Goal: Task Accomplishment & Management: Manage account settings

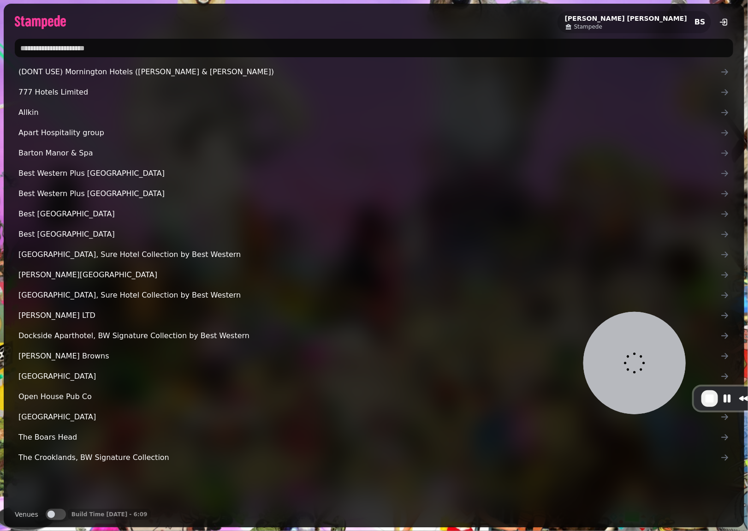
click at [145, 51] on input "text" at bounding box center [374, 48] width 718 height 18
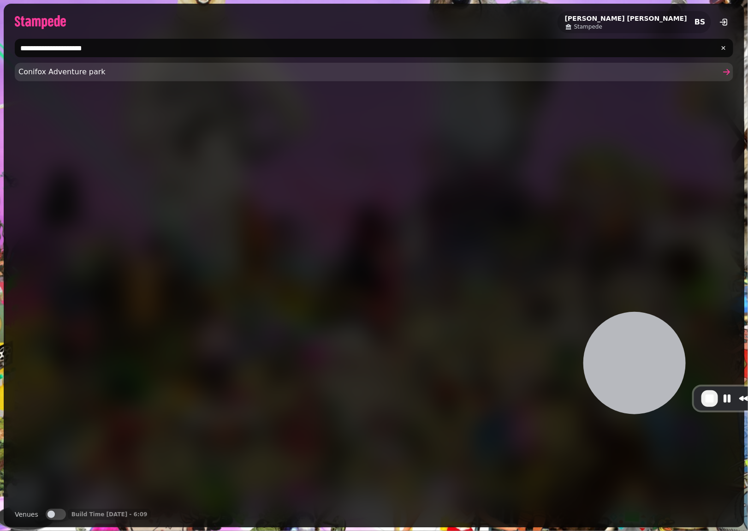
type input "**********"
click at [89, 70] on span "Conifox Adventure park" at bounding box center [369, 71] width 702 height 11
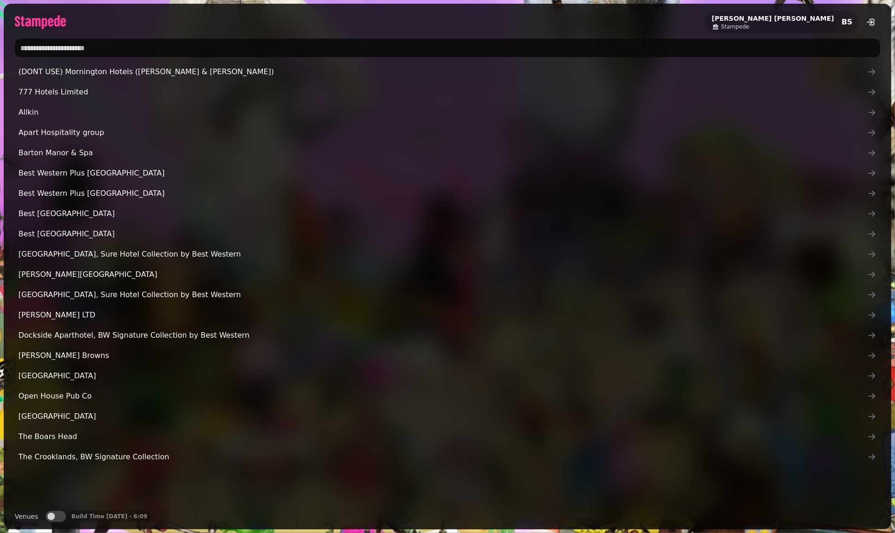
click at [199, 53] on input "text" at bounding box center [447, 48] width 865 height 18
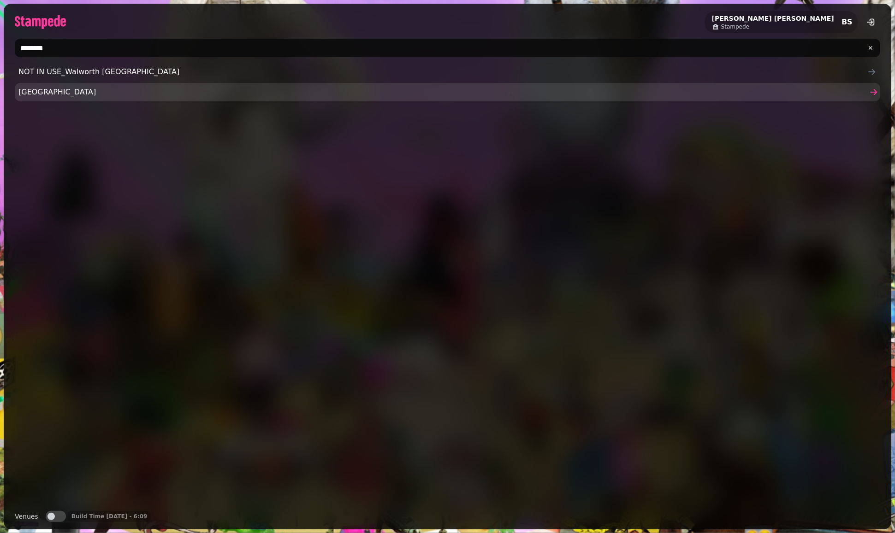
type input "********"
click at [78, 95] on span "Walworth Castle" at bounding box center [442, 92] width 849 height 11
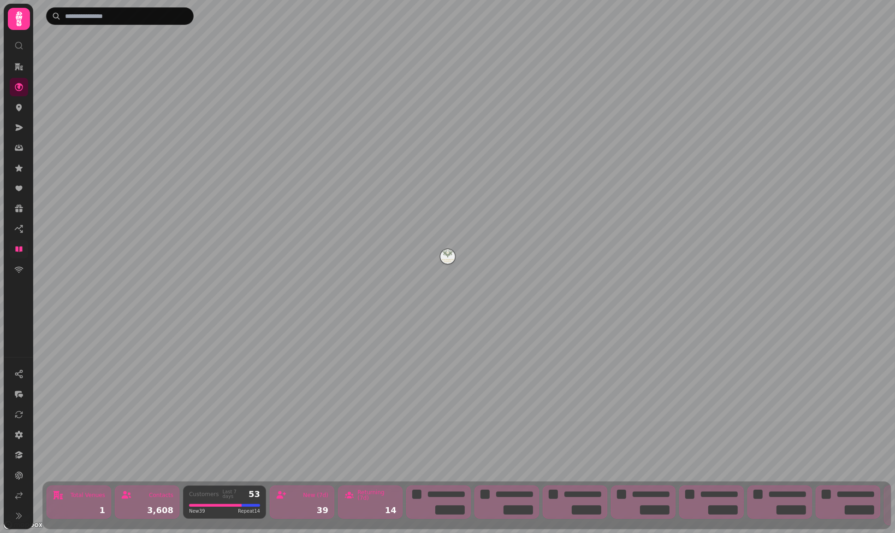
click at [24, 251] on link at bounding box center [19, 249] width 18 height 18
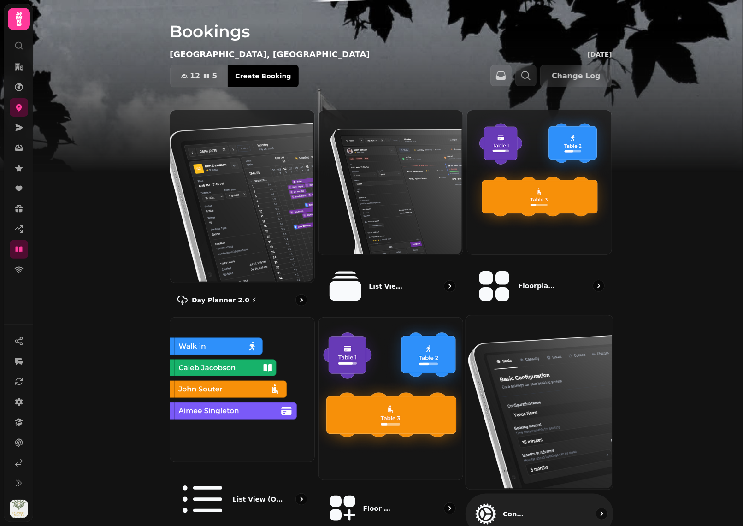
click at [576, 361] on img at bounding box center [538, 401] width 147 height 174
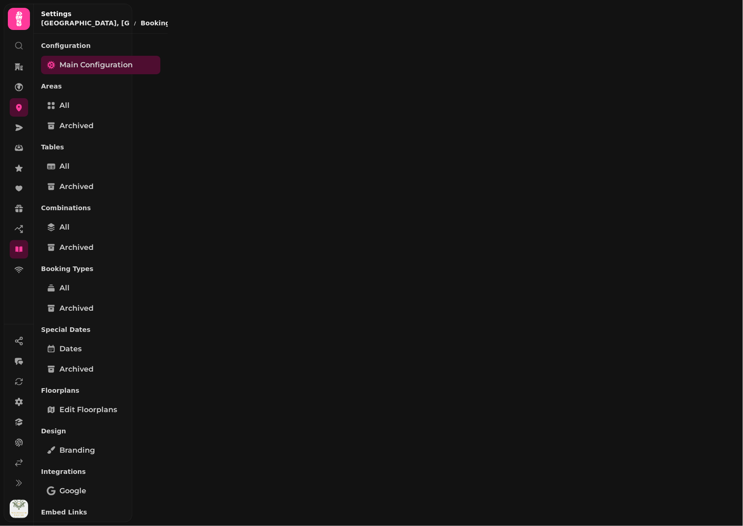
select select "**********"
select select "*"
select select "**"
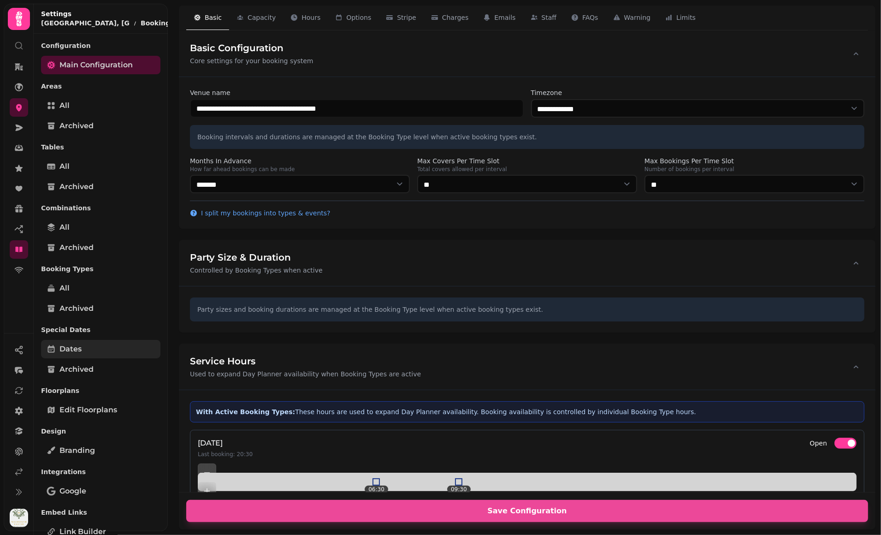
drag, startPoint x: 130, startPoint y: 345, endPoint x: 111, endPoint y: 342, distance: 18.7
click at [129, 345] on link "Dates" at bounding box center [100, 349] width 119 height 18
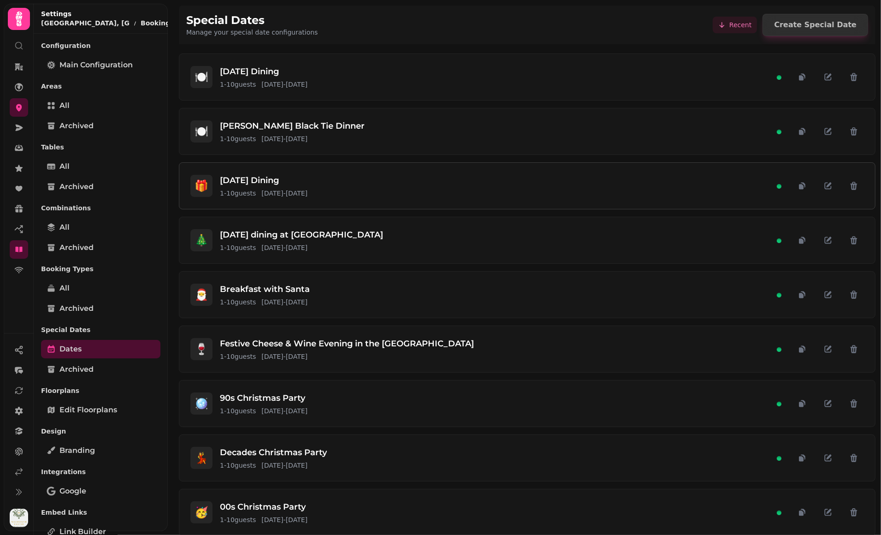
click at [360, 197] on div "🎁 Boxing Day Dining 1 - 10 guests 26 Dec 2025 - 26 Dec 2025" at bounding box center [527, 186] width 696 height 46
click at [308, 247] on span "25 Dec 2025 - 25 Dec 2025" at bounding box center [284, 247] width 46 height 9
click at [818, 240] on button "button" at bounding box center [828, 240] width 20 height 20
select select "**"
select select "****"
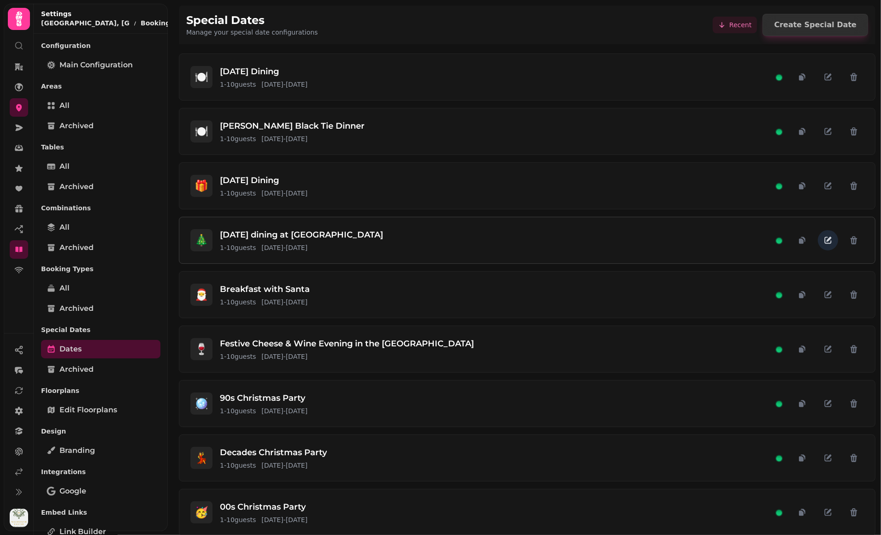
select select "****"
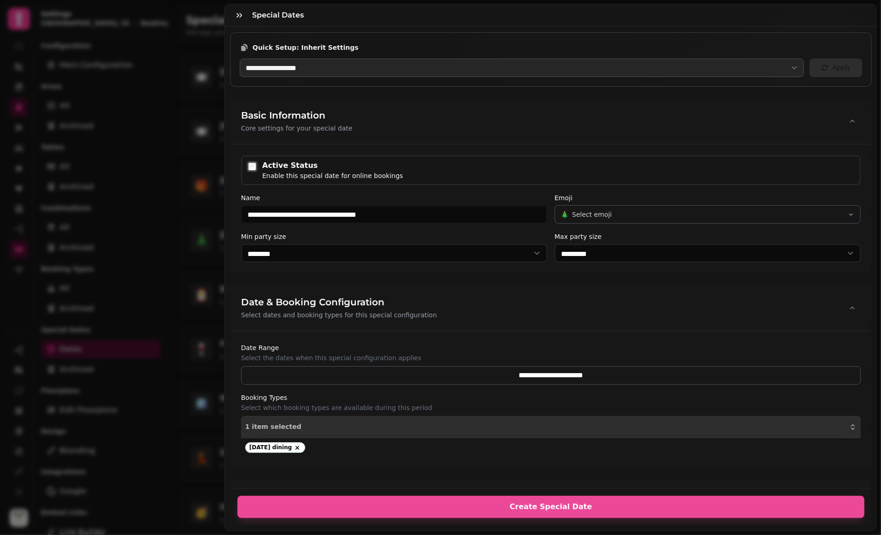
click at [515, 308] on div "Date & Booking Configuration Select dates and booking types for this special co…" at bounding box center [551, 307] width 642 height 46
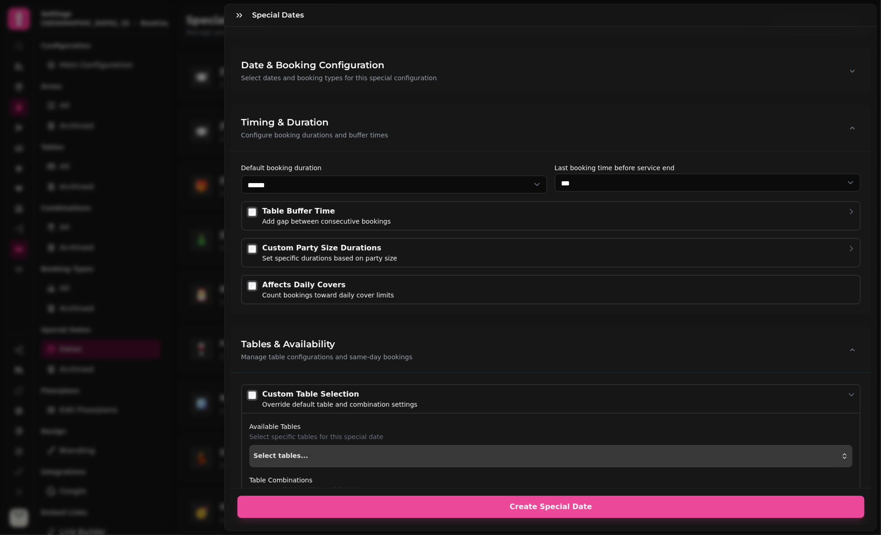
scroll to position [416, 0]
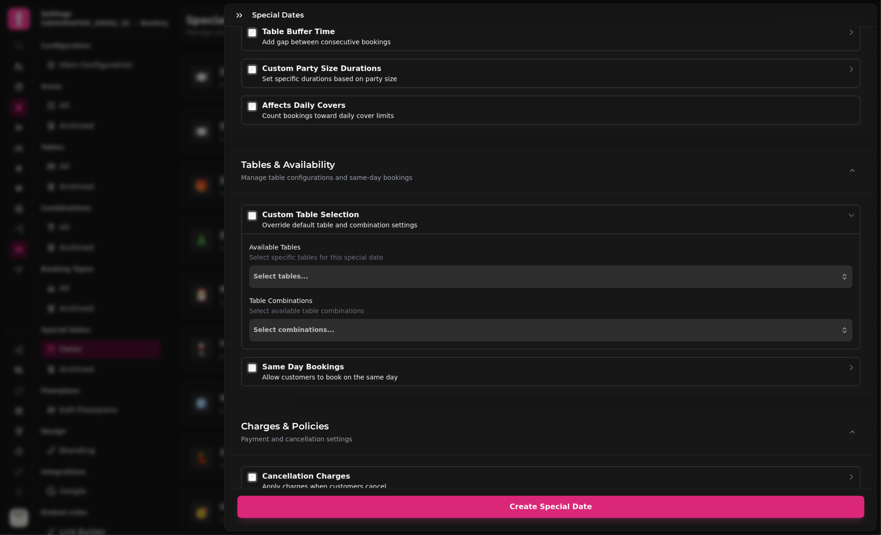
click at [594, 505] on button "Create Special Date" at bounding box center [550, 507] width 627 height 22
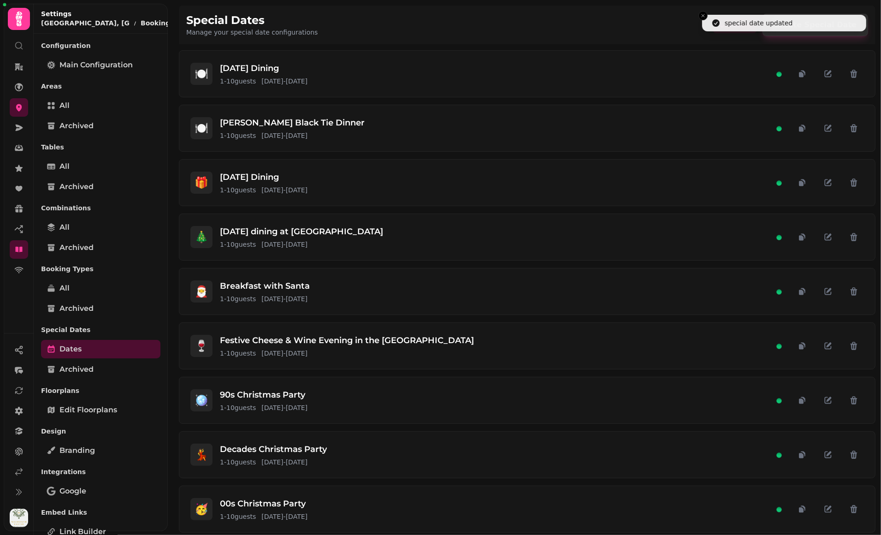
scroll to position [6, 0]
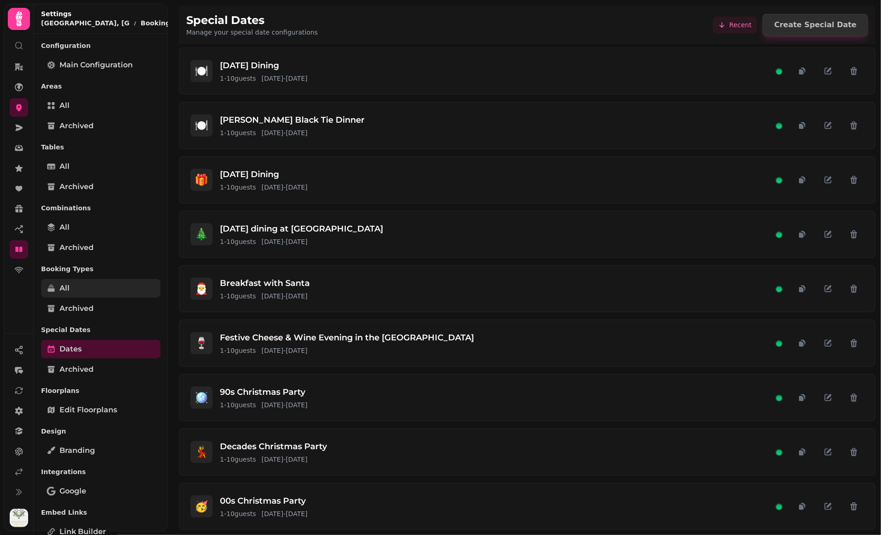
click at [80, 283] on link "All" at bounding box center [100, 288] width 119 height 18
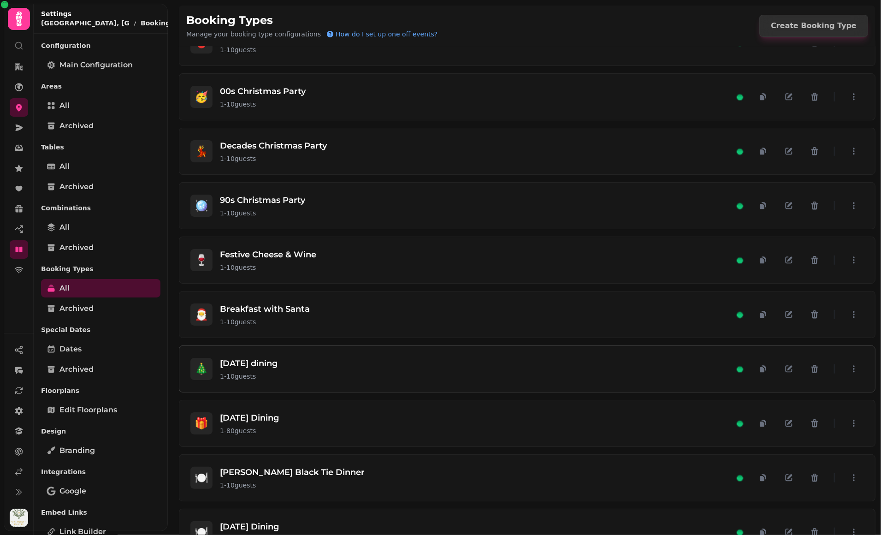
scroll to position [545, 0]
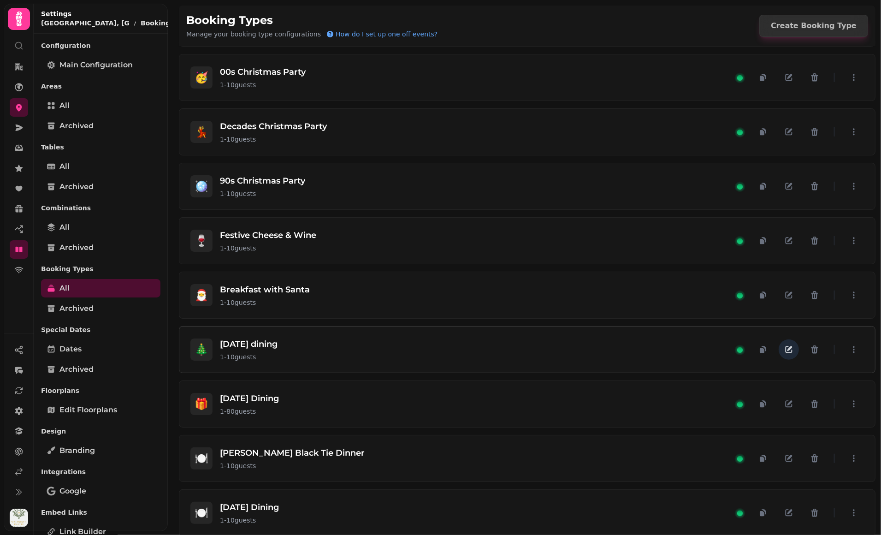
click at [784, 346] on icon "button" at bounding box center [788, 349] width 9 height 9
select select "**"
select select "****"
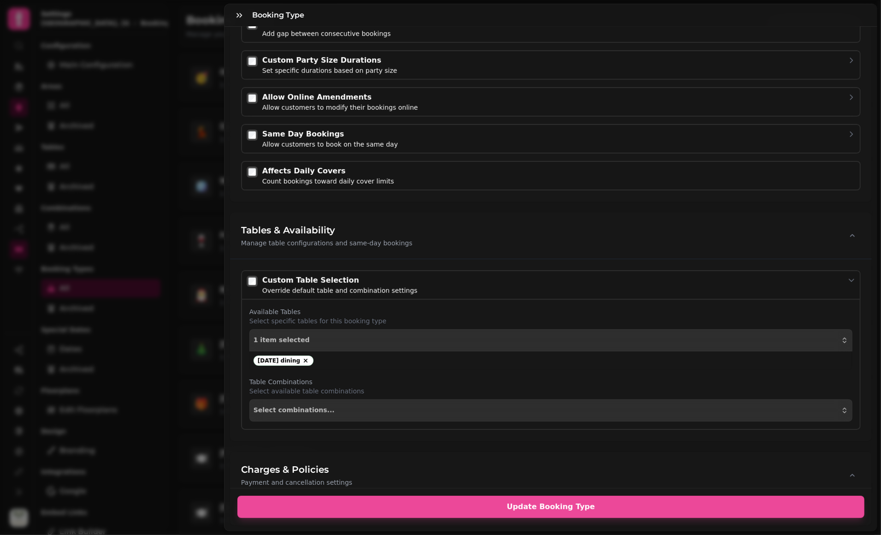
scroll to position [469, 0]
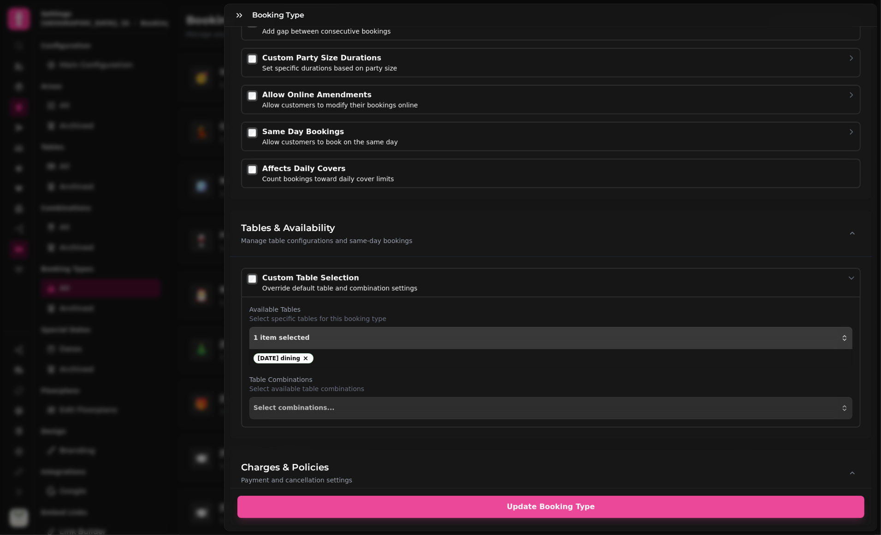
click at [297, 338] on span "1 item selected" at bounding box center [282, 337] width 56 height 7
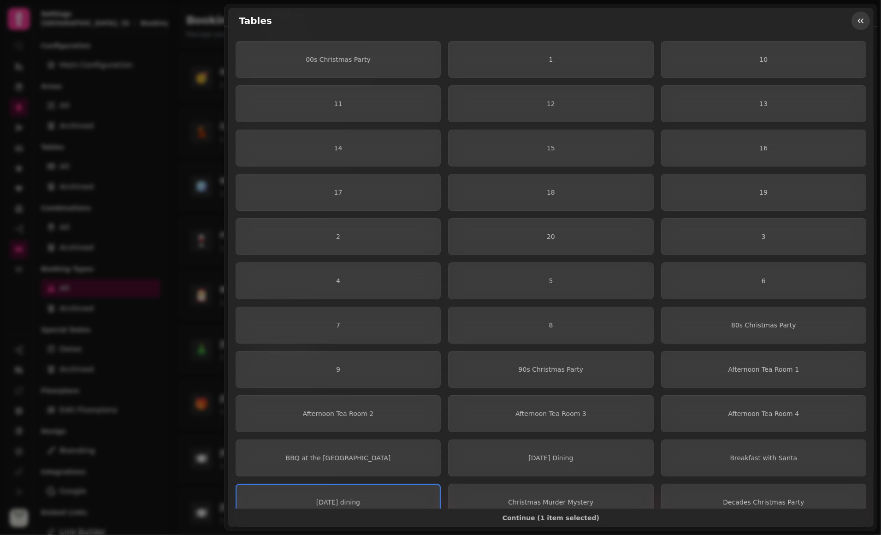
click at [858, 22] on icon "button" at bounding box center [860, 20] width 9 height 9
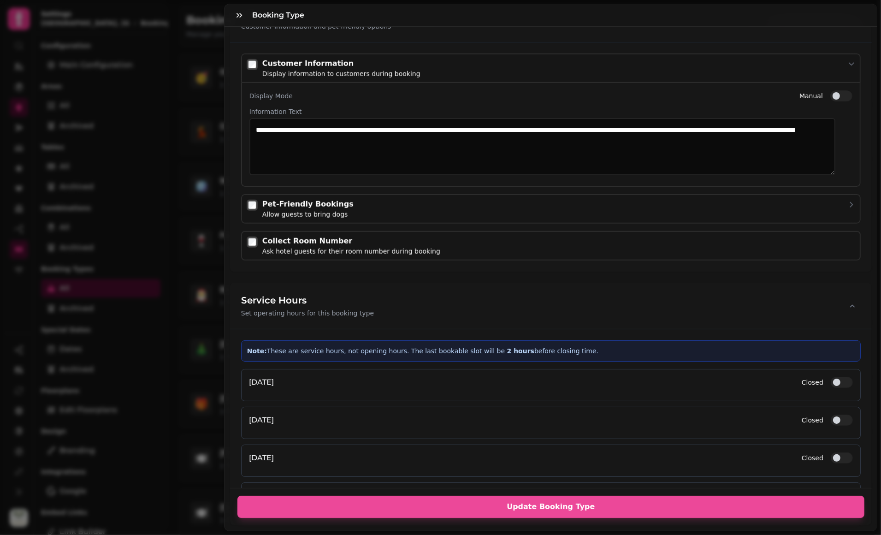
scroll to position [1396, 0]
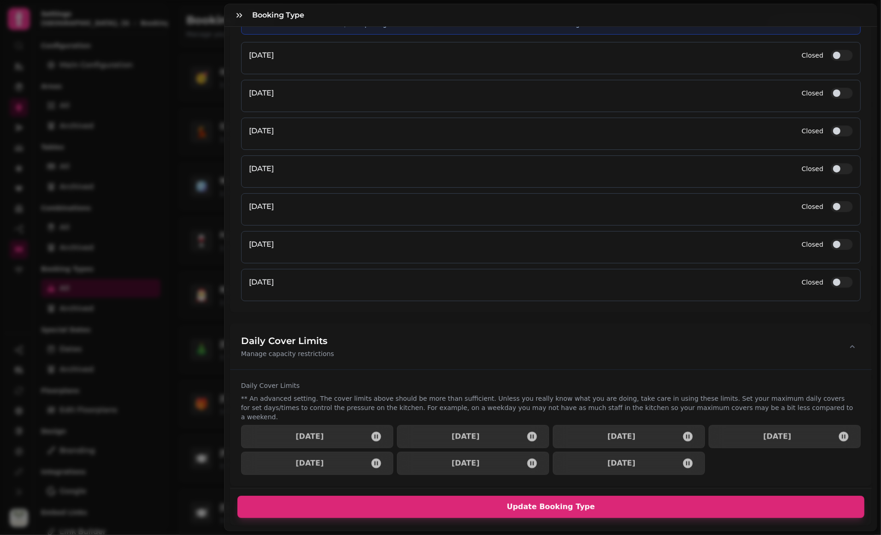
click at [559, 496] on button "Update Booking Type" at bounding box center [550, 507] width 627 height 22
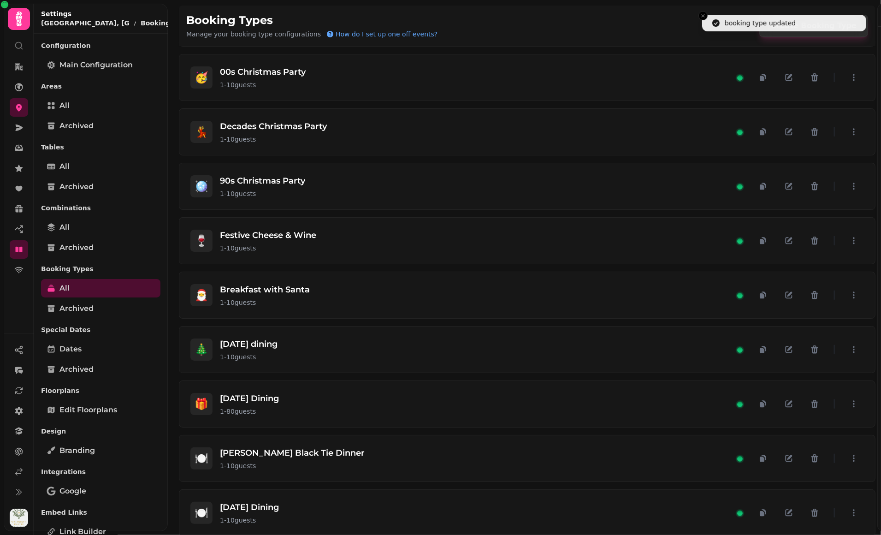
scroll to position [1232, 0]
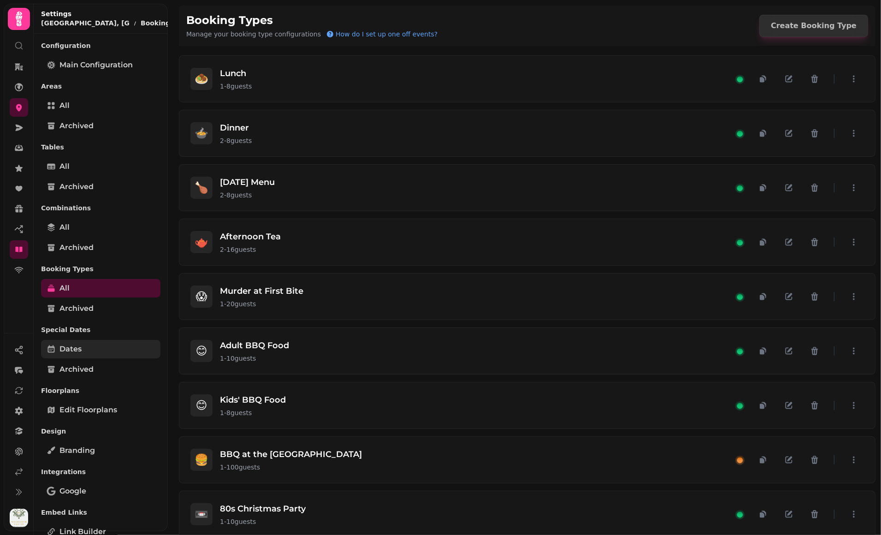
click at [80, 345] on span "Dates" at bounding box center [70, 348] width 22 height 11
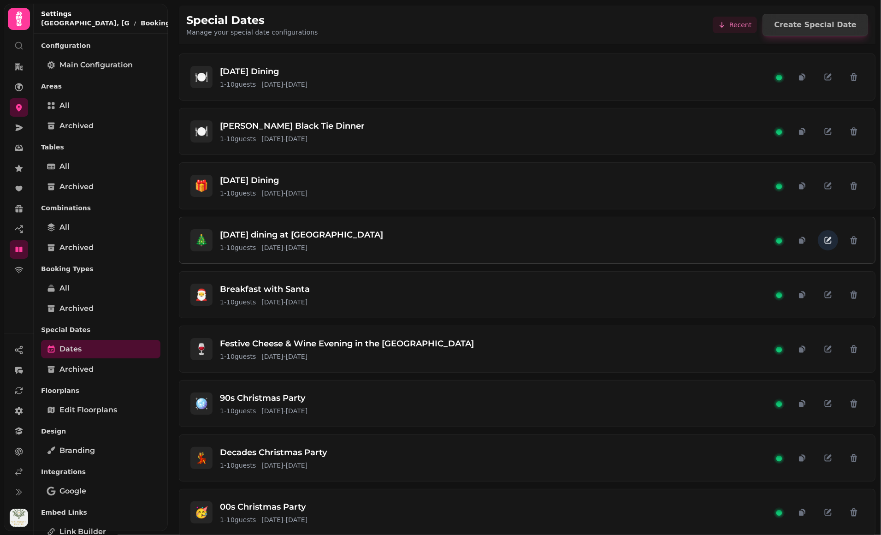
click at [823, 237] on icon "button" at bounding box center [827, 240] width 9 height 9
select select "**"
select select "****"
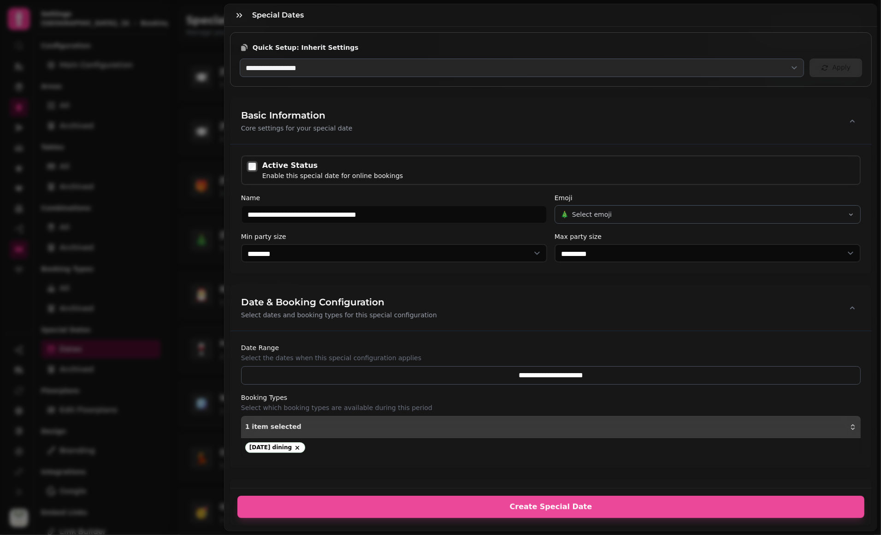
click at [303, 424] on div "1 item selected" at bounding box center [550, 426] width 611 height 7
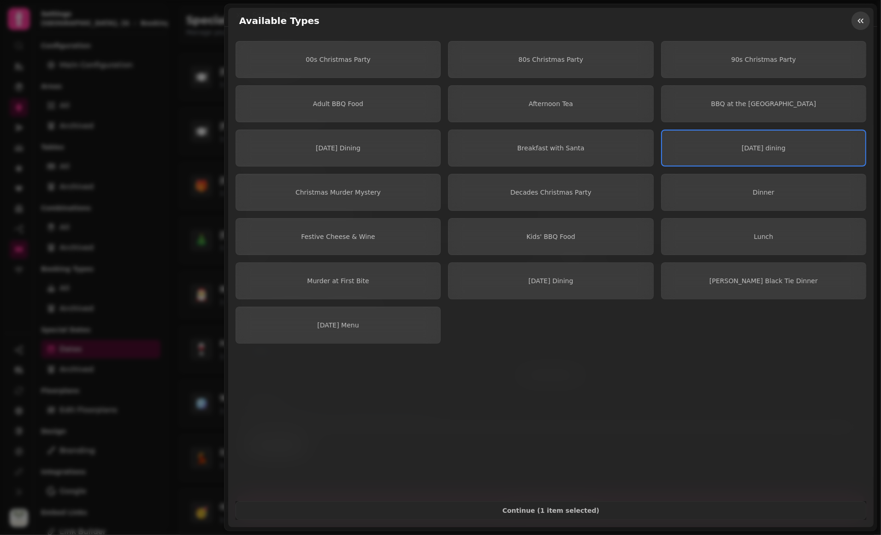
click at [865, 18] on icon "button" at bounding box center [860, 20] width 9 height 9
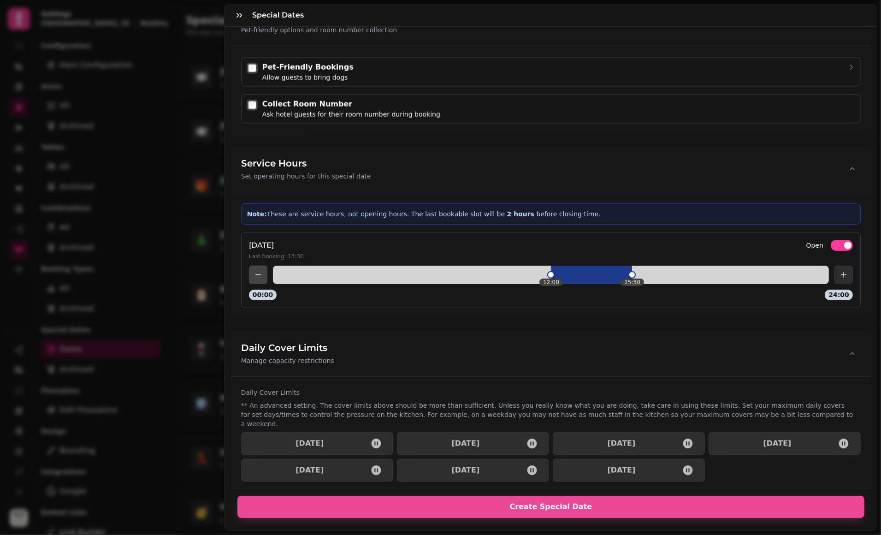
scroll to position [1155, 0]
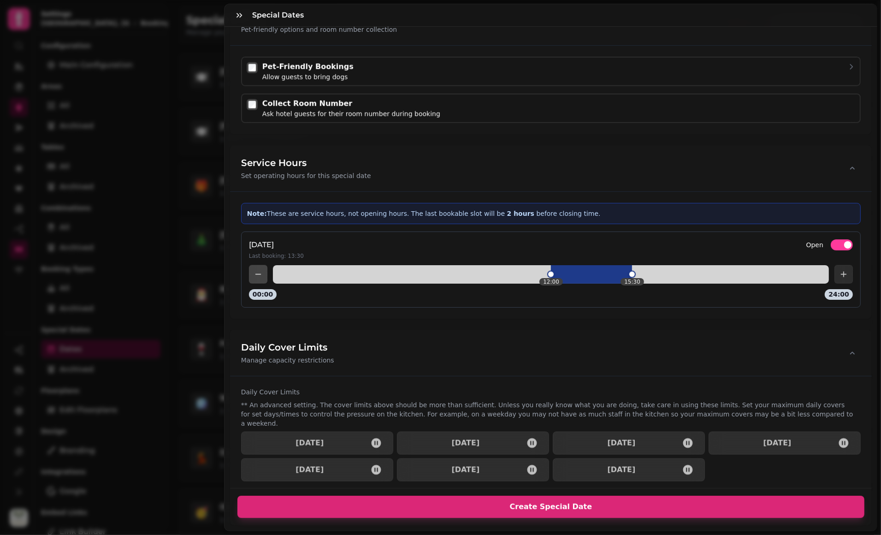
click at [546, 503] on span "Create Special Date" at bounding box center [551, 506] width 605 height 7
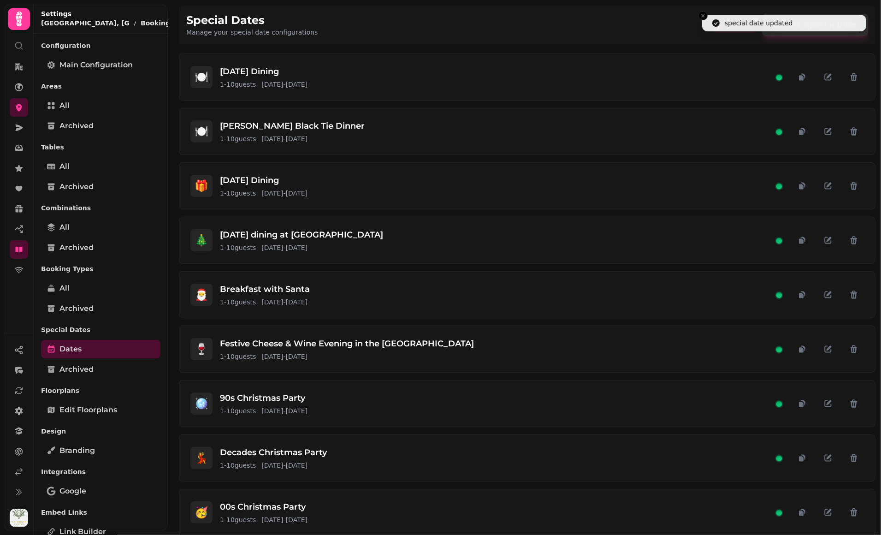
scroll to position [203, 0]
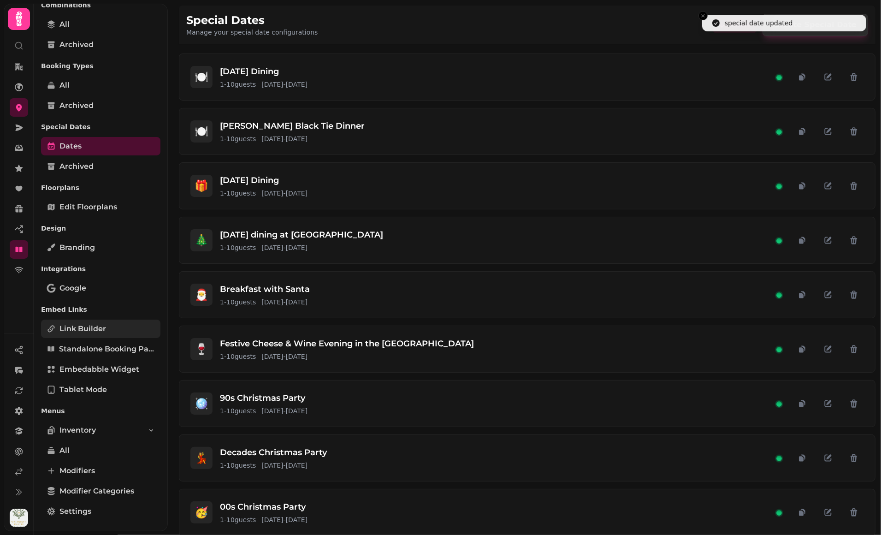
click at [87, 327] on span "Link Builder" at bounding box center [82, 328] width 47 height 11
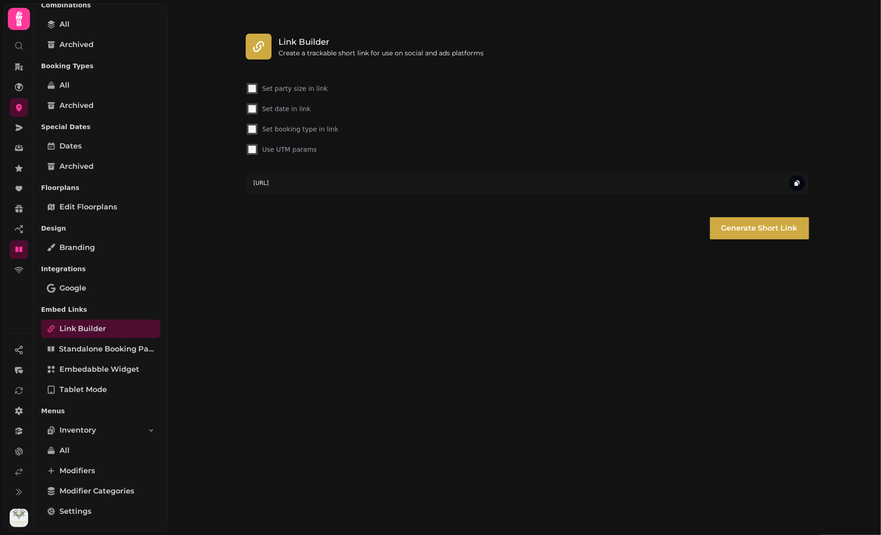
click at [796, 184] on icon "button" at bounding box center [796, 184] width 4 height 4
click at [326, 130] on label "Set booking type in link" at bounding box center [534, 128] width 545 height 9
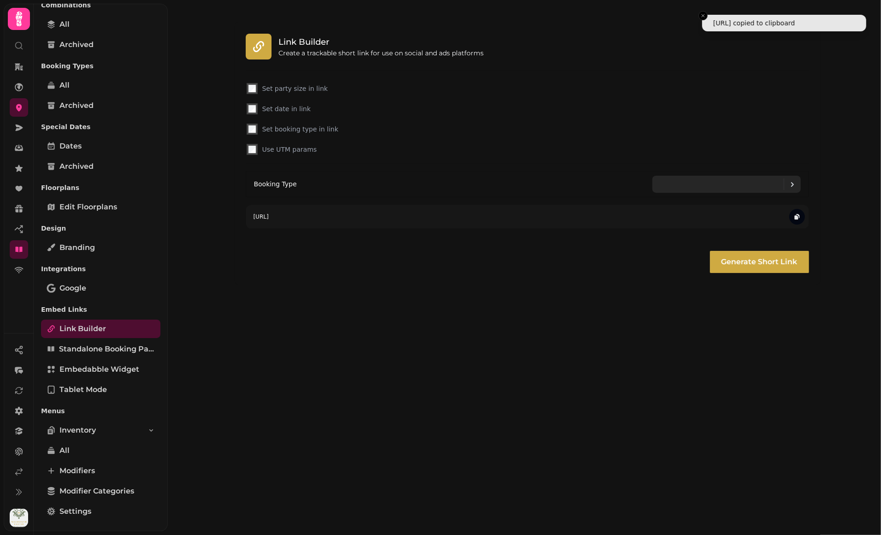
click at [697, 191] on div at bounding box center [722, 184] width 124 height 17
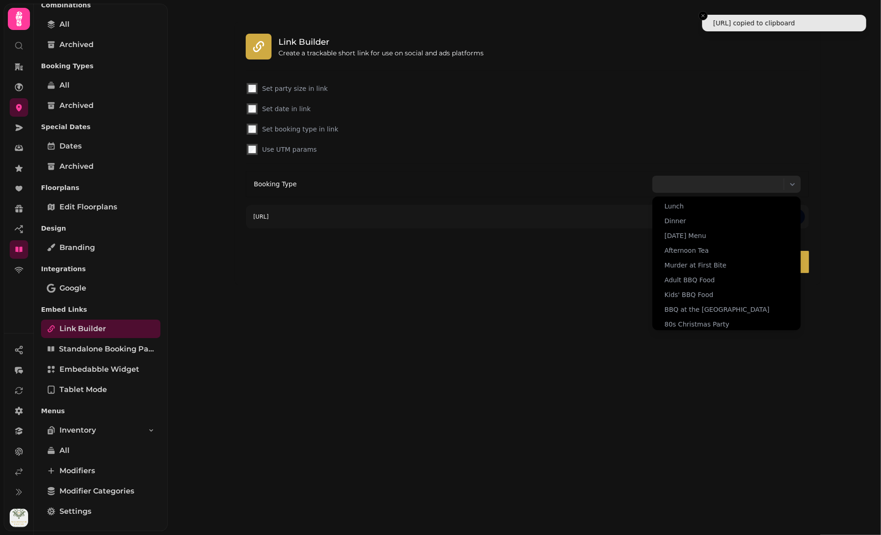
scroll to position [151, 0]
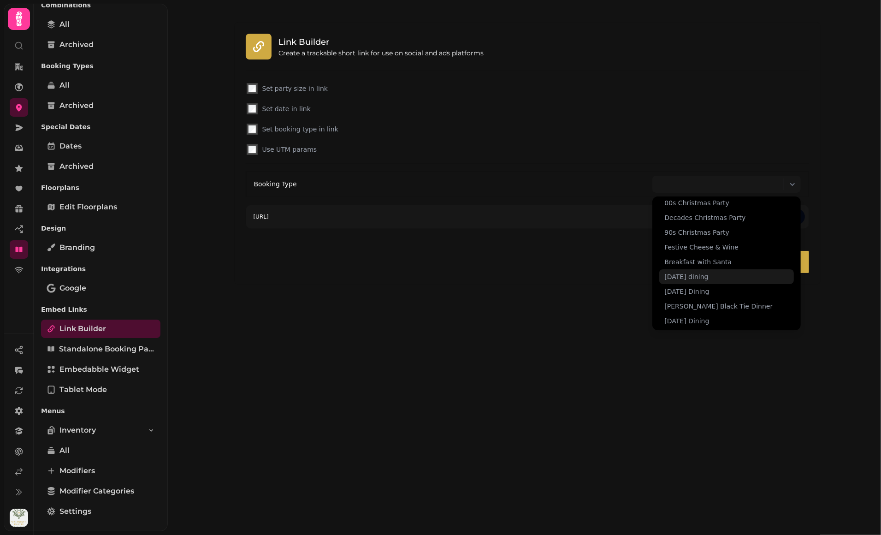
click at [685, 272] on span "[DATE] dining" at bounding box center [687, 276] width 44 height 9
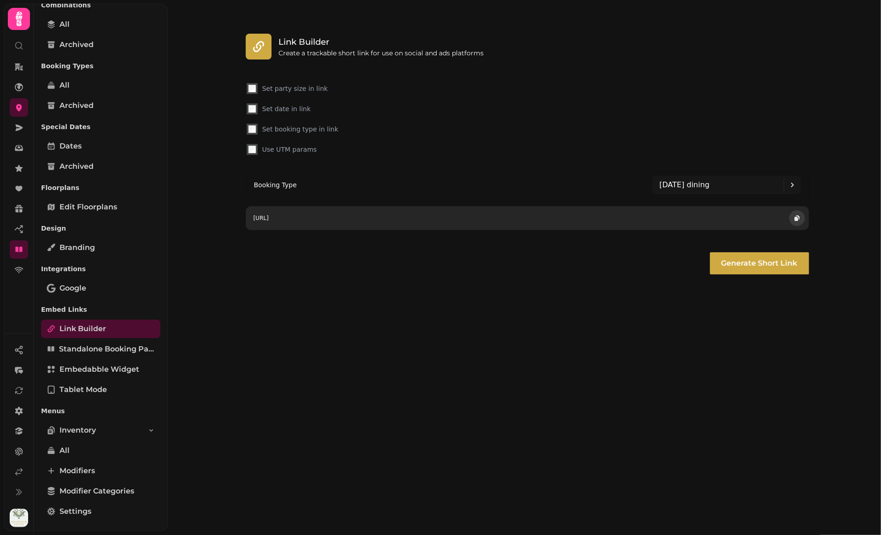
click at [798, 221] on button "button" at bounding box center [797, 218] width 16 height 16
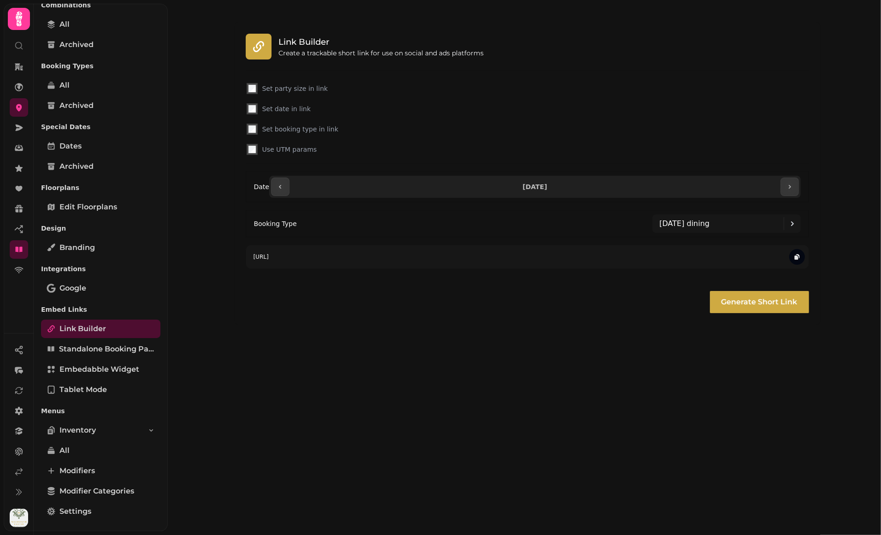
click at [575, 179] on input "**********" at bounding box center [534, 186] width 487 height 15
type input "**********"
click at [597, 357] on div "**********" at bounding box center [524, 267] width 713 height 535
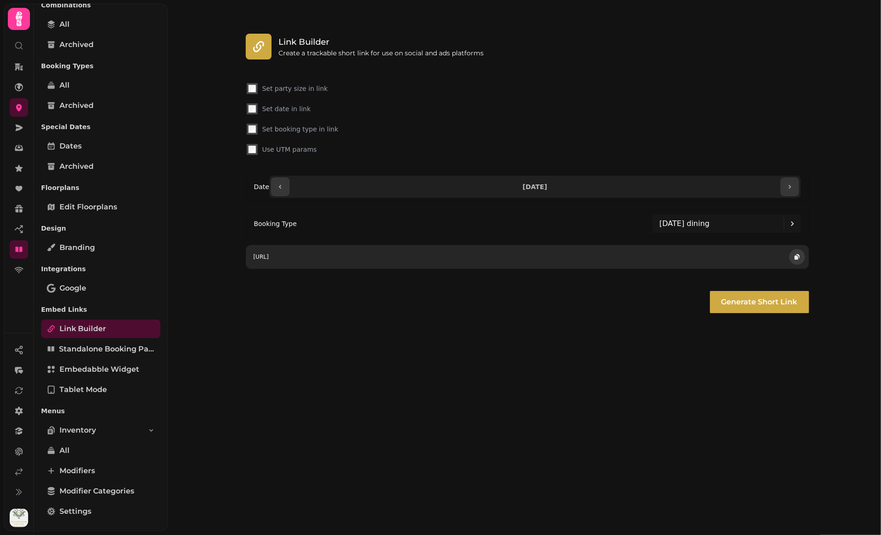
click at [800, 254] on icon "button" at bounding box center [796, 256] width 7 height 7
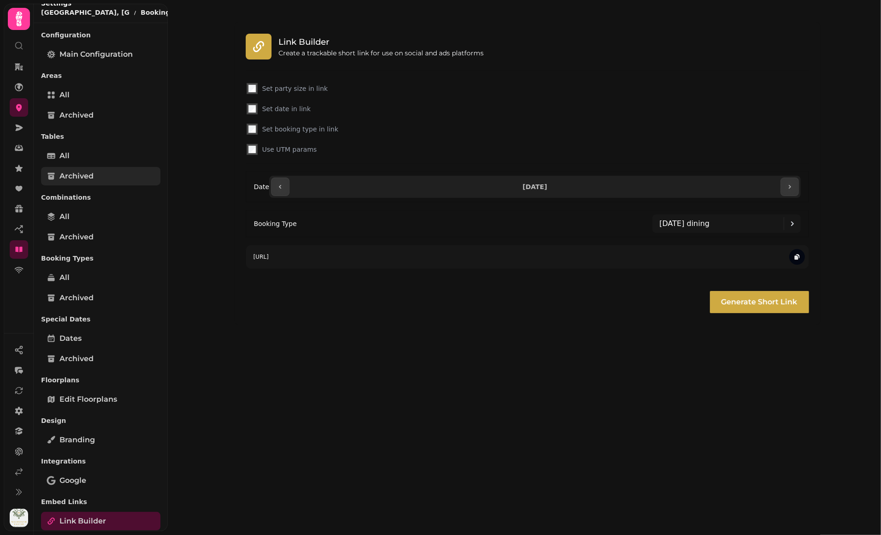
scroll to position [0, 0]
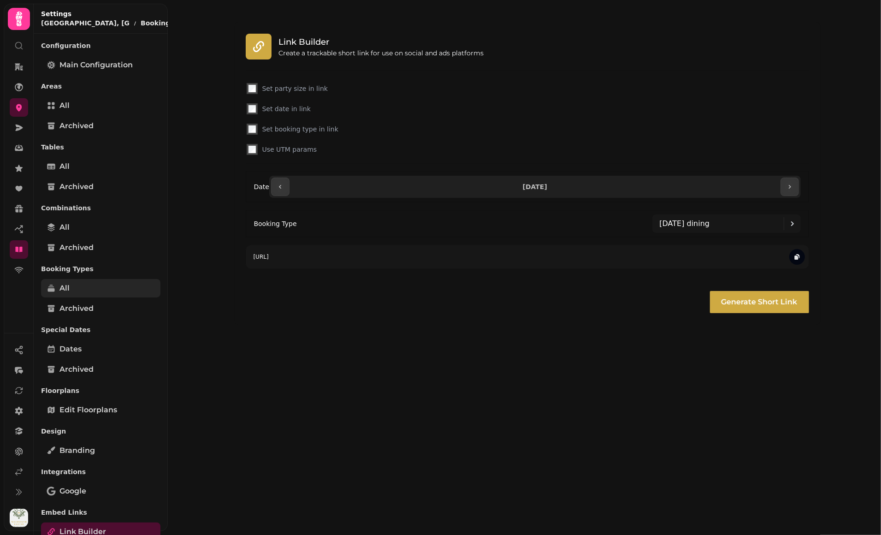
click at [95, 280] on link "All" at bounding box center [100, 288] width 119 height 18
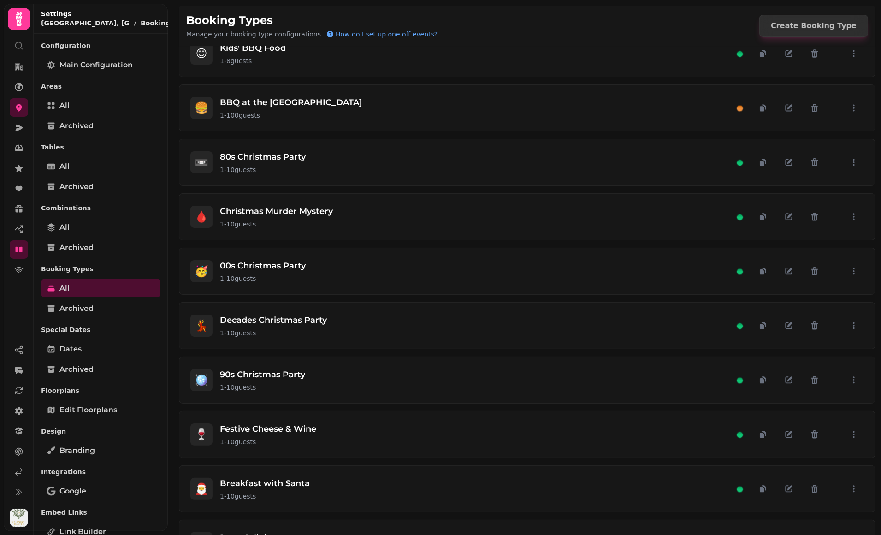
scroll to position [545, 0]
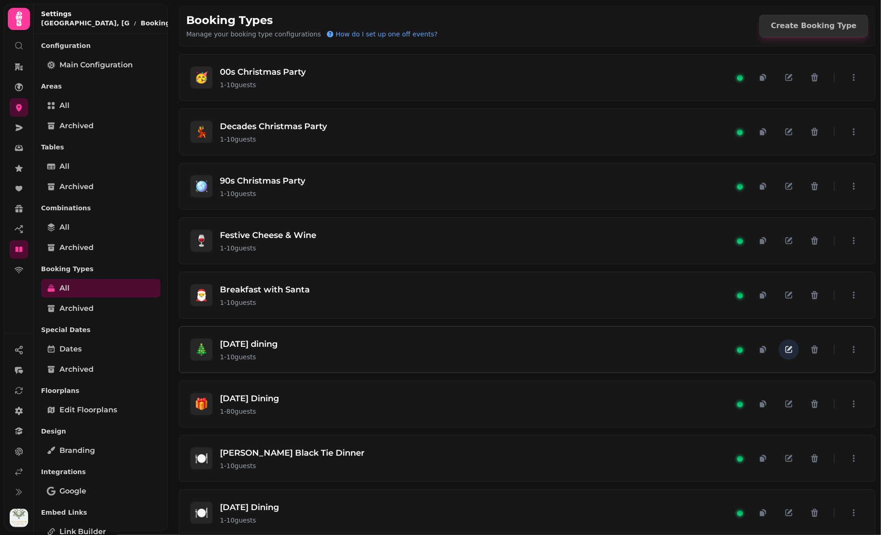
click at [786, 346] on icon "button" at bounding box center [789, 349] width 7 height 7
select select "**"
select select "****"
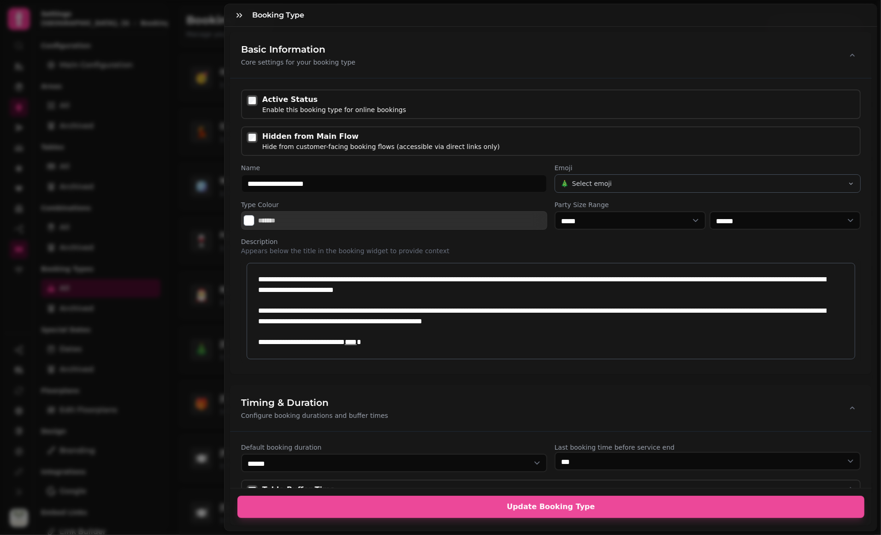
scroll to position [0, 0]
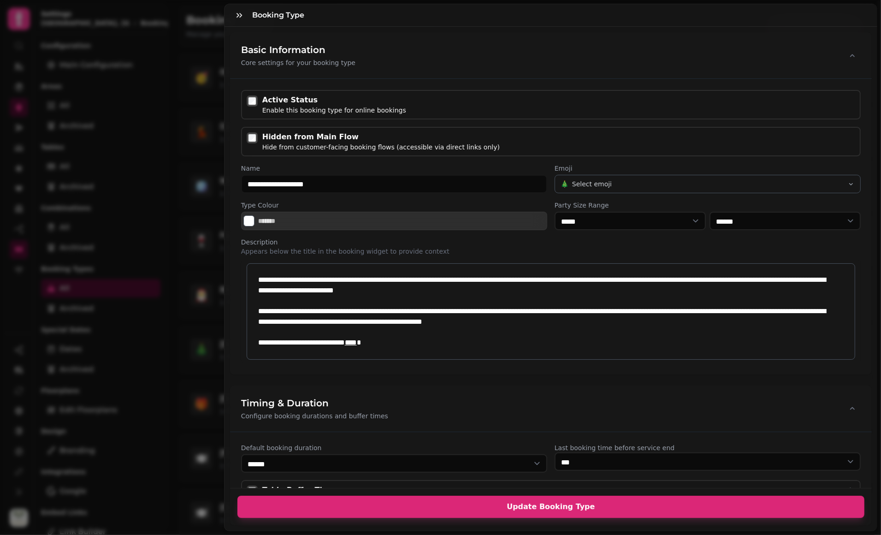
click at [564, 496] on button "Update Booking Type" at bounding box center [550, 507] width 627 height 22
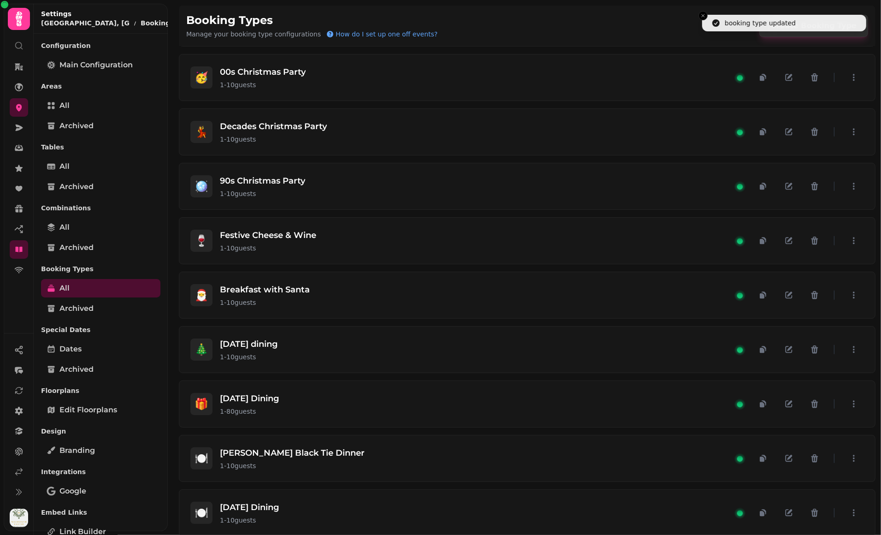
click at [101, 336] on p "Special Dates" at bounding box center [100, 329] width 119 height 17
click at [100, 343] on link "Dates" at bounding box center [100, 349] width 119 height 18
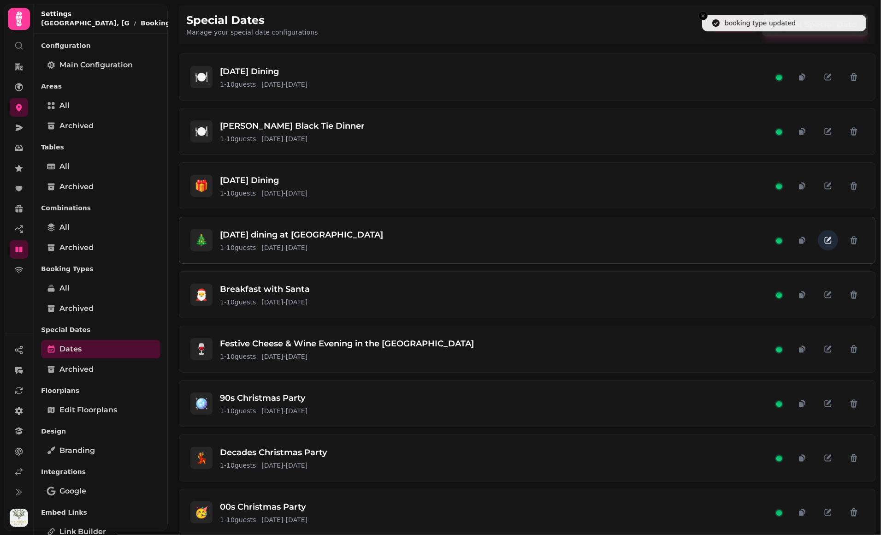
click at [823, 237] on icon "button" at bounding box center [827, 240] width 9 height 9
select select "**"
select select "****"
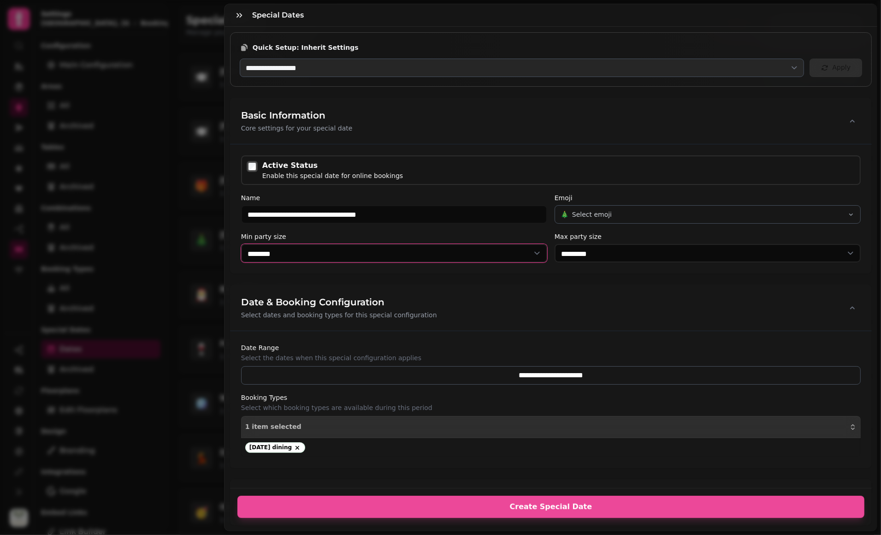
click at [314, 251] on select "* ****** * ****** * ****** * ****** * ****** * ****** * ****** * ****** * *****…" at bounding box center [394, 253] width 306 height 18
click at [241, 244] on select "* ****** * ****** * ****** * ****** * ****** * ****** * ****** * ****** * *****…" at bounding box center [394, 253] width 306 height 18
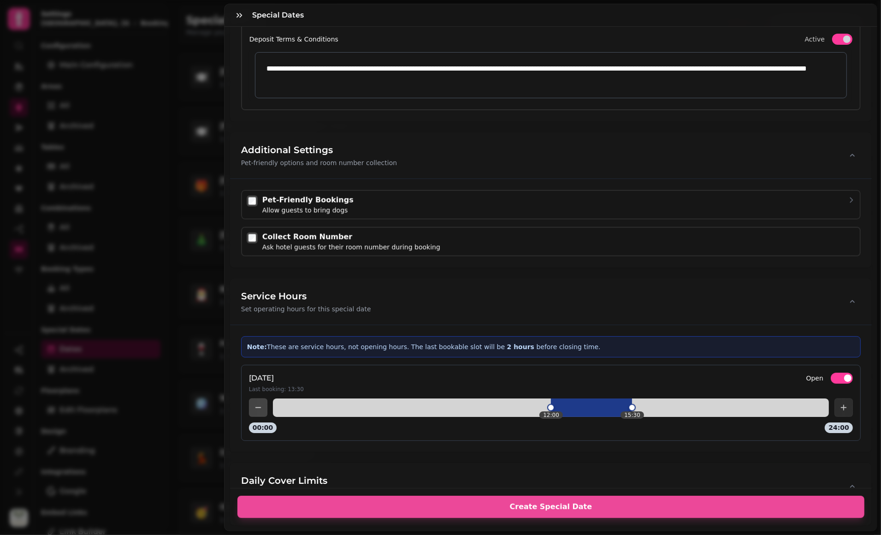
scroll to position [1165, 0]
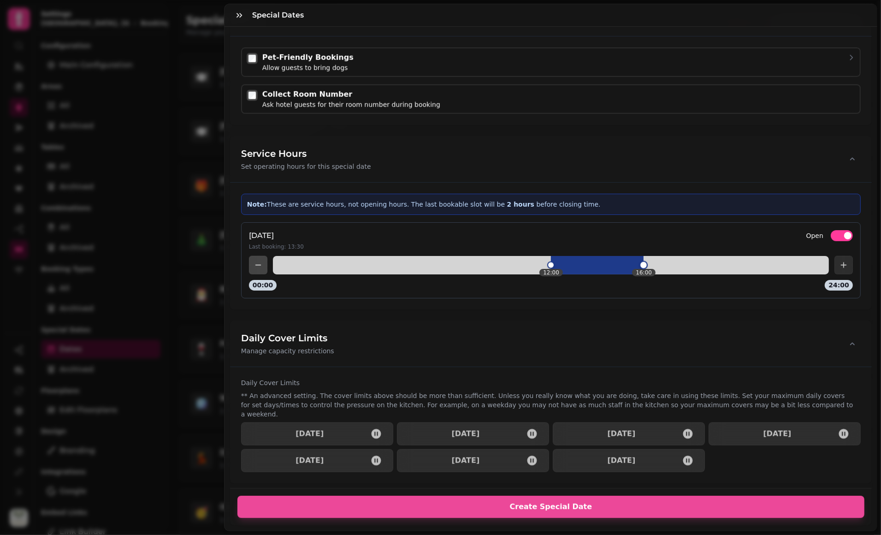
click at [633, 269] on div at bounding box center [551, 265] width 556 height 18
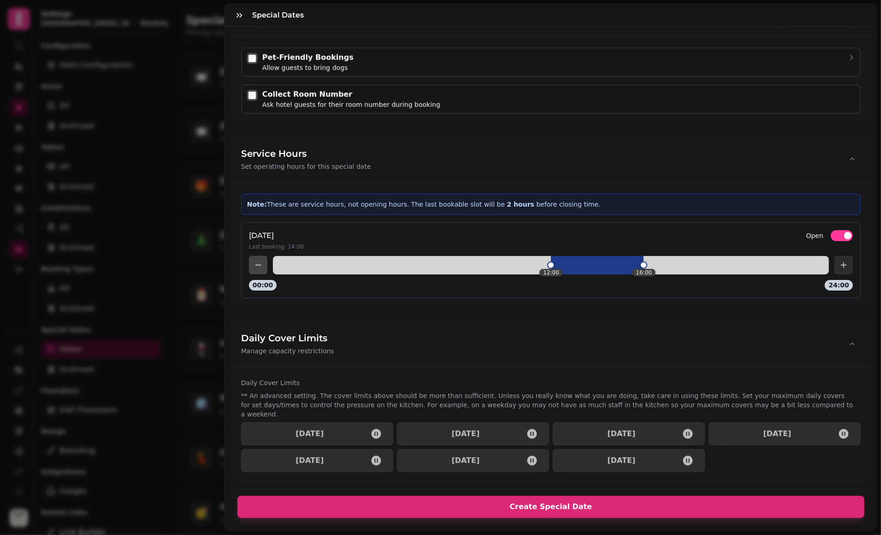
click at [565, 503] on span "Create Special Date" at bounding box center [551, 506] width 605 height 7
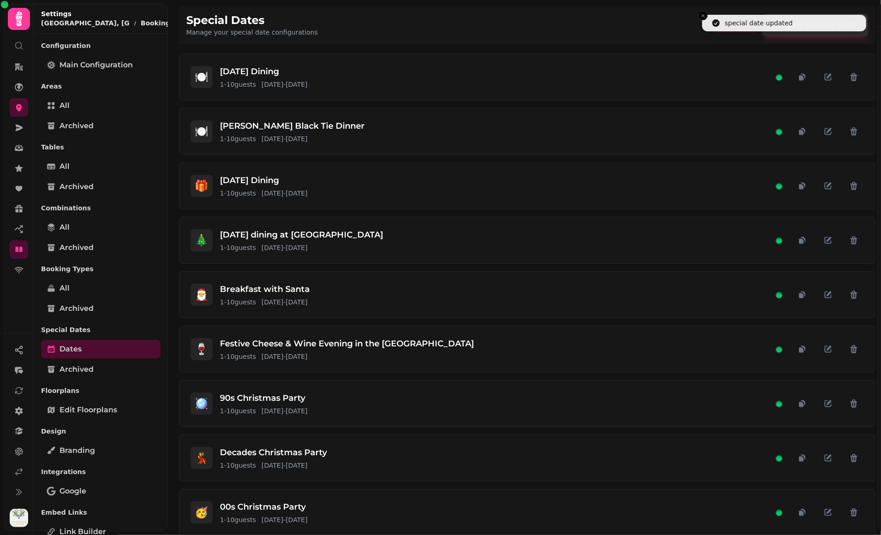
scroll to position [1001, 0]
click at [824, 239] on icon "button" at bounding box center [827, 240] width 9 height 9
select select "**"
select select "****"
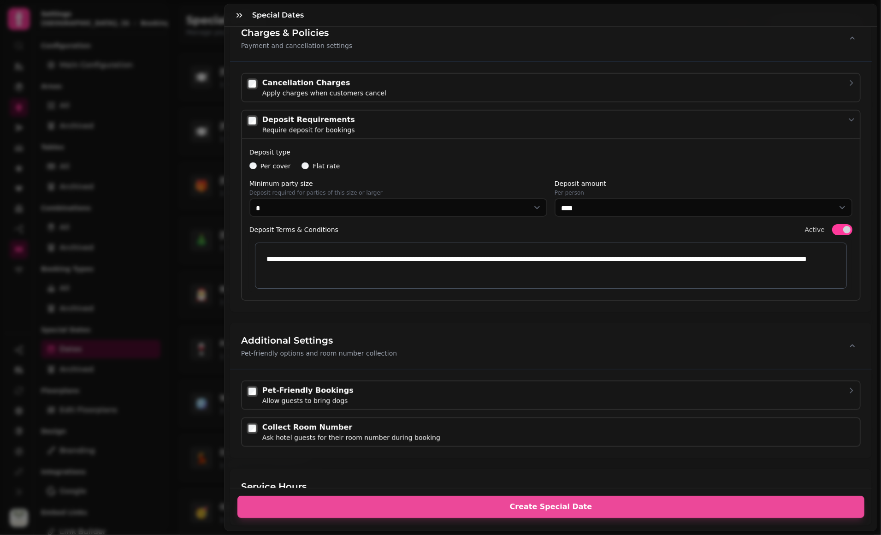
scroll to position [1165, 0]
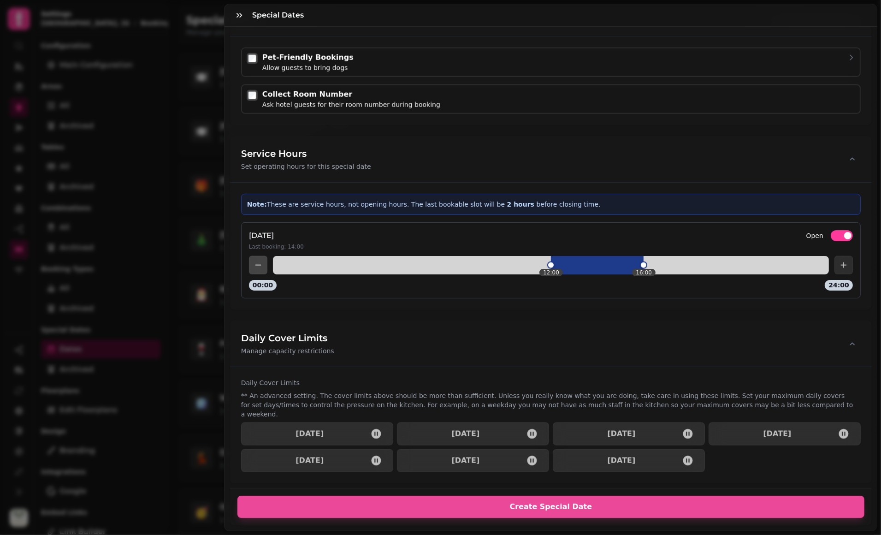
drag, startPoint x: 620, startPoint y: 335, endPoint x: 614, endPoint y: 324, distance: 13.0
click at [620, 335] on div "Daily Cover Limits Manage capacity restrictions" at bounding box center [551, 343] width 642 height 46
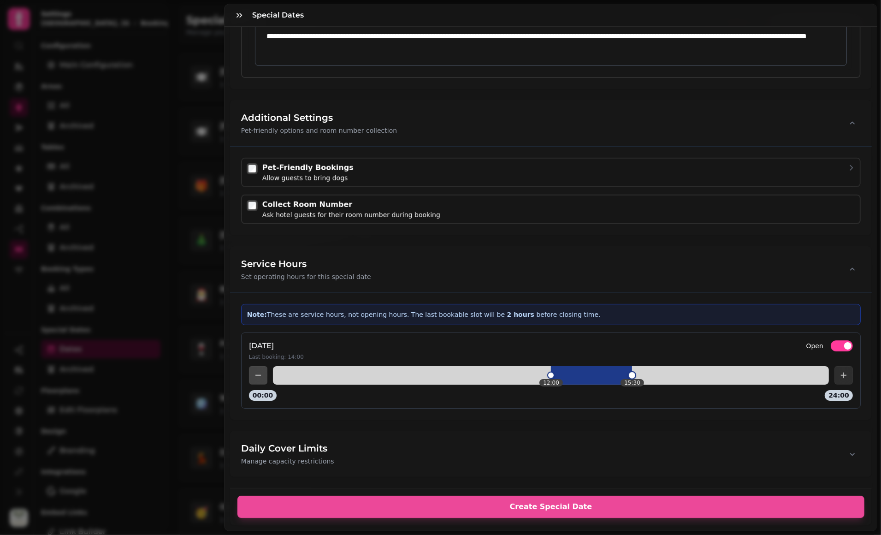
click at [621, 373] on div at bounding box center [591, 375] width 81 height 18
drag, startPoint x: 283, startPoint y: 349, endPoint x: 306, endPoint y: 349, distance: 22.6
click at [306, 349] on div "thursday Last booking: 13:30 Open" at bounding box center [551, 350] width 604 height 20
drag, startPoint x: 564, startPoint y: 426, endPoint x: 548, endPoint y: 430, distance: 16.2
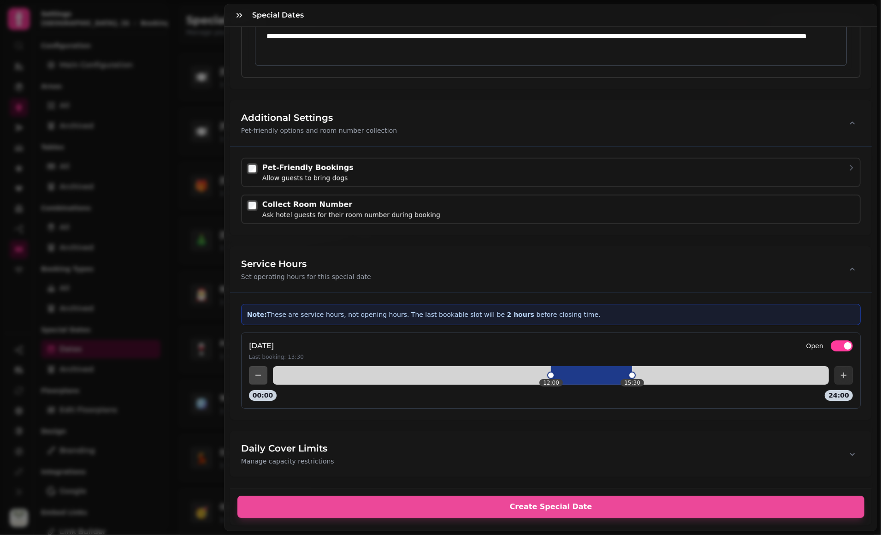
click at [564, 431] on div "Daily Cover Limits Manage capacity restrictions" at bounding box center [551, 454] width 642 height 46
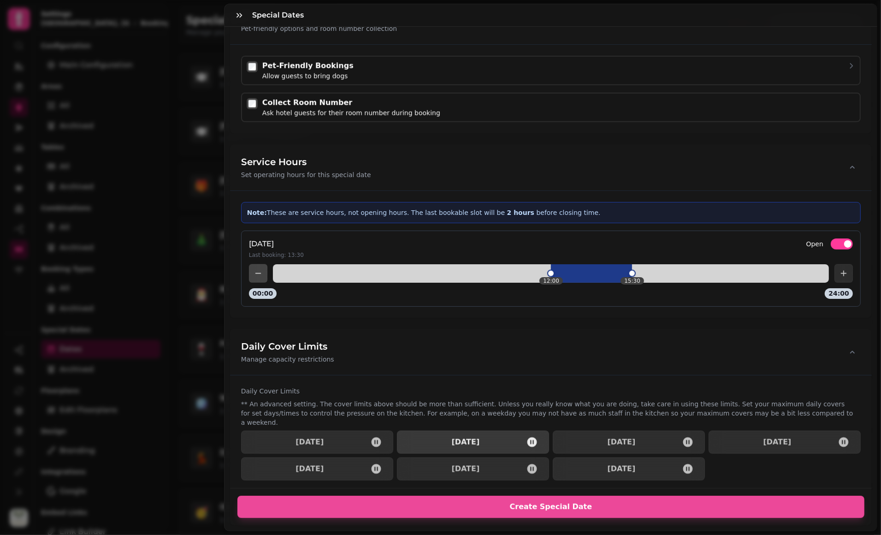
scroll to position [1165, 0]
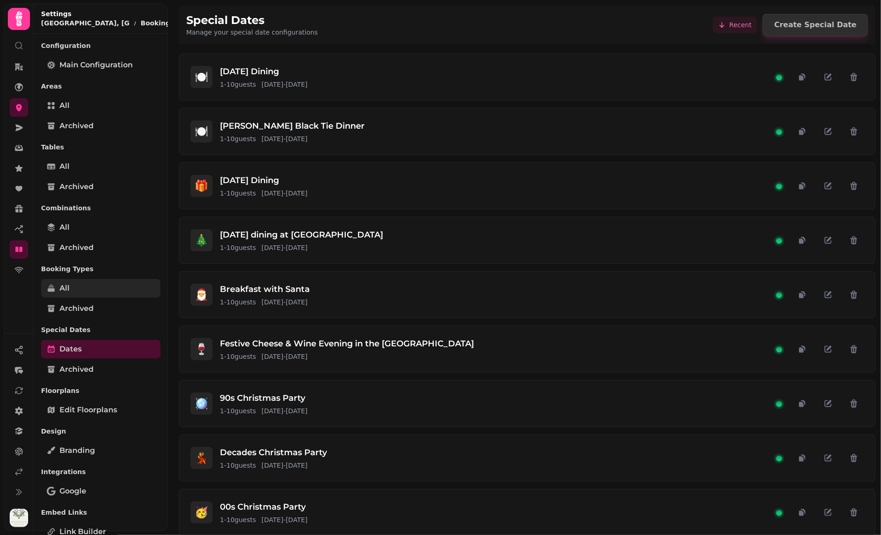
click at [91, 279] on link "All" at bounding box center [100, 288] width 119 height 18
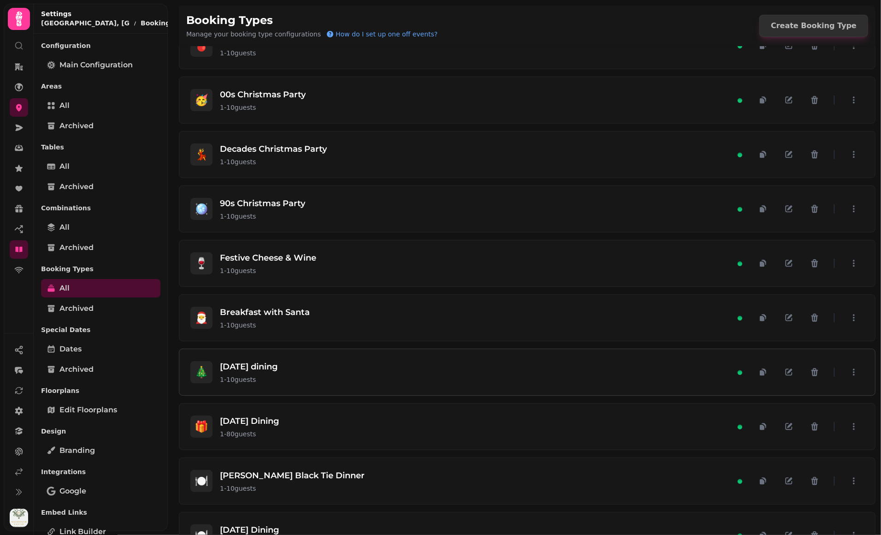
scroll to position [545, 0]
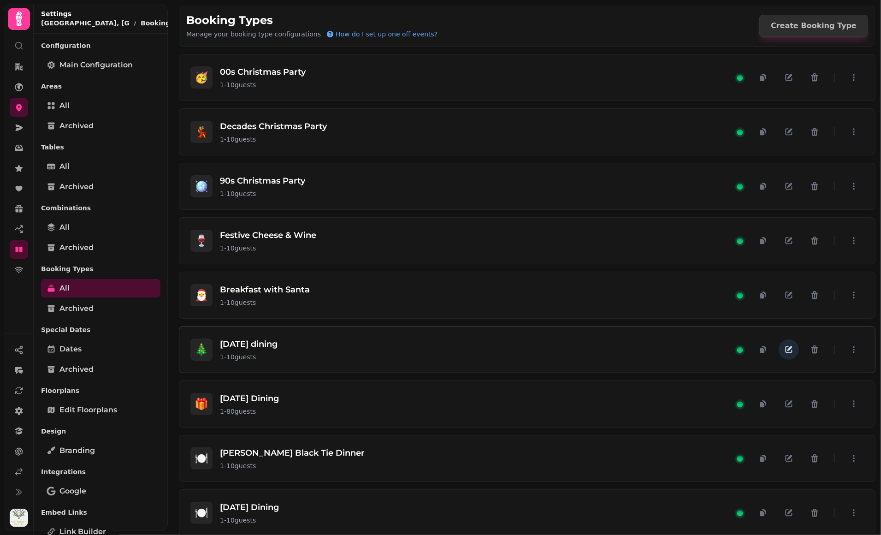
click at [784, 345] on icon "button" at bounding box center [788, 349] width 9 height 9
select select "**"
select select "****"
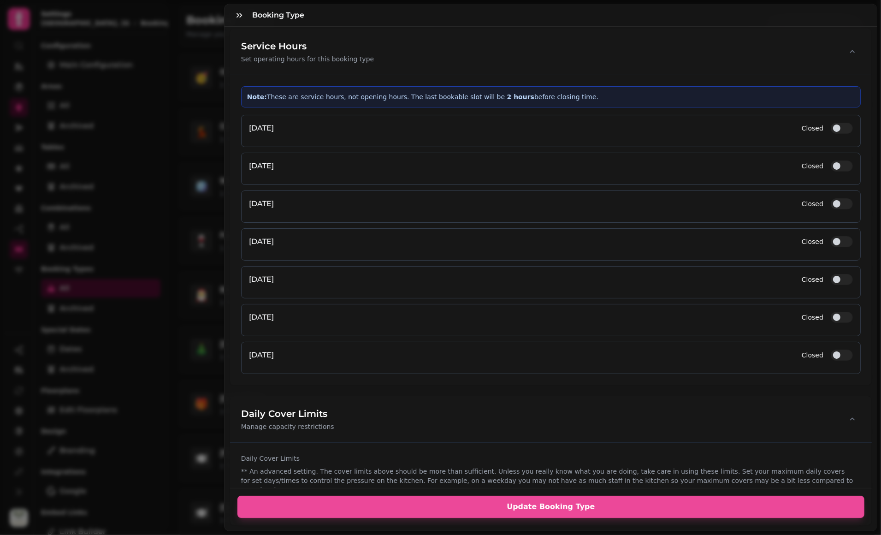
scroll to position [1266, 0]
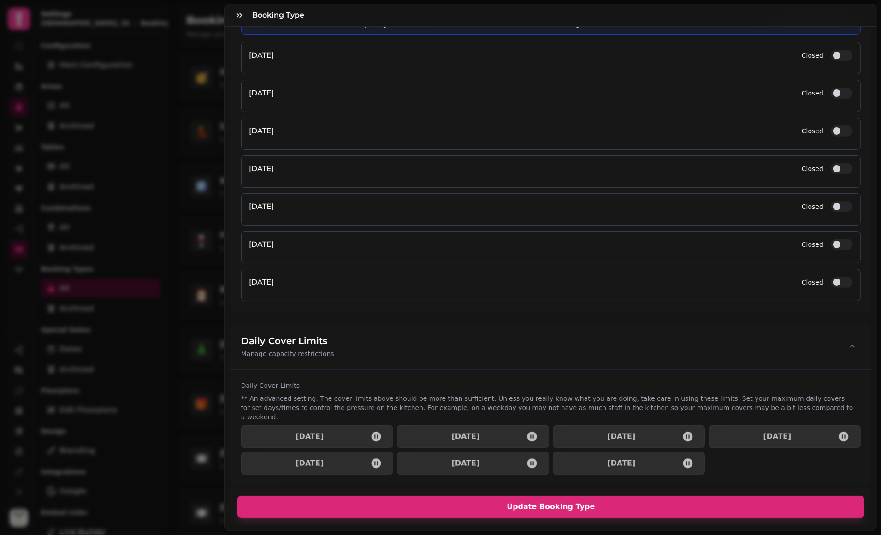
click at [564, 503] on span "Update Booking Type" at bounding box center [551, 506] width 605 height 7
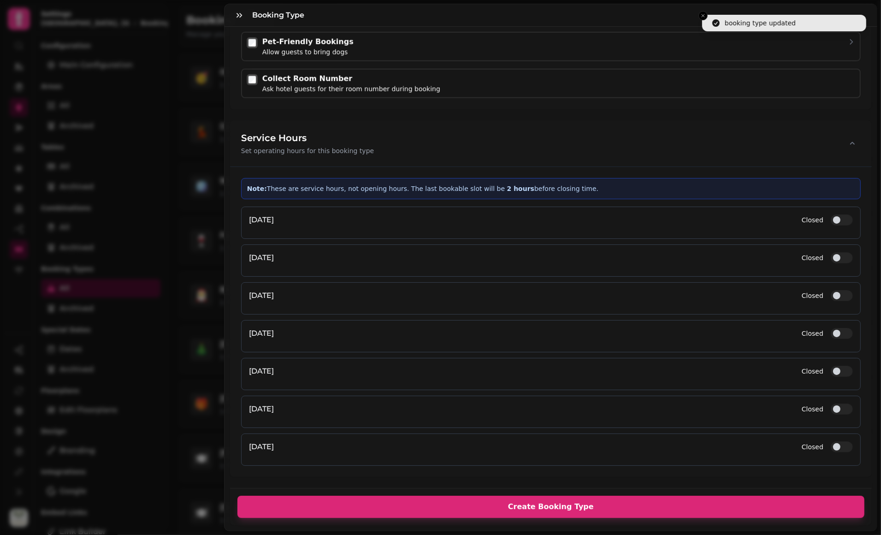
scroll to position [1102, 0]
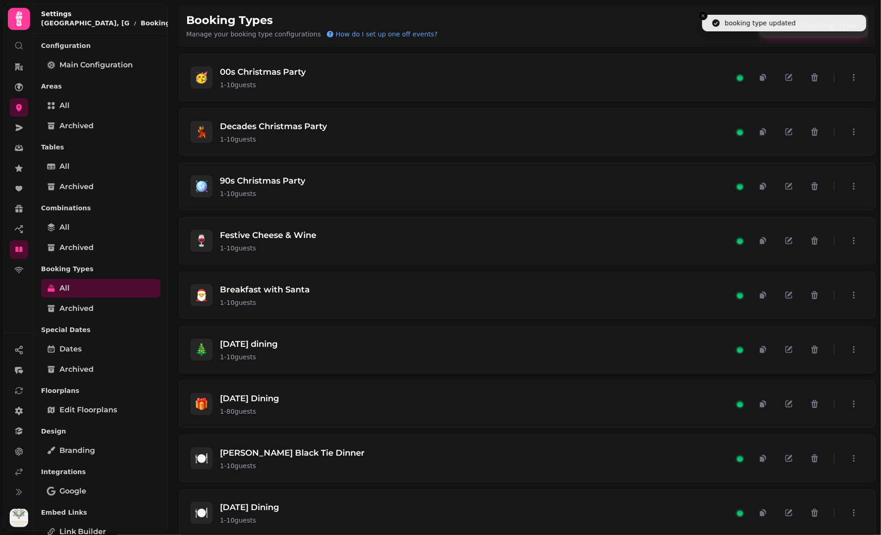
click at [113, 337] on div "Special Dates Dates Archived" at bounding box center [100, 350] width 119 height 59
click at [105, 347] on link "Dates" at bounding box center [100, 349] width 119 height 18
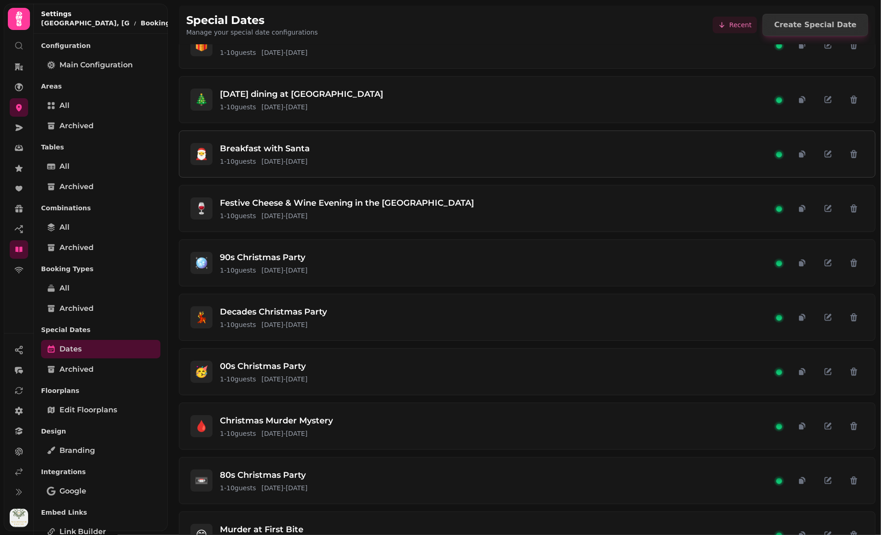
scroll to position [27, 0]
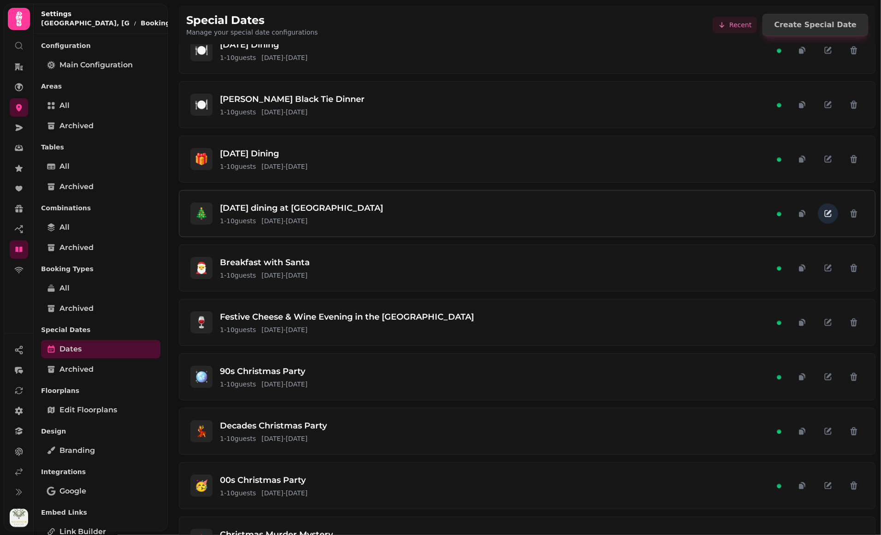
click at [825, 215] on icon "button" at bounding box center [828, 213] width 7 height 7
select select "**"
select select "****"
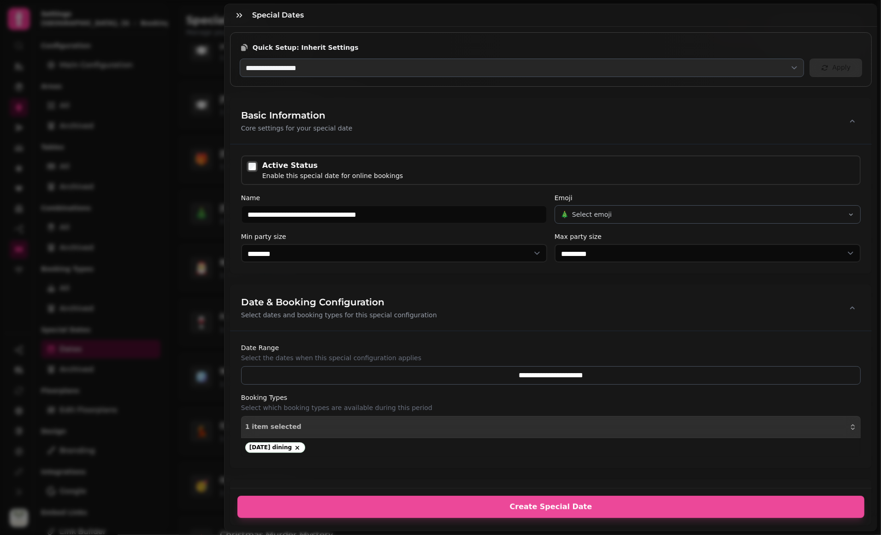
scroll to position [832, 0]
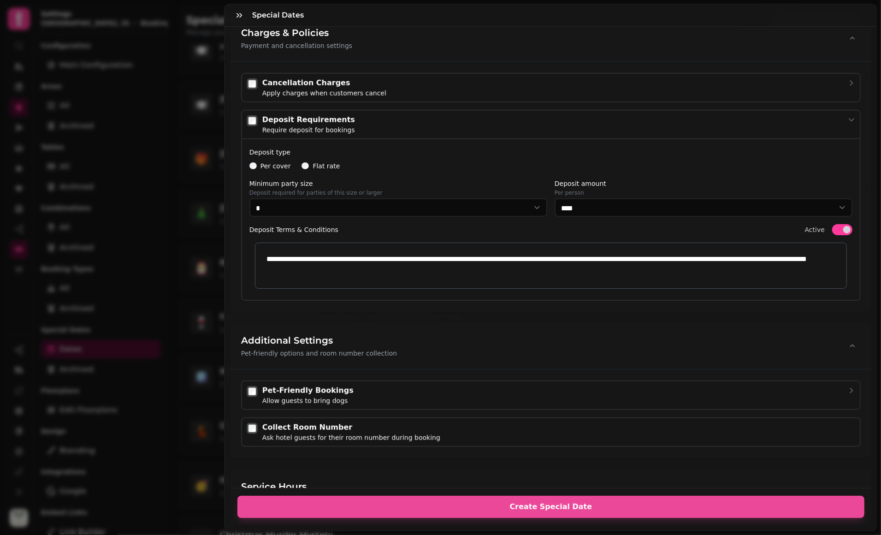
click at [410, 148] on label "Deposit type" at bounding box center [550, 152] width 603 height 11
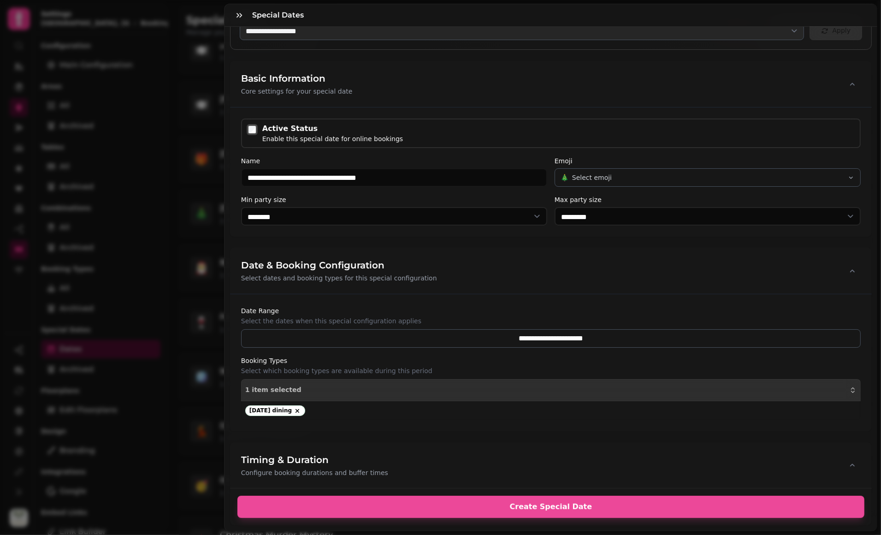
scroll to position [0, 0]
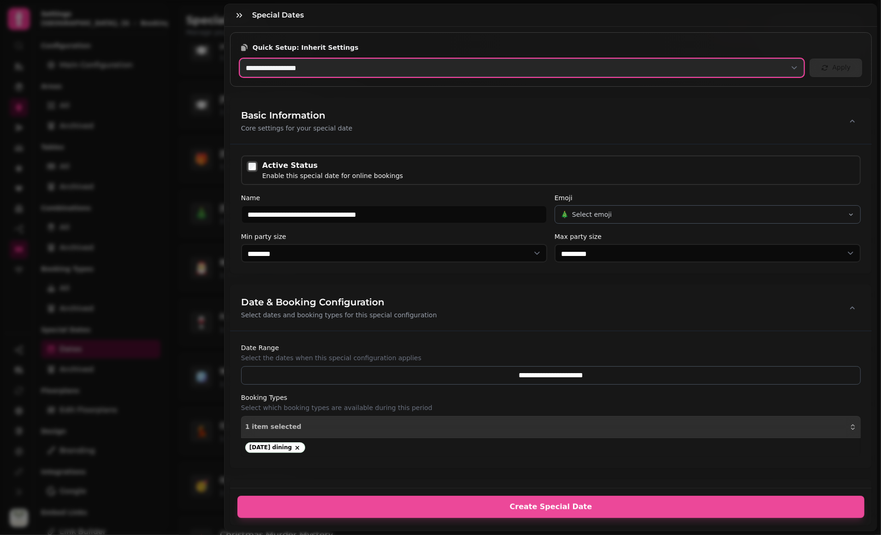
click at [340, 69] on select "**********" at bounding box center [522, 68] width 565 height 18
select select "**********"
click at [240, 59] on select "**********" at bounding box center [522, 68] width 565 height 18
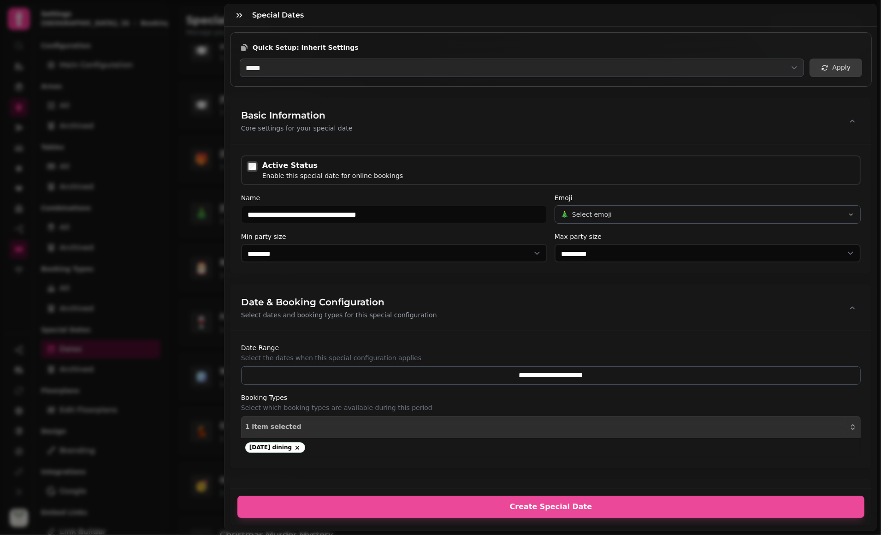
click at [828, 73] on button "Apply" at bounding box center [836, 68] width 53 height 18
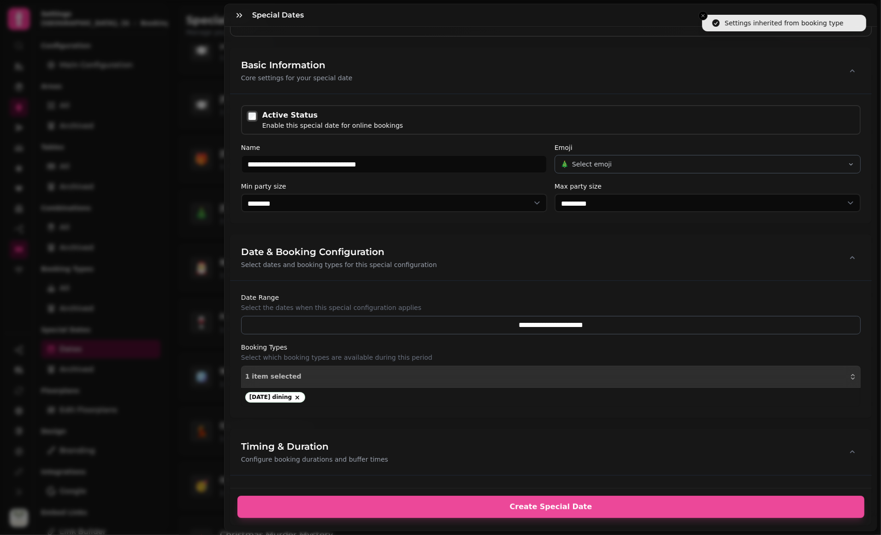
scroll to position [83, 0]
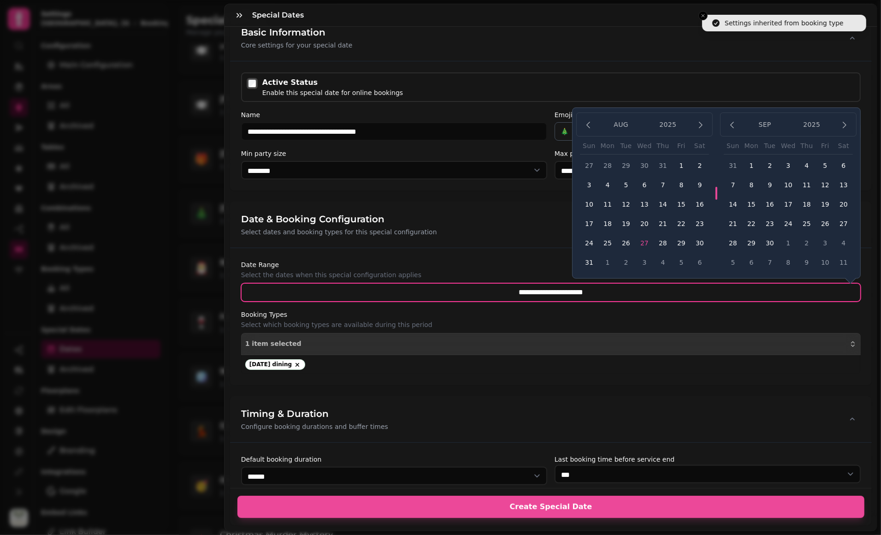
click at [547, 286] on input "**********" at bounding box center [551, 292] width 620 height 18
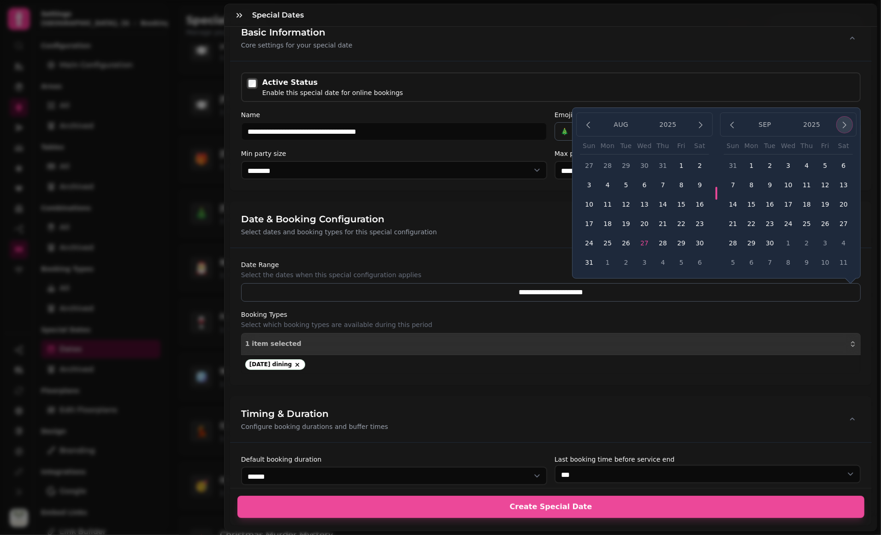
click at [840, 124] on icon "button" at bounding box center [844, 124] width 9 height 9
click at [798, 226] on button "25" at bounding box center [807, 223] width 18 height 18
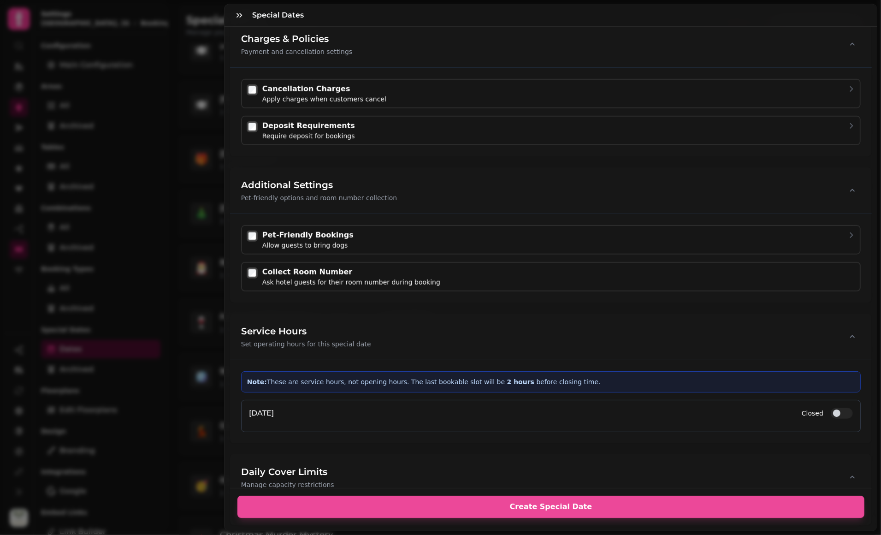
scroll to position [959, 0]
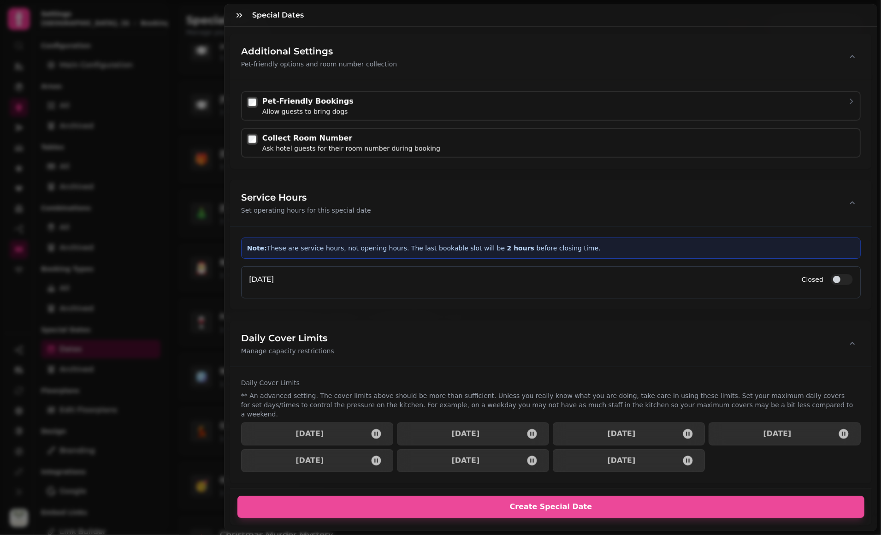
click at [831, 275] on button "Closed" at bounding box center [842, 279] width 22 height 11
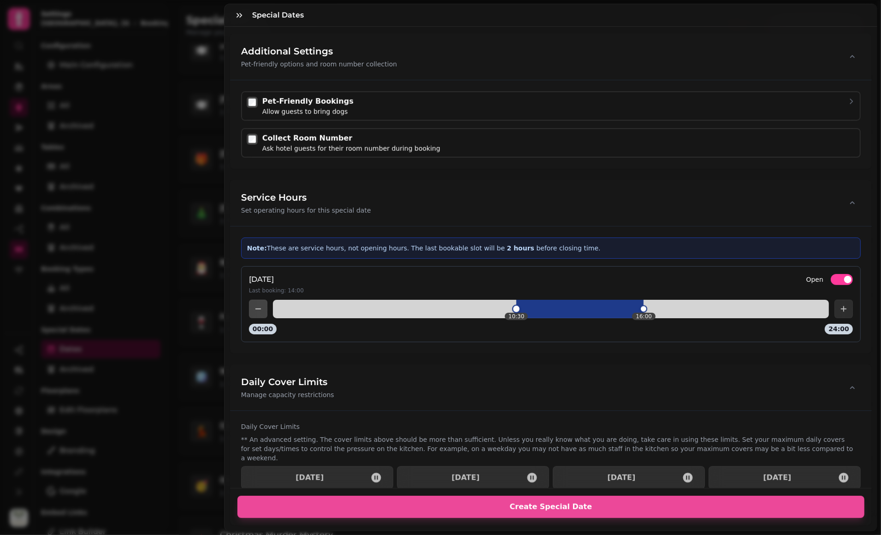
click at [513, 315] on div "10:30 16:00 00:00 24:00" at bounding box center [551, 317] width 604 height 35
click at [562, 313] on div at bounding box center [602, 309] width 81 height 18
click at [562, 312] on div at bounding box center [551, 309] width 556 height 18
click at [625, 312] on div at bounding box center [551, 309] width 556 height 18
click at [561, 378] on div "Daily Cover Limits Manage capacity restrictions" at bounding box center [551, 387] width 642 height 46
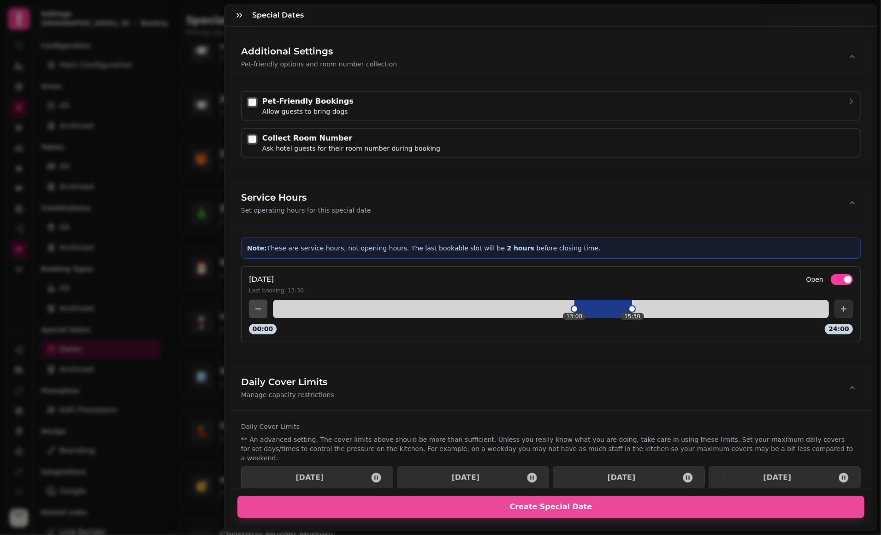
scroll to position [897, 0]
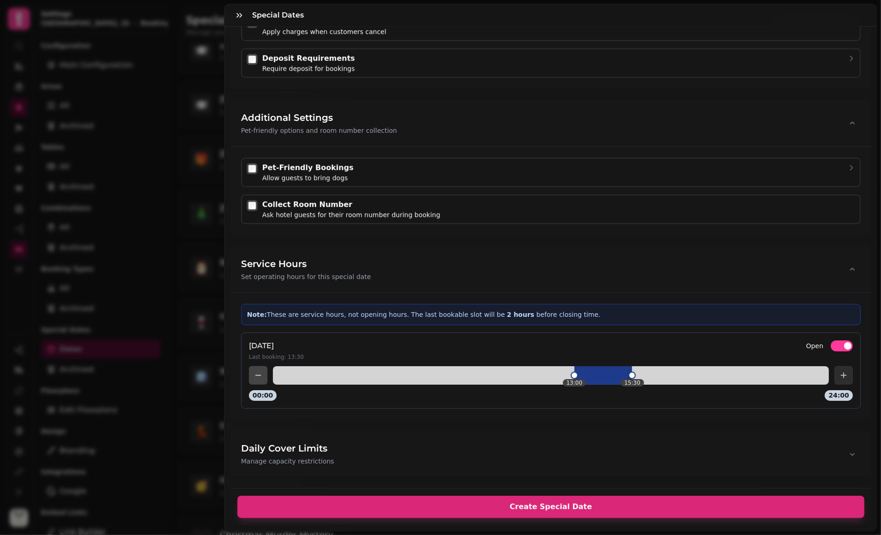
click at [545, 503] on span "Create Special Date" at bounding box center [551, 506] width 605 height 7
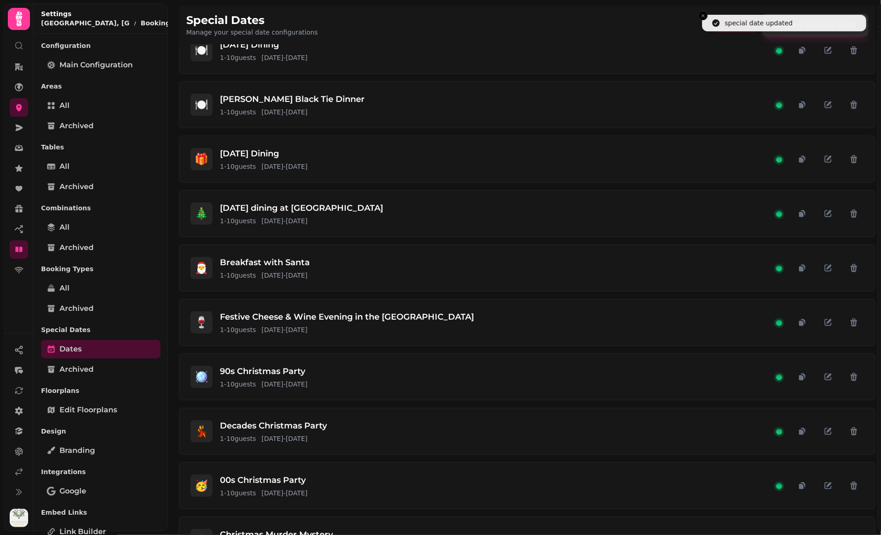
scroll to position [840, 0]
click at [823, 212] on icon "button" at bounding box center [827, 213] width 9 height 9
select select "**"
select select "****"
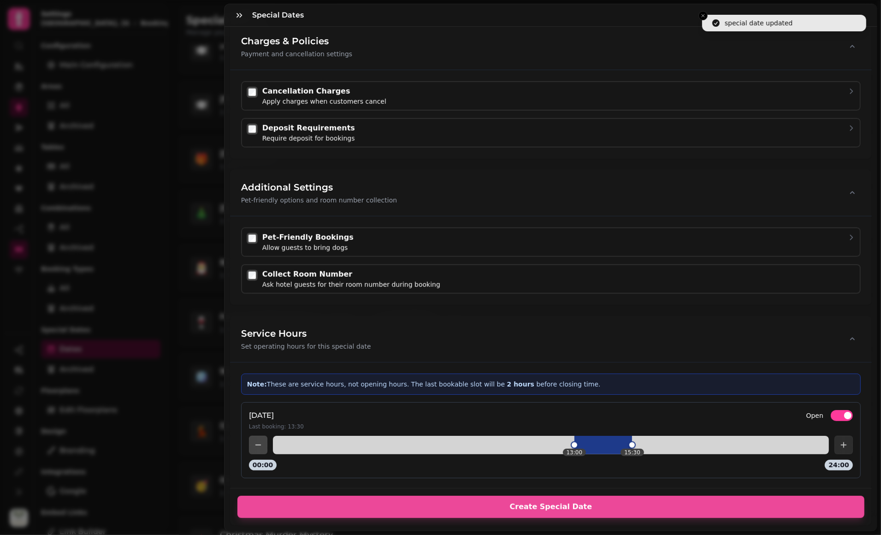
scroll to position [1003, 0]
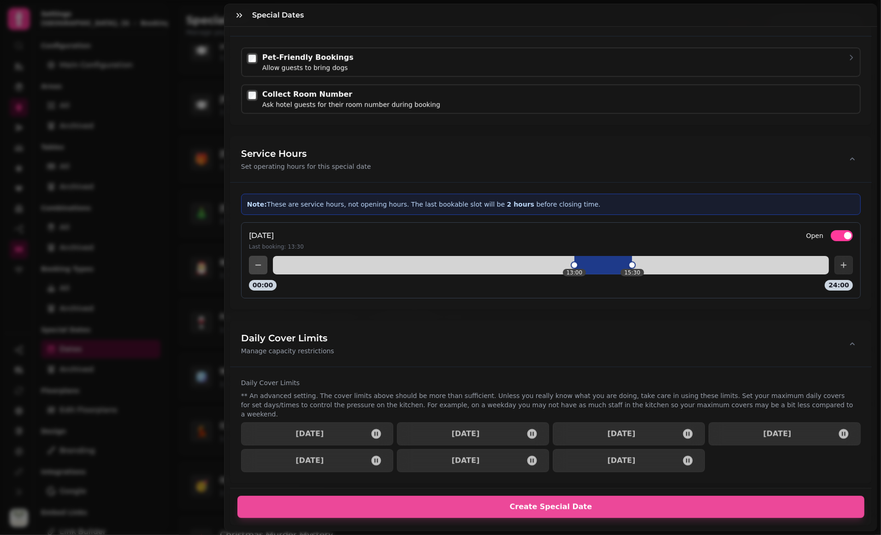
click at [557, 269] on div "13:00 15:30 00:00 24:00" at bounding box center [551, 273] width 604 height 35
click at [540, 270] on div "12:00 15:30 00:00 24:00" at bounding box center [551, 273] width 604 height 35
click at [643, 269] on div at bounding box center [603, 265] width 104 height 18
click at [652, 269] on div at bounding box center [551, 265] width 556 height 18
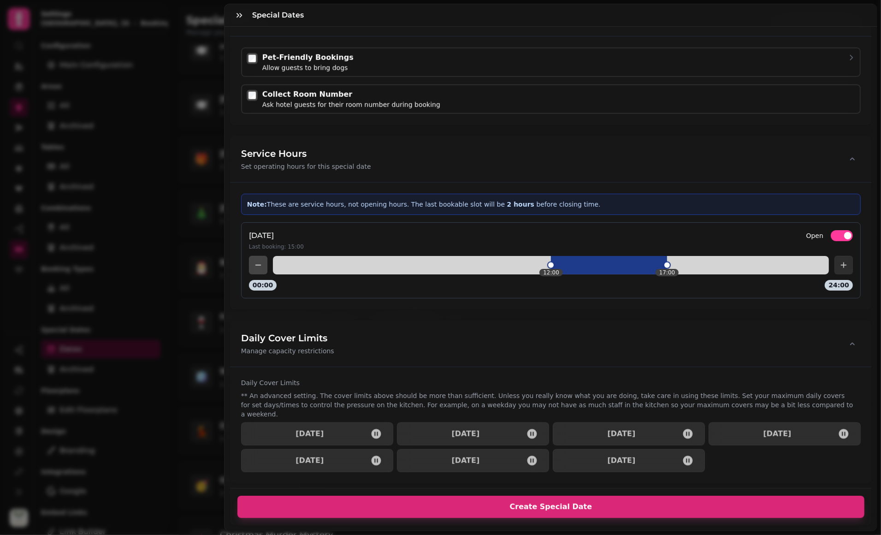
click at [552, 504] on button "Create Special Date" at bounding box center [550, 507] width 627 height 22
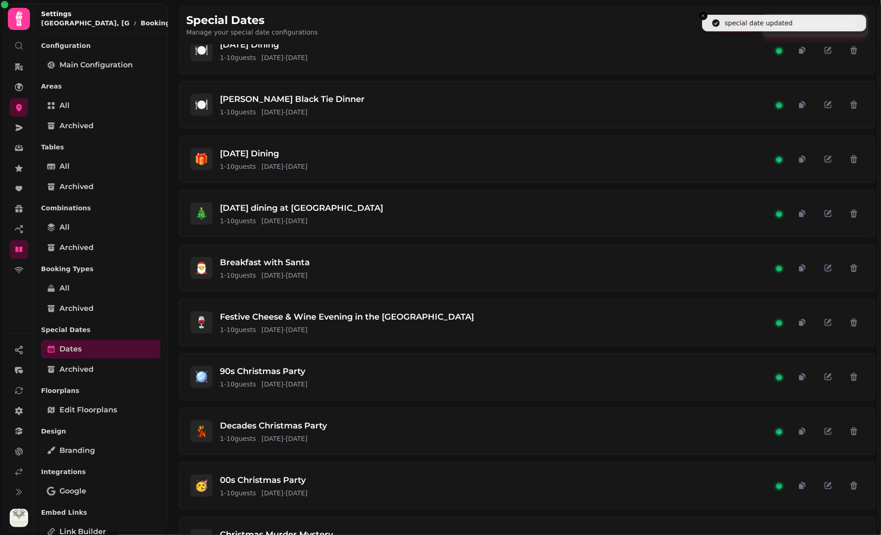
scroll to position [840, 0]
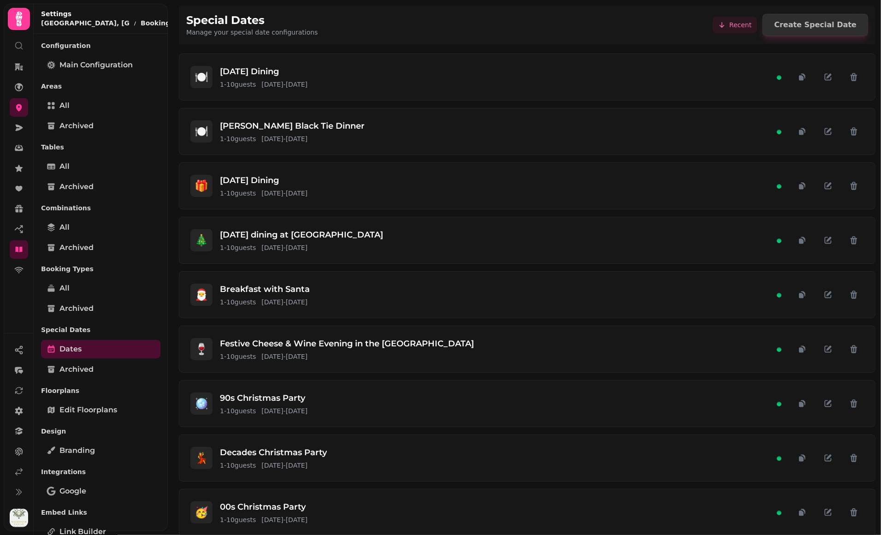
scroll to position [203, 0]
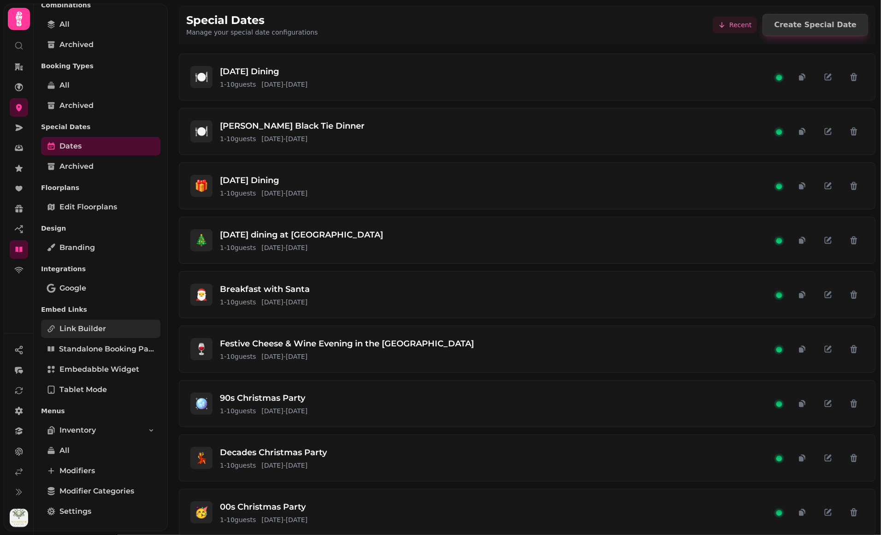
click at [99, 328] on span "Link Builder" at bounding box center [82, 328] width 47 height 11
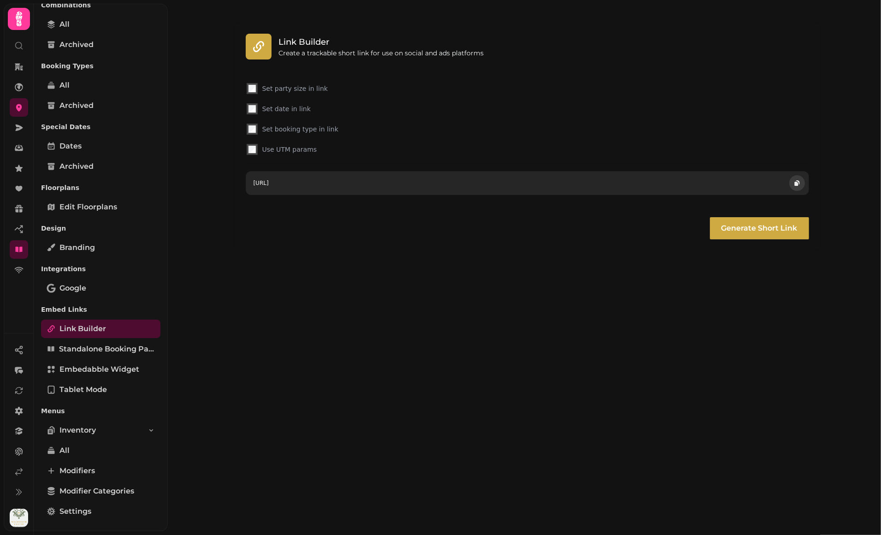
click at [799, 180] on icon "button" at bounding box center [796, 182] width 7 height 7
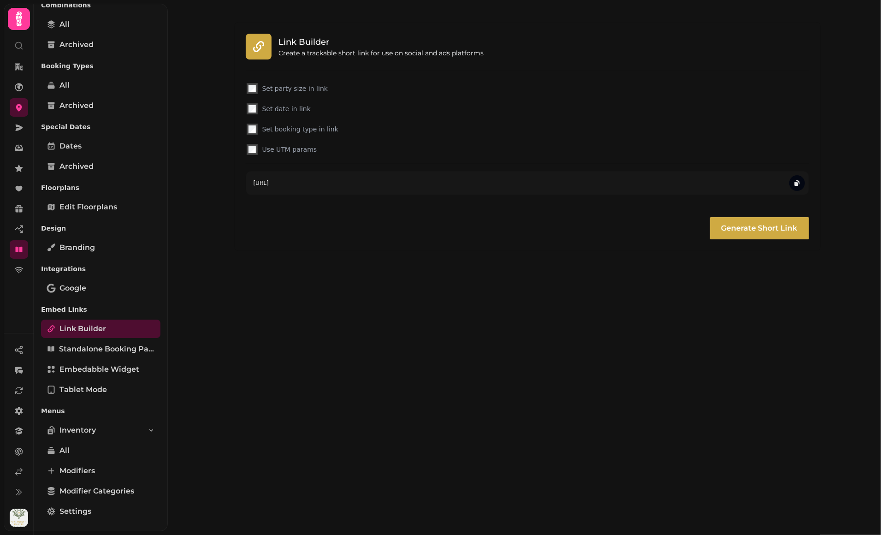
click at [321, 132] on label "Set booking type in link" at bounding box center [534, 128] width 545 height 9
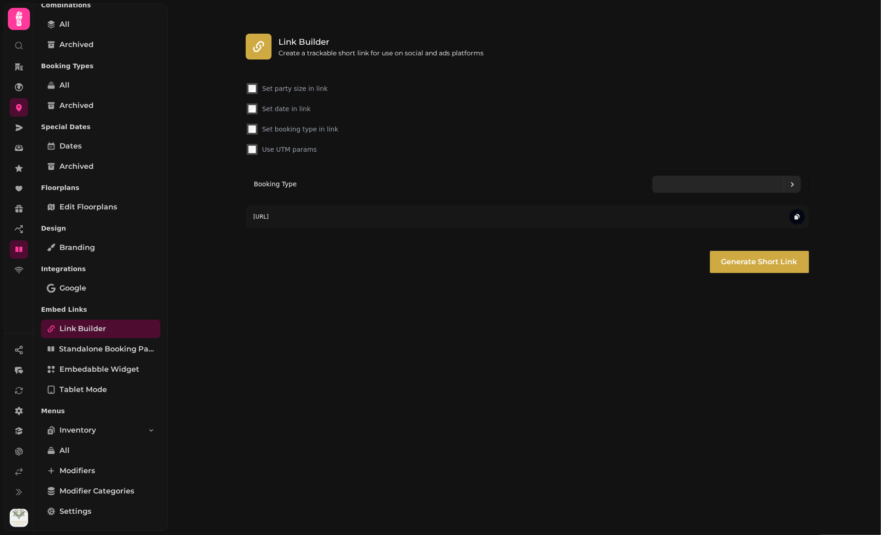
click at [787, 189] on icon at bounding box center [792, 184] width 11 height 11
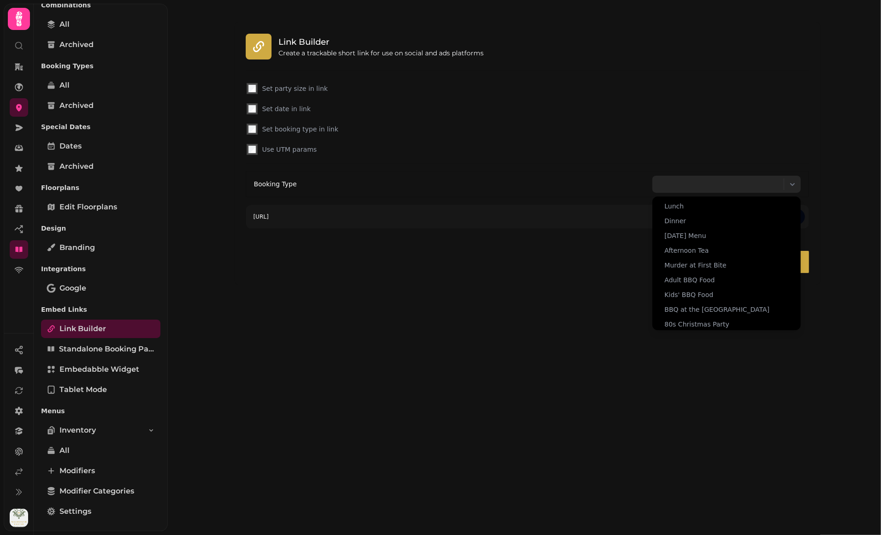
scroll to position [151, 0]
click at [709, 277] on span "[DATE] dining" at bounding box center [687, 276] width 44 height 9
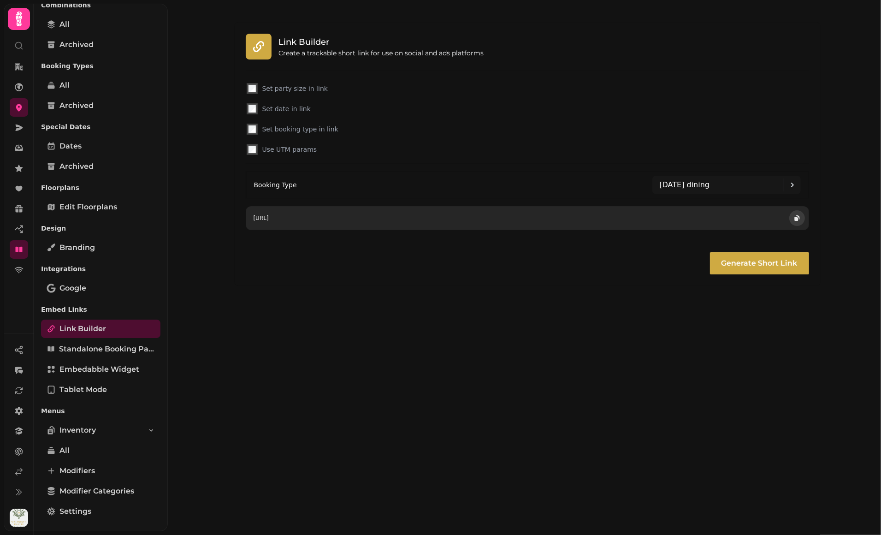
drag, startPoint x: 780, startPoint y: 261, endPoint x: 791, endPoint y: 214, distance: 47.9
click at [788, 213] on form "Set party size in link Set date in link Set booking type in link Use UTM params…" at bounding box center [527, 178] width 563 height 192
click at [793, 216] on icon "button" at bounding box center [796, 217] width 7 height 7
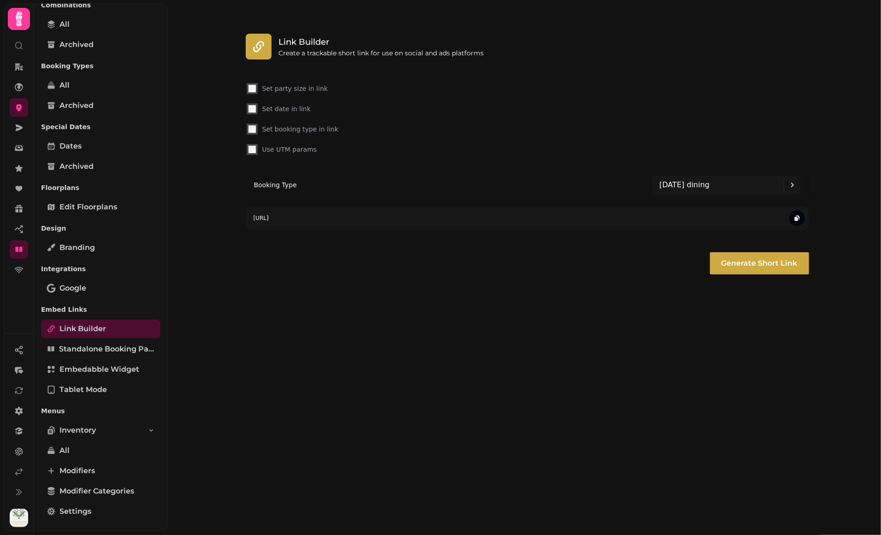
scroll to position [0, 0]
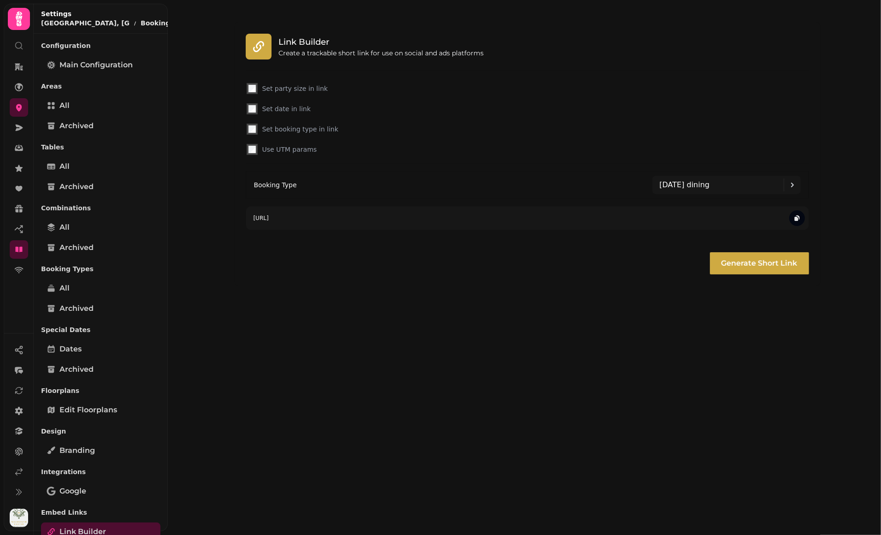
click at [233, 334] on div "Link Builder Create a trackable short link for use on social and ads platforms …" at bounding box center [524, 267] width 713 height 535
click at [89, 282] on link "All" at bounding box center [100, 288] width 119 height 18
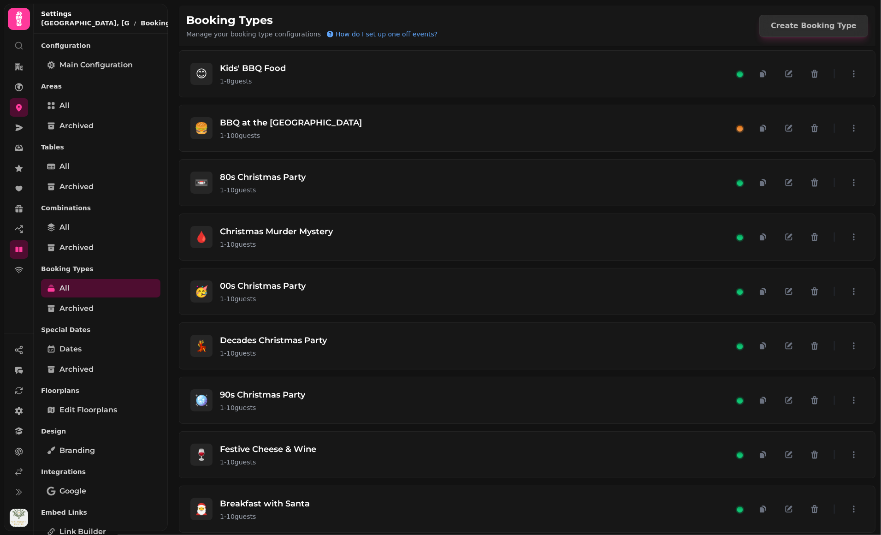
scroll to position [545, 0]
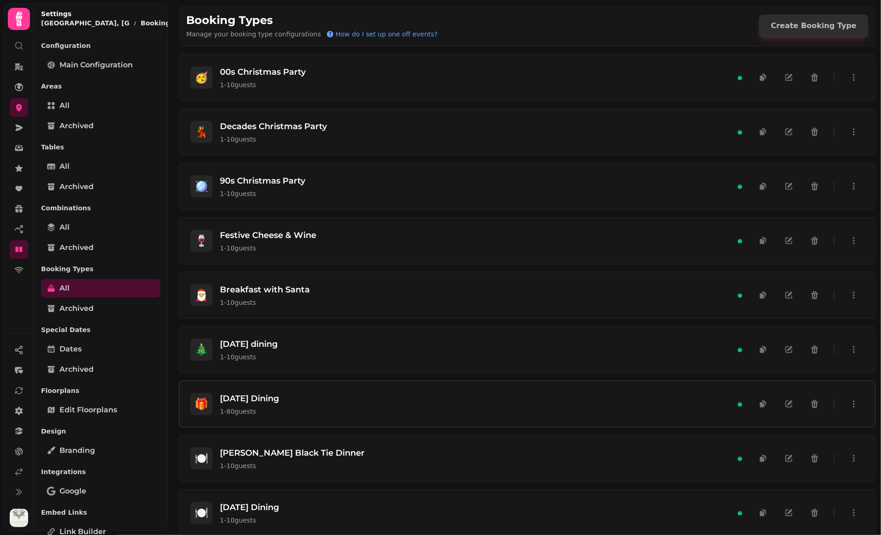
drag, startPoint x: 779, startPoint y: 416, endPoint x: 781, endPoint y: 403, distance: 13.9
click at [779, 416] on div "🎁 [DATE] Dining 1 - 80 guests" at bounding box center [527, 404] width 696 height 46
click at [784, 399] on icon "button" at bounding box center [788, 403] width 9 height 9
select select "**"
select select "****"
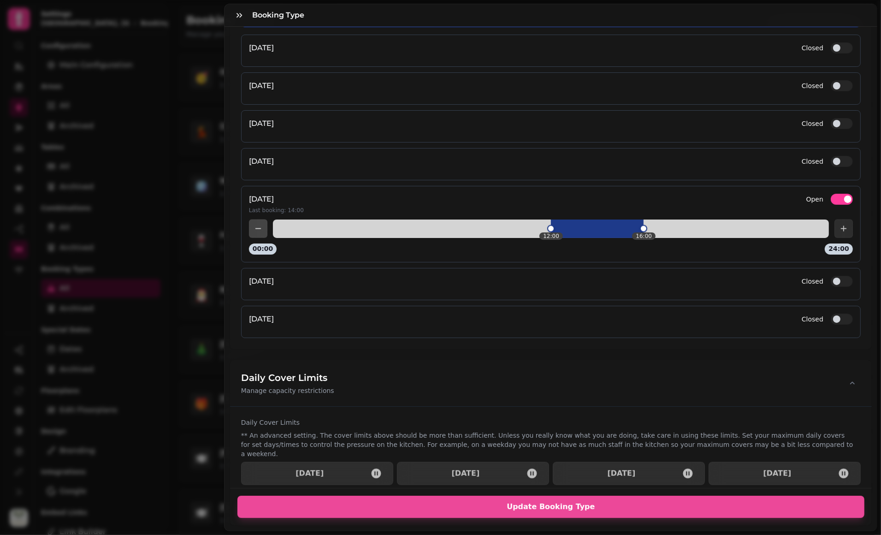
scroll to position [1450, 0]
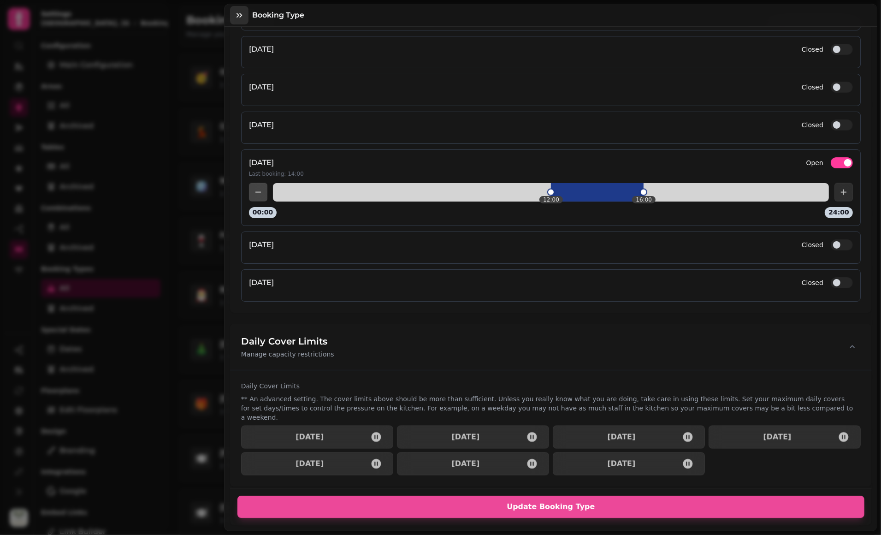
click at [239, 12] on icon "button" at bounding box center [239, 15] width 9 height 9
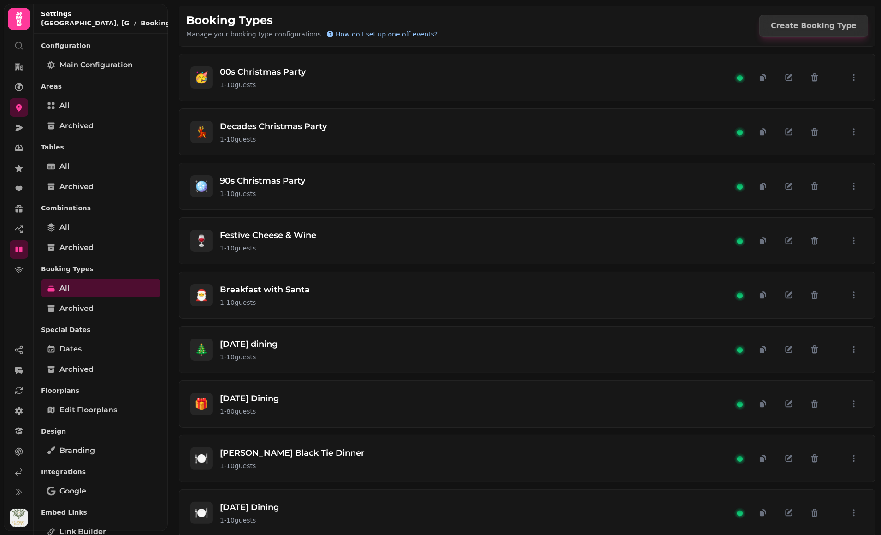
click at [370, 32] on span "How do I set up one off events?" at bounding box center [387, 34] width 102 height 9
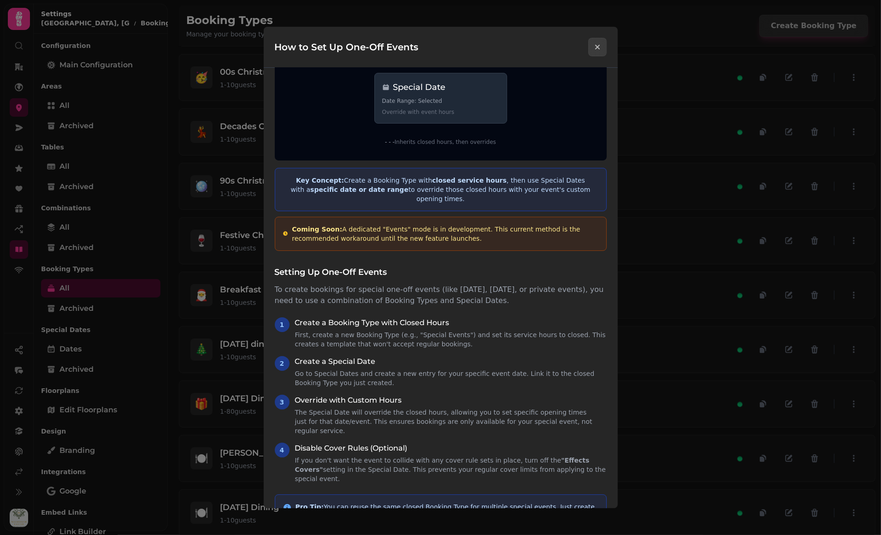
scroll to position [121, 0]
click at [593, 49] on icon "Close modal" at bounding box center [597, 46] width 9 height 9
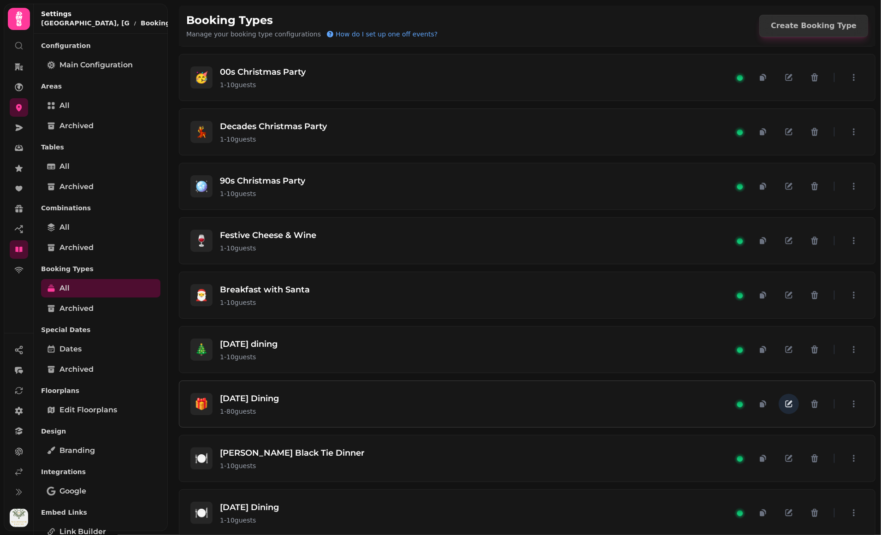
click at [787, 401] on icon "button" at bounding box center [789, 403] width 5 height 5
select select "**"
select select "****"
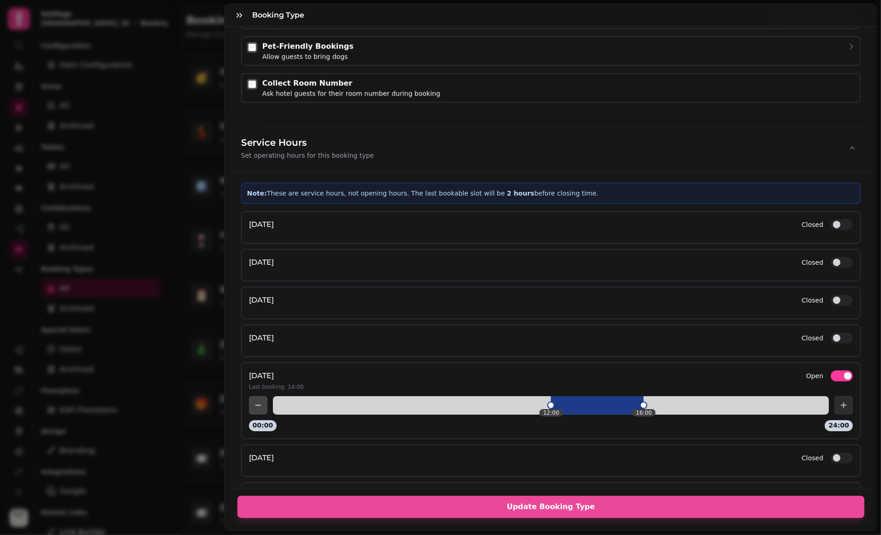
scroll to position [1450, 0]
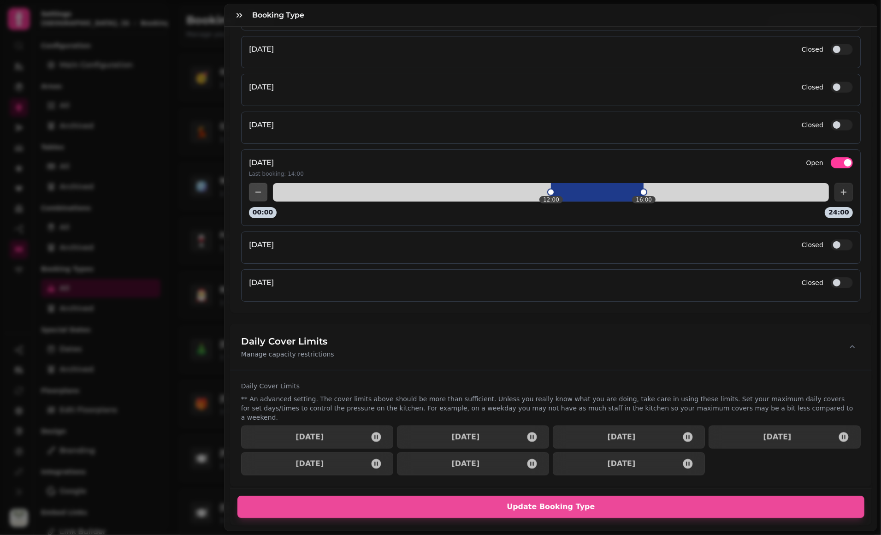
click at [831, 159] on button "Open" at bounding box center [842, 162] width 22 height 11
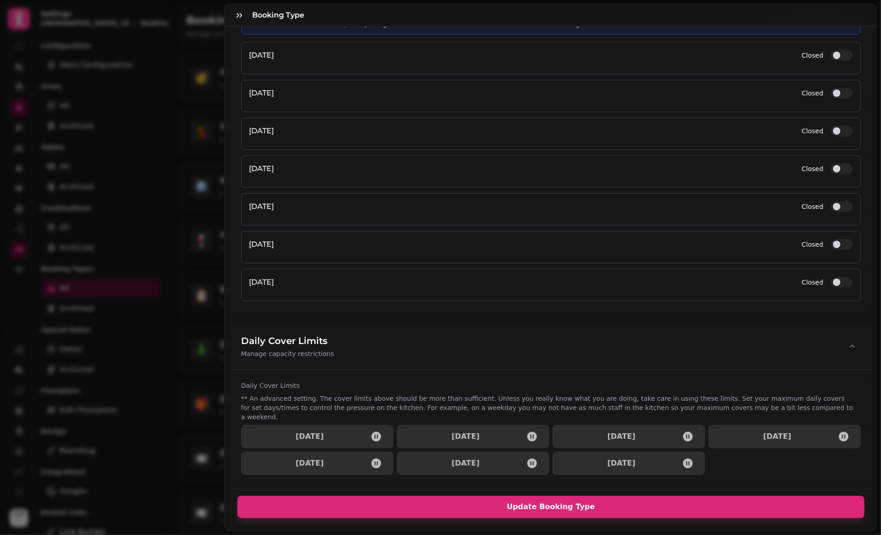
click at [566, 503] on span "Update Booking Type" at bounding box center [551, 506] width 605 height 7
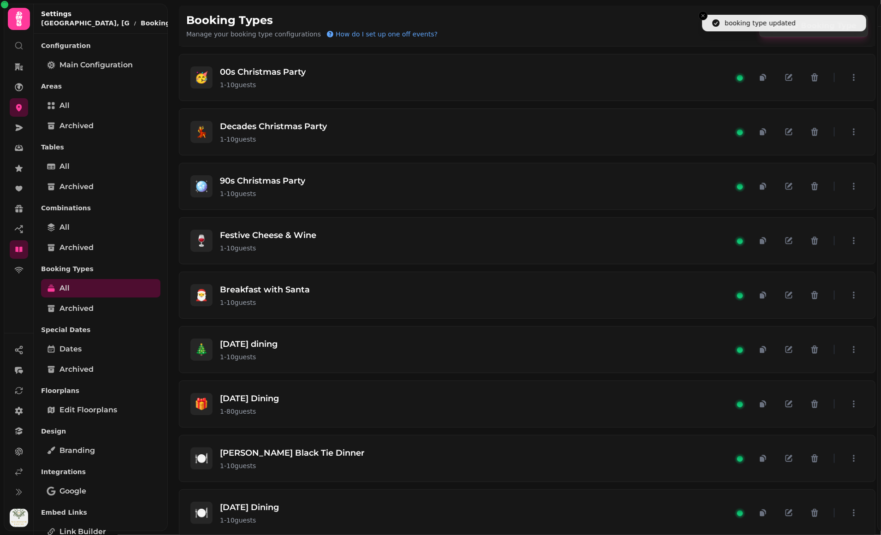
scroll to position [1243, 0]
click at [89, 348] on link "Dates" at bounding box center [100, 349] width 119 height 18
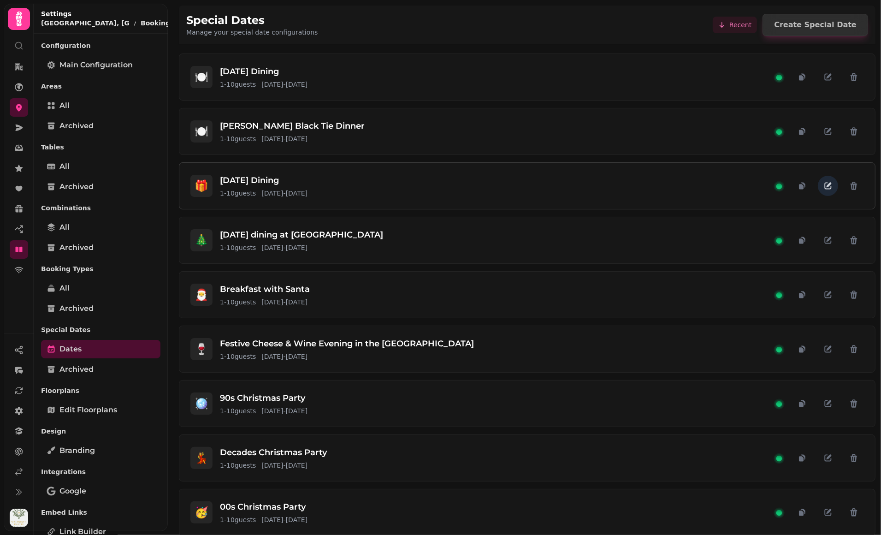
click at [818, 185] on button "button" at bounding box center [828, 186] width 20 height 20
select select "**"
select select "****"
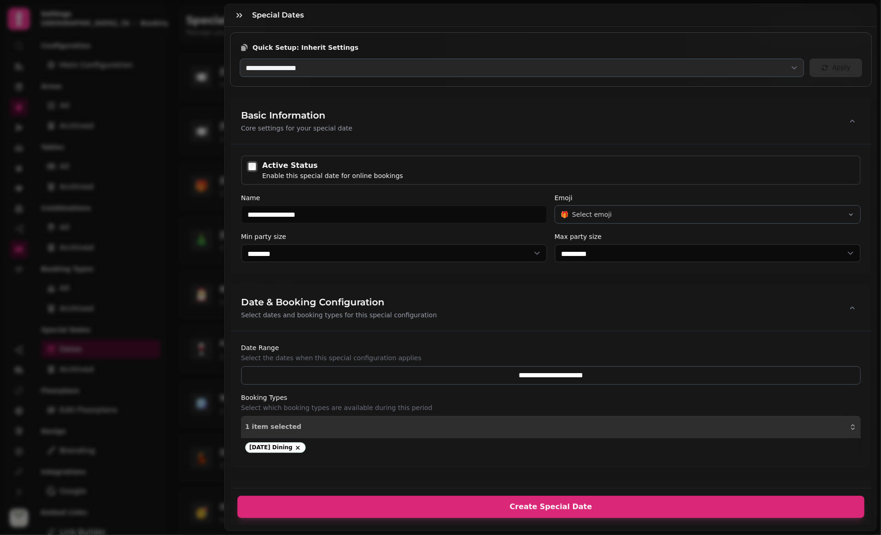
click at [559, 503] on span "Create Special Date" at bounding box center [551, 506] width 605 height 7
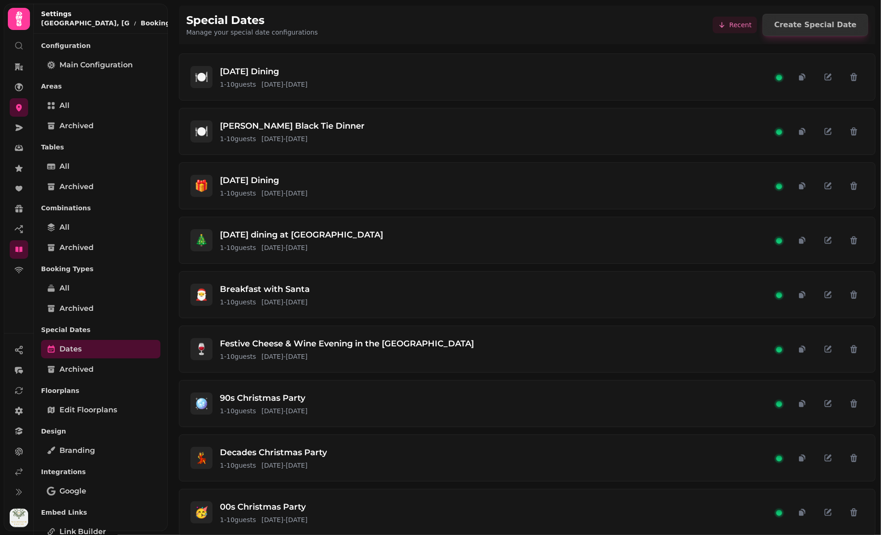
scroll to position [203, 0]
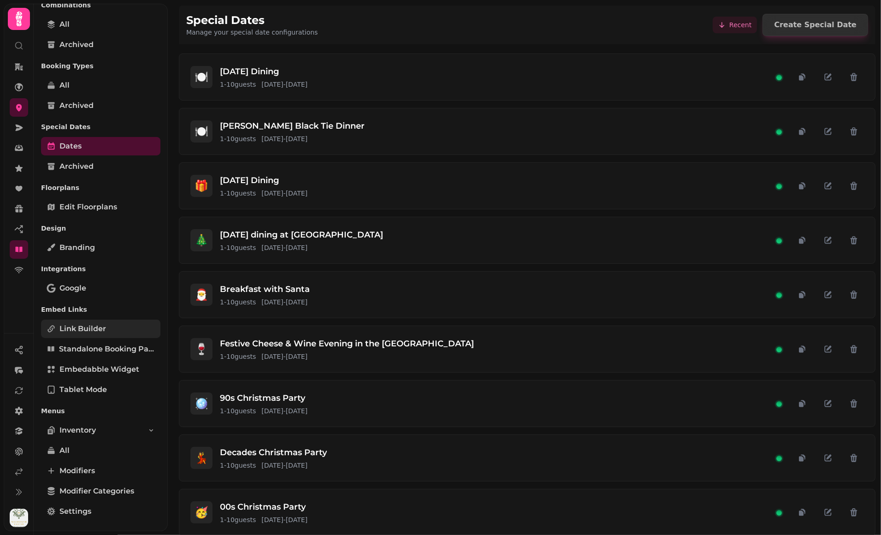
click at [103, 324] on span "Link Builder" at bounding box center [82, 328] width 47 height 11
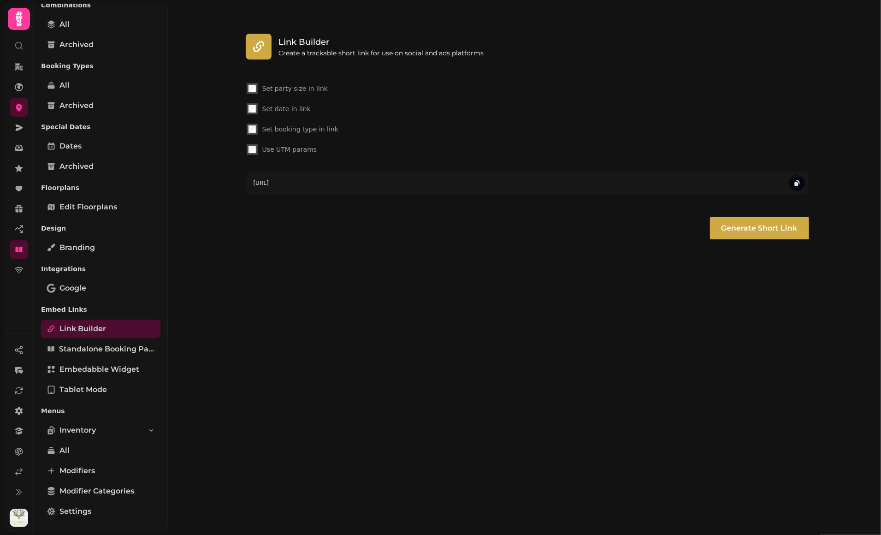
click at [365, 134] on div "Set booking type in link" at bounding box center [527, 129] width 563 height 13
click at [319, 125] on label "Set booking type in link" at bounding box center [534, 128] width 545 height 9
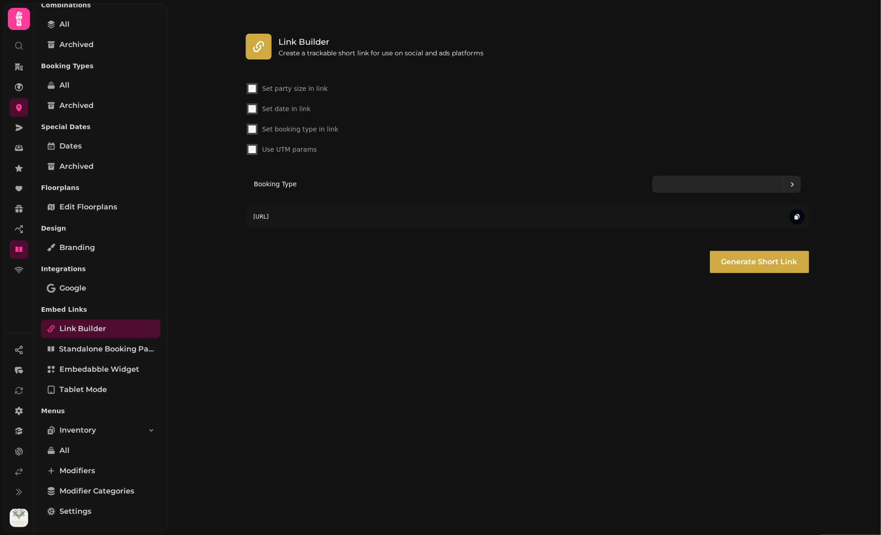
click at [794, 186] on icon at bounding box center [792, 184] width 11 height 11
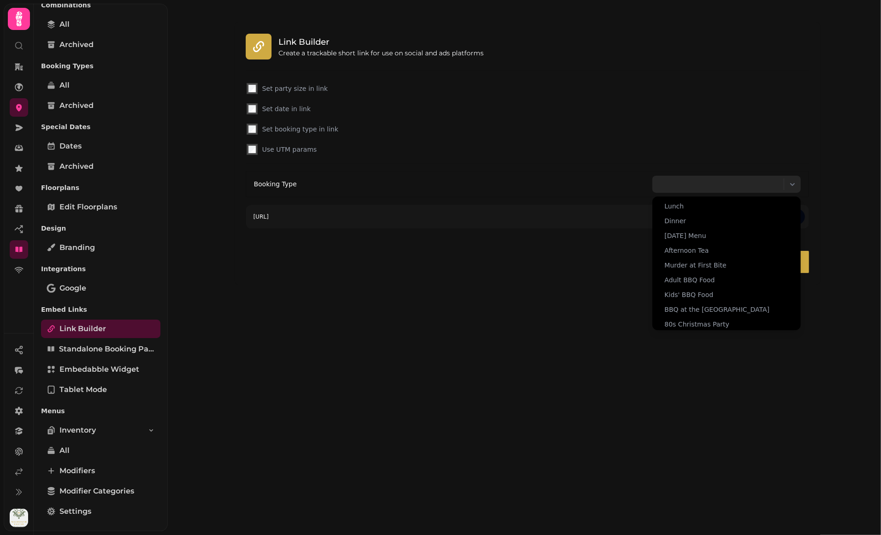
scroll to position [151, 0]
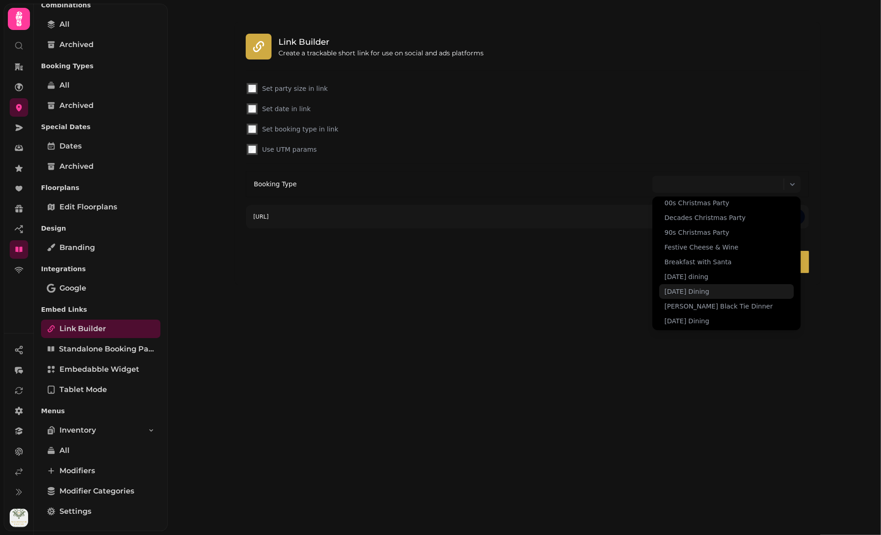
click at [710, 292] on span "[DATE] Dining" at bounding box center [687, 291] width 45 height 9
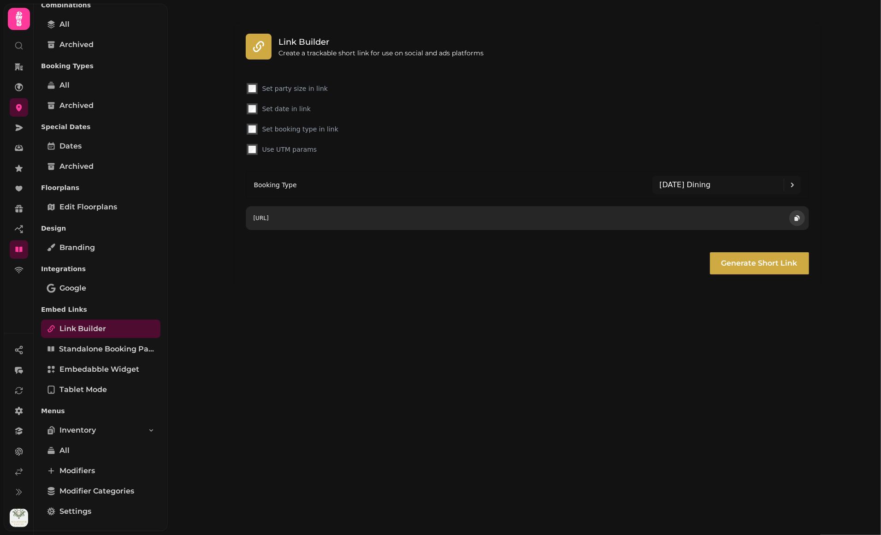
click at [797, 214] on icon "button" at bounding box center [796, 217] width 7 height 7
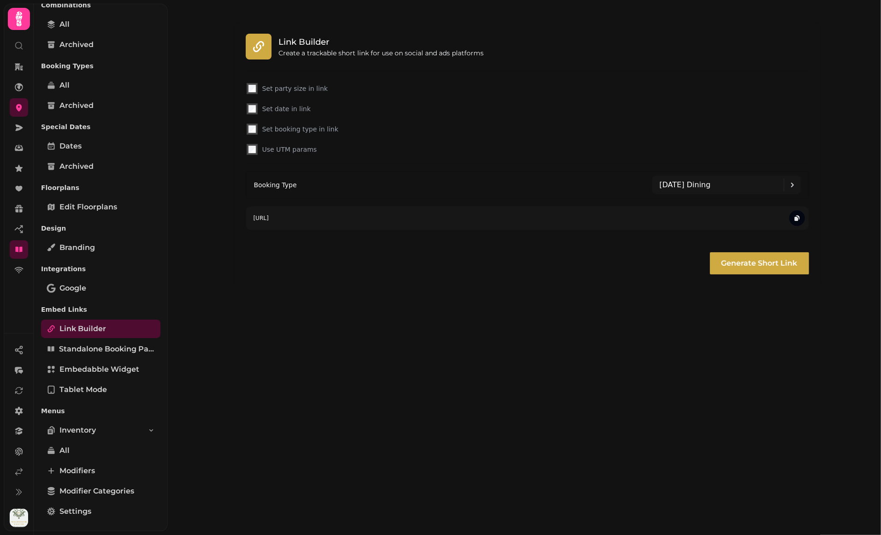
click at [395, 298] on div "Link Builder Create a trackable short link for use on social and ads platforms …" at bounding box center [527, 154] width 645 height 308
drag, startPoint x: 319, startPoint y: 335, endPoint x: 314, endPoint y: 333, distance: 5.4
click at [319, 335] on div "Link Builder Create a trackable short link for use on social and ads platforms …" at bounding box center [524, 267] width 713 height 535
click at [86, 88] on link "All" at bounding box center [100, 85] width 119 height 18
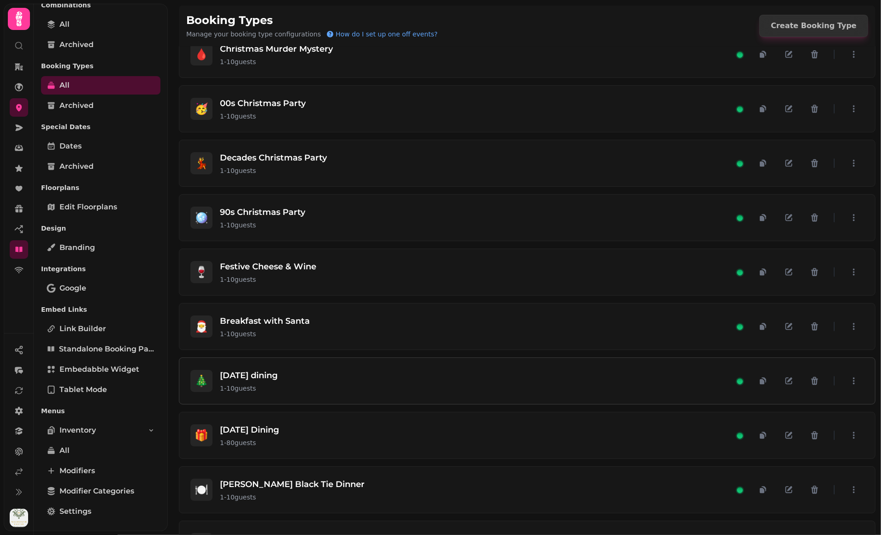
scroll to position [545, 0]
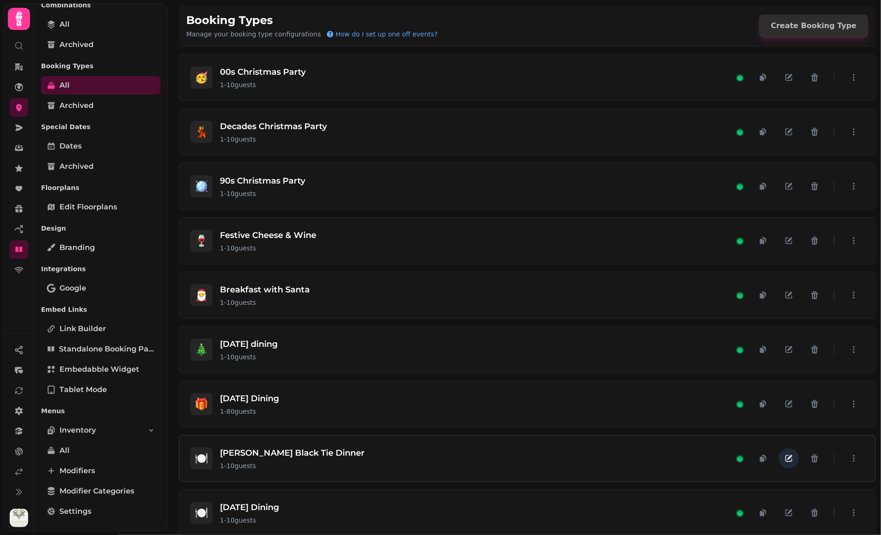
click at [784, 454] on icon "button" at bounding box center [788, 458] width 9 height 9
select select "**"
select select "*****"
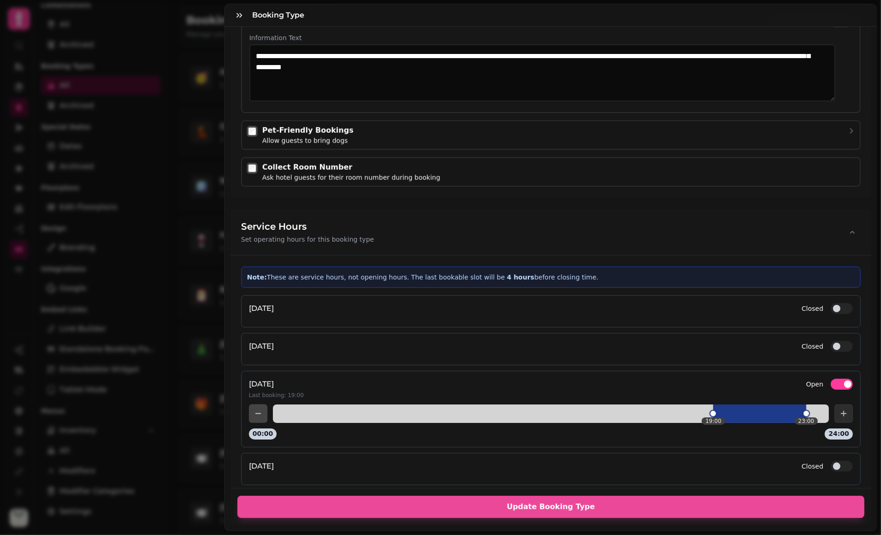
scroll to position [1481, 0]
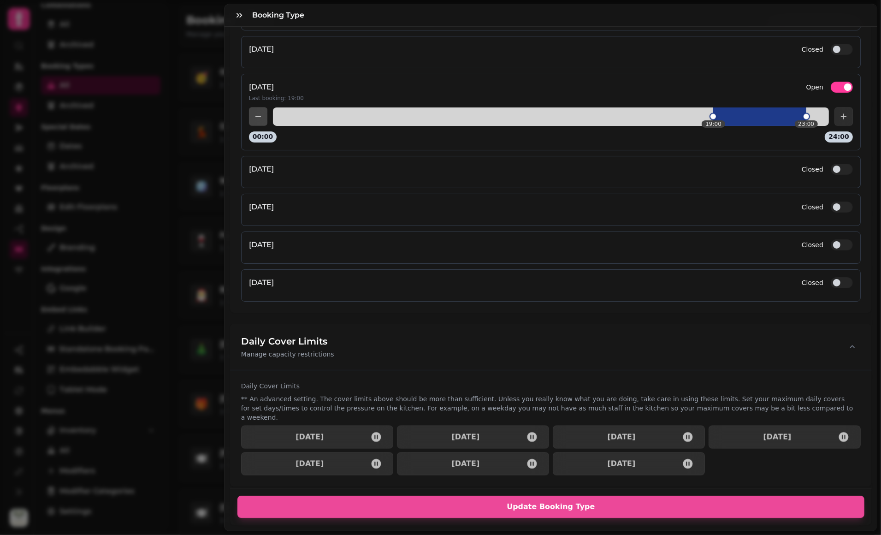
click at [831, 83] on button "Open" at bounding box center [842, 87] width 22 height 11
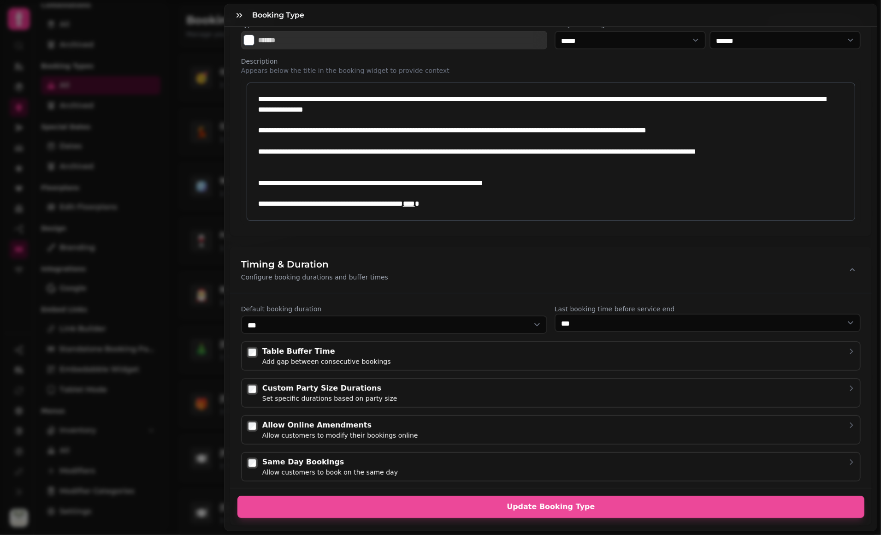
scroll to position [0, 0]
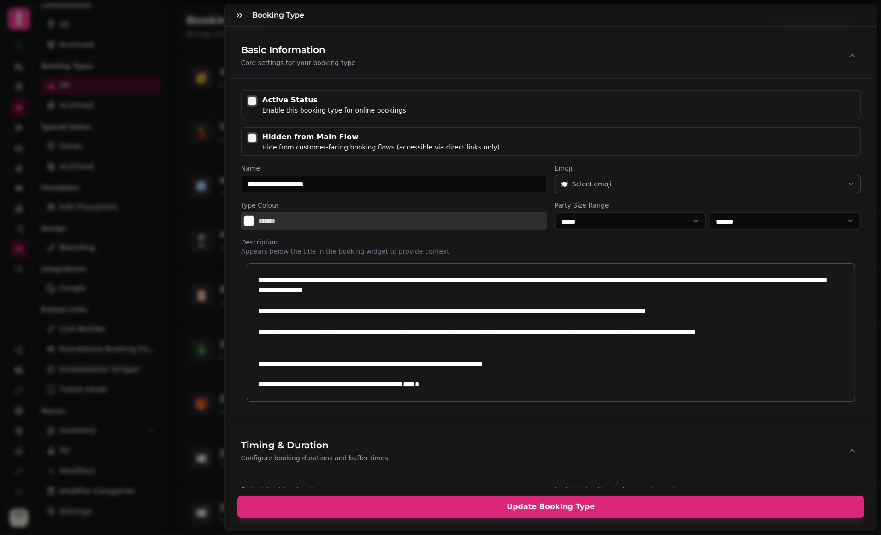
click at [558, 503] on span "Update Booking Type" at bounding box center [551, 506] width 605 height 7
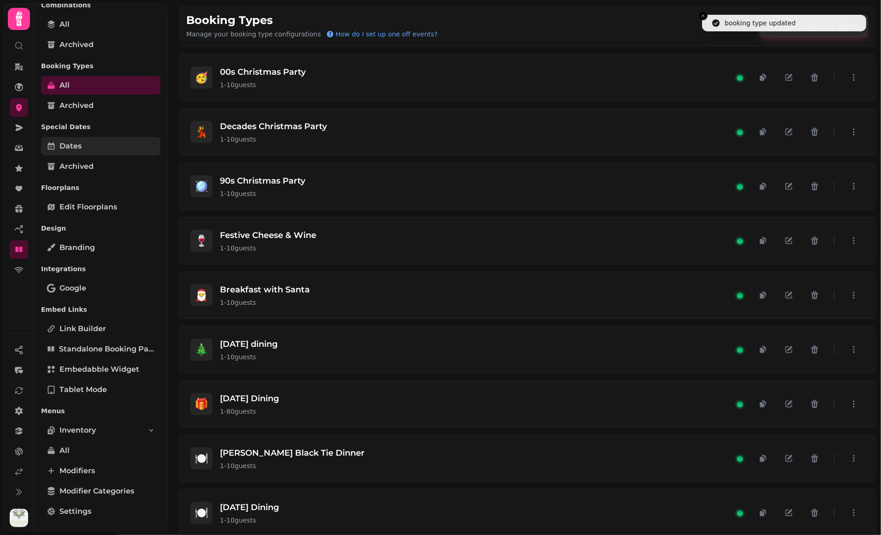
click at [86, 146] on link "Dates" at bounding box center [100, 146] width 119 height 18
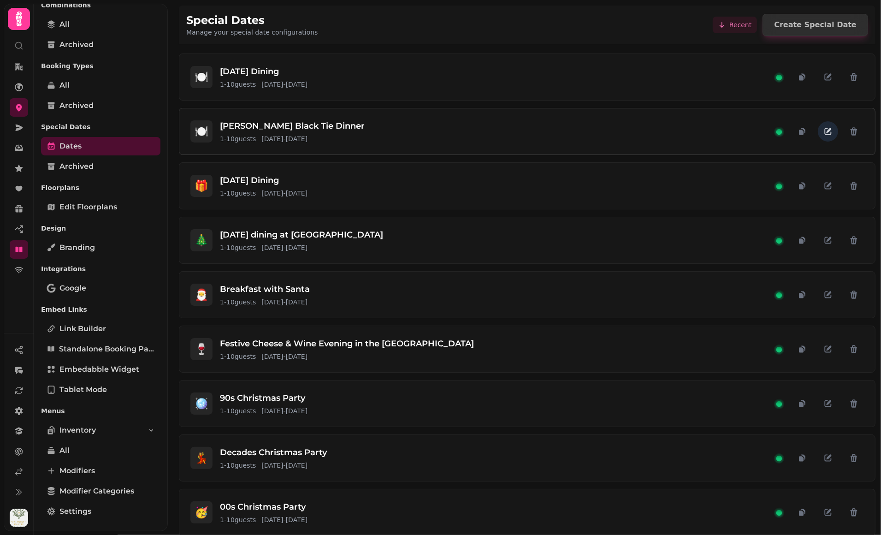
click at [827, 131] on icon "button" at bounding box center [829, 130] width 5 height 5
select select "**"
select select "*****"
select select "****"
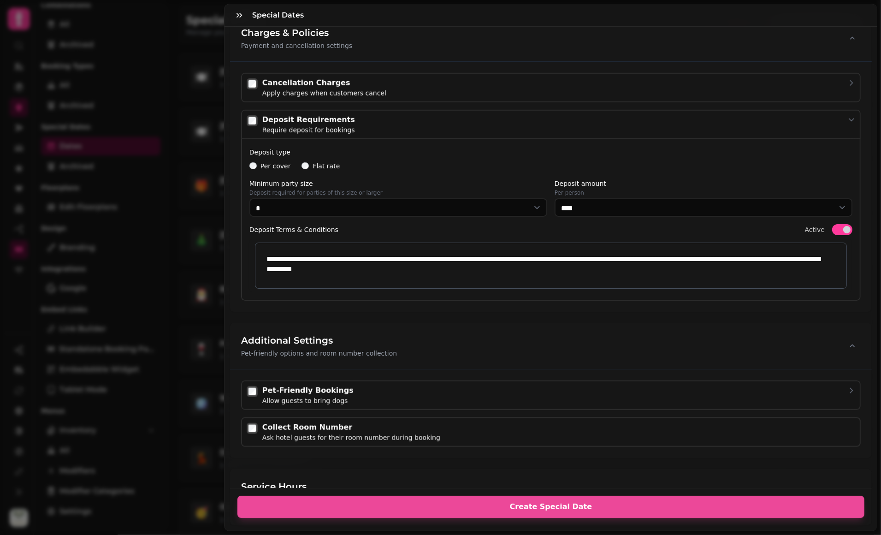
scroll to position [1280, 0]
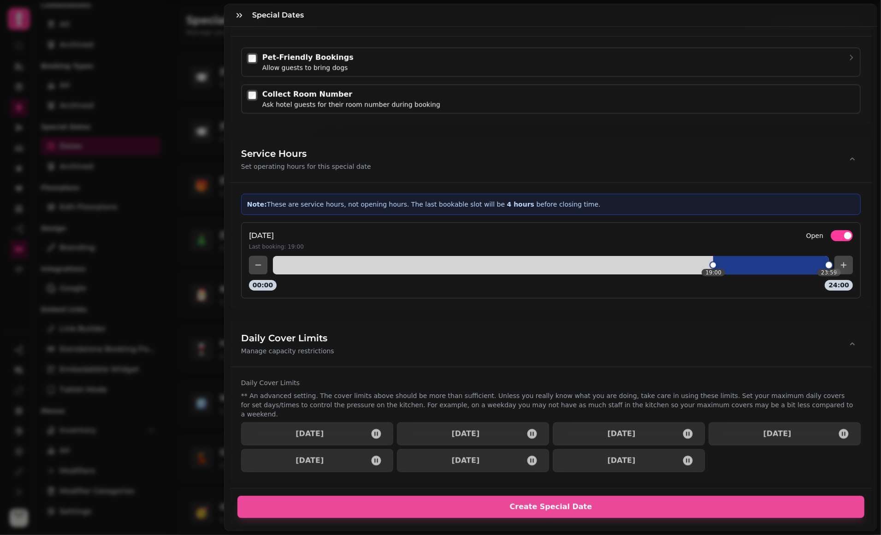
click at [821, 262] on div "19:00 23:59" at bounding box center [551, 265] width 604 height 18
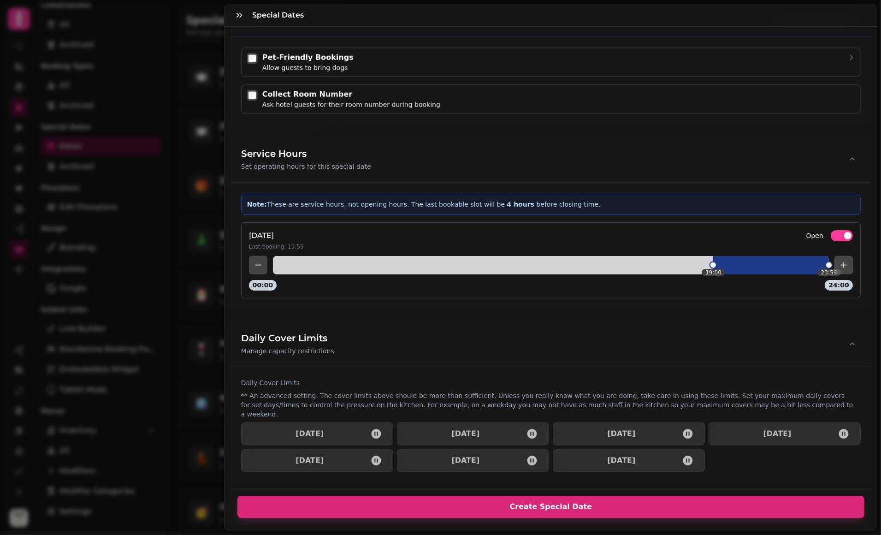
click at [586, 503] on span "Create Special Date" at bounding box center [551, 506] width 605 height 7
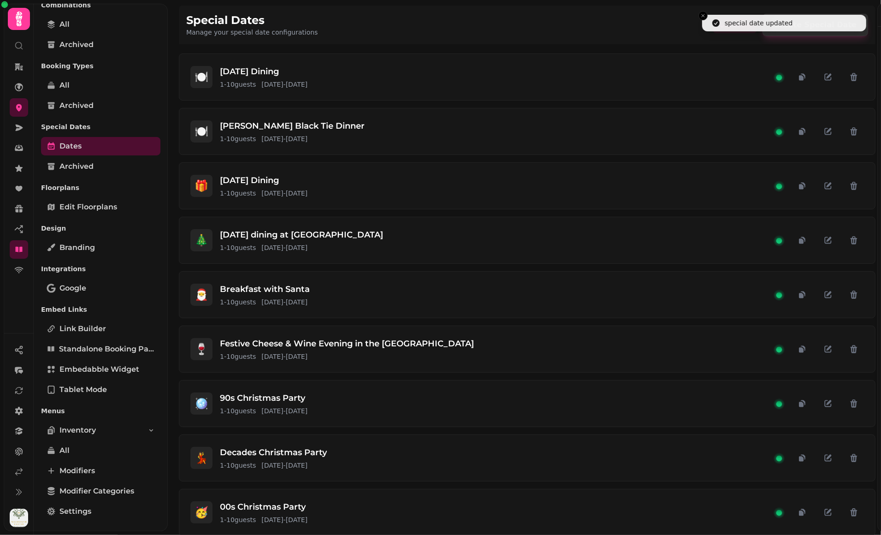
scroll to position [1116, 0]
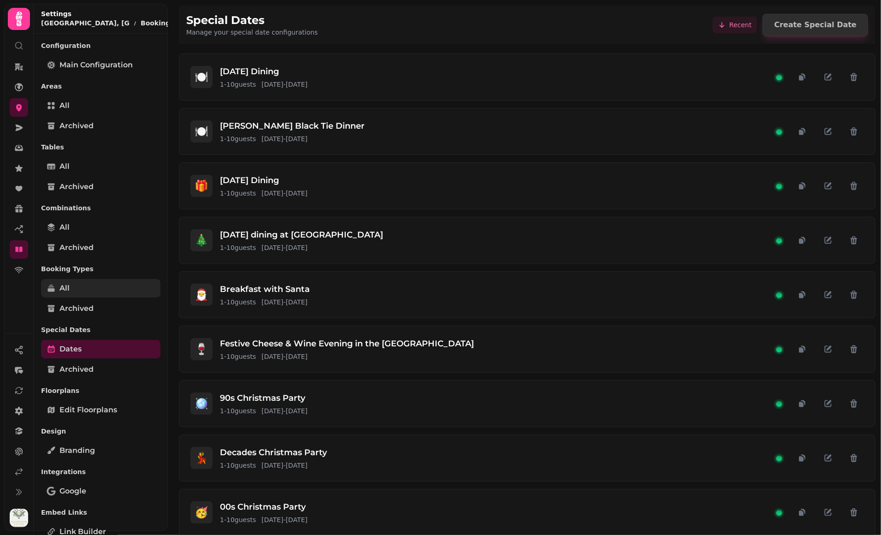
click at [72, 291] on link "All" at bounding box center [100, 288] width 119 height 18
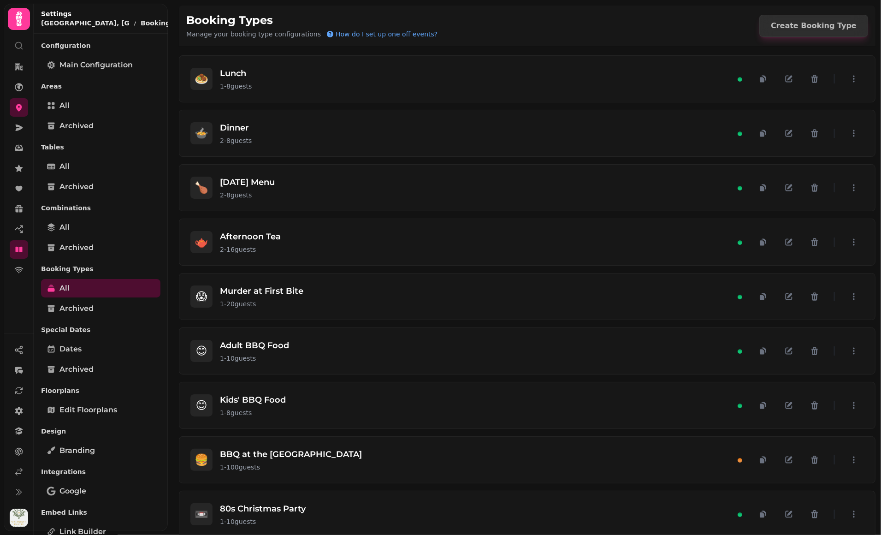
scroll to position [545, 0]
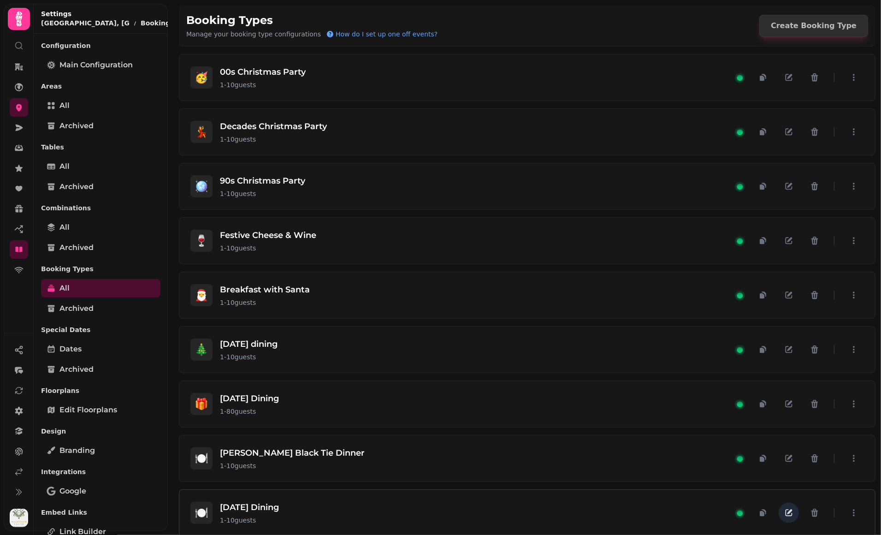
click at [784, 508] on icon "button" at bounding box center [788, 512] width 9 height 9
select select "**"
select select "****"
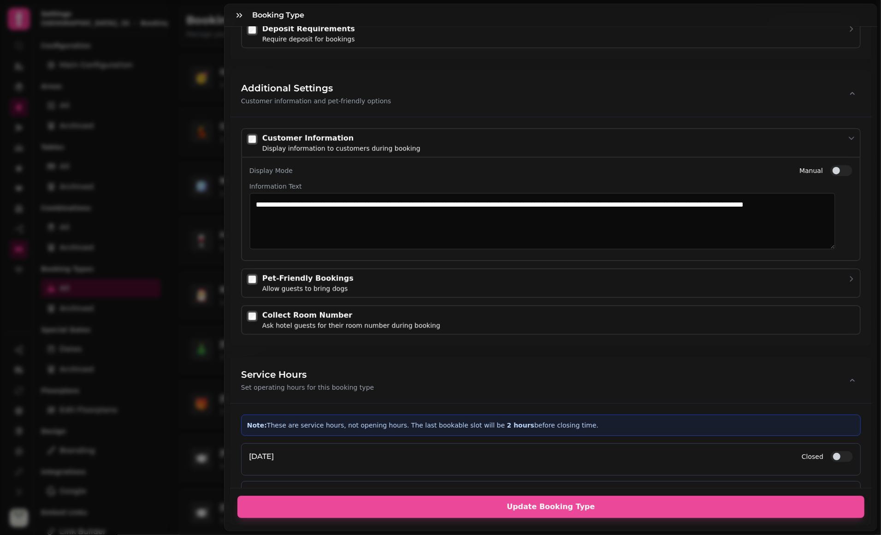
scroll to position [1390, 0]
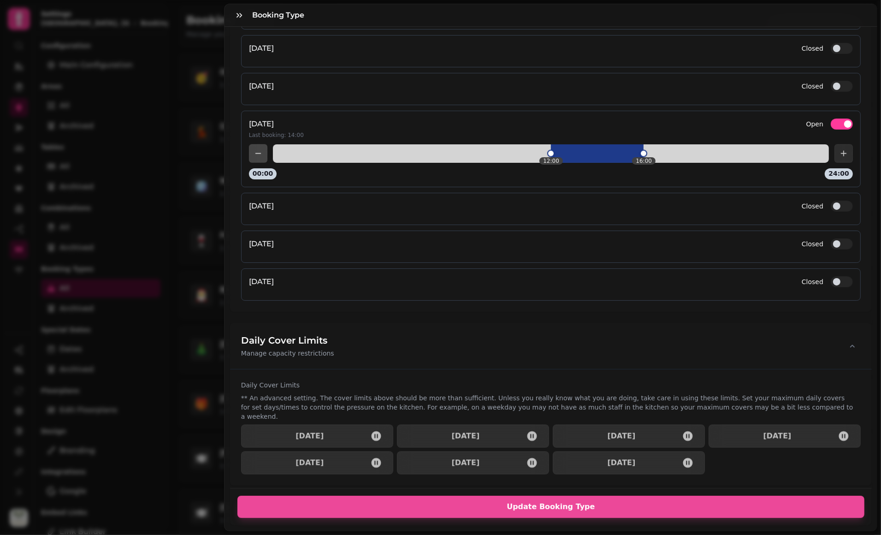
drag, startPoint x: 820, startPoint y: 121, endPoint x: 814, endPoint y: 118, distance: 6.6
click at [831, 121] on button "Open" at bounding box center [842, 123] width 22 height 11
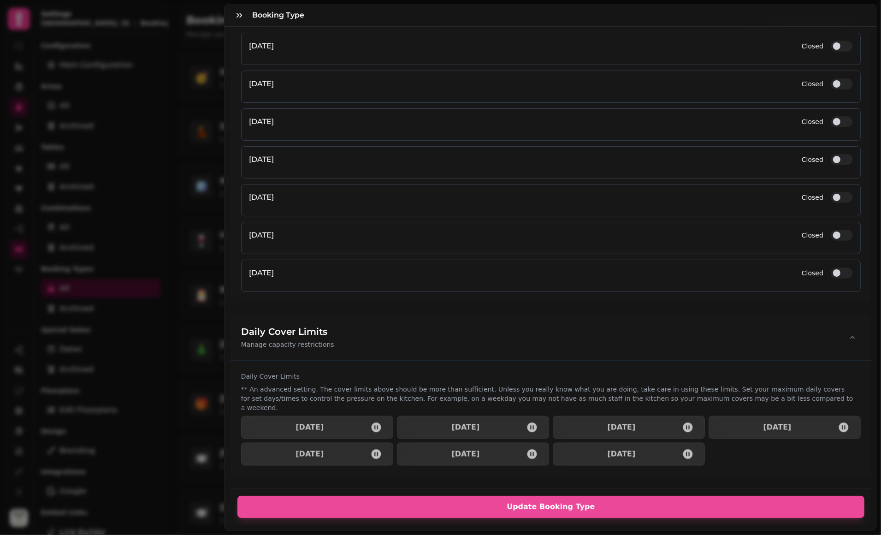
scroll to position [1346, 0]
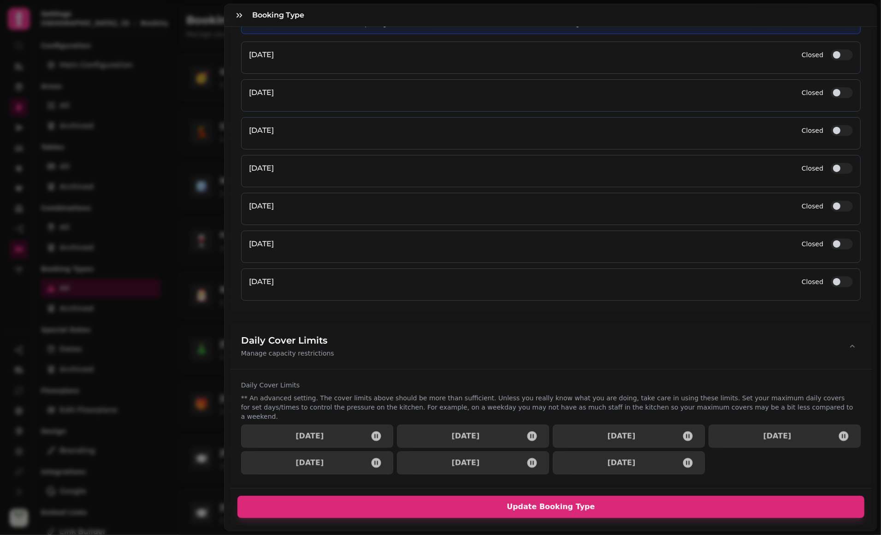
click at [546, 503] on span "Update Booking Type" at bounding box center [551, 506] width 605 height 7
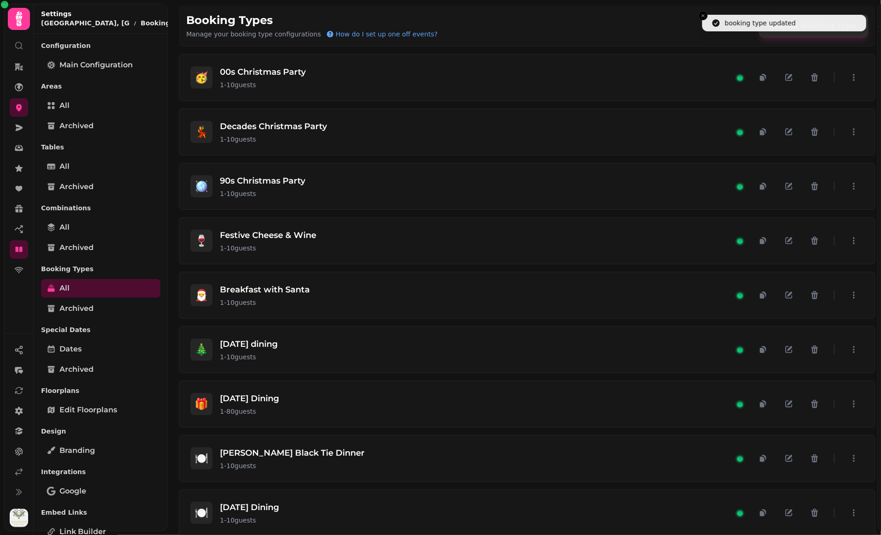
scroll to position [1182, 0]
click at [95, 349] on link "Dates" at bounding box center [100, 349] width 119 height 18
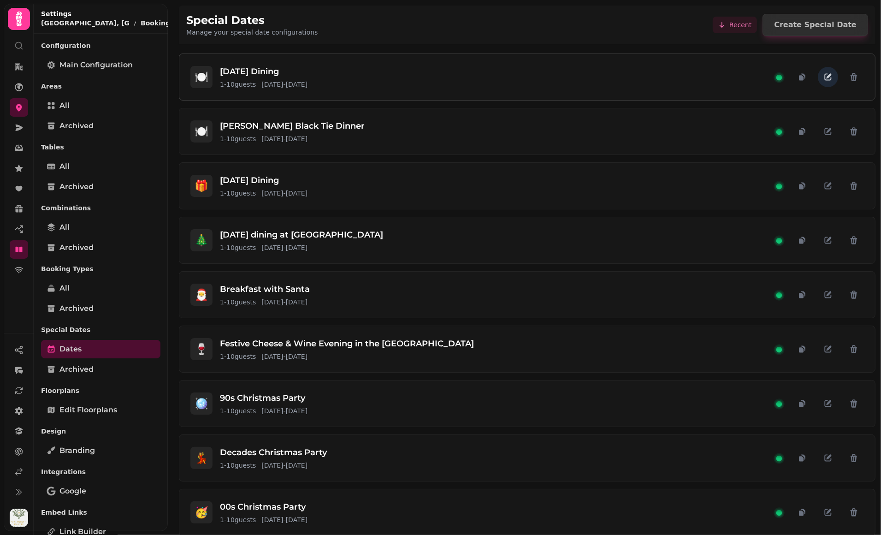
click at [825, 81] on button "button" at bounding box center [828, 77] width 20 height 20
select select "**"
select select "****"
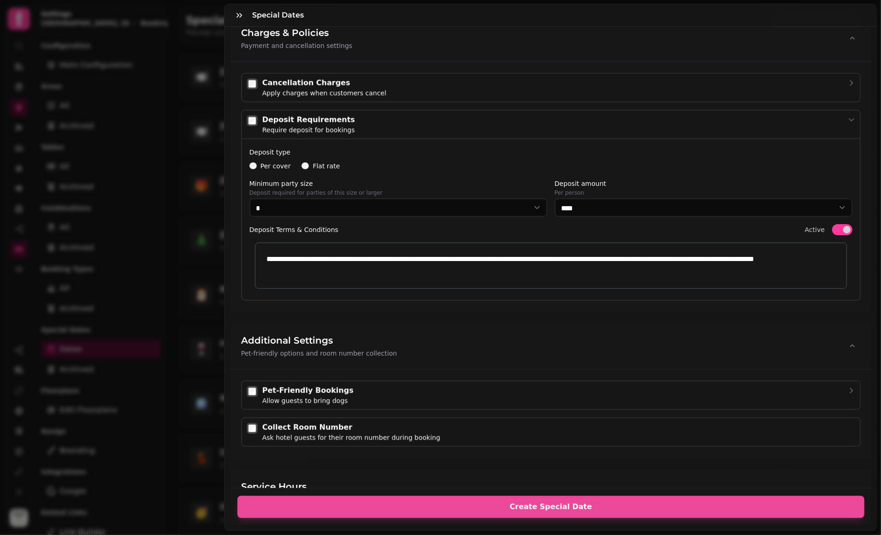
scroll to position [1280, 0]
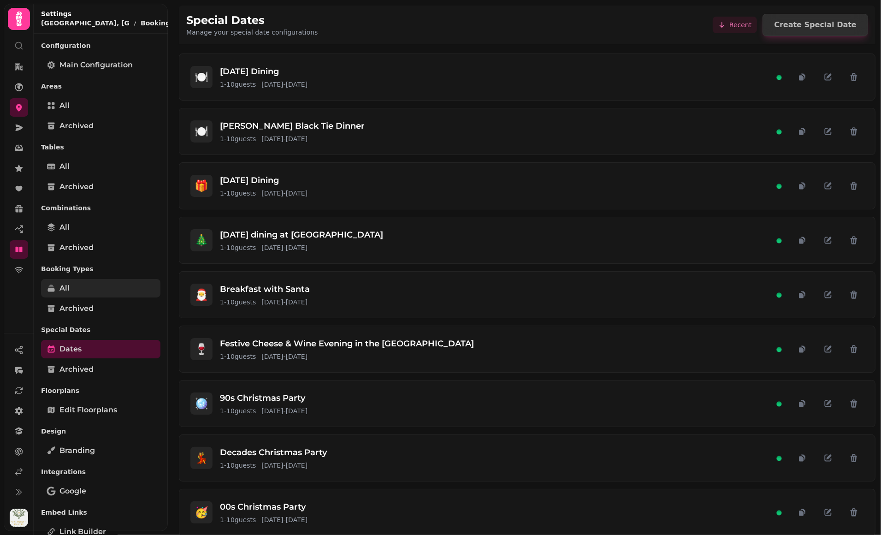
click at [99, 287] on link "All" at bounding box center [100, 288] width 119 height 18
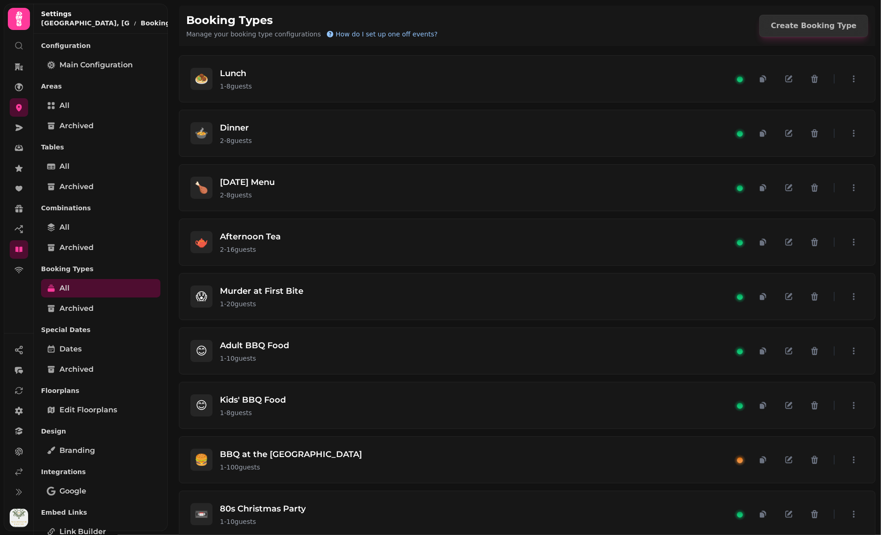
click at [373, 36] on span "How do I set up one off events?" at bounding box center [387, 34] width 102 height 9
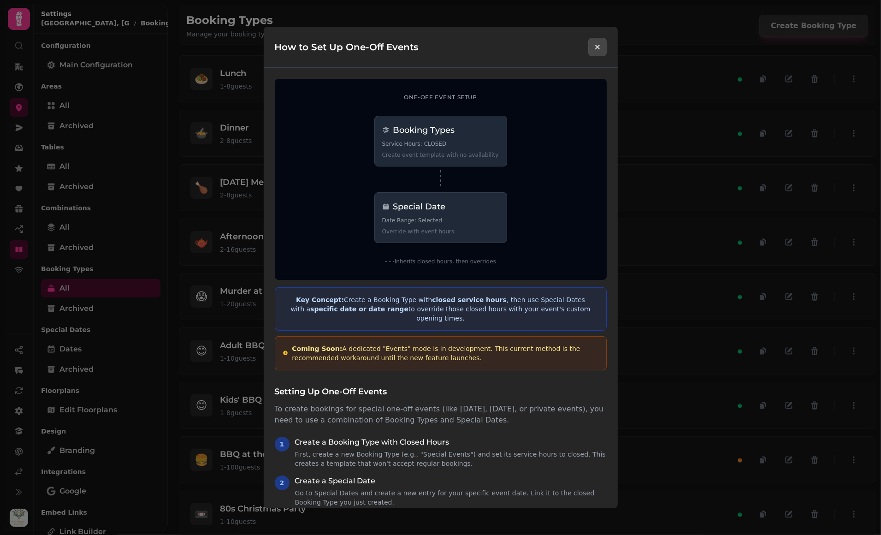
click at [601, 51] on icon "Close modal" at bounding box center [597, 46] width 9 height 9
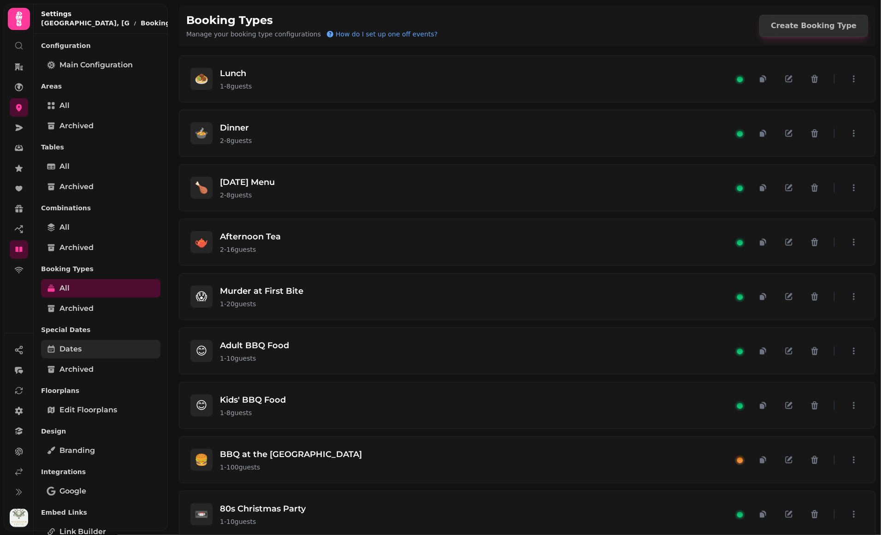
click at [114, 344] on link "Dates" at bounding box center [100, 349] width 119 height 18
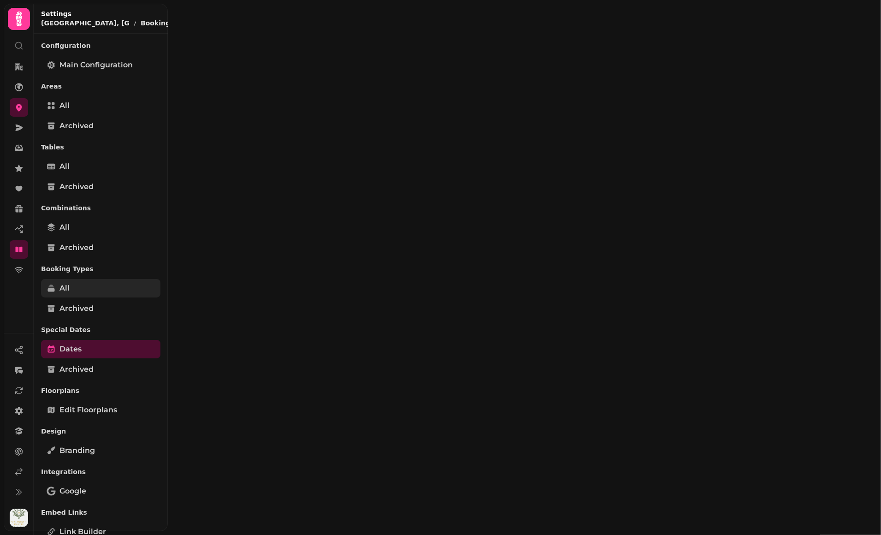
click at [114, 283] on link "All" at bounding box center [100, 288] width 119 height 18
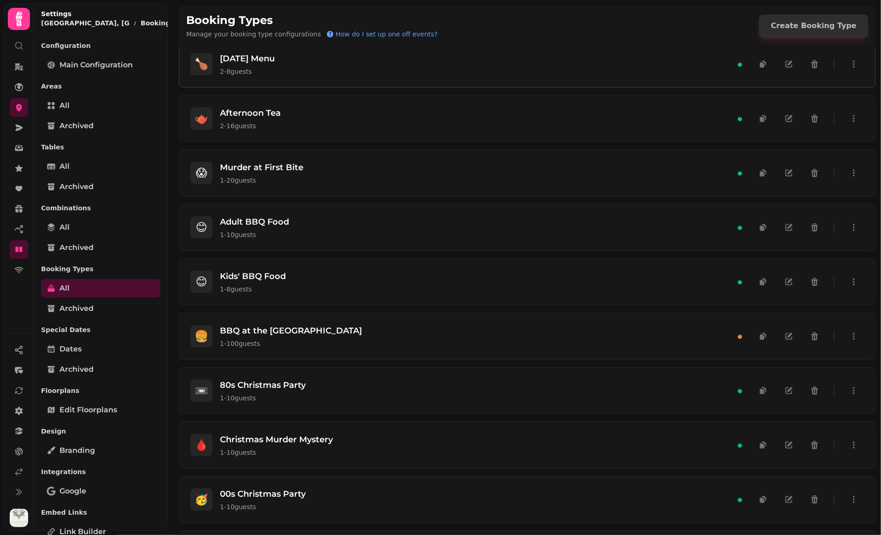
scroll to position [92, 0]
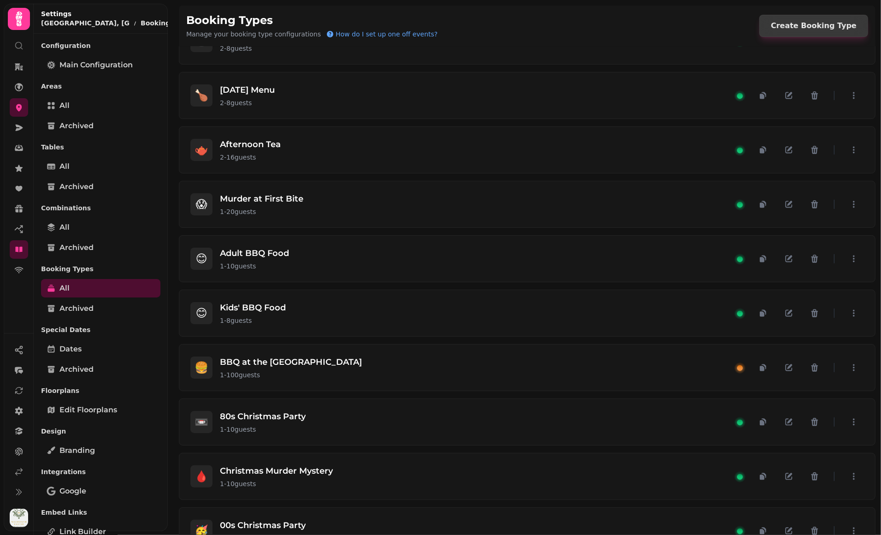
click at [835, 25] on span "Create Booking Type" at bounding box center [814, 25] width 86 height 7
select select "*"
select select "****"
select select "******"
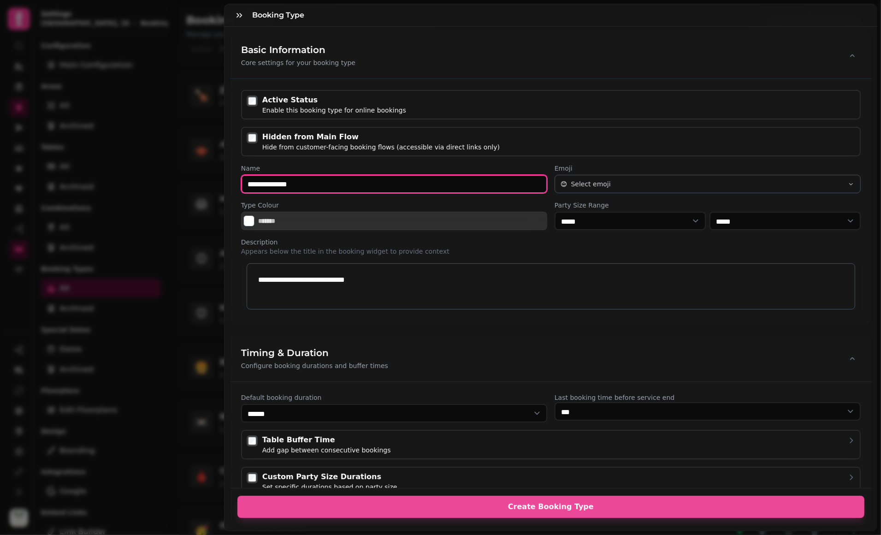
click at [304, 187] on input "**********" at bounding box center [394, 184] width 306 height 18
drag, startPoint x: 316, startPoint y: 187, endPoint x: 231, endPoint y: 184, distance: 85.8
click at [231, 184] on div "**********" at bounding box center [551, 201] width 642 height 246
type input "**********"
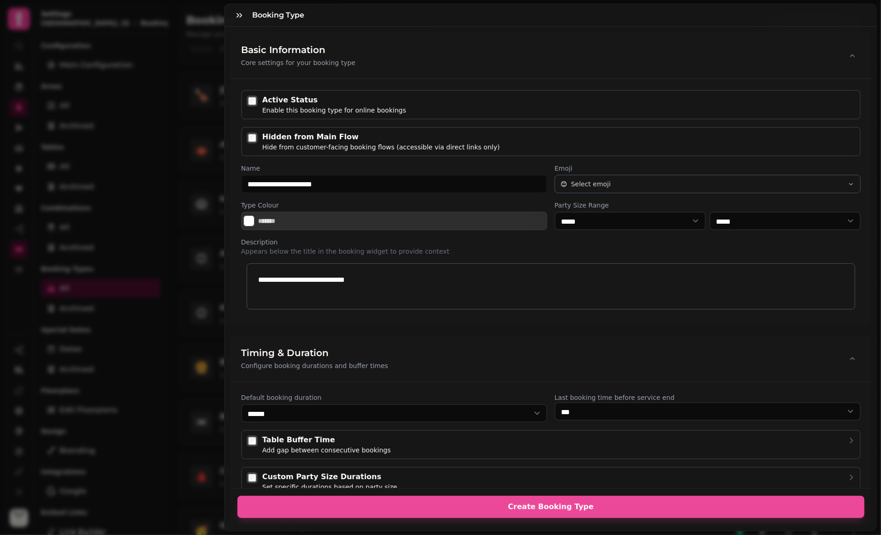
click at [578, 249] on p "Appears below the title in the booking widget to provide context" at bounding box center [551, 251] width 620 height 9
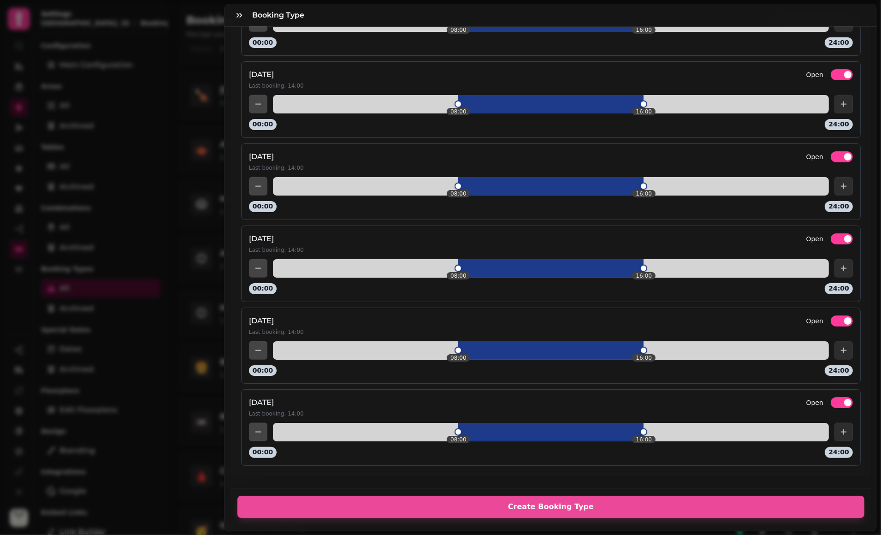
scroll to position [1132, 0]
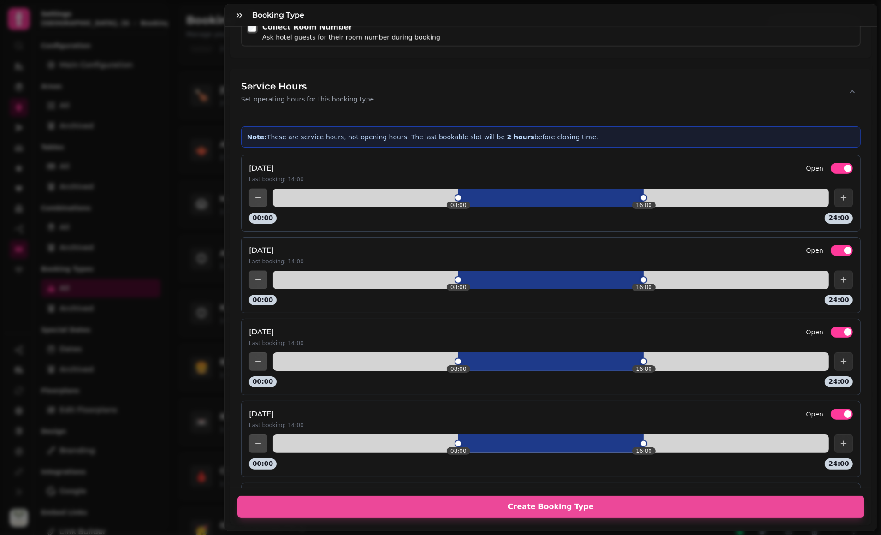
click at [831, 166] on button "Open" at bounding box center [842, 168] width 22 height 11
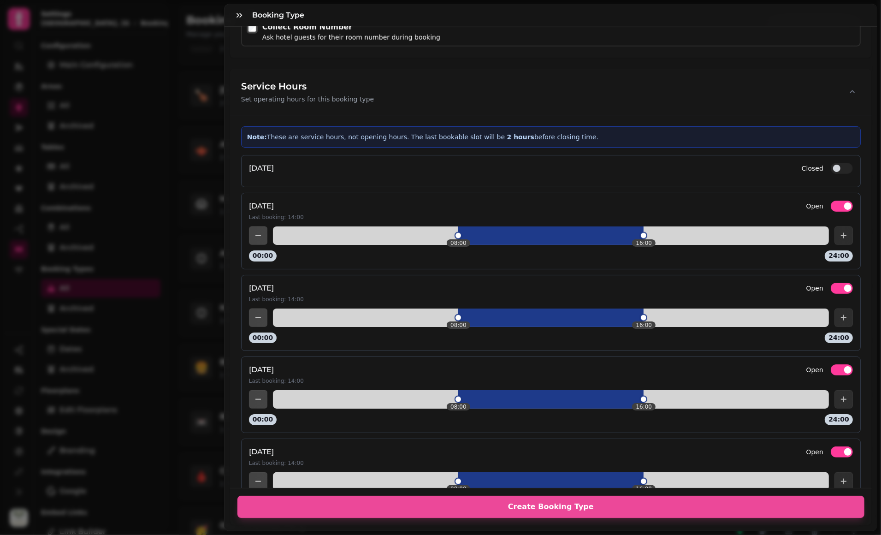
click at [831, 205] on button "Open" at bounding box center [842, 206] width 22 height 11
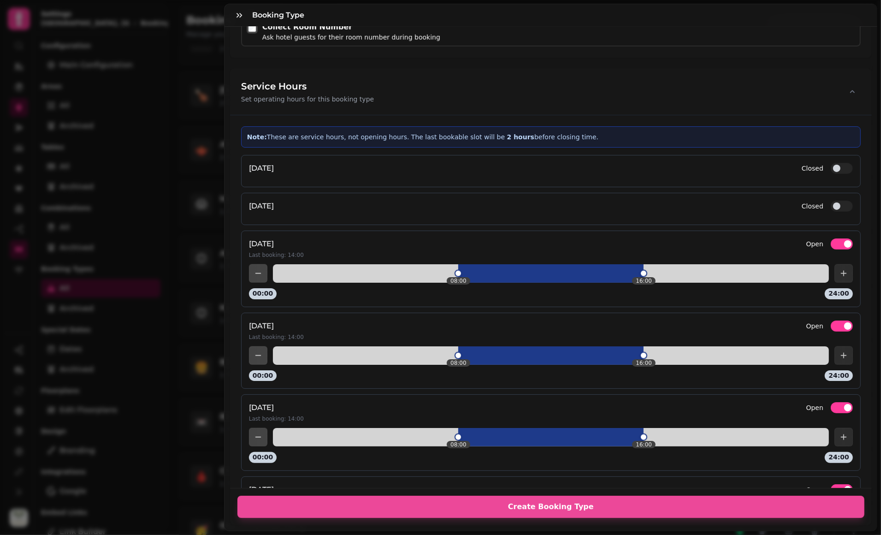
click at [831, 242] on button "Open" at bounding box center [842, 243] width 22 height 11
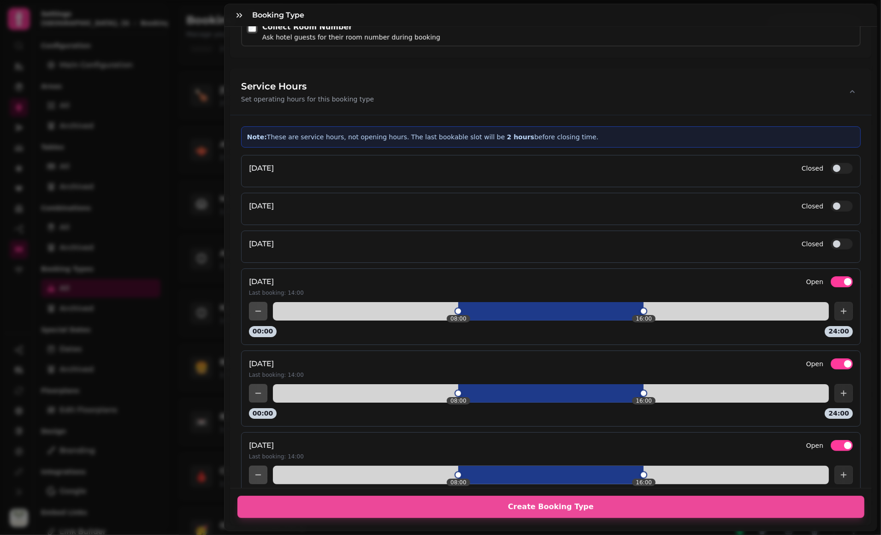
click at [831, 277] on button "Open" at bounding box center [842, 281] width 22 height 11
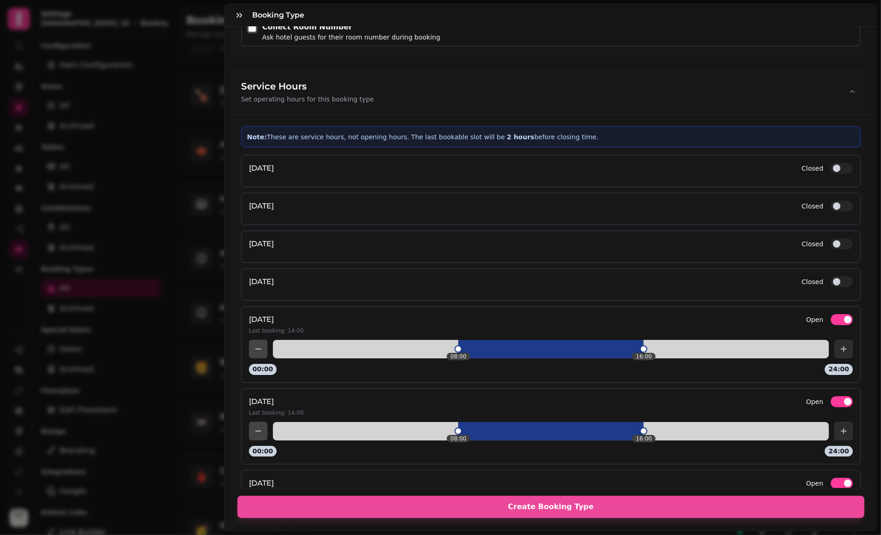
click at [831, 317] on button "Open" at bounding box center [842, 319] width 22 height 11
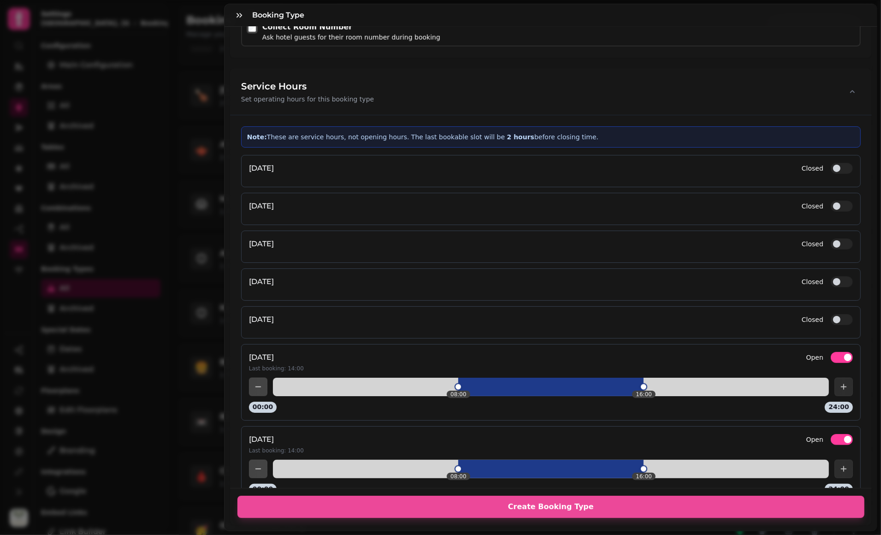
click at [831, 352] on button "Open" at bounding box center [842, 357] width 22 height 11
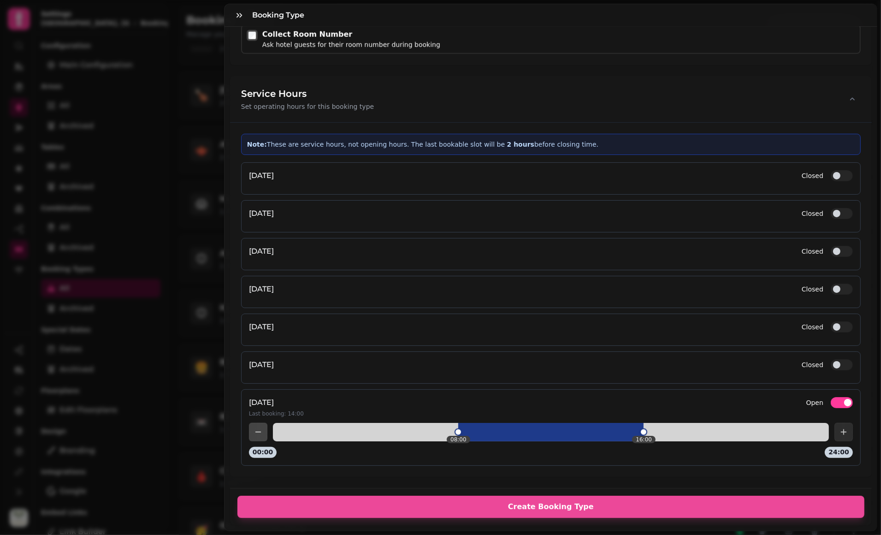
click at [831, 397] on button "Open" at bounding box center [842, 402] width 22 height 11
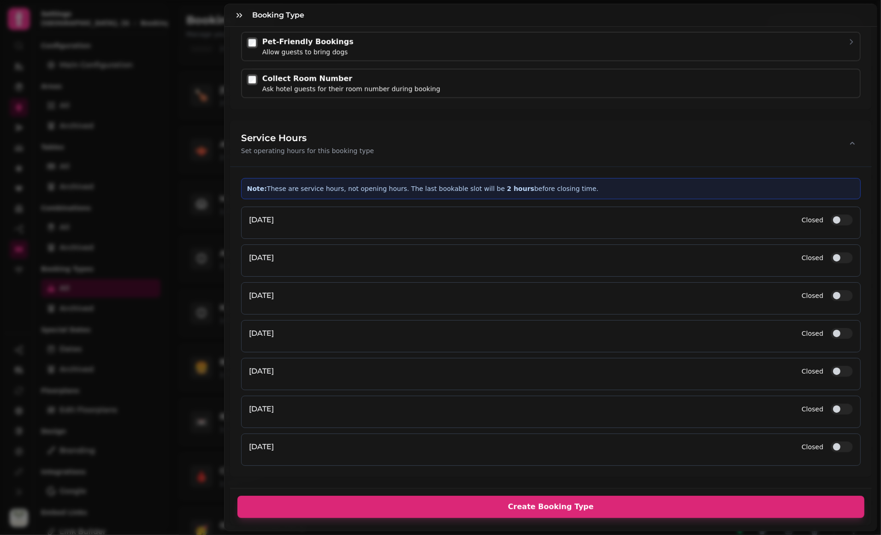
click at [564, 503] on span "Create Booking Type" at bounding box center [551, 506] width 605 height 7
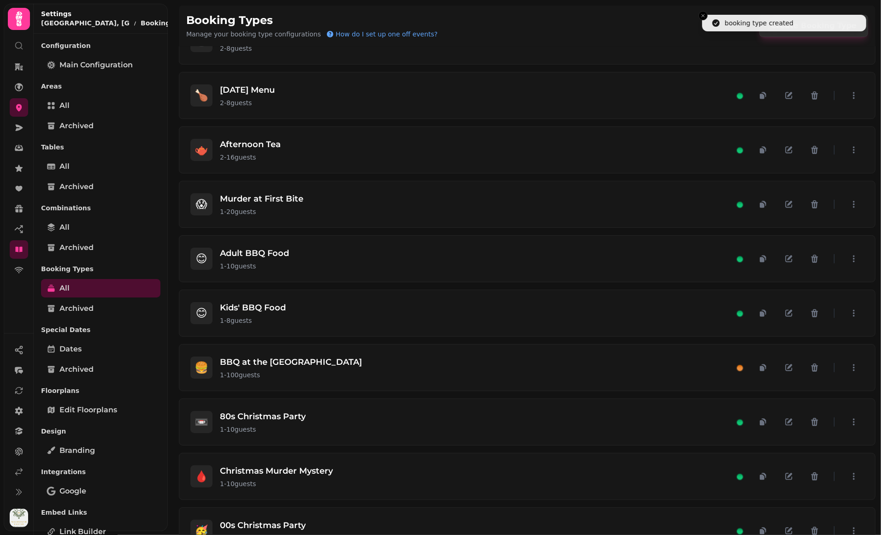
scroll to position [599, 0]
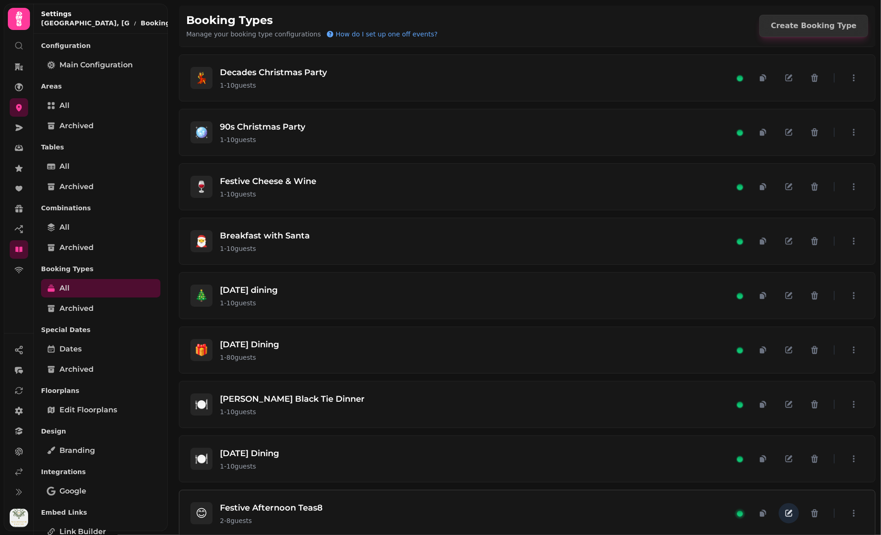
click at [786, 510] on icon "button" at bounding box center [789, 513] width 7 height 7
select select "*"
select select "****"
select select "******"
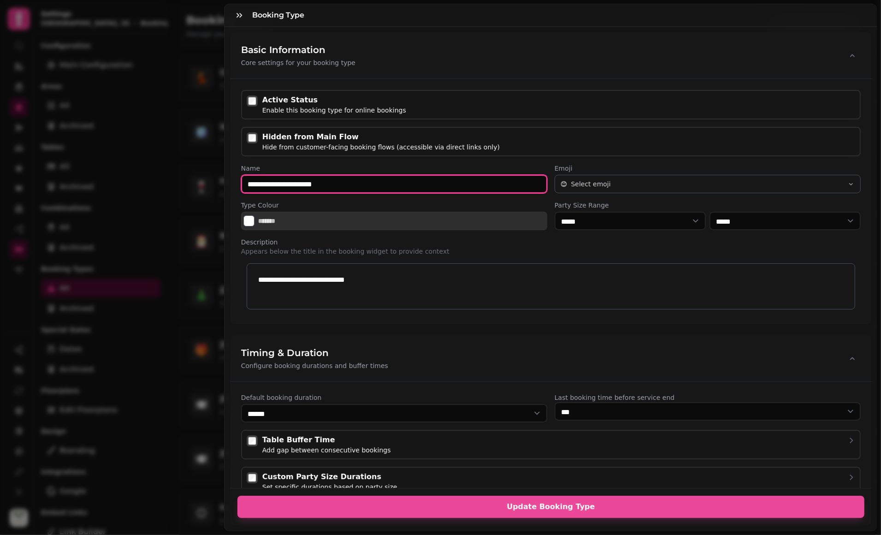
click at [349, 183] on input "**********" at bounding box center [394, 184] width 306 height 18
click at [591, 186] on span "Select emoji" at bounding box center [591, 183] width 40 height 9
type input "**********"
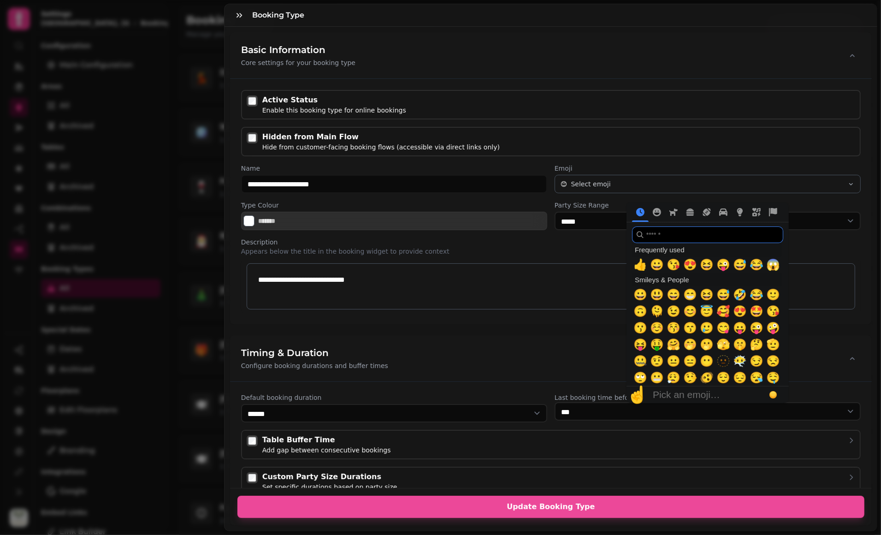
click at [701, 236] on input "search" at bounding box center [707, 234] width 151 height 17
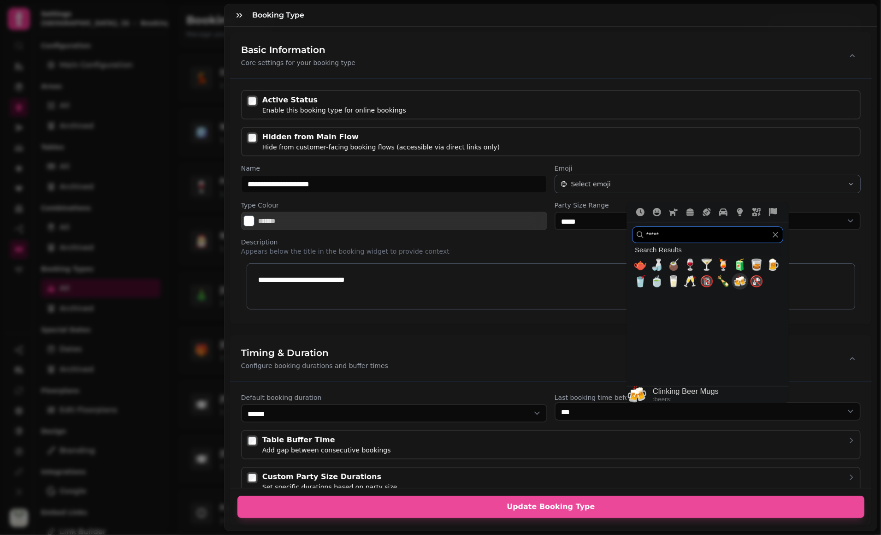
type input "*****"
drag, startPoint x: 728, startPoint y: 282, endPoint x: 710, endPoint y: 287, distance: 17.9
click at [733, 282] on span "🍻" at bounding box center [740, 281] width 14 height 13
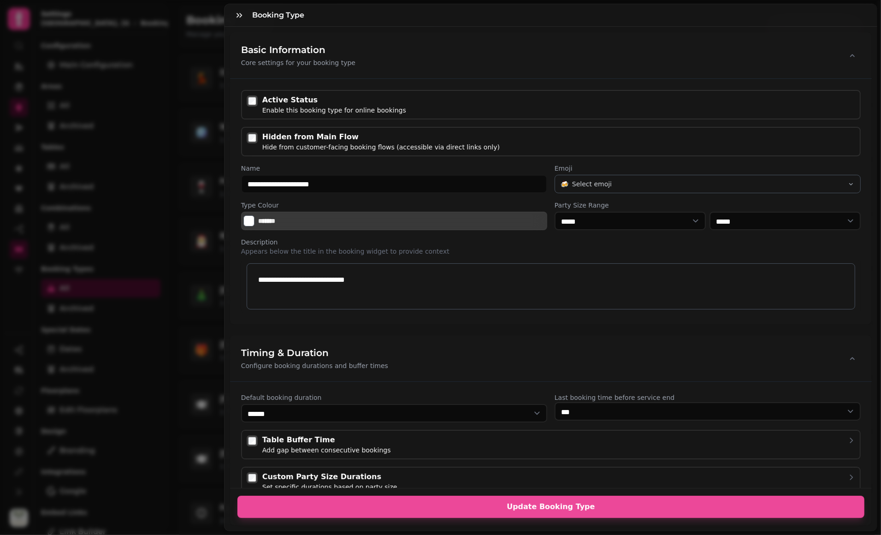
drag, startPoint x: 535, startPoint y: 491, endPoint x: 385, endPoint y: 227, distance: 303.7
click at [377, 219] on form "**********" at bounding box center [551, 279] width 653 height 504
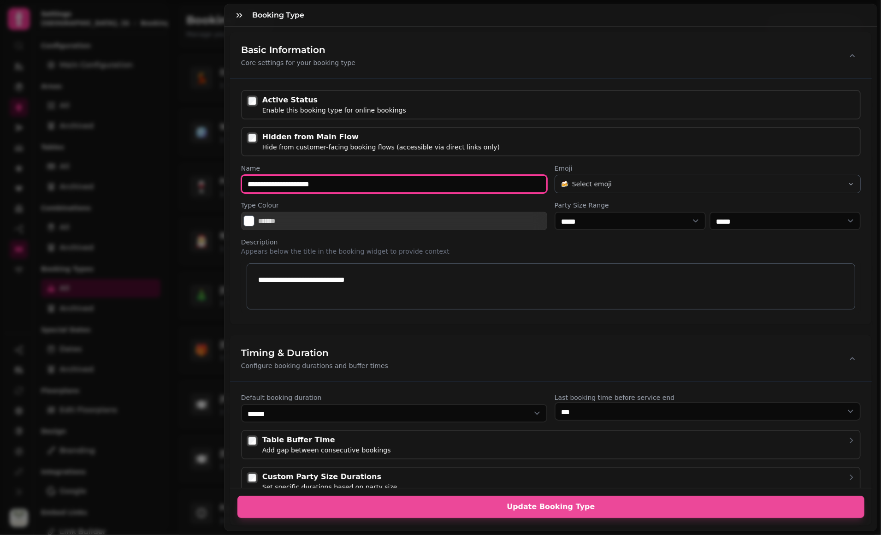
drag, startPoint x: 335, startPoint y: 185, endPoint x: 240, endPoint y: 178, distance: 95.3
click at [242, 178] on input "**********" at bounding box center [394, 184] width 306 height 18
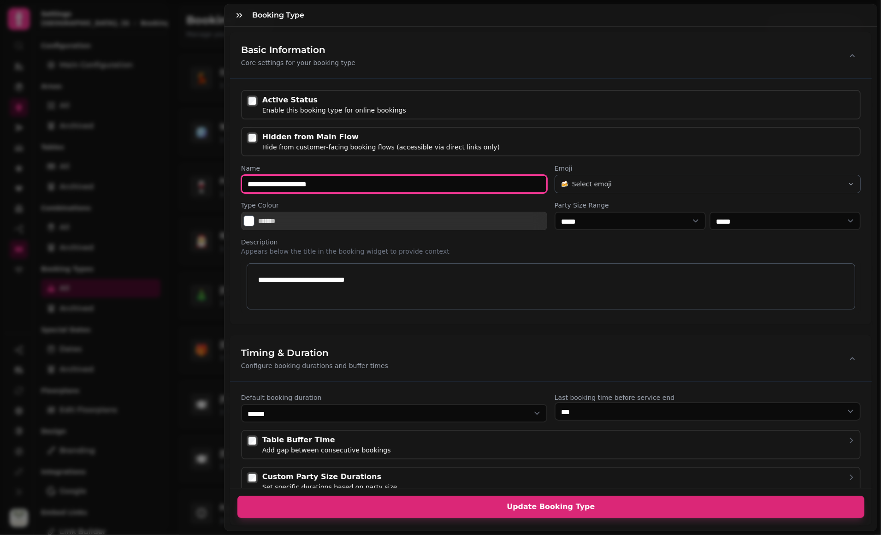
type input "**********"
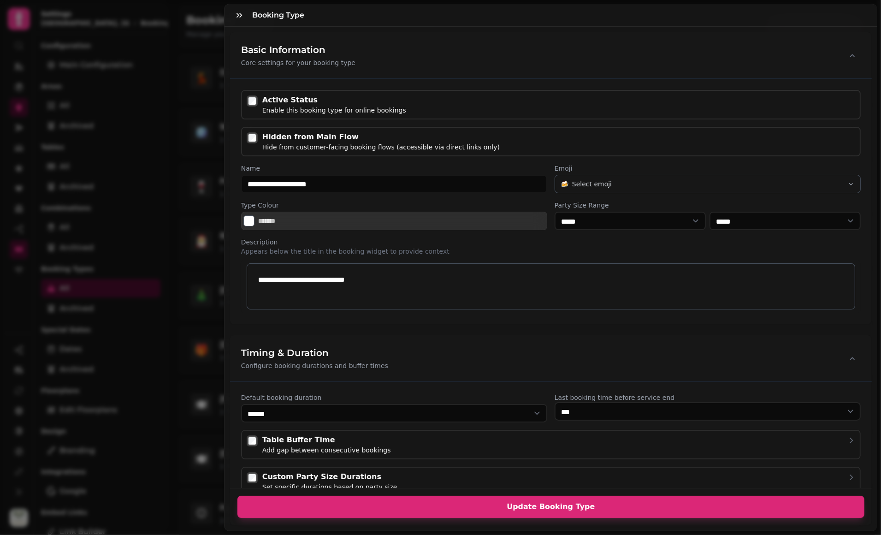
click at [566, 506] on button "Update Booking Type" at bounding box center [550, 507] width 627 height 22
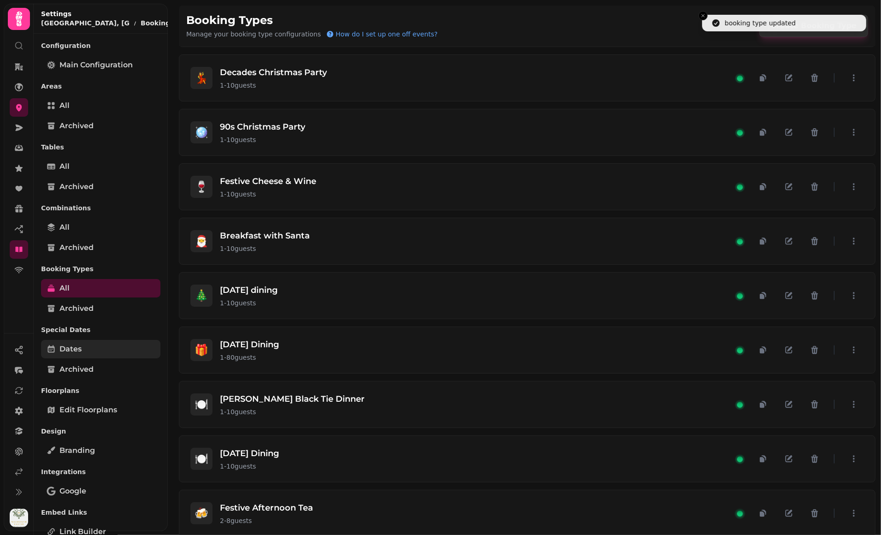
click at [88, 343] on link "Dates" at bounding box center [100, 349] width 119 height 18
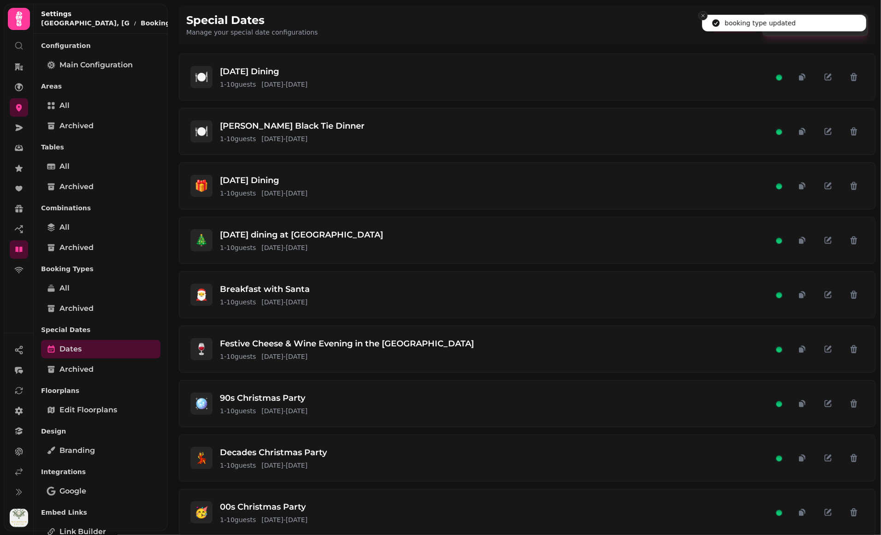
click at [700, 16] on icon "Close toast" at bounding box center [703, 16] width 6 height 6
click at [811, 19] on button "Create Special Date" at bounding box center [816, 25] width 106 height 22
select select "*"
select select "****"
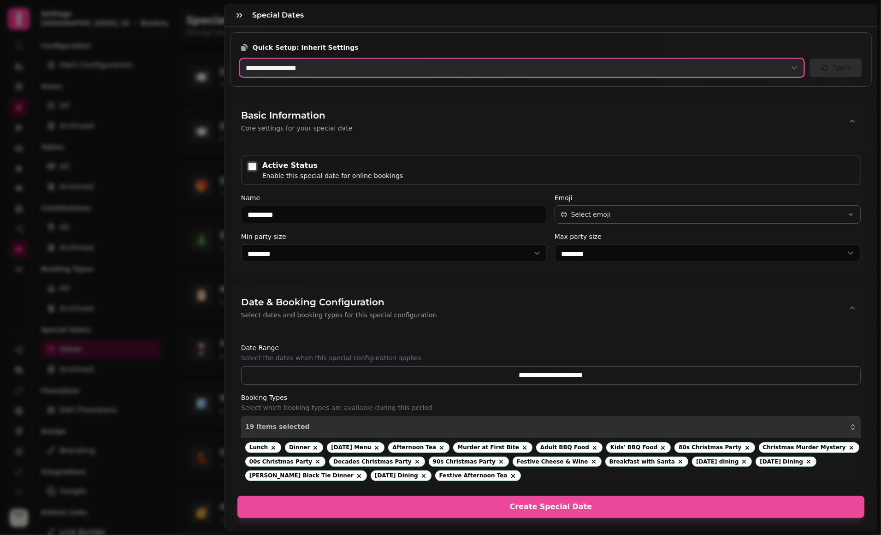
click at [316, 63] on select "**********" at bounding box center [522, 68] width 565 height 18
click at [240, 59] on select "**********" at bounding box center [522, 68] width 565 height 18
click at [320, 61] on select "**********" at bounding box center [522, 68] width 565 height 18
select select "**********"
click at [240, 59] on select "**********" at bounding box center [522, 68] width 565 height 18
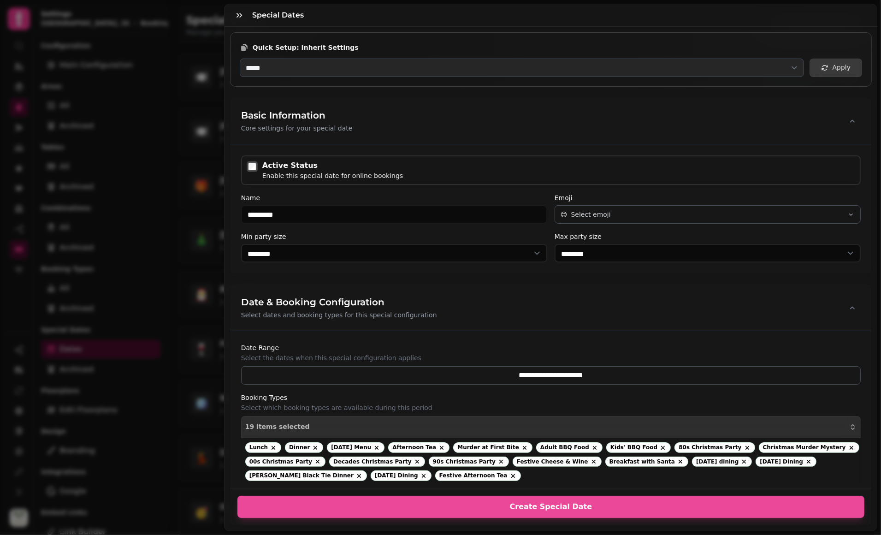
click at [830, 68] on span "Apply" at bounding box center [836, 67] width 30 height 7
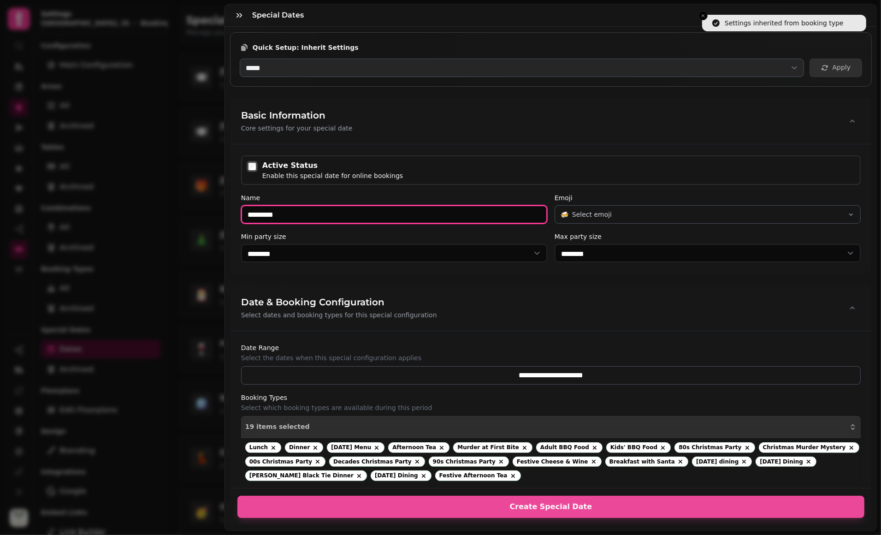
drag, startPoint x: 289, startPoint y: 214, endPoint x: 235, endPoint y: 212, distance: 54.0
click at [235, 212] on div "Active Status Enable this special date for online bookings Name ********* Emoji…" at bounding box center [551, 209] width 642 height 130
paste input "**********"
type input "**********"
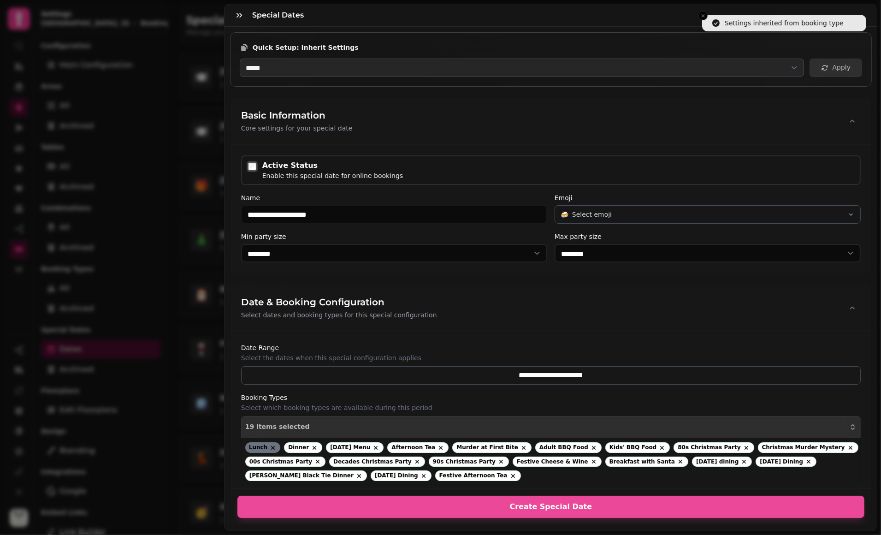
click at [271, 444] on icon at bounding box center [272, 447] width 7 height 7
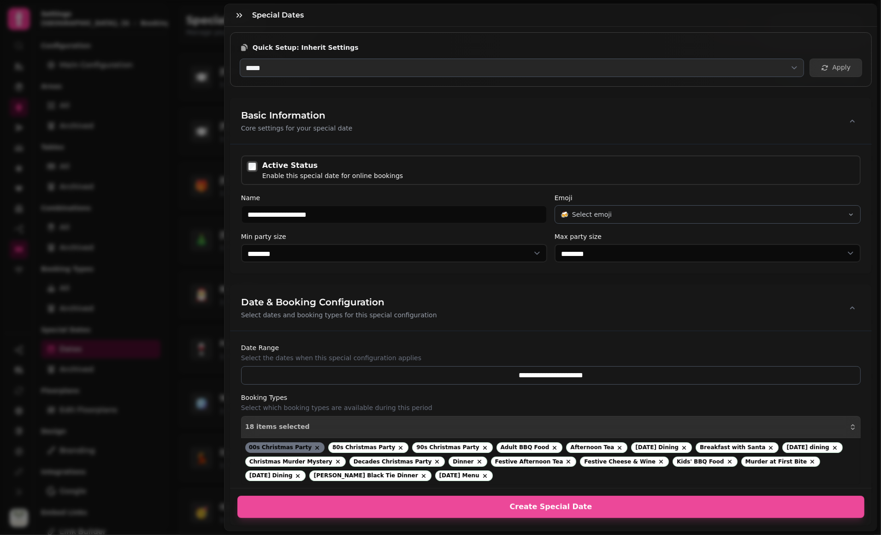
click at [314, 444] on icon at bounding box center [317, 447] width 7 height 7
click at [314, 445] on icon at bounding box center [317, 447] width 7 height 7
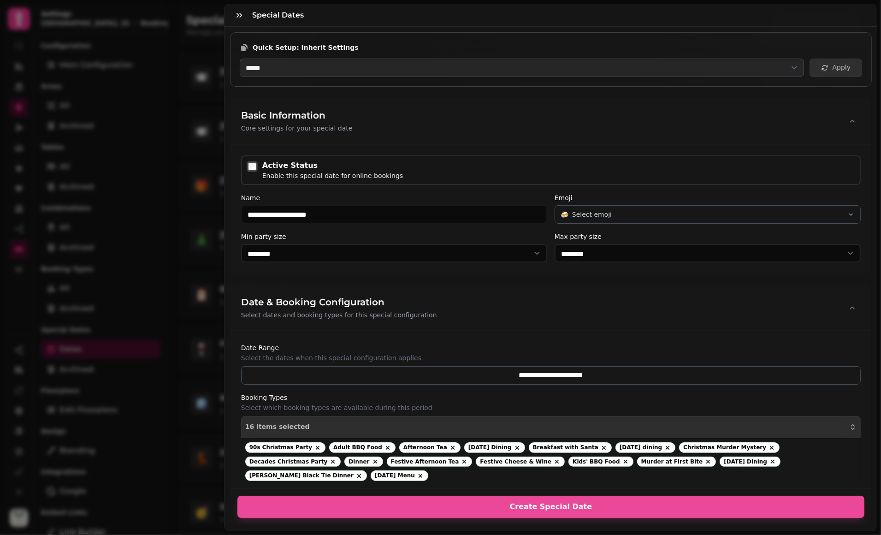
click at [314, 445] on icon at bounding box center [317, 447] width 7 height 7
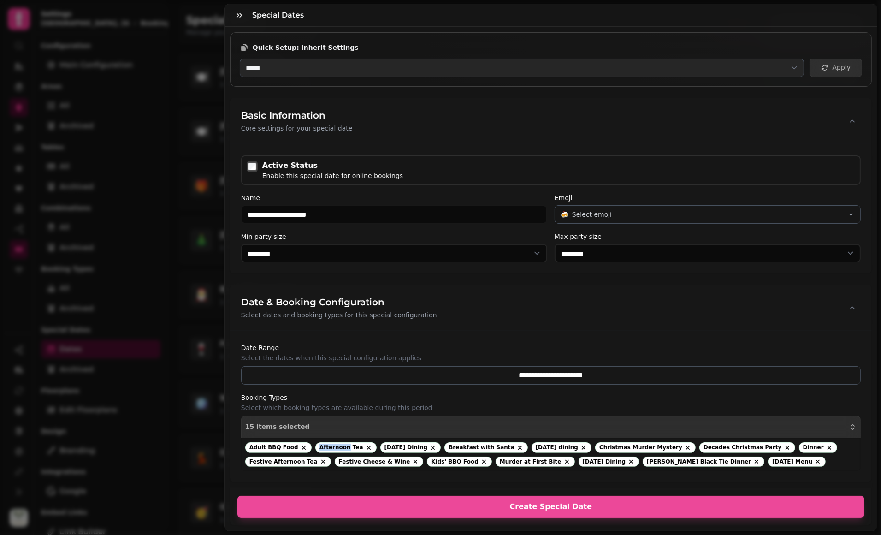
click at [315, 445] on div "Afternoon Tea" at bounding box center [345, 447] width 61 height 11
click at [302, 446] on icon at bounding box center [304, 448] width 4 height 4
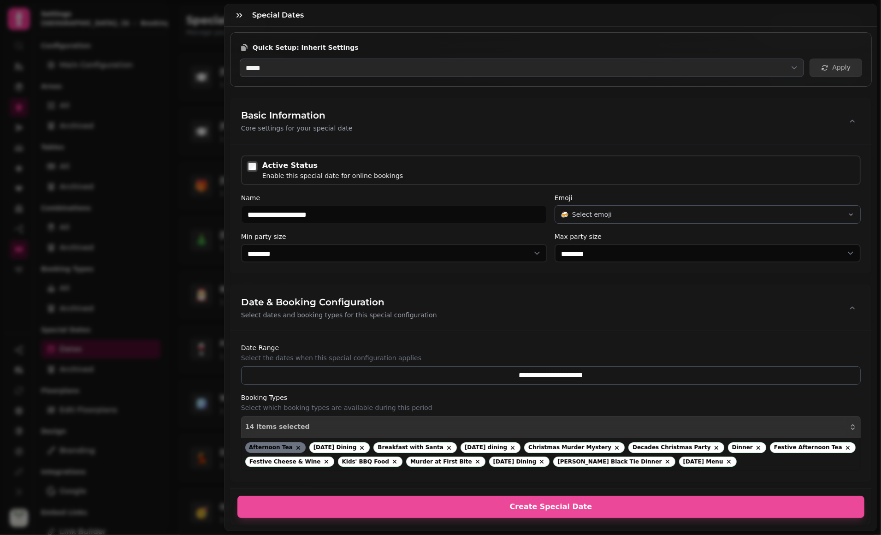
click at [296, 446] on icon at bounding box center [298, 448] width 4 height 4
click at [301, 445] on icon at bounding box center [297, 447] width 7 height 7
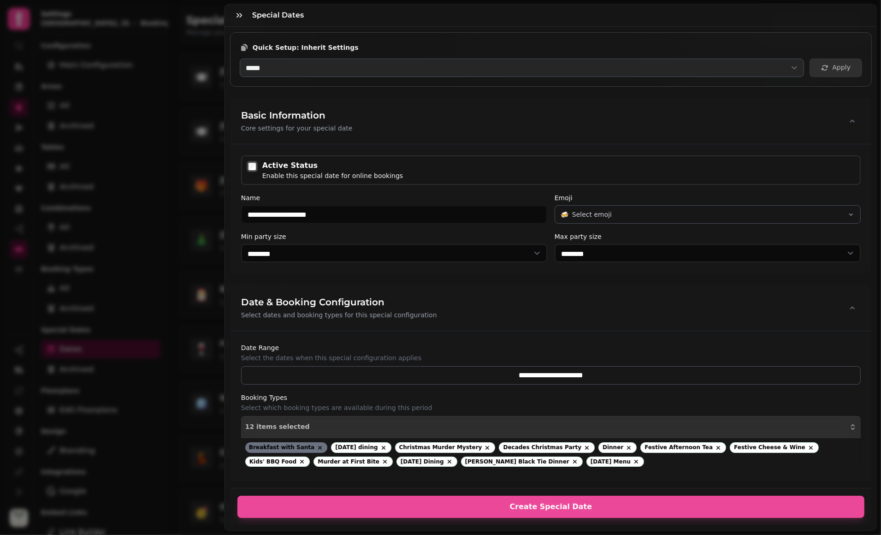
click at [316, 446] on icon at bounding box center [319, 447] width 7 height 7
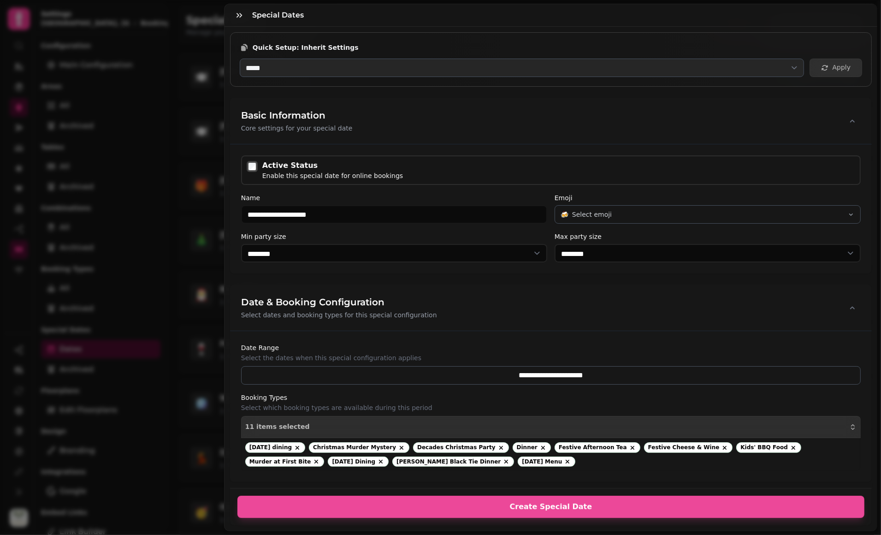
click at [299, 446] on icon at bounding box center [298, 448] width 4 height 4
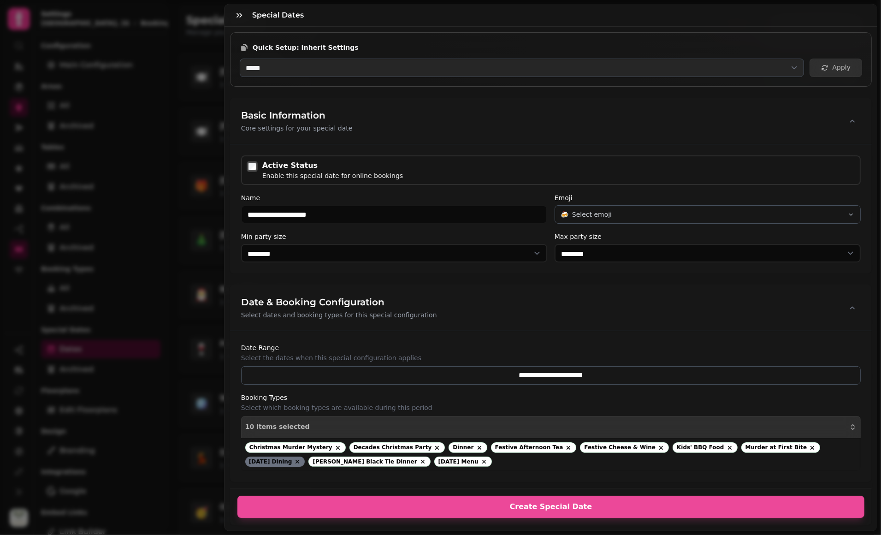
click at [301, 460] on icon at bounding box center [297, 461] width 7 height 7
click at [418, 460] on icon at bounding box center [420, 462] width 4 height 4
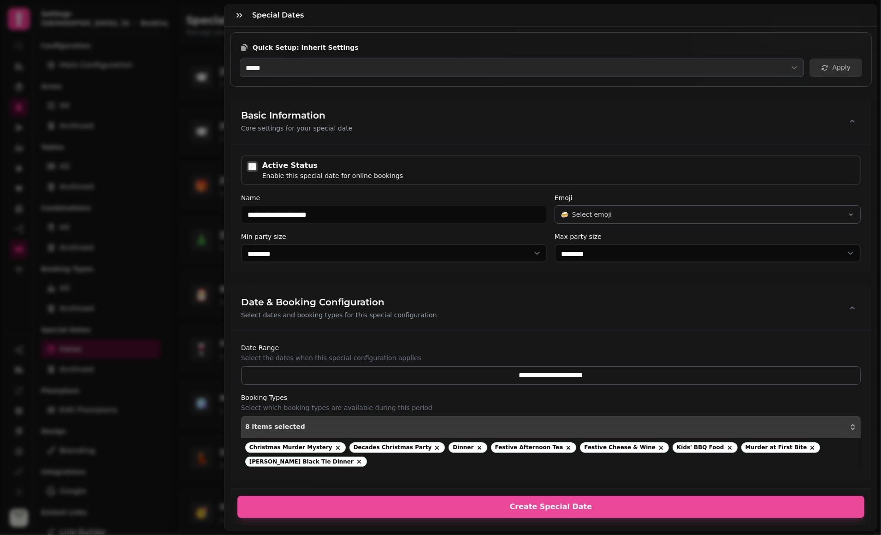
click at [328, 427] on div "8 items selected" at bounding box center [550, 426] width 611 height 7
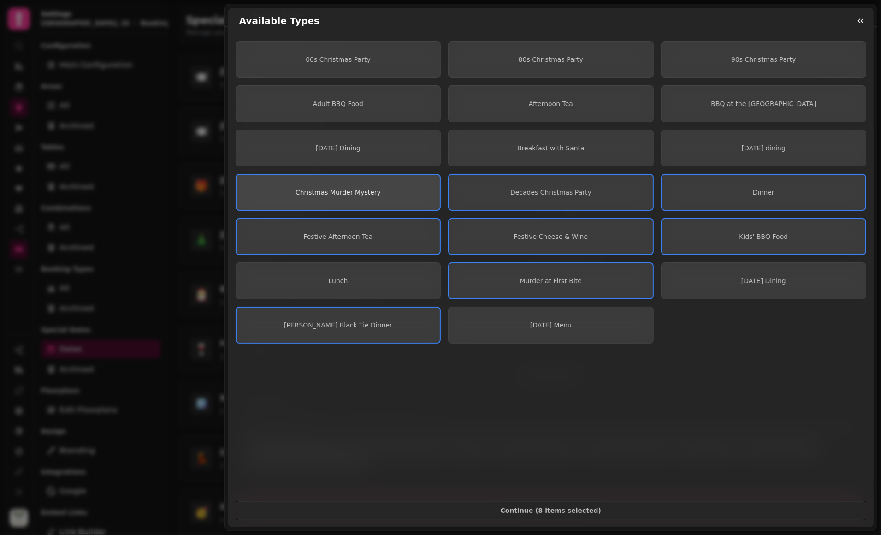
click at [361, 195] on span "Christmas Murder Mystery" at bounding box center [338, 192] width 85 height 7
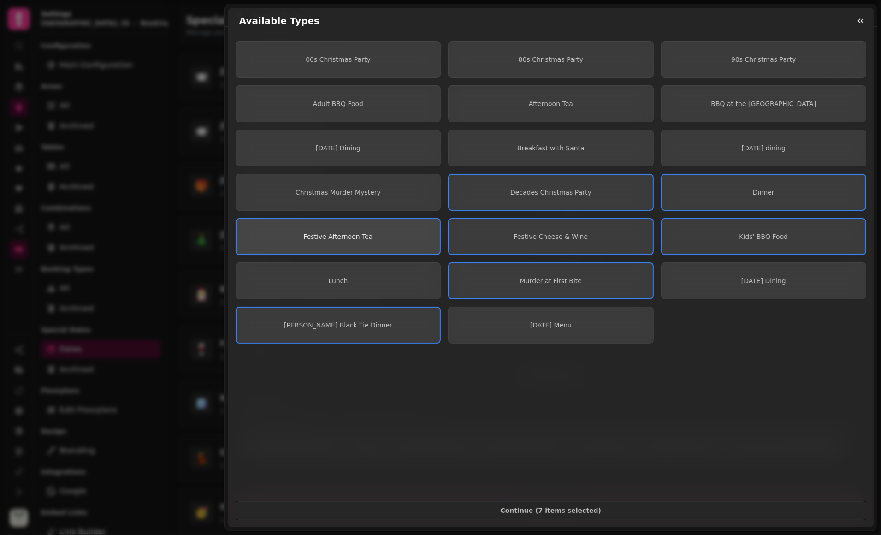
click at [357, 236] on span "Festive Afternoon Tea" at bounding box center [337, 236] width 69 height 7
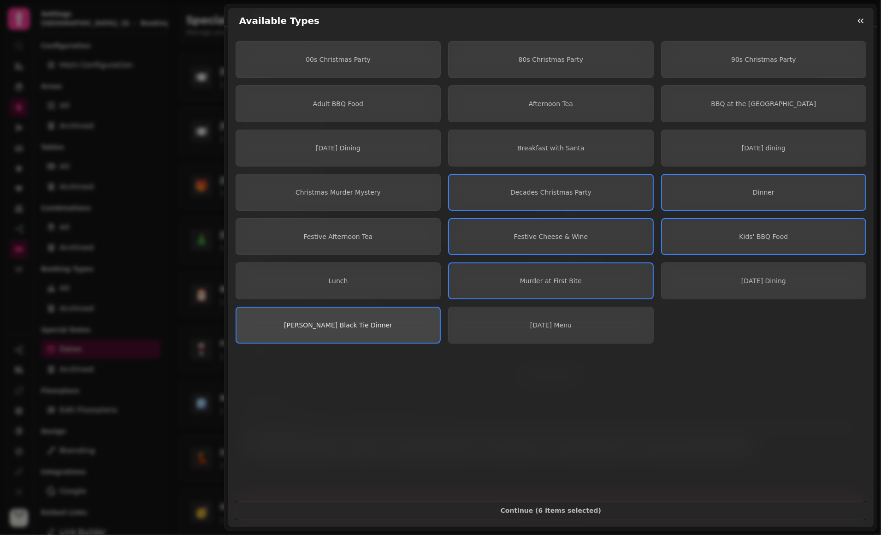
click at [354, 319] on button "[PERSON_NAME] Black Tie Dinner" at bounding box center [338, 325] width 205 height 37
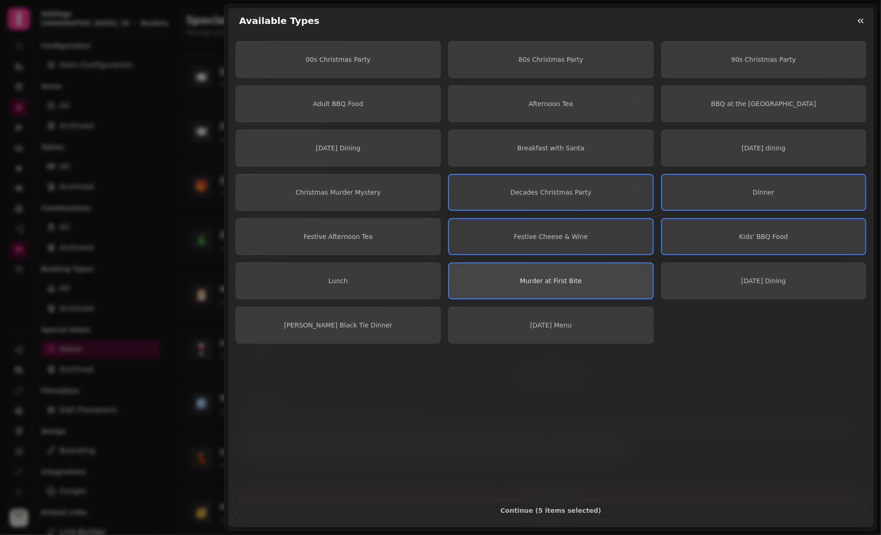
click at [564, 272] on button "Murder at First Bite" at bounding box center [550, 280] width 205 height 37
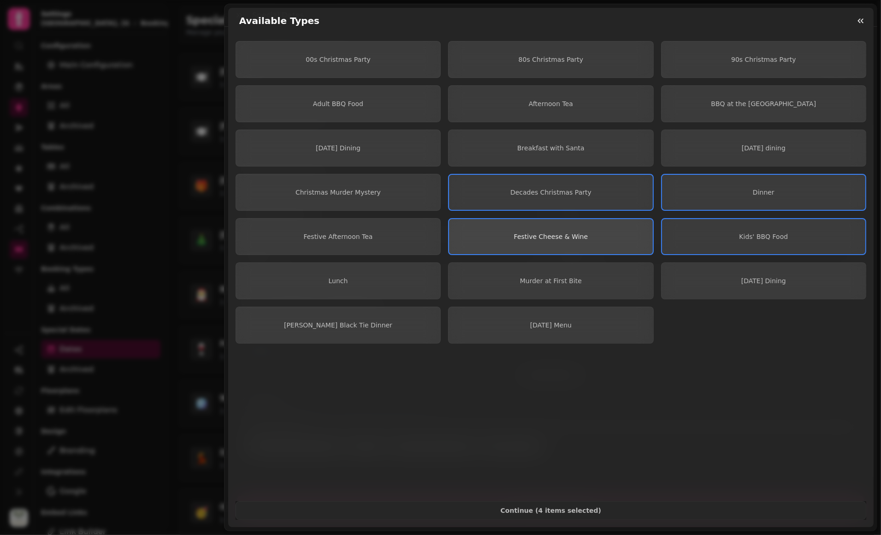
click at [560, 237] on span "Festive Cheese & Wine" at bounding box center [551, 236] width 74 height 7
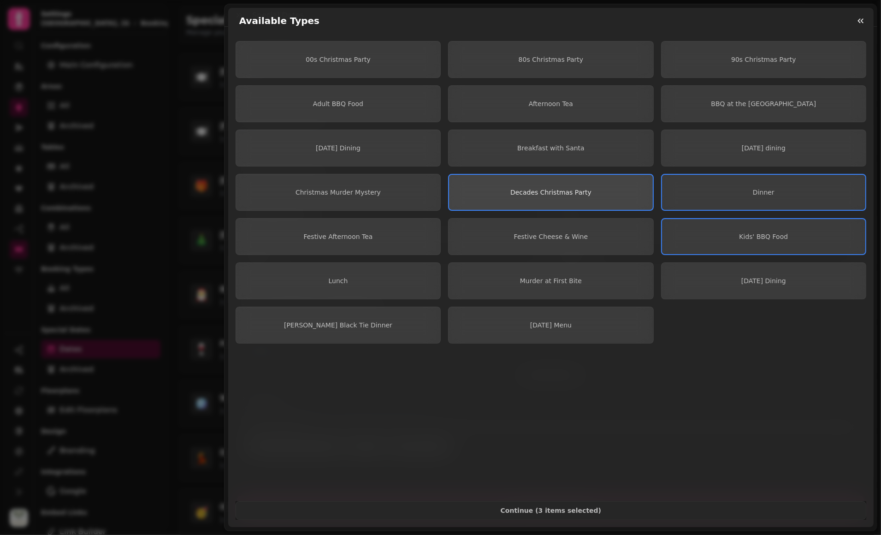
drag, startPoint x: 550, startPoint y: 178, endPoint x: 606, endPoint y: 178, distance: 56.7
click at [551, 178] on button "Decades Christmas Party" at bounding box center [550, 192] width 205 height 37
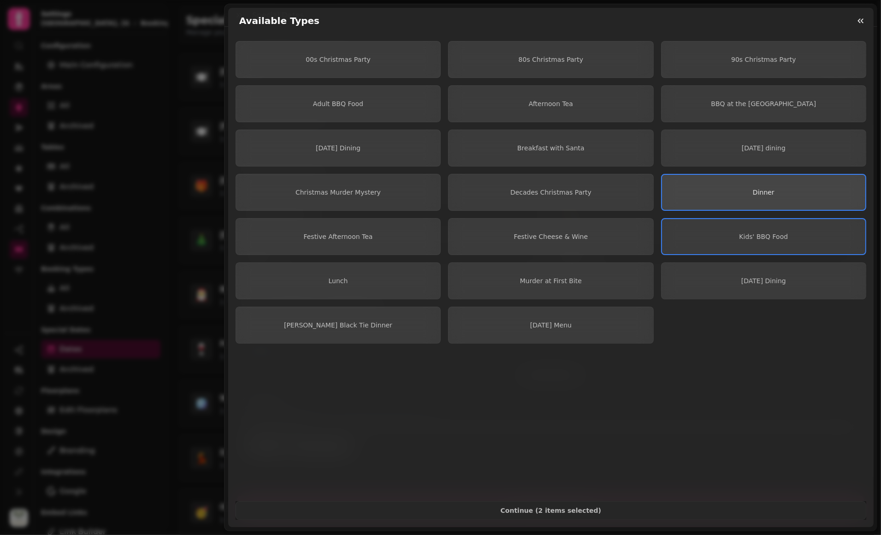
click at [697, 184] on button "Dinner" at bounding box center [763, 192] width 205 height 37
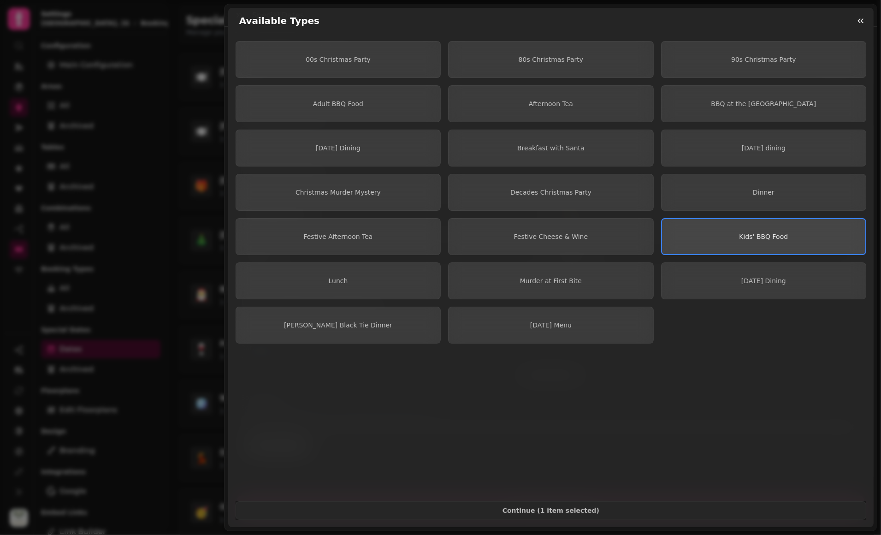
click at [693, 246] on button "Kids' BBQ Food" at bounding box center [763, 236] width 205 height 37
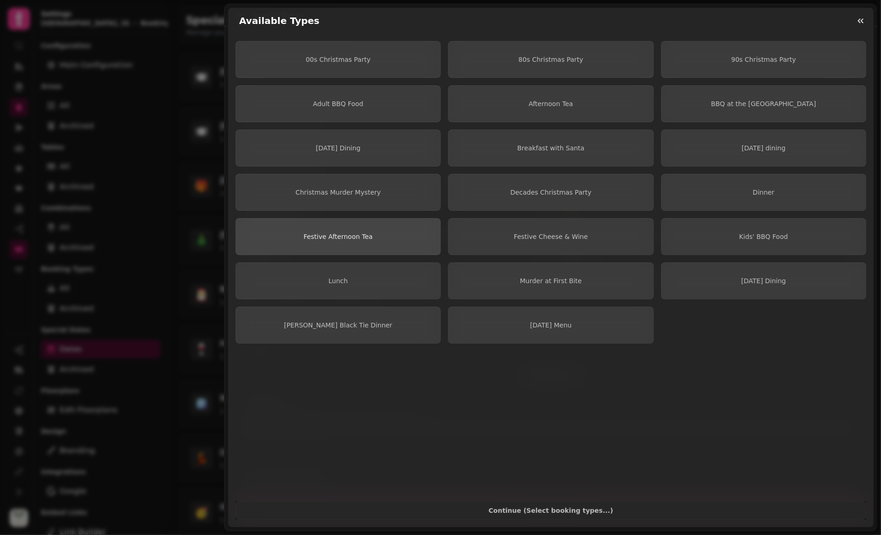
click at [366, 231] on button "Festive Afternoon Tea" at bounding box center [338, 236] width 205 height 37
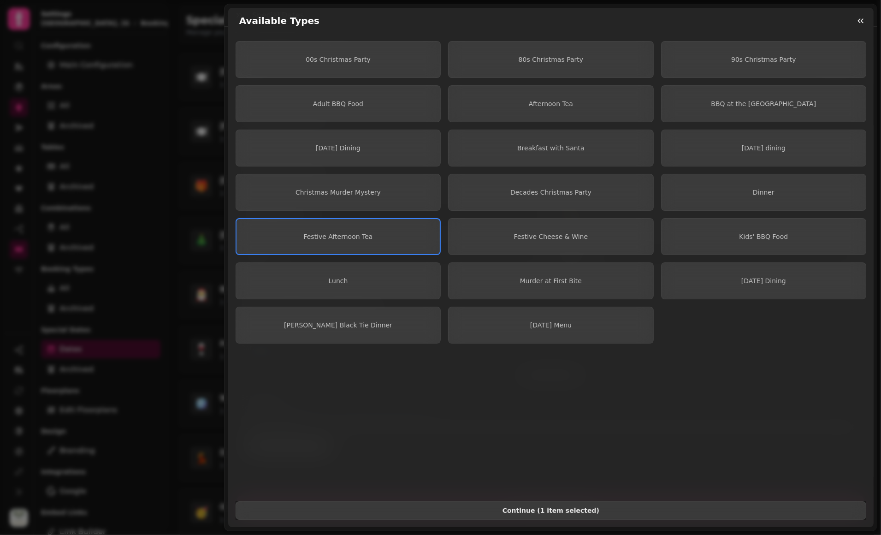
click at [570, 510] on button "Continue ( 1 item selected )" at bounding box center [551, 510] width 631 height 18
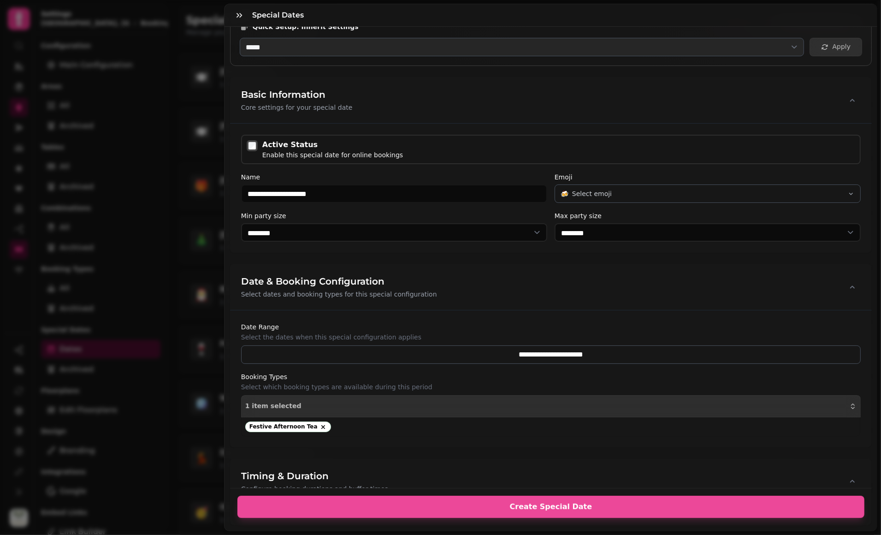
scroll to position [21, 0]
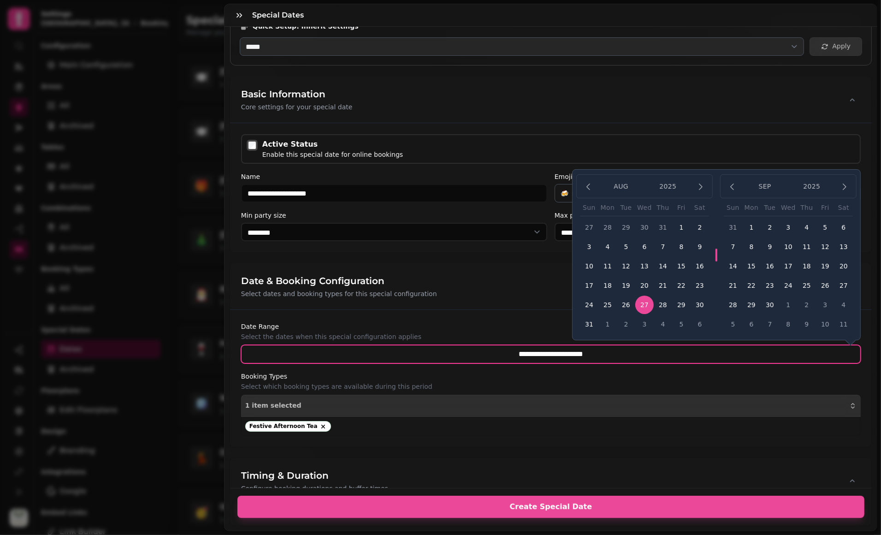
click at [542, 346] on input "**********" at bounding box center [551, 354] width 620 height 18
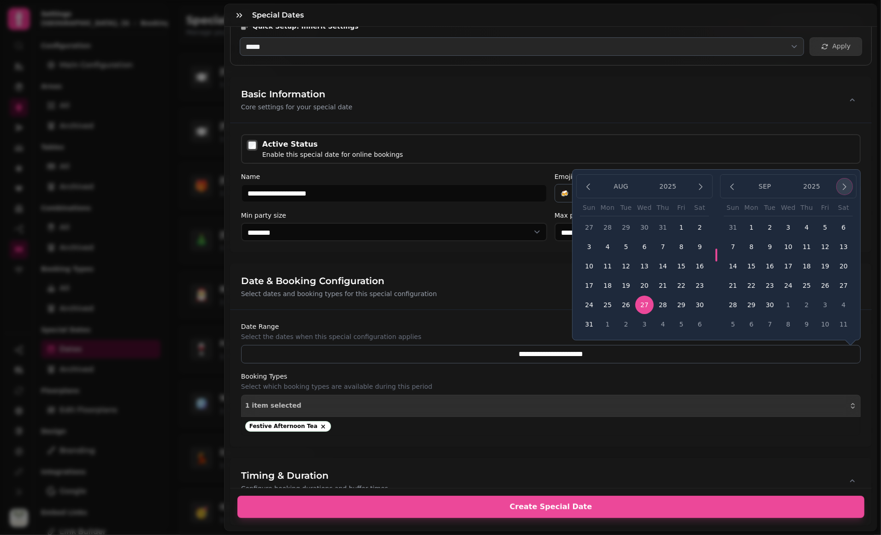
click at [837, 184] on button "button" at bounding box center [845, 186] width 16 height 16
click at [742, 225] on button "1" at bounding box center [751, 227] width 18 height 18
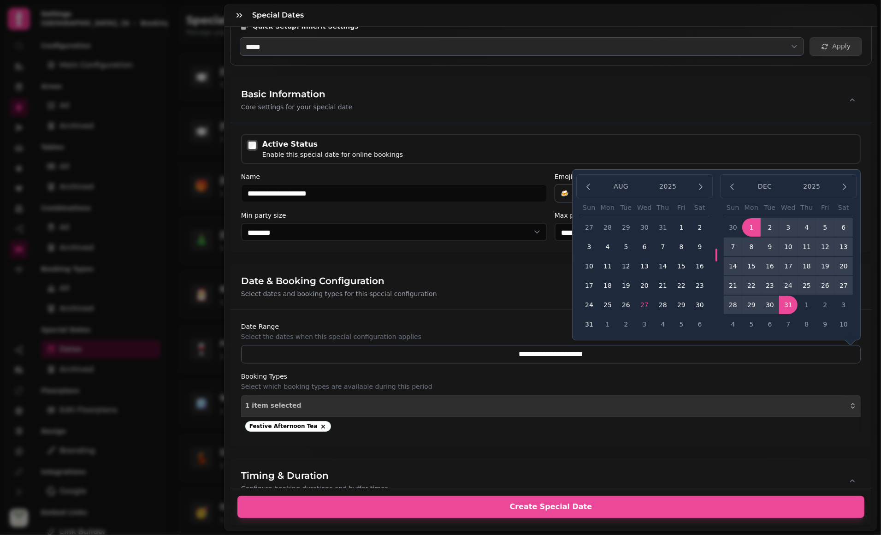
click at [779, 303] on button "31" at bounding box center [788, 305] width 18 height 18
type input "**********"
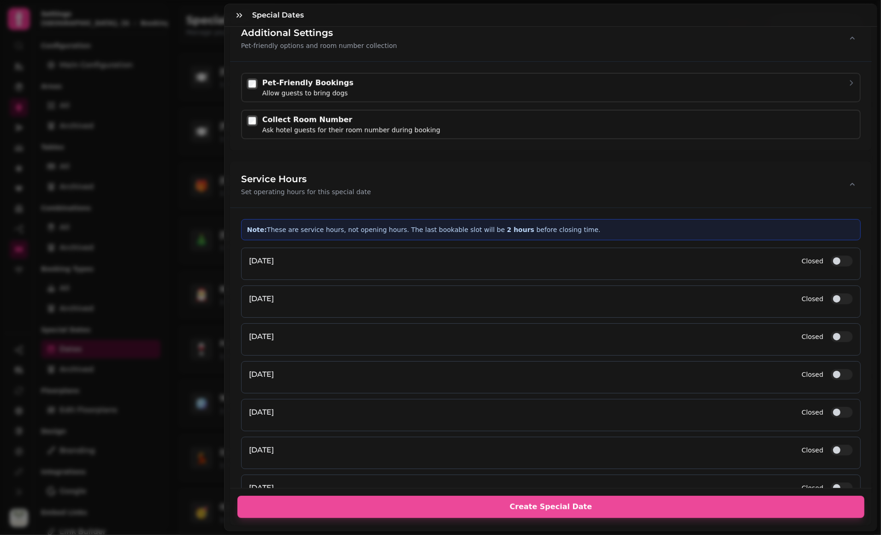
scroll to position [1020, 0]
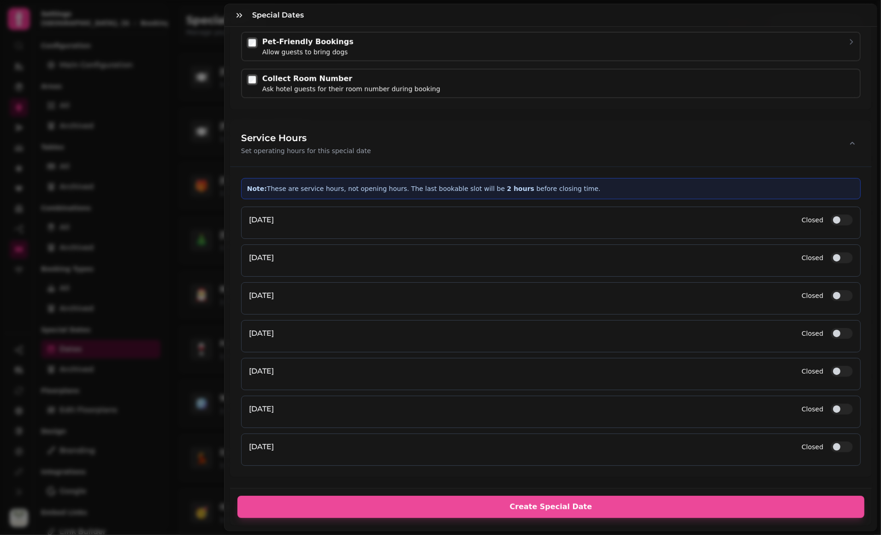
click at [832, 441] on button "Closed" at bounding box center [842, 446] width 22 height 11
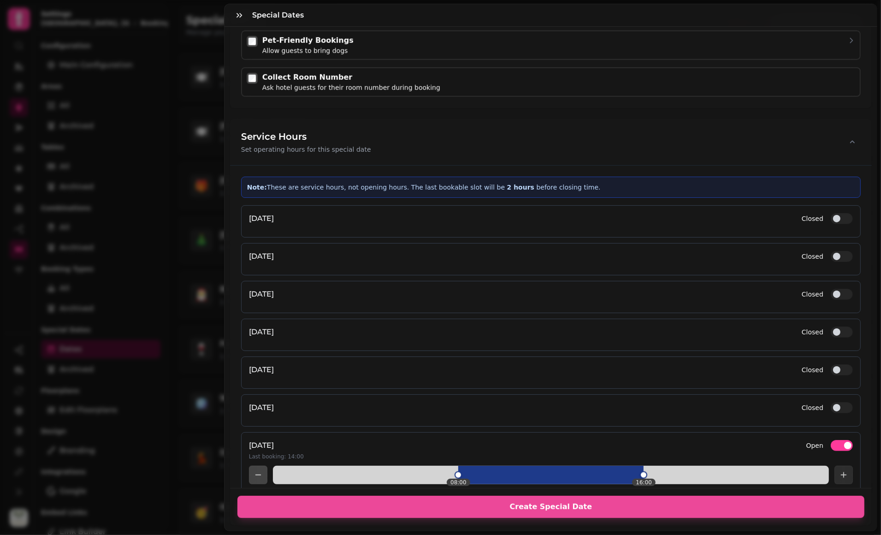
click at [831, 394] on div "saturday Closed" at bounding box center [551, 410] width 620 height 32
drag, startPoint x: 830, startPoint y: 403, endPoint x: 830, endPoint y: 376, distance: 26.7
click at [831, 403] on button "Closed" at bounding box center [842, 407] width 22 height 11
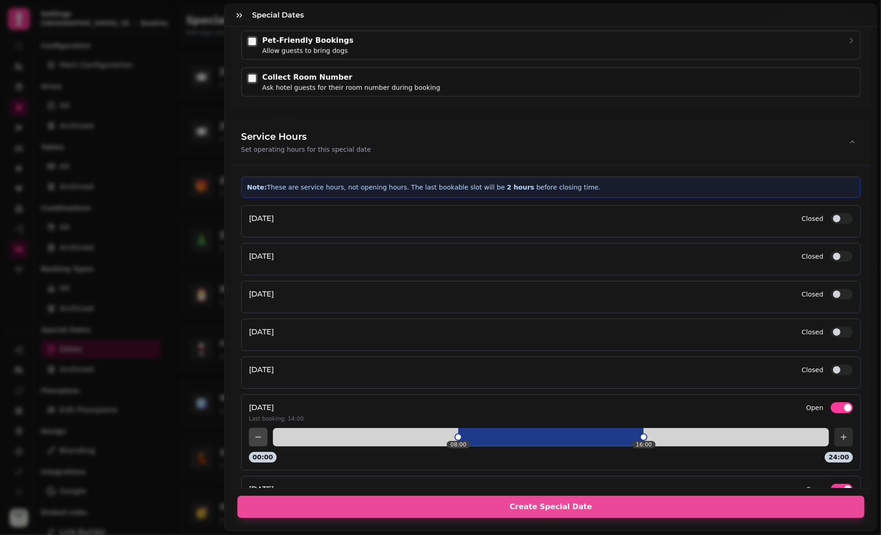
click at [831, 366] on button "Closed" at bounding box center [842, 369] width 22 height 11
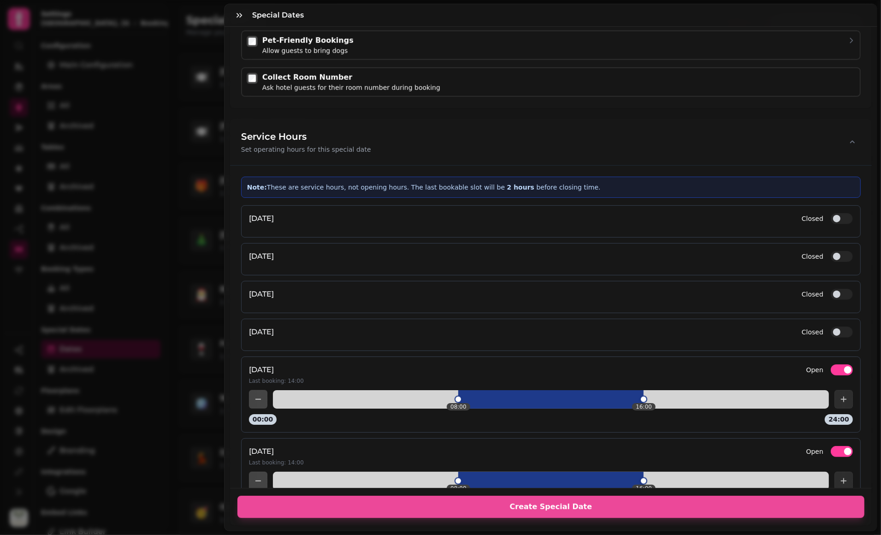
click at [831, 326] on button "Closed" at bounding box center [842, 331] width 22 height 11
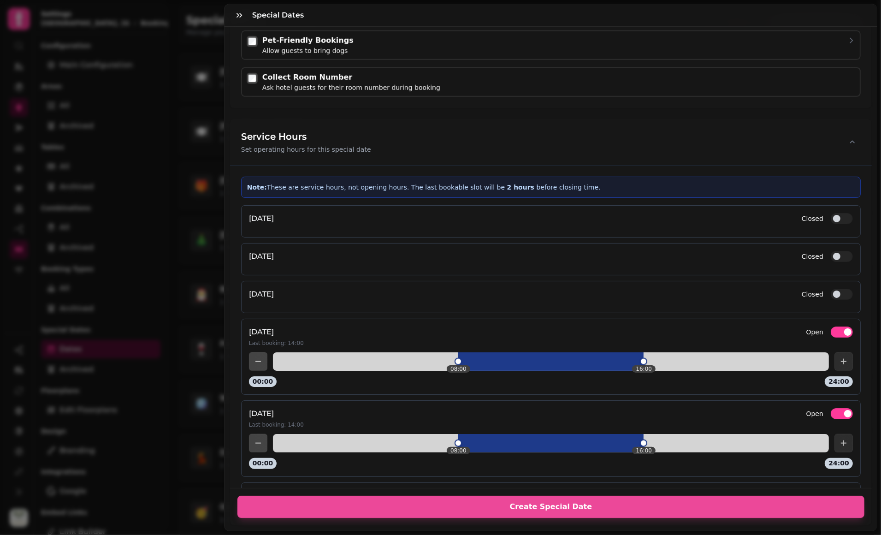
drag, startPoint x: 830, startPoint y: 289, endPoint x: 829, endPoint y: 266, distance: 22.6
click at [831, 289] on button "Closed" at bounding box center [842, 294] width 22 height 11
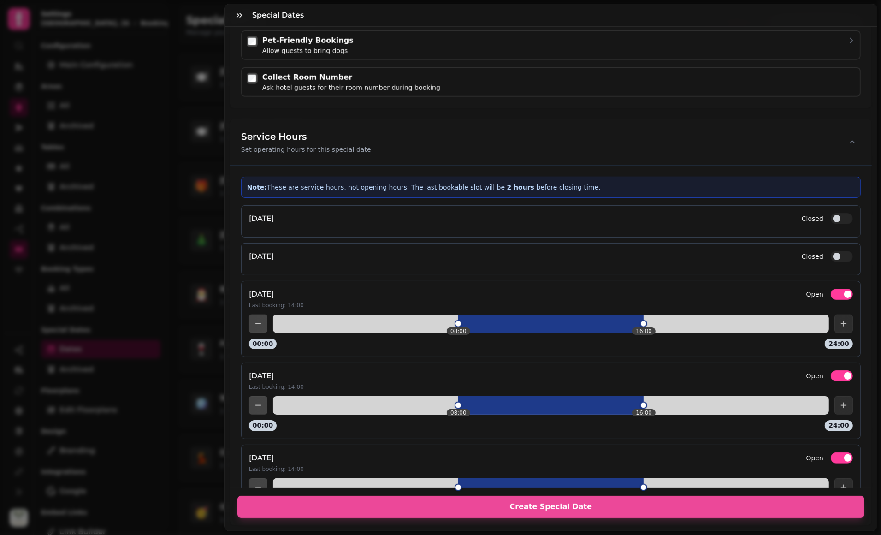
drag, startPoint x: 829, startPoint y: 255, endPoint x: 827, endPoint y: 229, distance: 26.3
click at [831, 255] on button "Closed" at bounding box center [842, 256] width 22 height 11
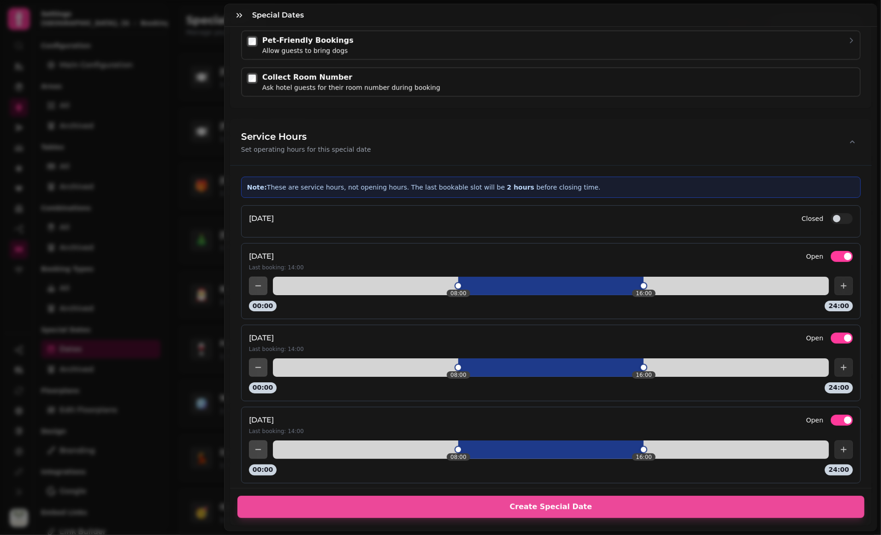
click at [831, 213] on button "Closed" at bounding box center [842, 218] width 22 height 11
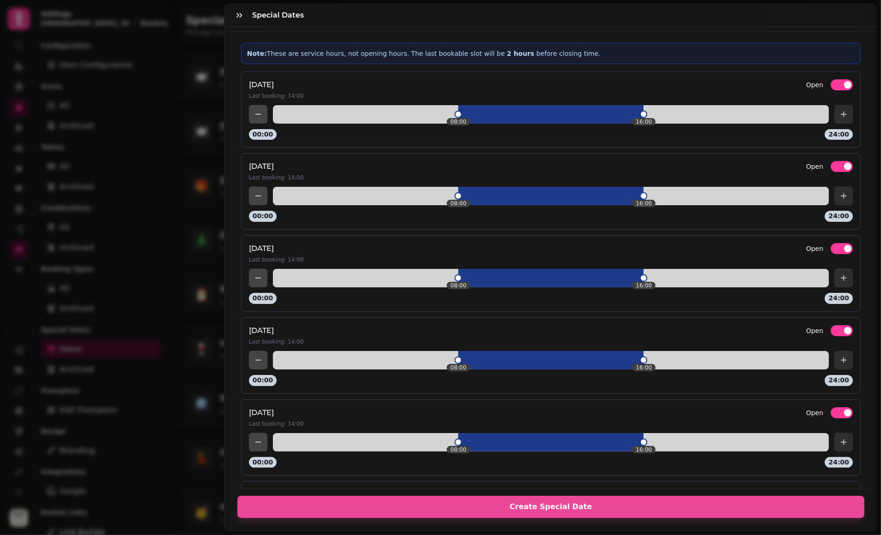
scroll to position [1329, 0]
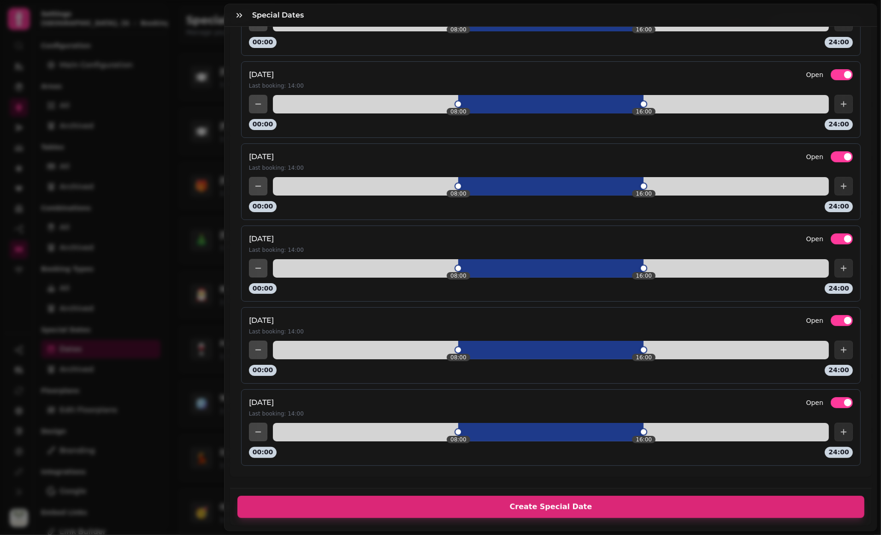
click at [539, 496] on button "Create Special Date" at bounding box center [550, 507] width 627 height 22
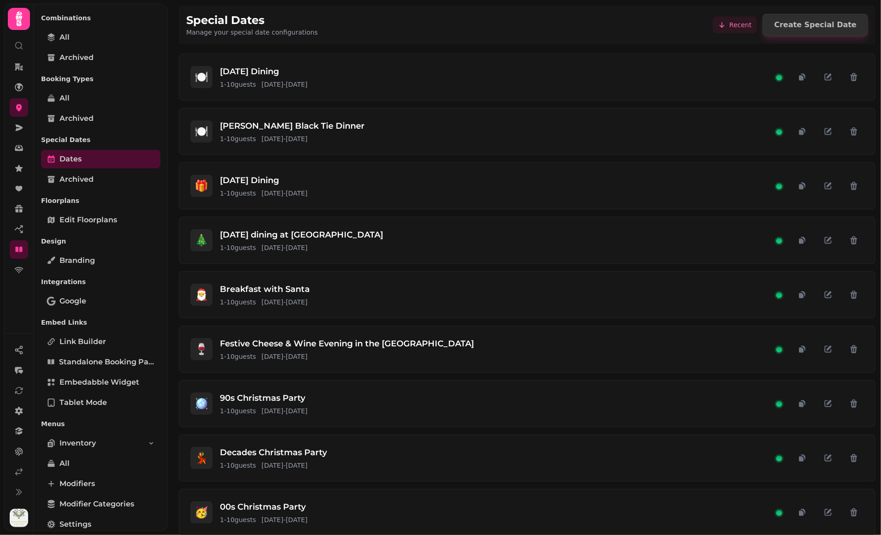
scroll to position [203, 0]
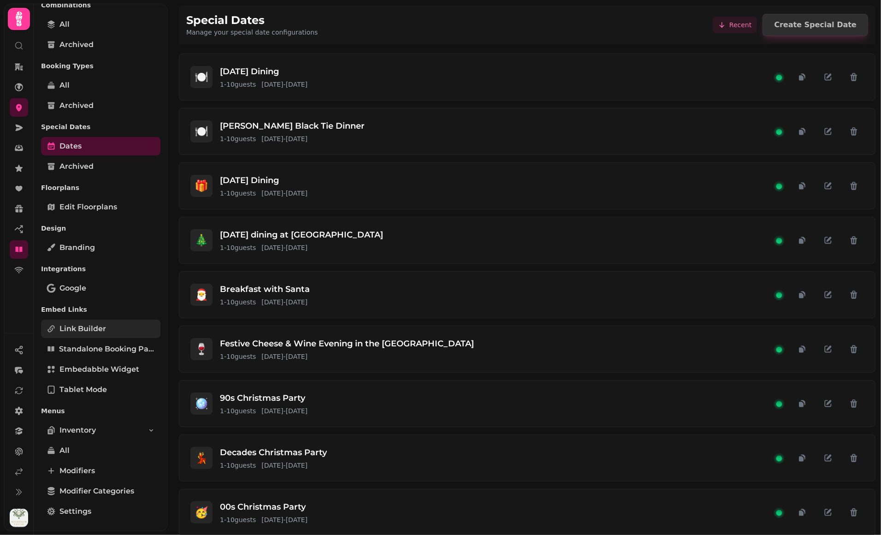
click at [97, 321] on link "Link Builder" at bounding box center [100, 329] width 119 height 18
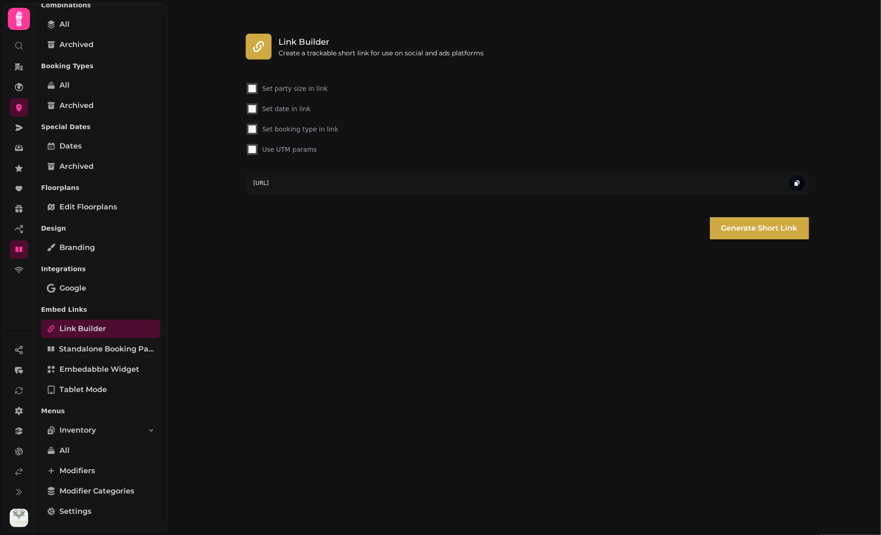
click at [300, 128] on label "Set booking type in link" at bounding box center [534, 128] width 545 height 9
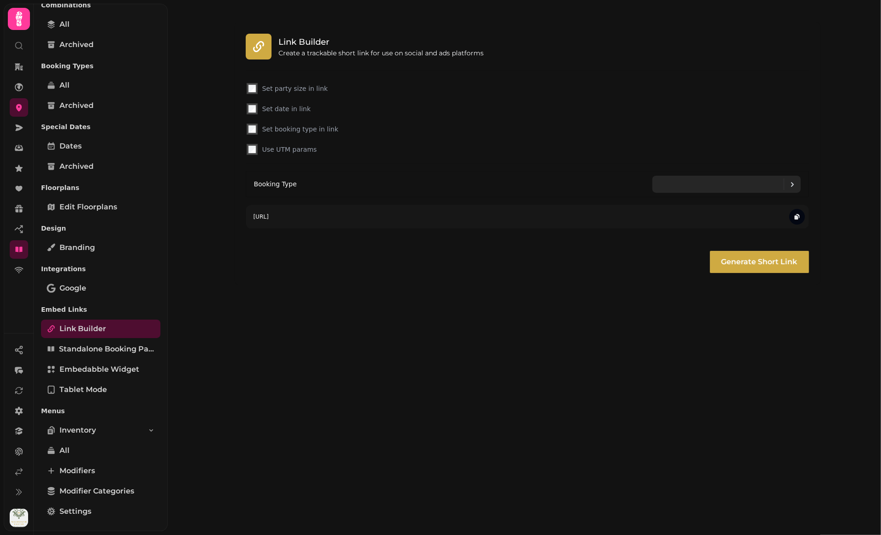
click at [799, 180] on div at bounding box center [792, 184] width 17 height 12
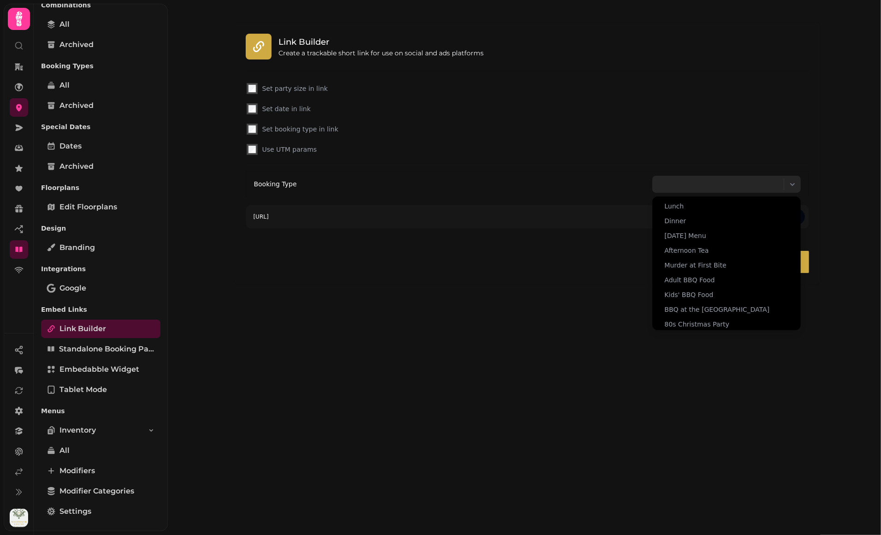
scroll to position [166, 0]
click at [705, 320] on span "Festive Afternoon Tea" at bounding box center [699, 320] width 69 height 9
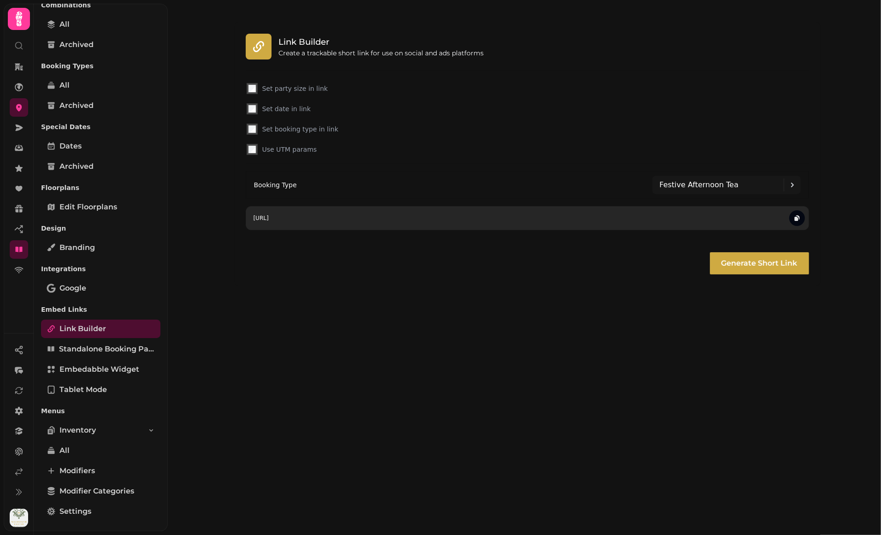
click at [801, 210] on div "[URL]" at bounding box center [527, 218] width 563 height 24
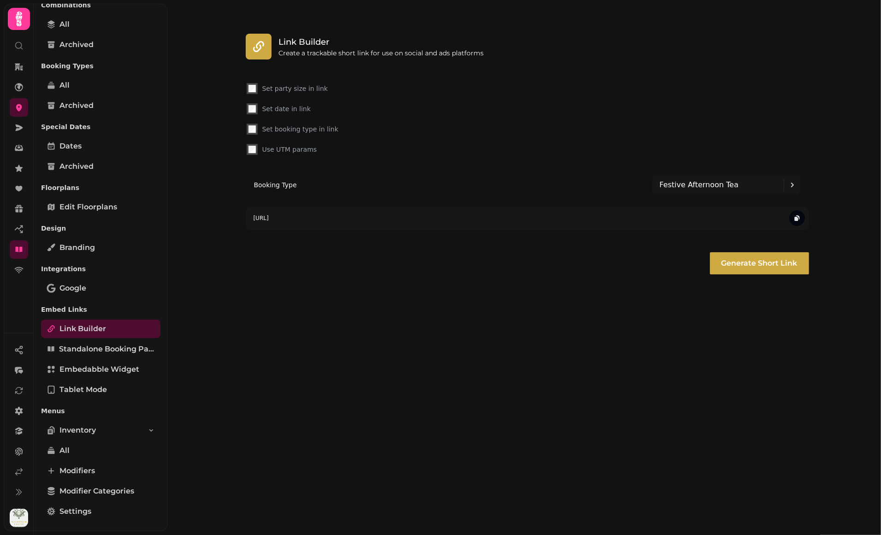
drag, startPoint x: 799, startPoint y: 218, endPoint x: 788, endPoint y: 195, distance: 25.4
click at [799, 218] on icon "button" at bounding box center [796, 217] width 7 height 7
click at [349, 327] on div "Link Builder Create a trackable short link for use on social and ads platforms …" at bounding box center [524, 267] width 713 height 535
click at [334, 298] on div "Link Builder Create a trackable short link for use on social and ads platforms …" at bounding box center [527, 154] width 645 height 308
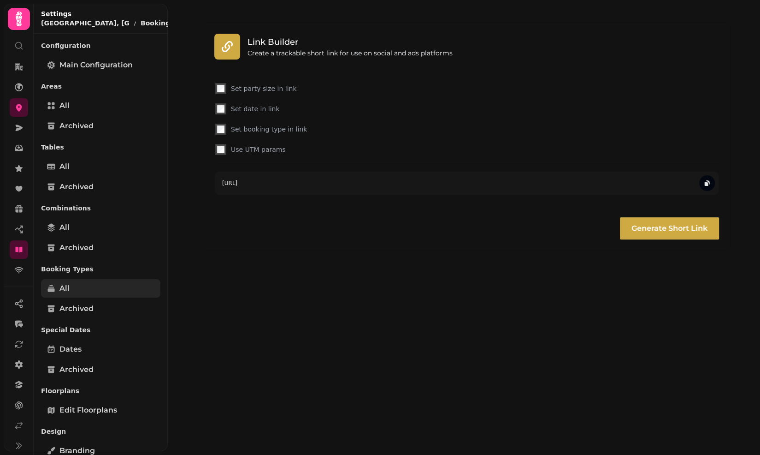
click at [79, 285] on link "All" at bounding box center [100, 288] width 119 height 18
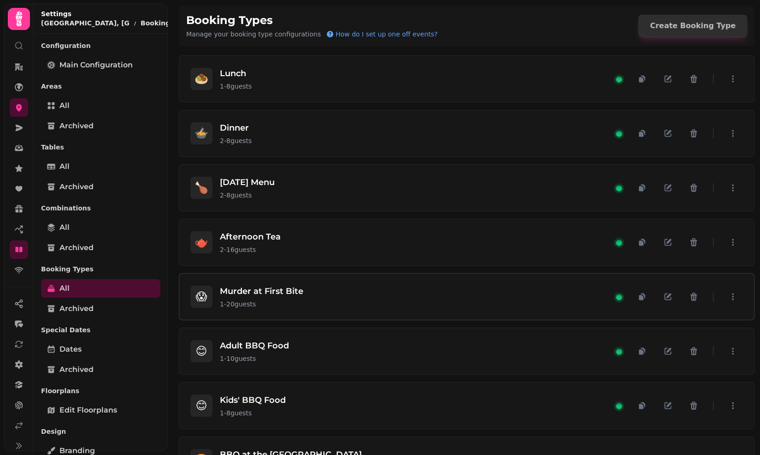
scroll to position [680, 0]
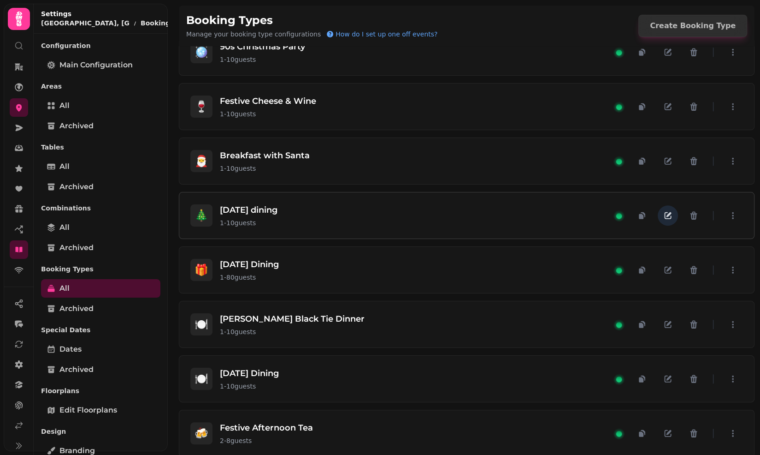
drag, startPoint x: 679, startPoint y: 207, endPoint x: 667, endPoint y: 207, distance: 12.0
click at [667, 207] on div at bounding box center [687, 215] width 111 height 20
click at [667, 211] on icon "button" at bounding box center [667, 215] width 9 height 9
select select "**"
select select "****"
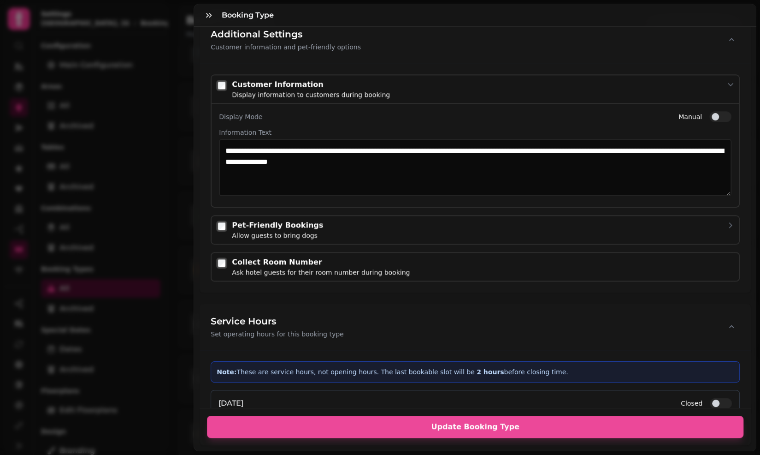
scroll to position [916, 0]
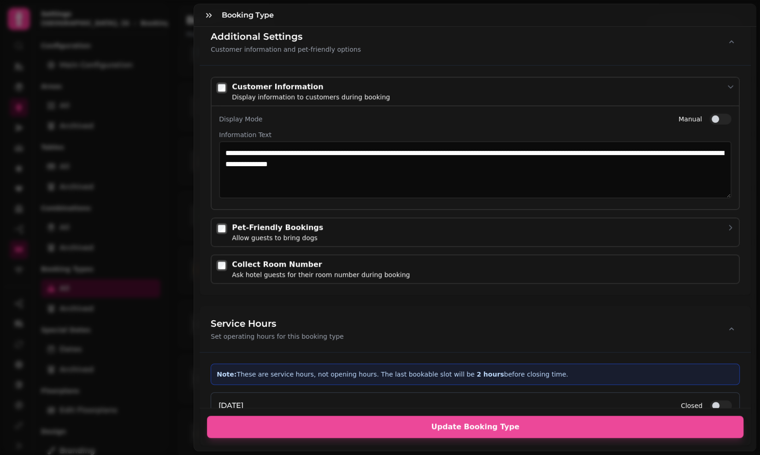
click at [101, 258] on div "**********" at bounding box center [380, 235] width 760 height 440
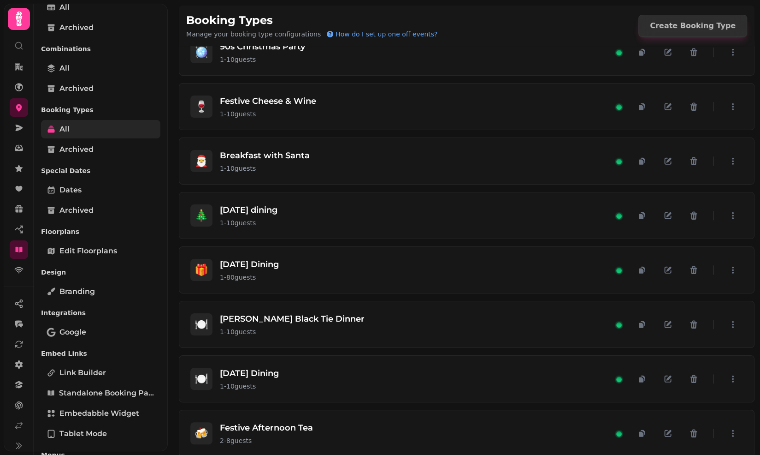
scroll to position [283, 0]
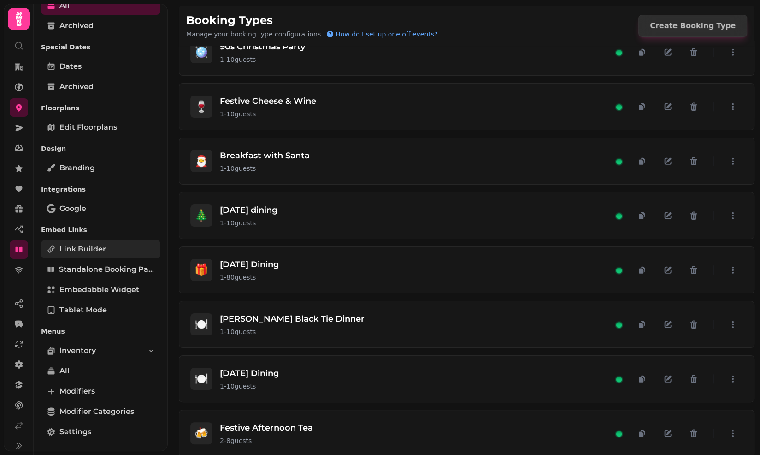
click at [81, 249] on span "Link Builder" at bounding box center [82, 248] width 47 height 11
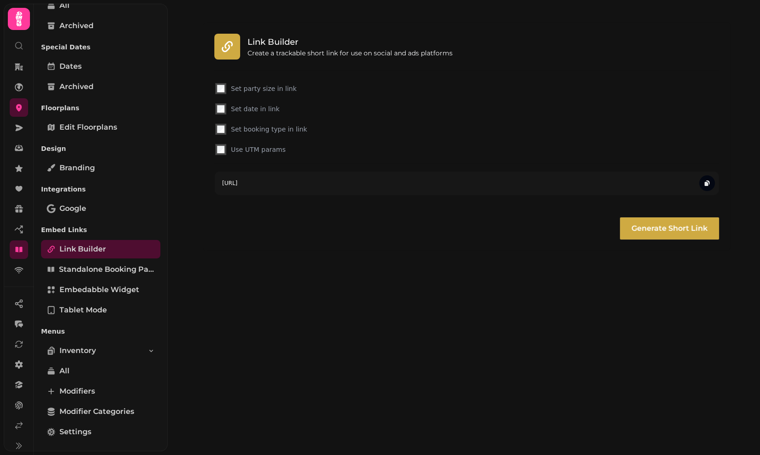
click at [320, 134] on div "Set booking type in link" at bounding box center [466, 129] width 505 height 13
click at [330, 128] on label "Set booking type in link" at bounding box center [474, 128] width 486 height 9
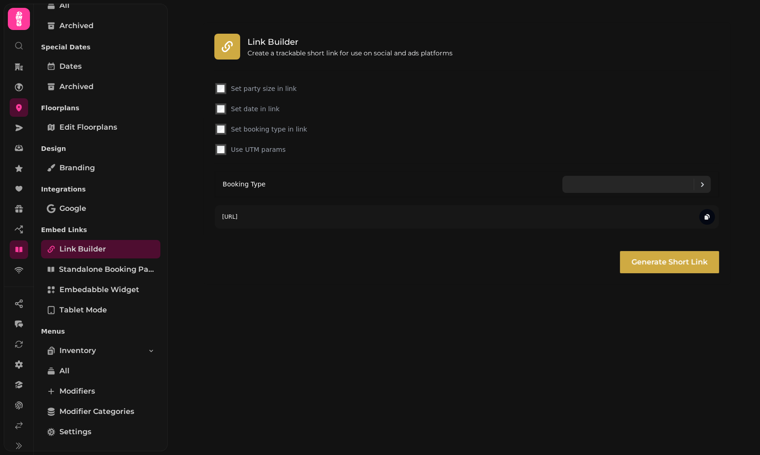
click at [704, 186] on icon at bounding box center [702, 184] width 11 height 11
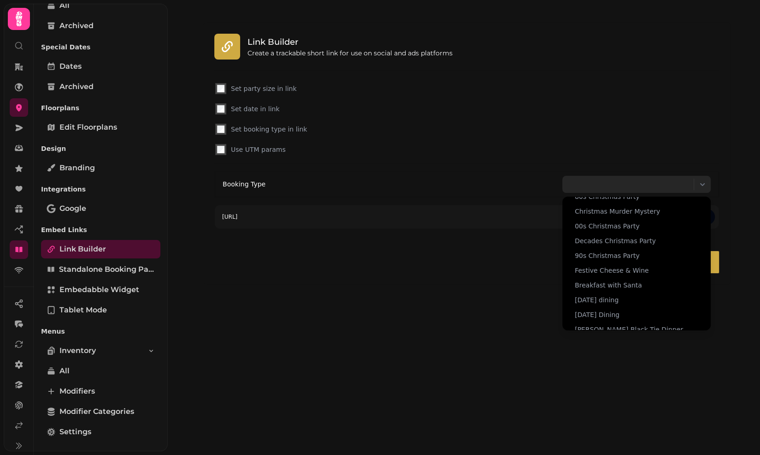
scroll to position [166, 0]
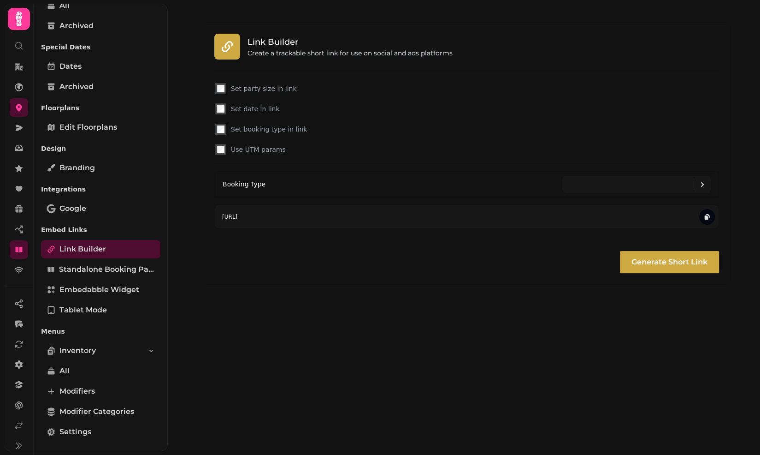
click at [296, 316] on div "Link Builder Create a trackable short link for use on social and ads platforms …" at bounding box center [464, 227] width 592 height 455
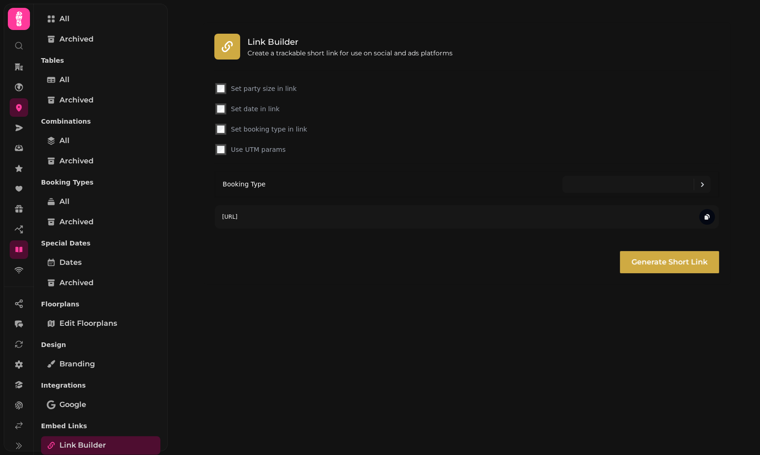
scroll to position [84, 0]
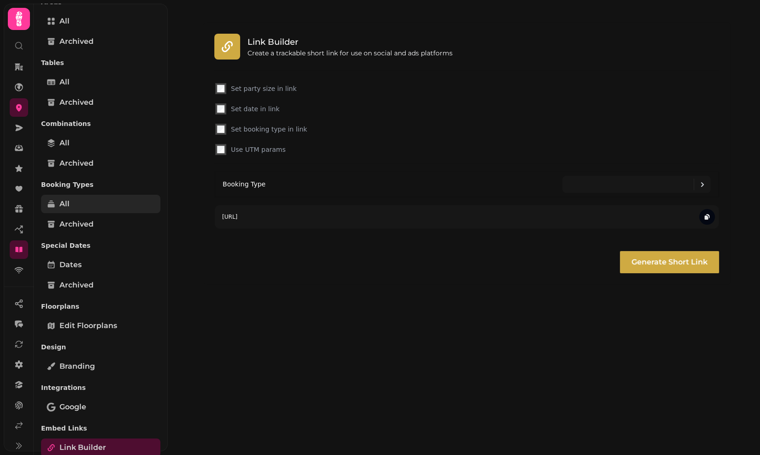
click at [79, 201] on link "All" at bounding box center [100, 204] width 119 height 18
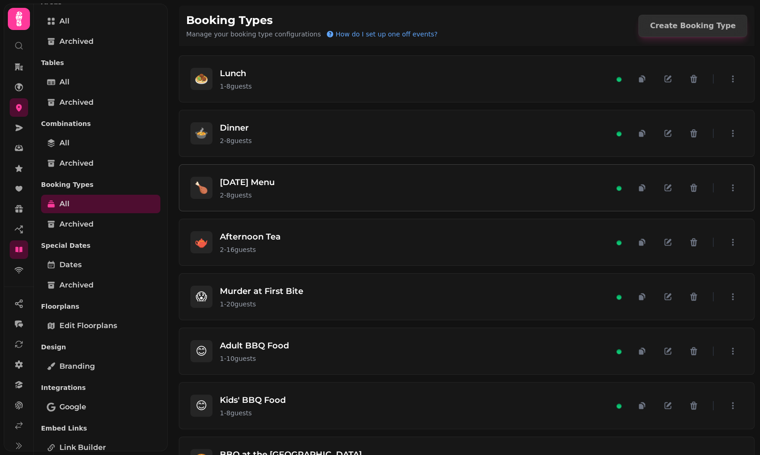
scroll to position [680, 0]
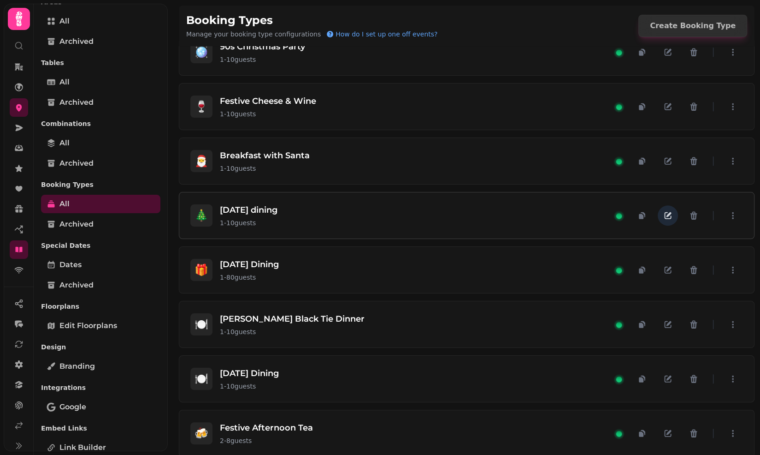
click at [668, 212] on icon "button" at bounding box center [669, 214] width 5 height 5
select select "**"
select select "****"
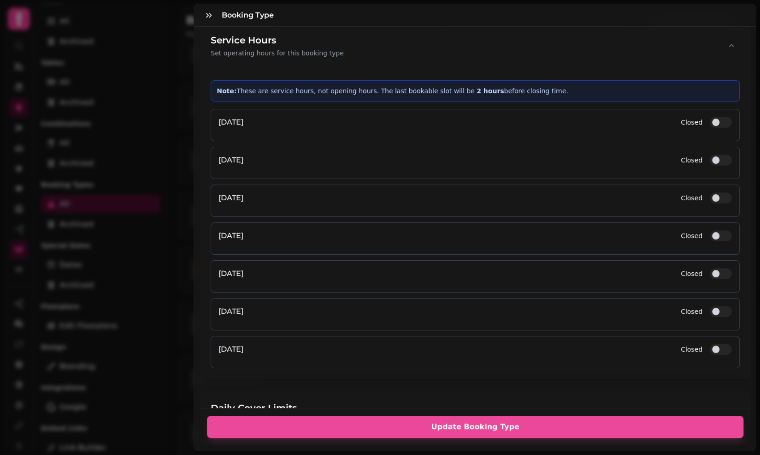
scroll to position [1199, 0]
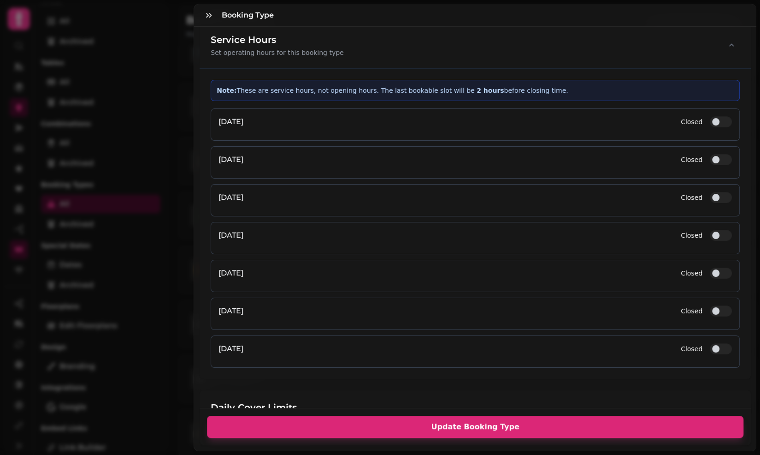
click at [442, 428] on span "Update Booking Type" at bounding box center [475, 426] width 515 height 7
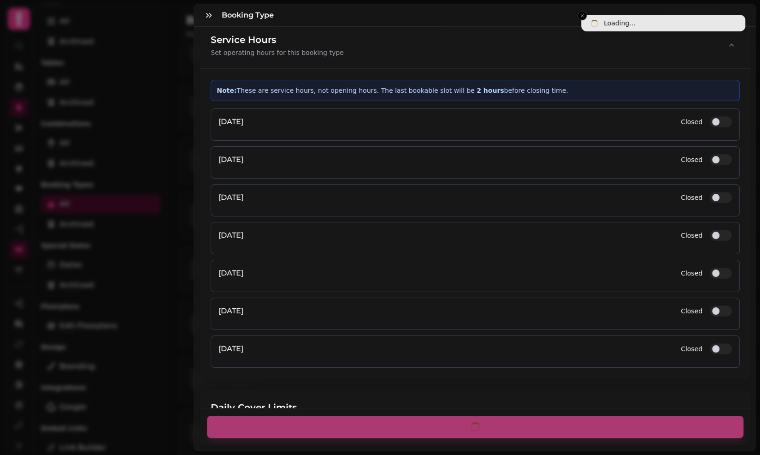
scroll to position [1173, 0]
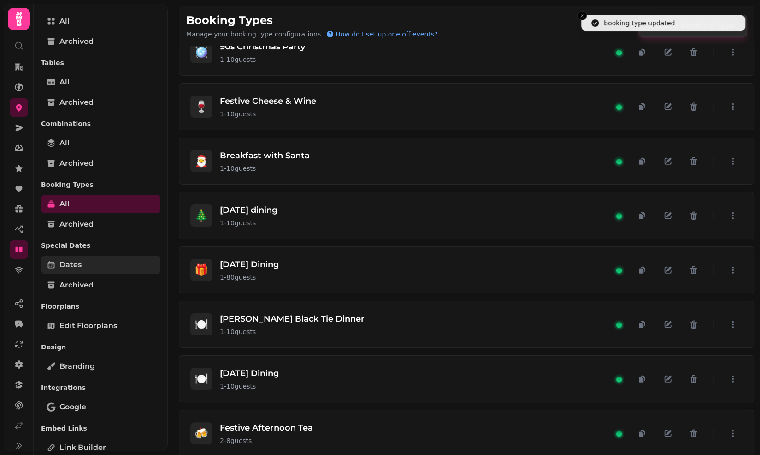
click at [126, 261] on link "Dates" at bounding box center [100, 264] width 119 height 18
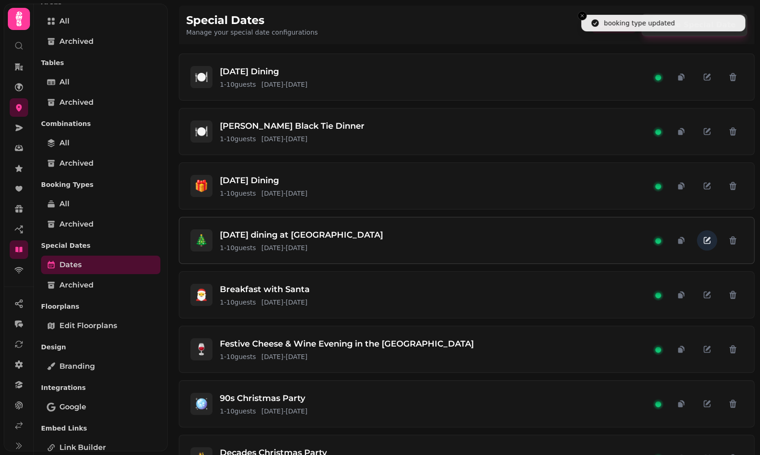
click at [699, 237] on button "button" at bounding box center [707, 240] width 20 height 20
select select "**"
select select "****"
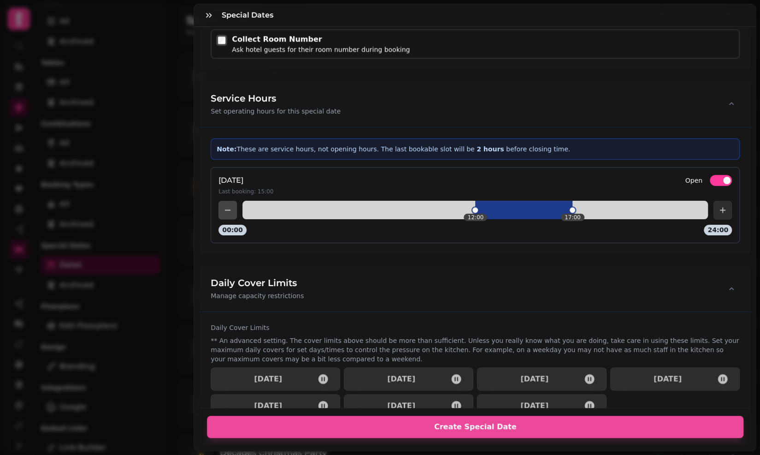
scroll to position [1060, 0]
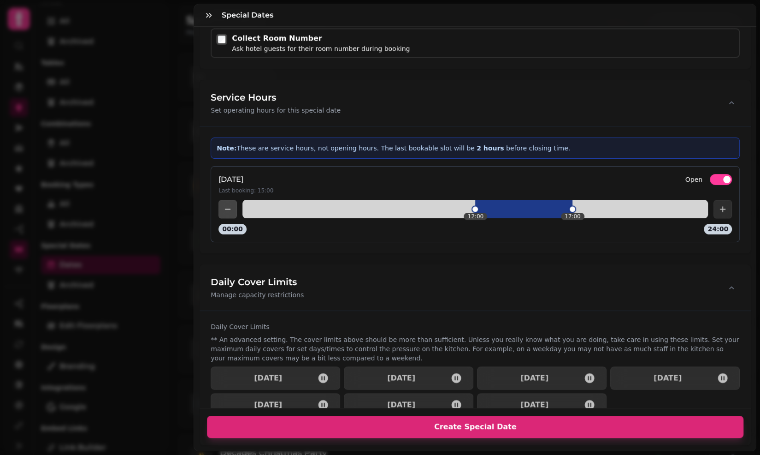
click at [442, 427] on span "Create Special Date" at bounding box center [475, 426] width 515 height 7
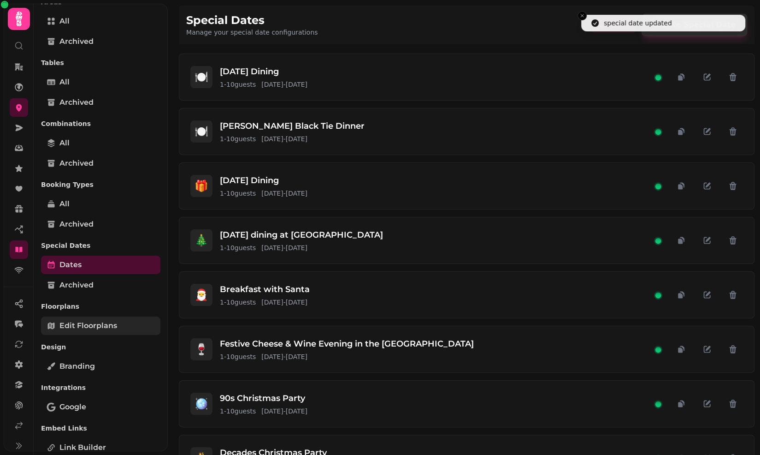
scroll to position [283, 0]
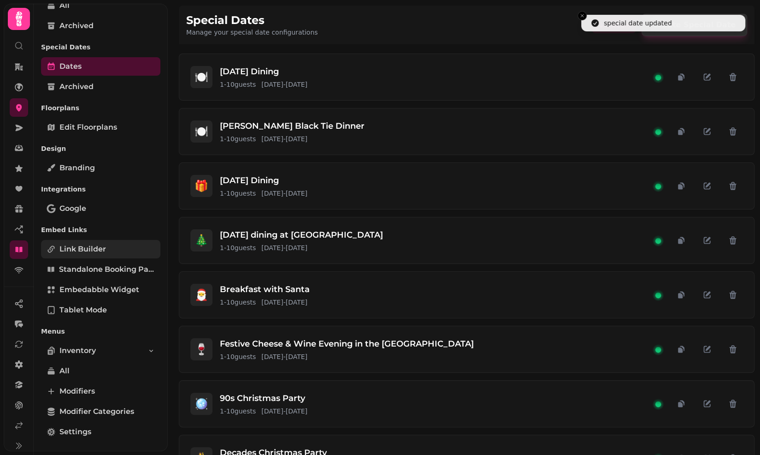
click at [98, 249] on span "Link Builder" at bounding box center [82, 248] width 47 height 11
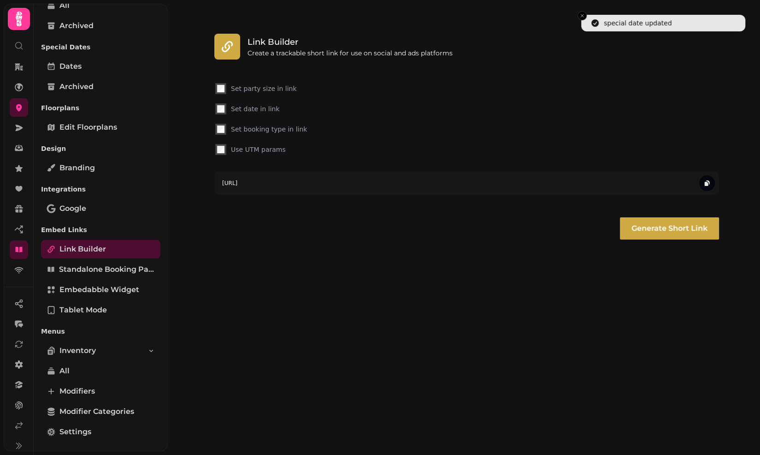
click at [346, 127] on label "Set booking type in link" at bounding box center [474, 128] width 486 height 9
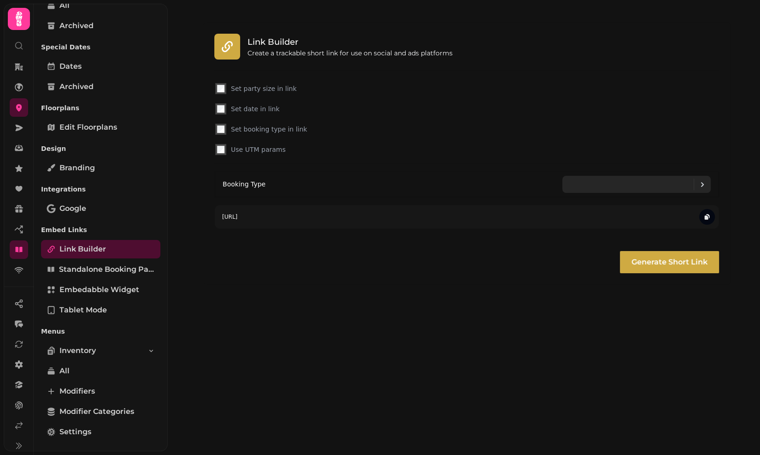
click at [696, 178] on div at bounding box center [702, 184] width 17 height 12
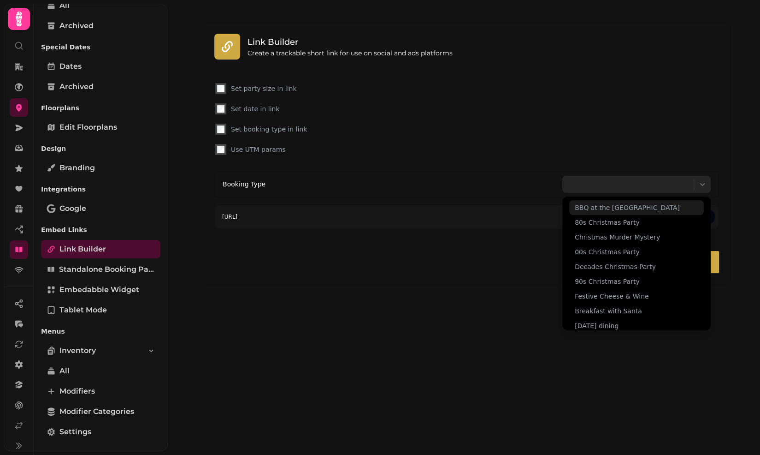
scroll to position [166, 0]
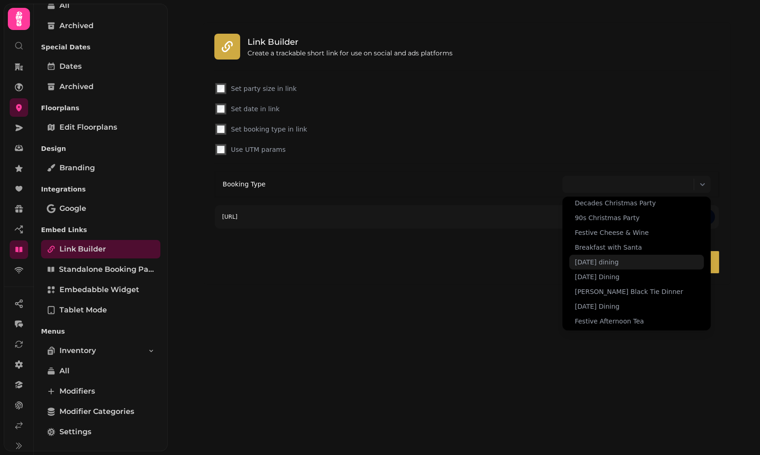
click at [619, 261] on span "[DATE] dining" at bounding box center [597, 261] width 44 height 9
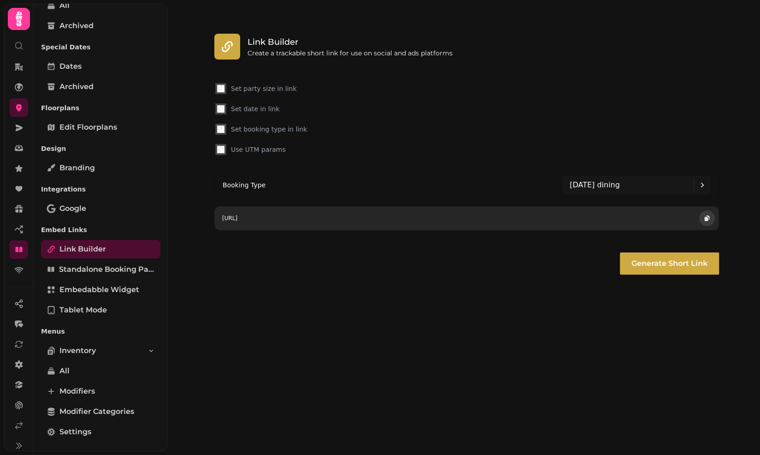
click at [706, 217] on icon "button" at bounding box center [707, 219] width 4 height 4
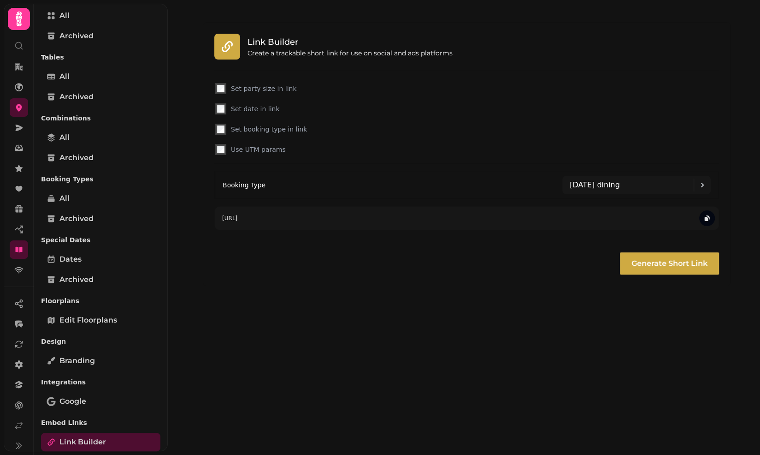
scroll to position [90, 0]
click at [101, 197] on link "All" at bounding box center [100, 198] width 119 height 18
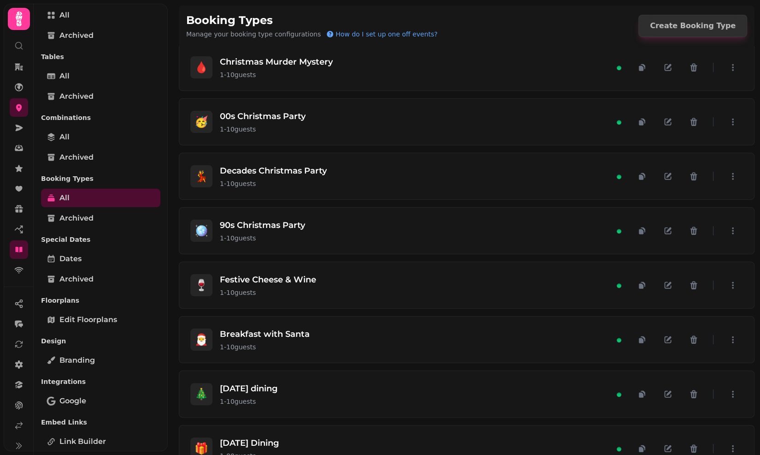
scroll to position [680, 0]
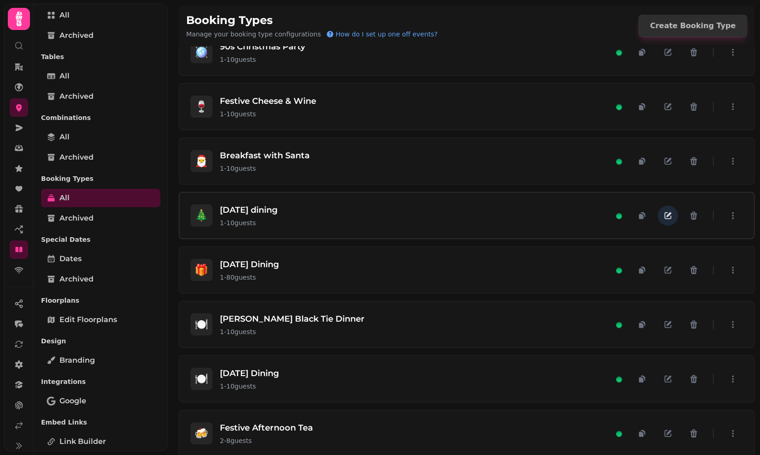
click at [667, 212] on icon "button" at bounding box center [668, 215] width 7 height 7
select select "**"
select select "****"
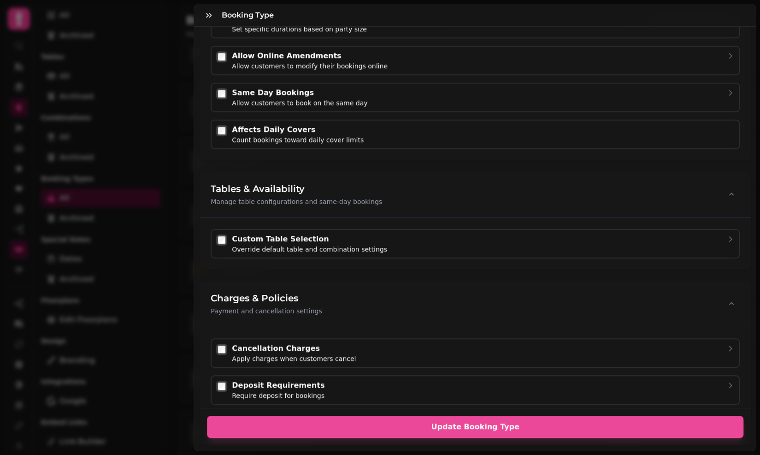
scroll to position [517, 0]
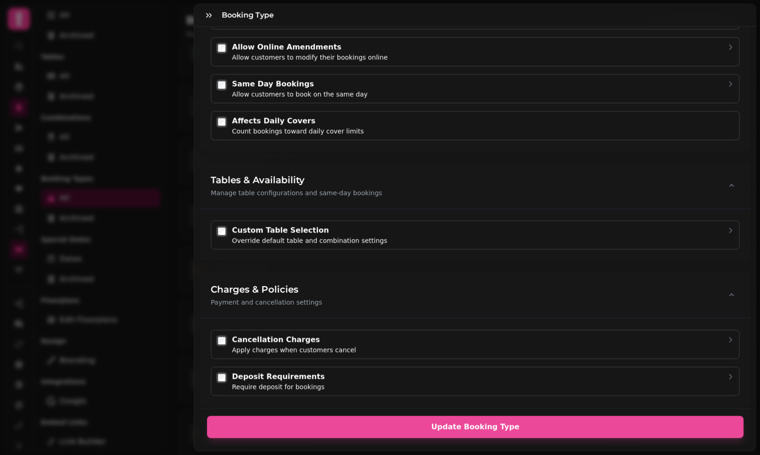
click at [244, 226] on div "Custom Table Selection" at bounding box center [309, 230] width 155 height 11
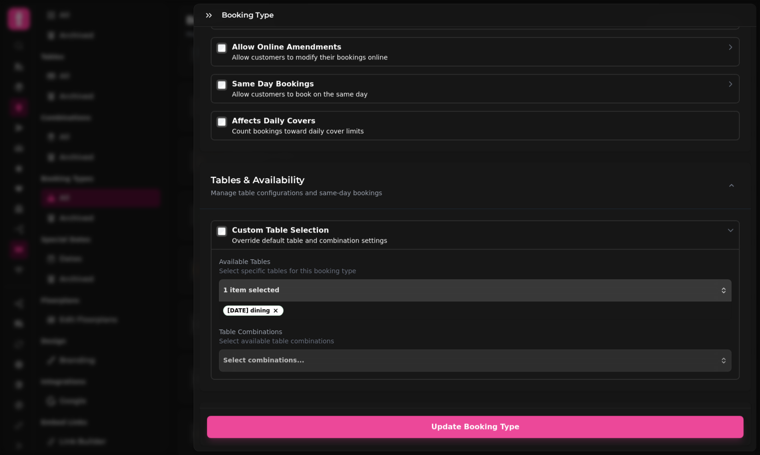
click at [299, 296] on button "1 item selected" at bounding box center [475, 290] width 513 height 22
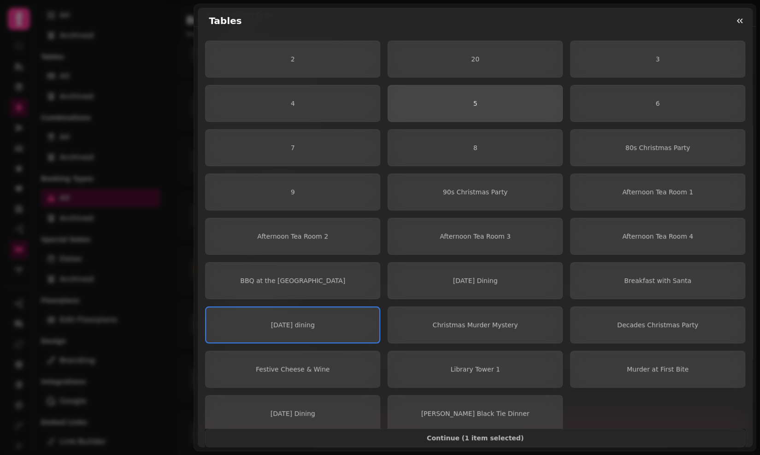
scroll to position [180, 0]
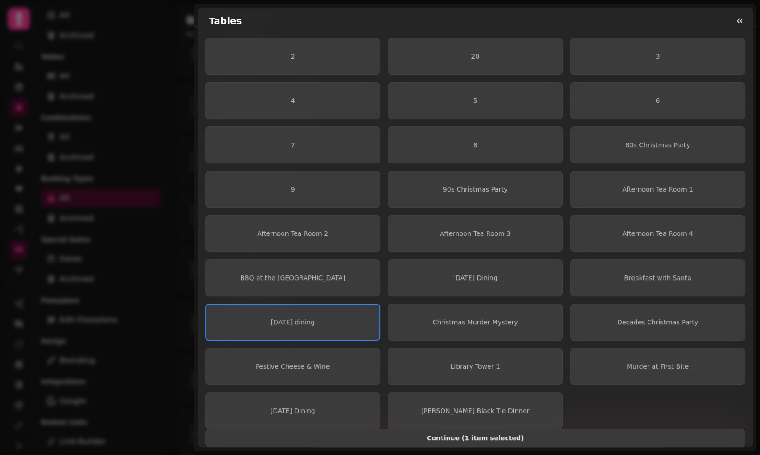
click at [467, 438] on span "Continue ( 1 item selected )" at bounding box center [475, 437] width 525 height 6
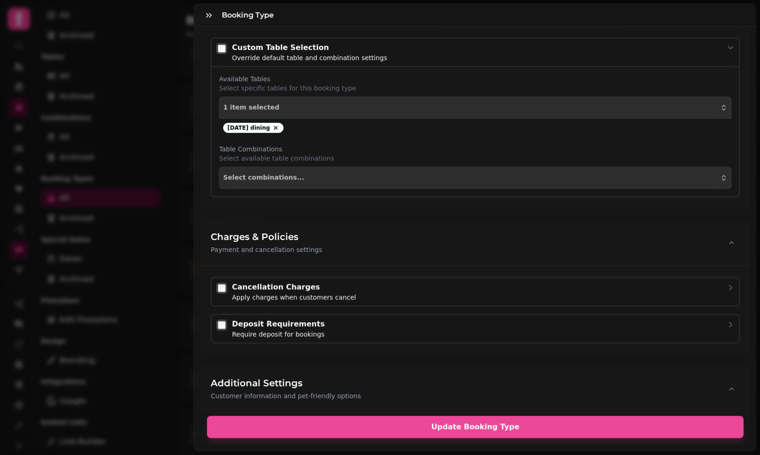
scroll to position [699, 0]
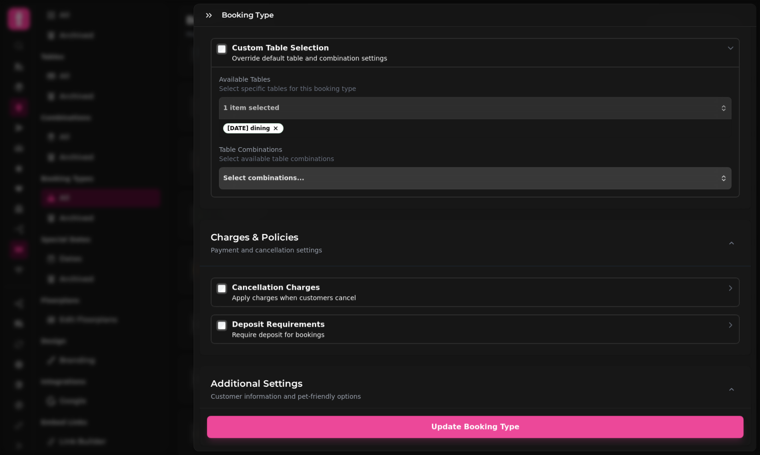
click at [331, 180] on button "Select combinations..." at bounding box center [475, 178] width 513 height 22
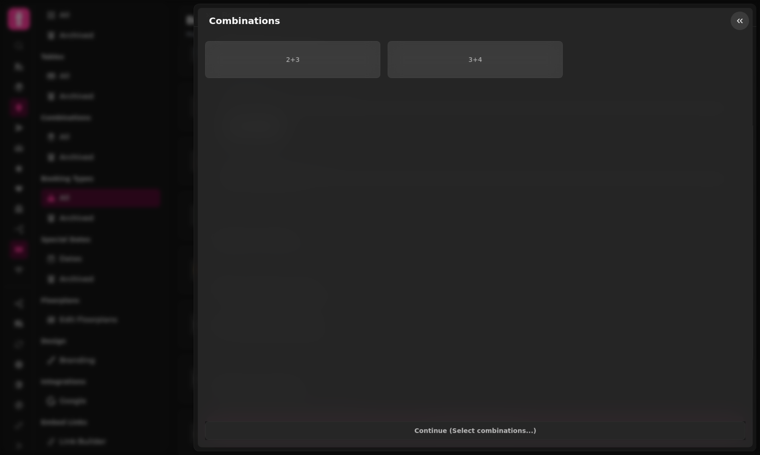
click at [736, 23] on icon "button" at bounding box center [739, 20] width 9 height 9
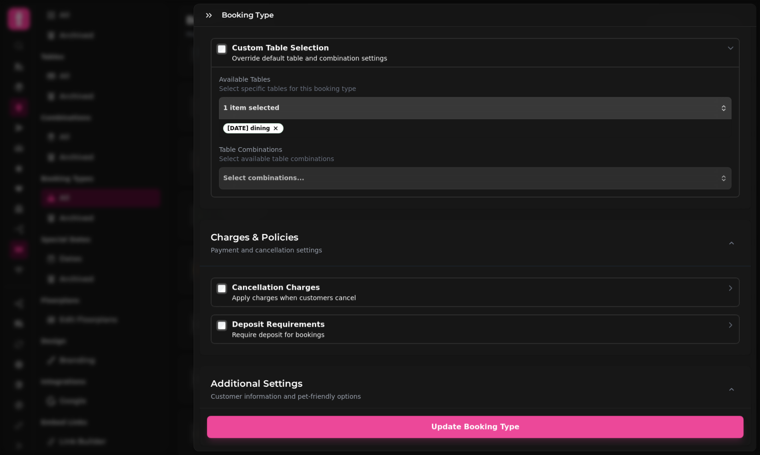
click at [343, 107] on div "1 item selected" at bounding box center [475, 107] width 504 height 7
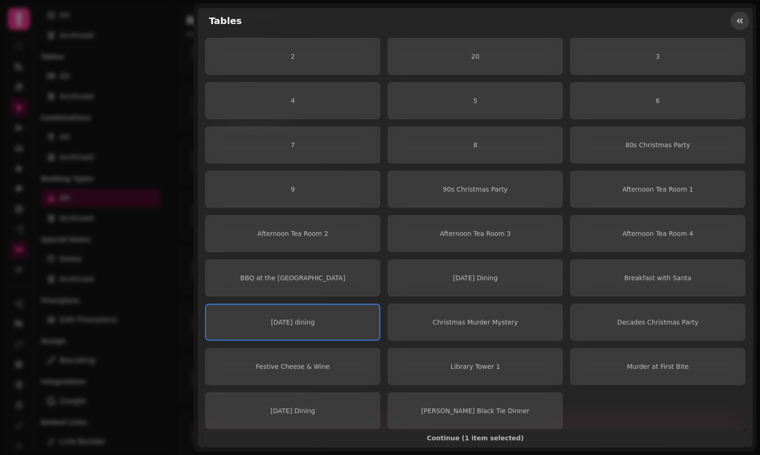
click at [741, 25] on icon "button" at bounding box center [739, 20] width 9 height 9
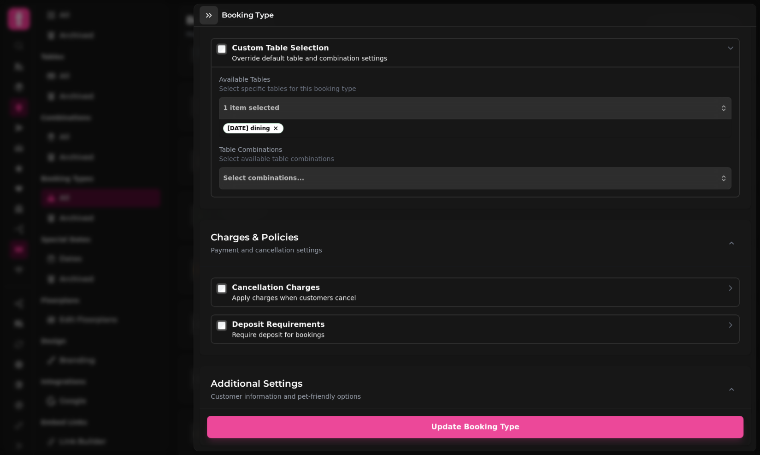
click at [212, 14] on icon "button" at bounding box center [208, 15] width 9 height 9
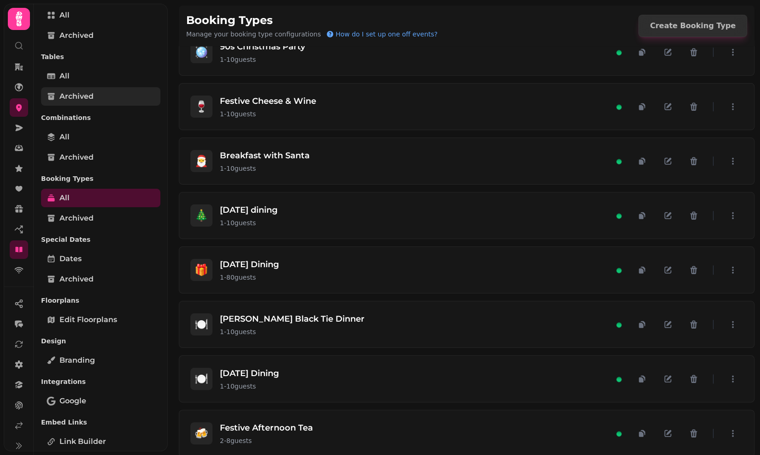
scroll to position [79, 0]
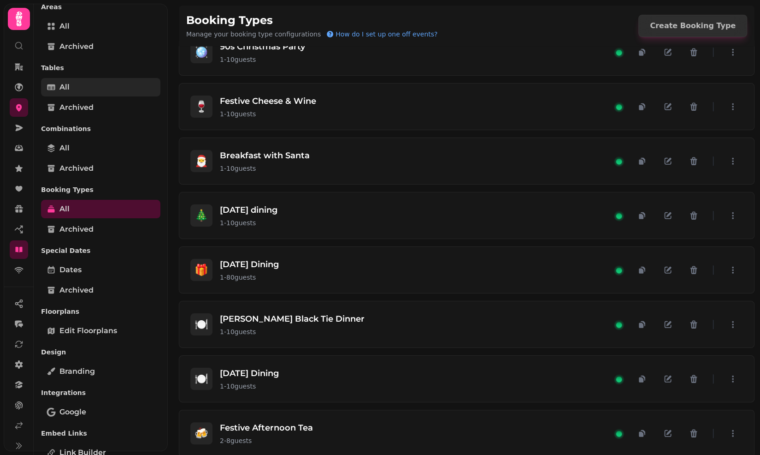
click at [76, 81] on link "All" at bounding box center [100, 87] width 119 height 18
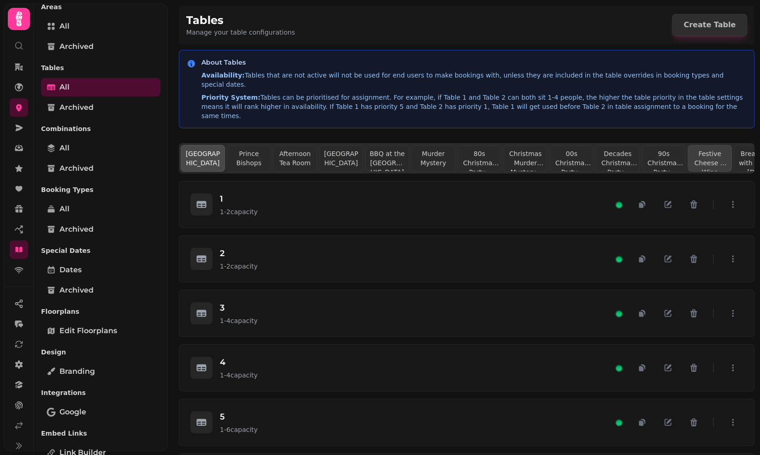
click at [717, 145] on button "Festive Cheese & Wine Evening in the [GEOGRAPHIC_DATA]" at bounding box center [710, 158] width 44 height 27
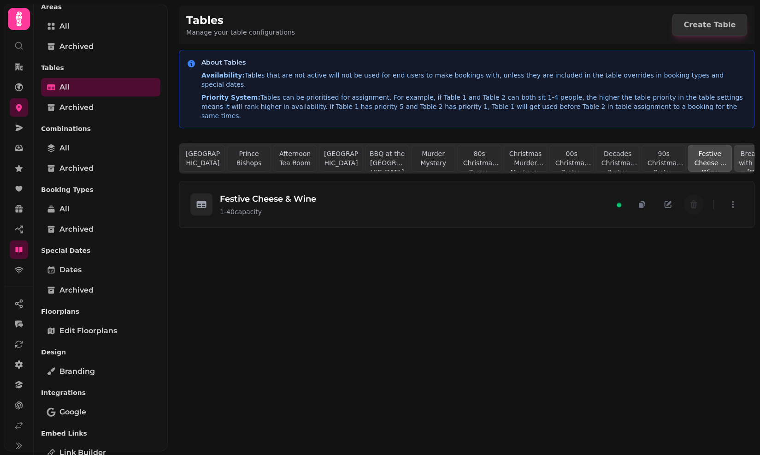
click at [742, 145] on button "Breakfast with Santa - Tuesday 23rd December 2025" at bounding box center [756, 158] width 44 height 27
click at [670, 145] on button "90s Christmas Party - Saturday 20th December 2025" at bounding box center [664, 158] width 44 height 27
click at [621, 145] on button "Decades Christmas Party - Friday 19th December 2025" at bounding box center [618, 158] width 44 height 27
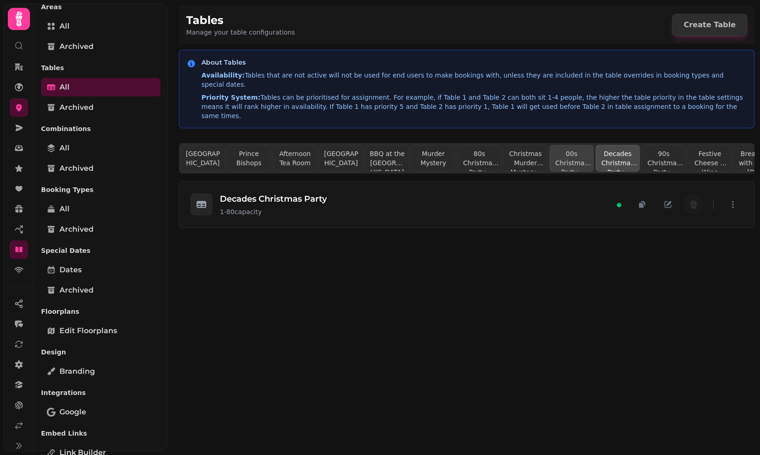
click at [567, 145] on button "00s Christmas Party - Friday 12th December 2025" at bounding box center [572, 158] width 44 height 27
click at [614, 145] on button "Decades Christmas Party - Friday 19th December 2025" at bounding box center [618, 158] width 44 height 27
click at [84, 270] on link "Dates" at bounding box center [100, 269] width 119 height 18
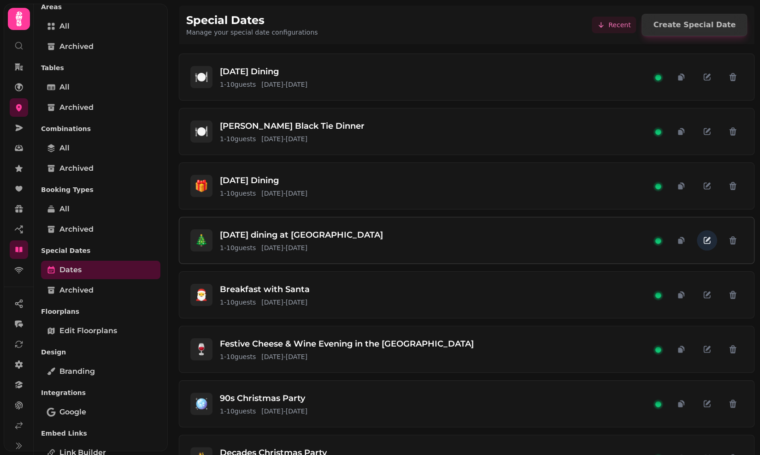
click at [706, 241] on icon "button" at bounding box center [707, 240] width 9 height 9
select select "**"
select select "****"
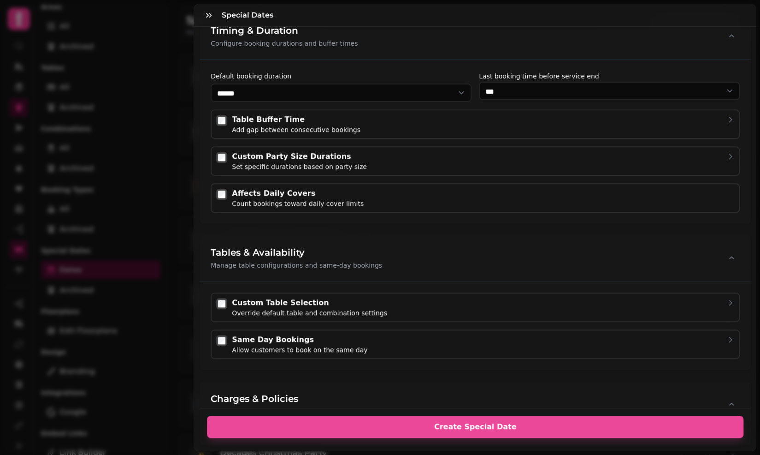
scroll to position [413, 0]
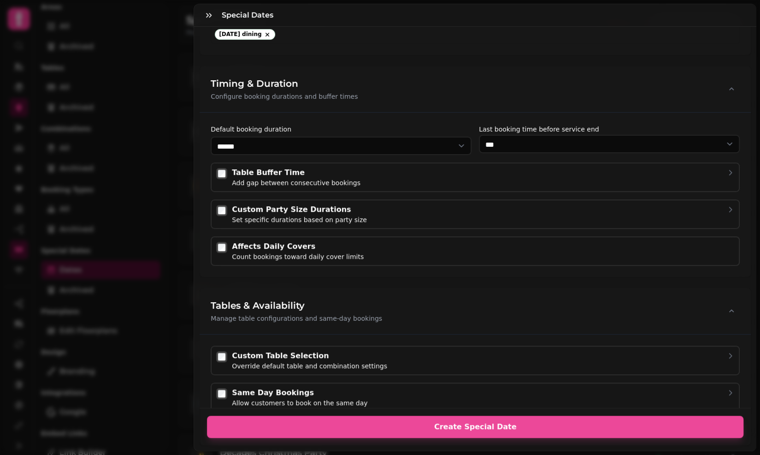
click at [322, 208] on div "Custom Party Size Durations" at bounding box center [299, 209] width 135 height 11
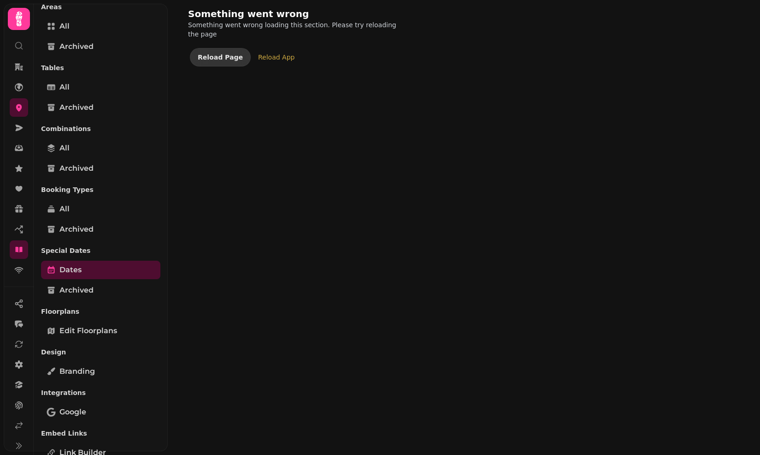
click at [223, 54] on span "Reload Page" at bounding box center [220, 57] width 45 height 6
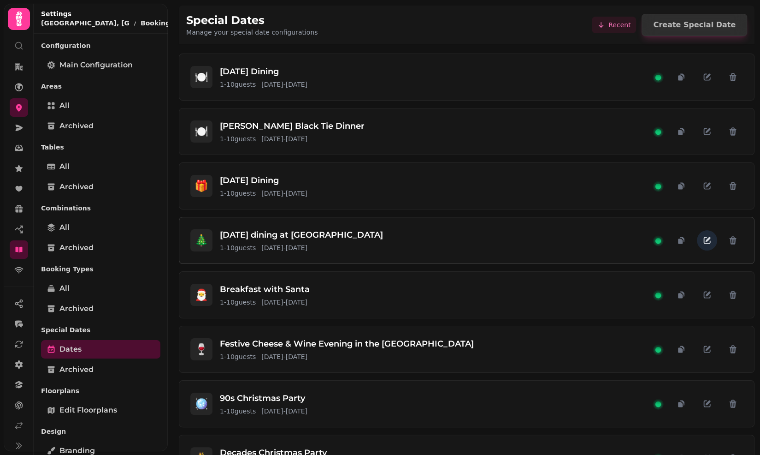
click at [705, 241] on icon "button" at bounding box center [707, 240] width 9 height 9
select select "**"
select select "****"
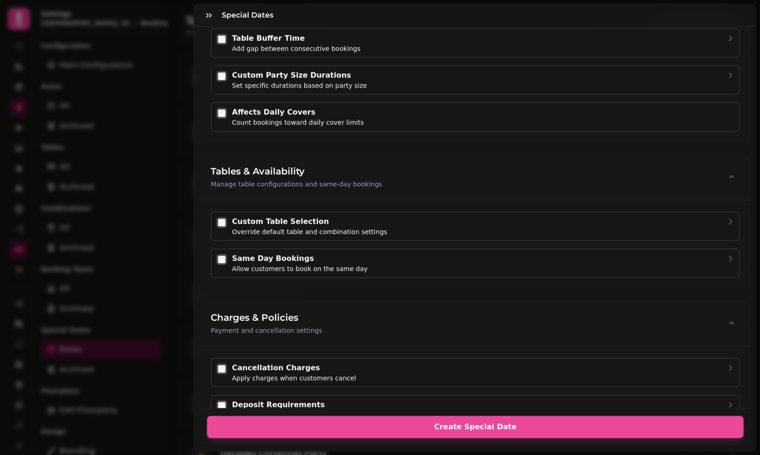
scroll to position [501, 0]
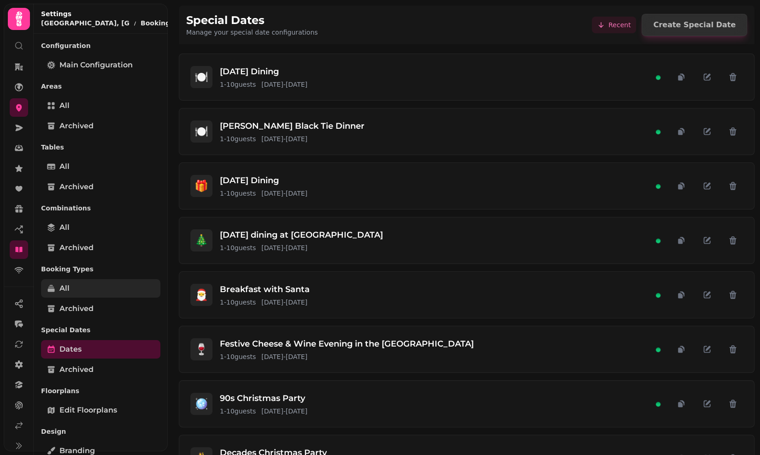
click at [77, 283] on link "All" at bounding box center [100, 288] width 119 height 18
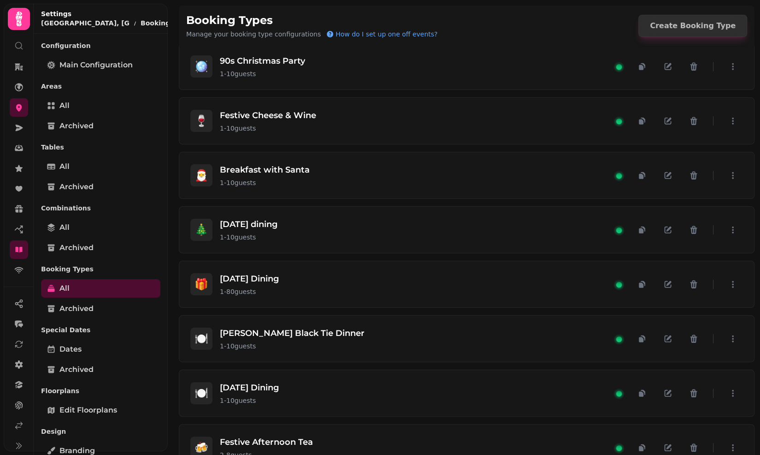
scroll to position [663, 0]
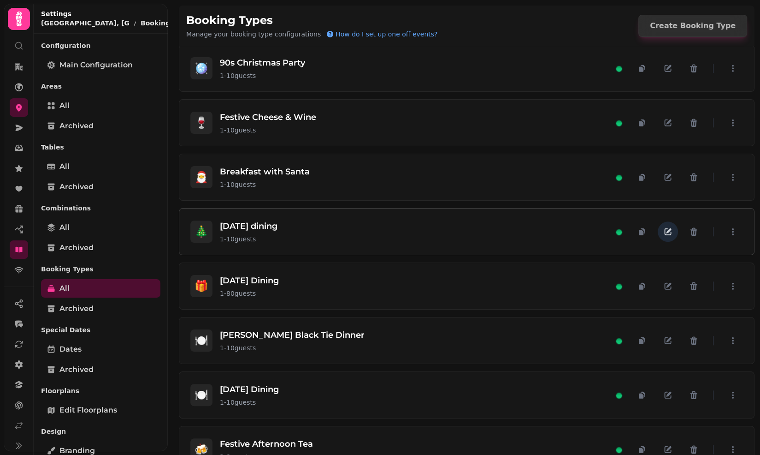
click at [664, 227] on icon "button" at bounding box center [667, 231] width 9 height 9
select select "**"
select select "****"
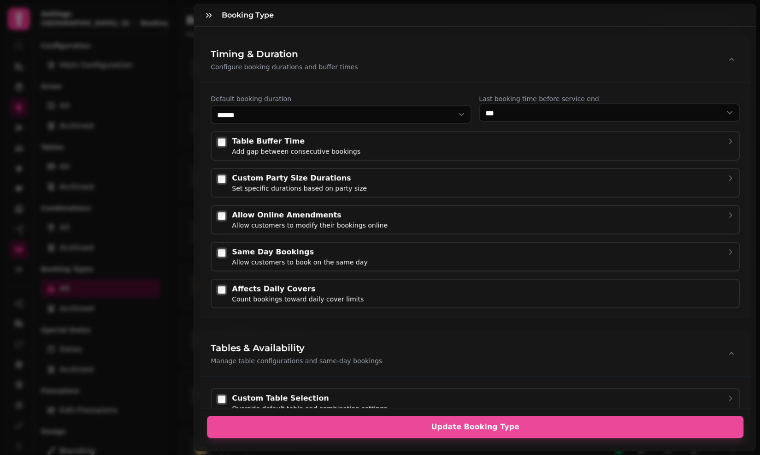
scroll to position [347, 0]
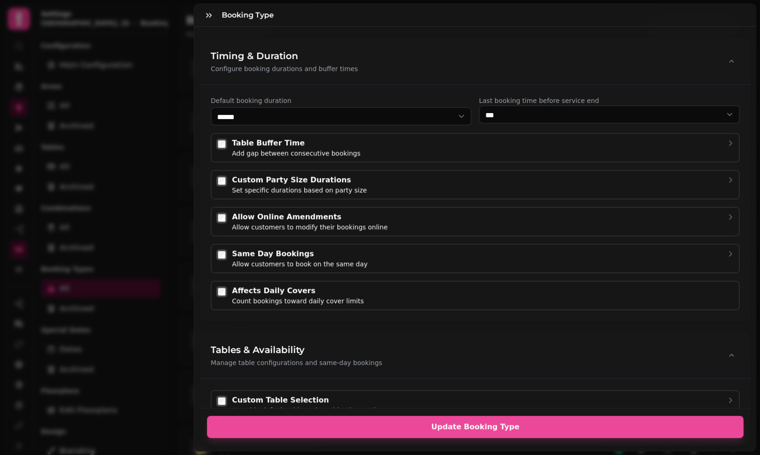
click at [318, 185] on div "Set specific durations based on party size" at bounding box center [299, 189] width 135 height 9
select select "****"
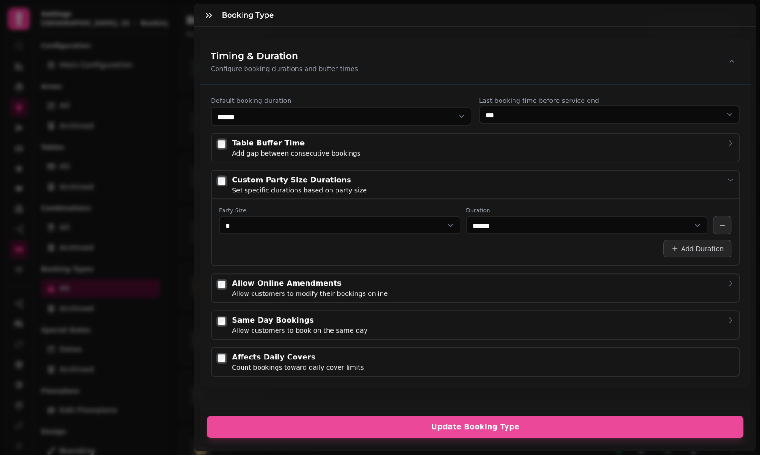
click at [227, 181] on div at bounding box center [221, 180] width 13 height 13
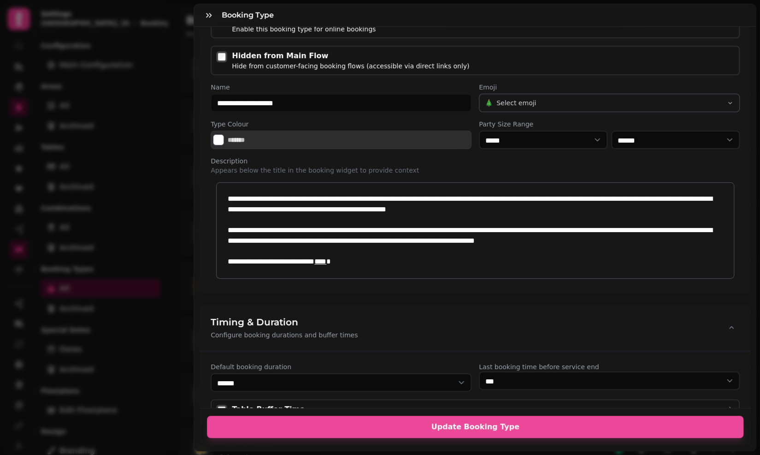
scroll to position [0, 0]
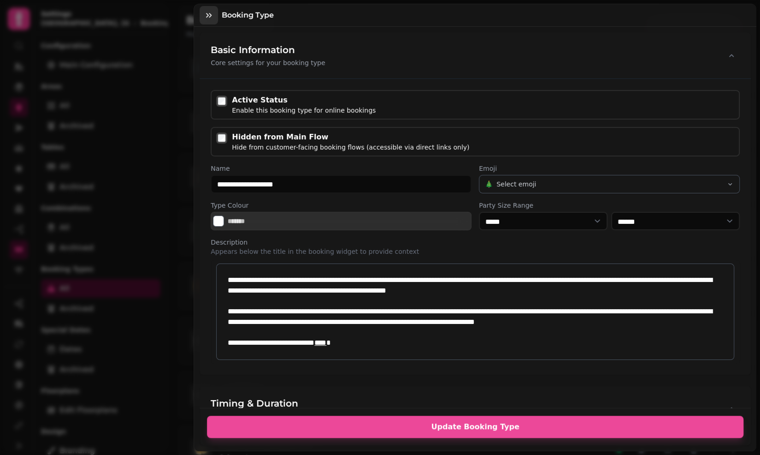
click at [209, 11] on icon "button" at bounding box center [208, 15] width 9 height 9
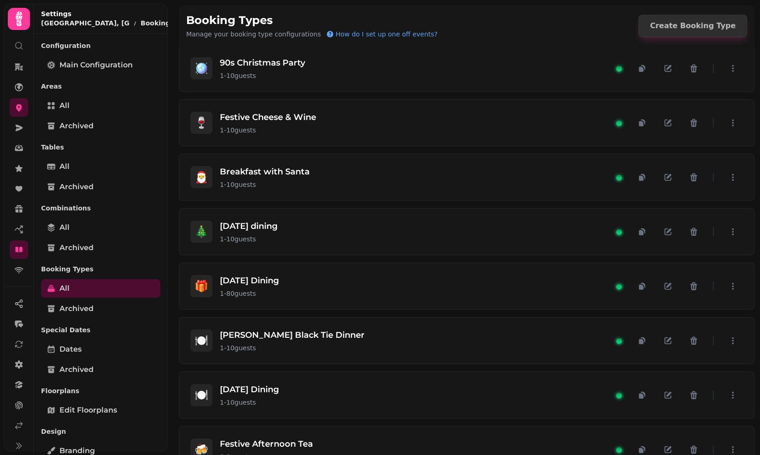
click at [130, 358] on div "Dates Archived" at bounding box center [100, 359] width 119 height 39
click at [129, 346] on link "Dates" at bounding box center [100, 349] width 119 height 18
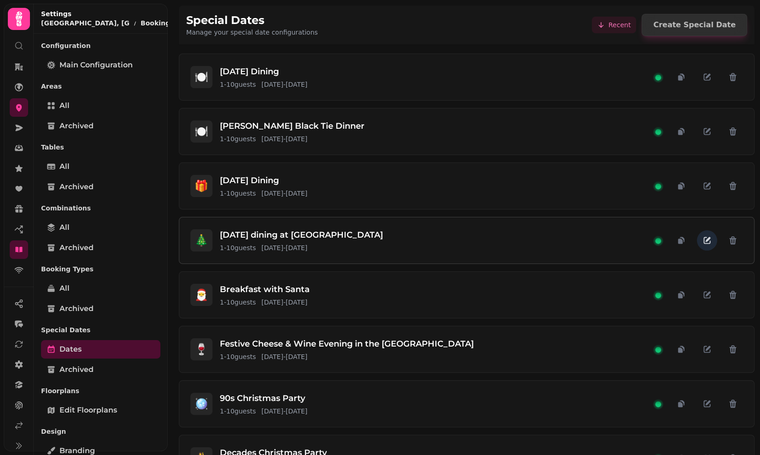
click at [709, 242] on icon "button" at bounding box center [707, 240] width 7 height 7
select select "**"
select select "****"
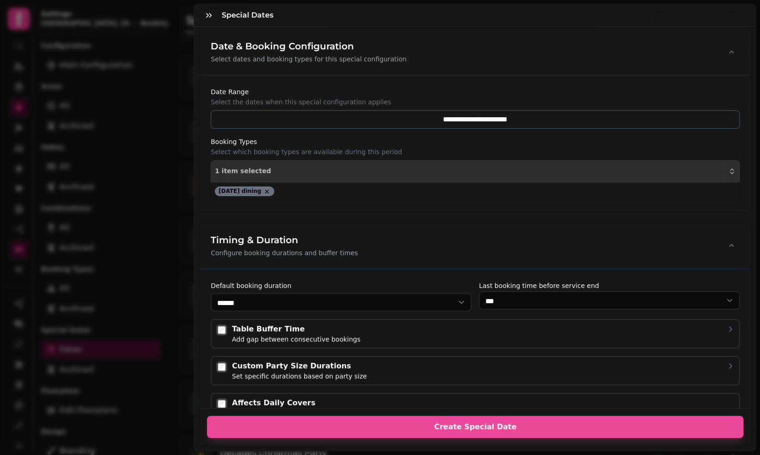
scroll to position [255, 0]
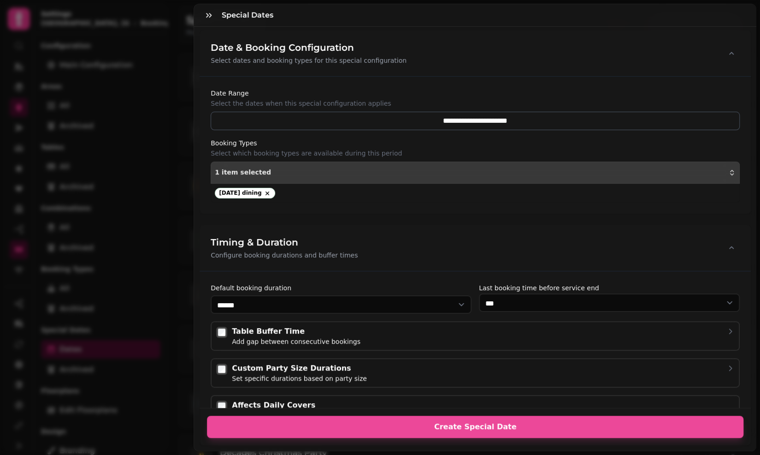
click at [269, 169] on div "1 item selected" at bounding box center [475, 172] width 521 height 7
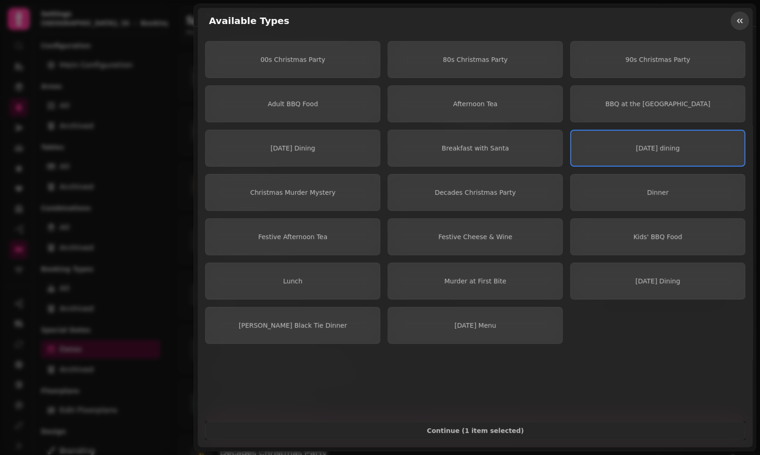
click at [739, 15] on button "button" at bounding box center [740, 21] width 18 height 18
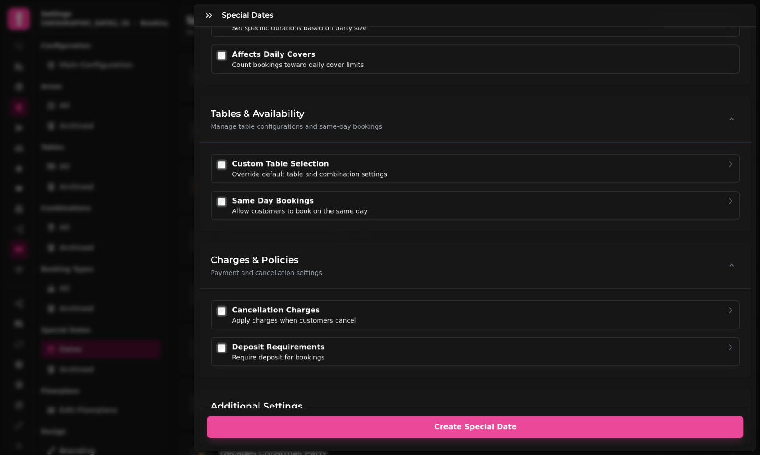
scroll to position [622, 0]
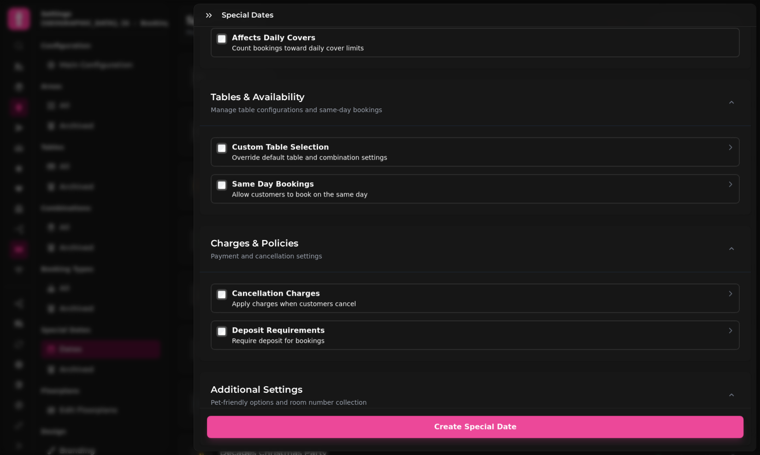
click at [297, 148] on div "Custom Table Selection" at bounding box center [309, 147] width 155 height 11
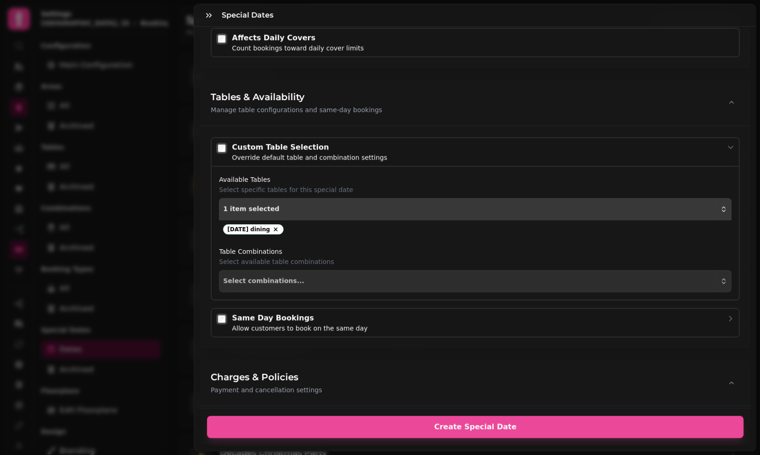
click at [323, 201] on button "1 item selected" at bounding box center [475, 209] width 513 height 22
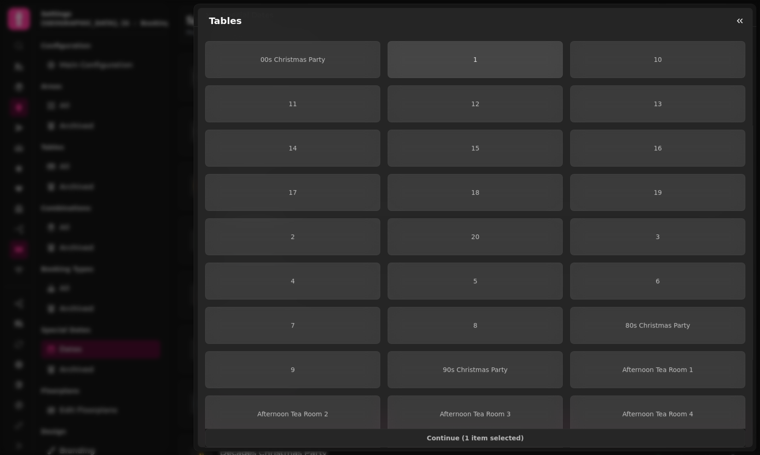
click at [505, 41] on button "1" at bounding box center [475, 59] width 175 height 37
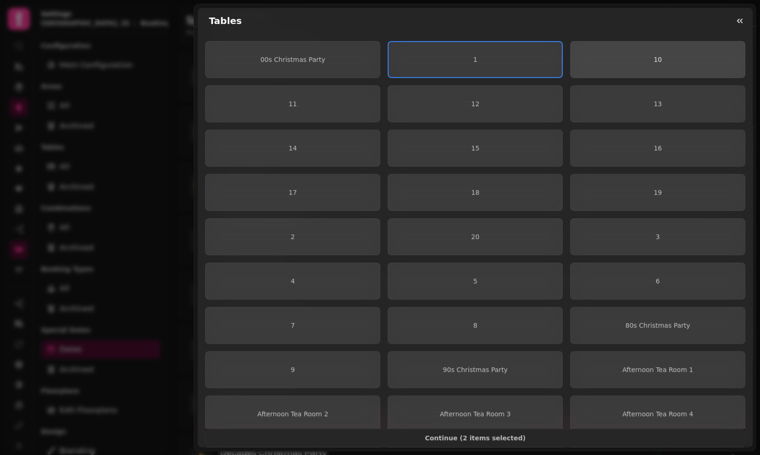
click at [603, 65] on button "10" at bounding box center [657, 59] width 175 height 37
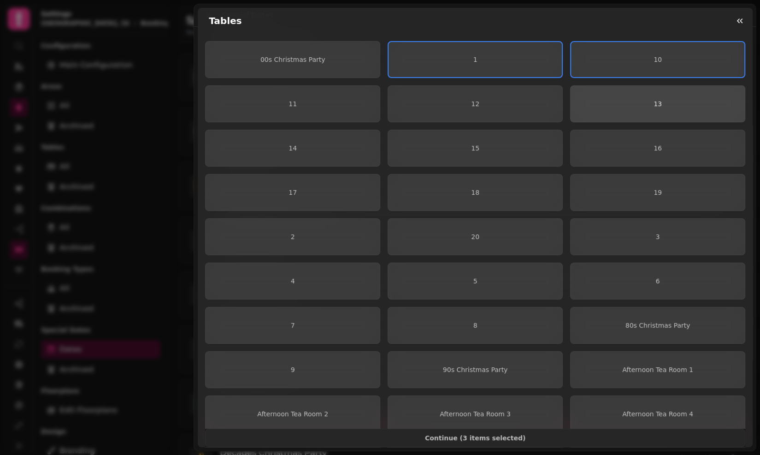
click at [593, 111] on button "13" at bounding box center [657, 103] width 175 height 37
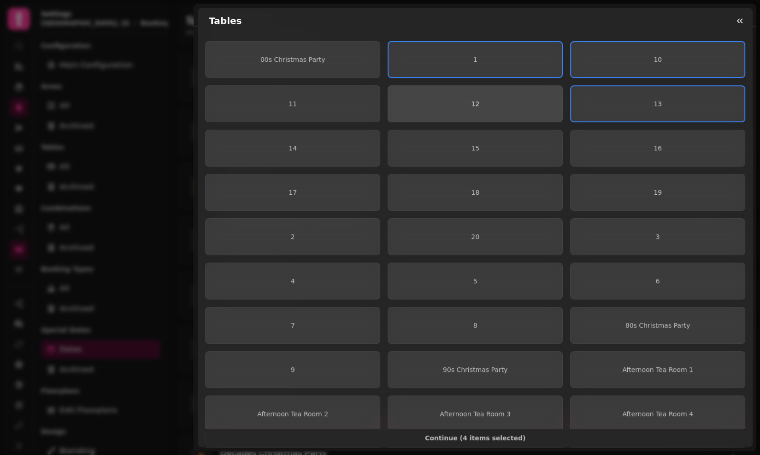
click at [496, 107] on button "12" at bounding box center [475, 103] width 175 height 37
click at [410, 120] on button "12" at bounding box center [475, 103] width 175 height 37
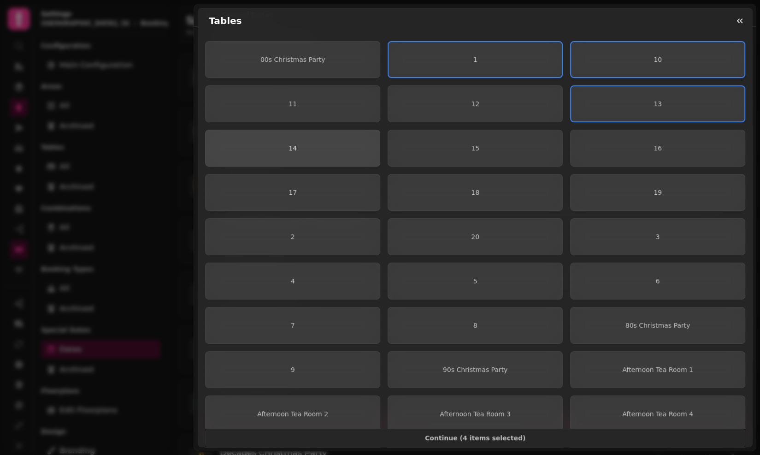
click at [362, 147] on span "14" at bounding box center [293, 148] width 160 height 6
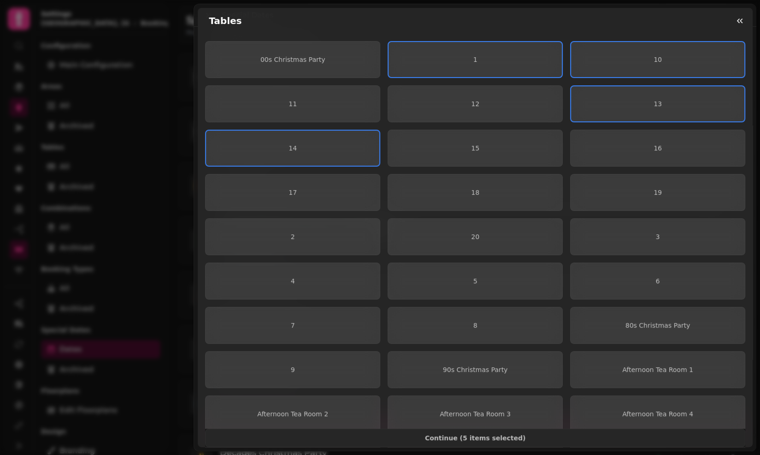
click at [357, 124] on div "00s Christmas Party 1 10 11 12 13 14 15 16 17 18 19 2 20 3 4 5 6 7 8 80s Christ…" at bounding box center [475, 325] width 540 height 568
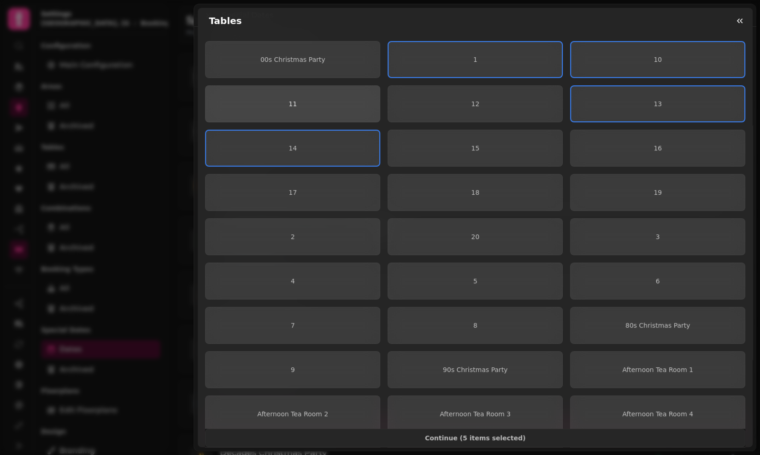
click at [363, 102] on span "11" at bounding box center [293, 104] width 160 height 6
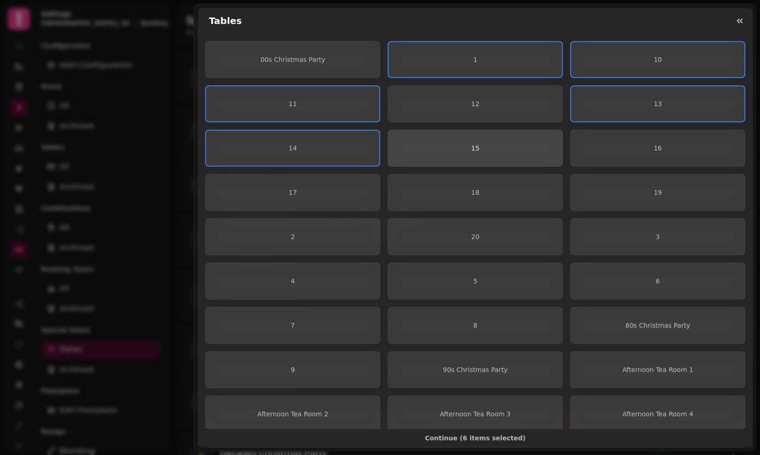
click at [415, 132] on button "15" at bounding box center [475, 148] width 175 height 37
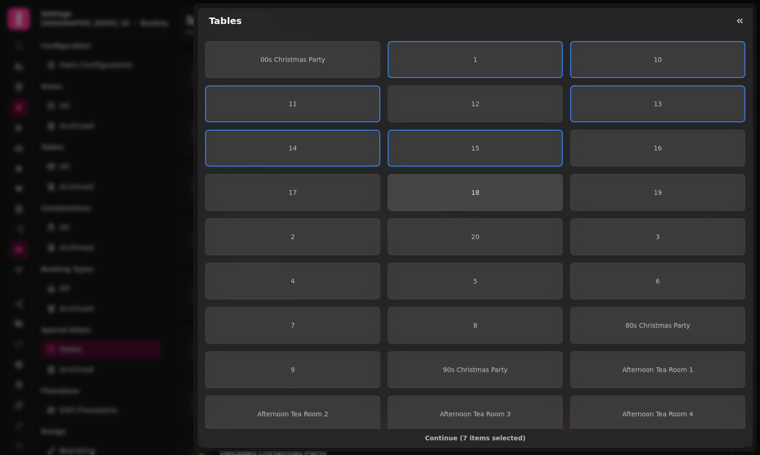
click at [418, 190] on span "18" at bounding box center [476, 192] width 160 height 6
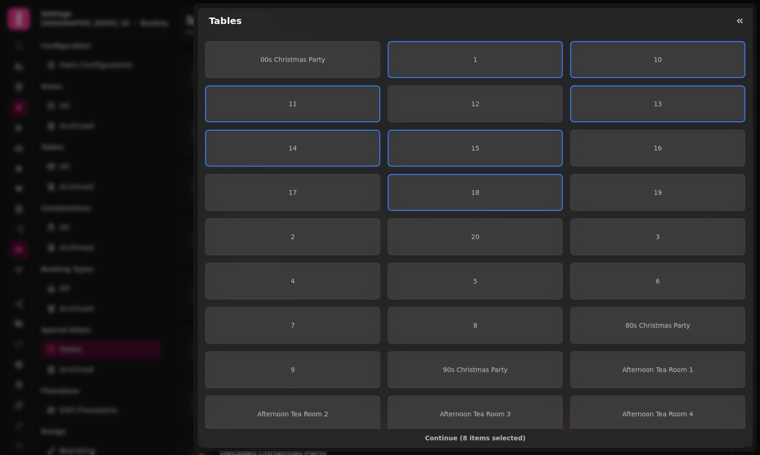
click at [335, 211] on div "00s Christmas Party 1 10 11 12 13 14 15 16 17 18 19 2 20 3 4 5 6 7 8 80s Christ…" at bounding box center [475, 325] width 540 height 568
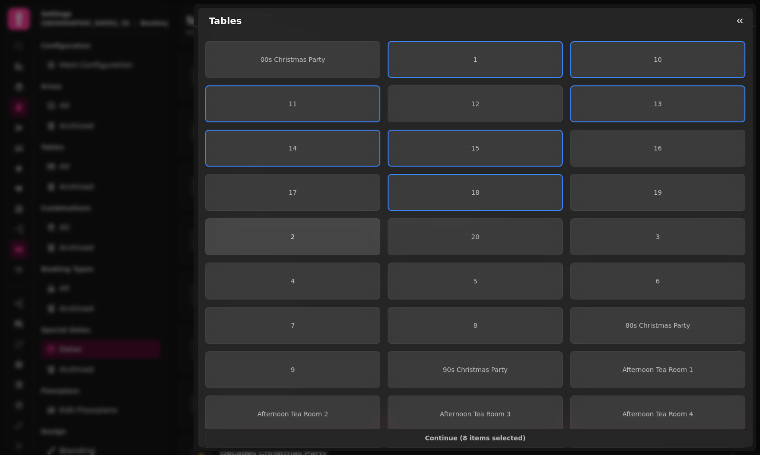
click at [338, 228] on button "2" at bounding box center [292, 236] width 175 height 37
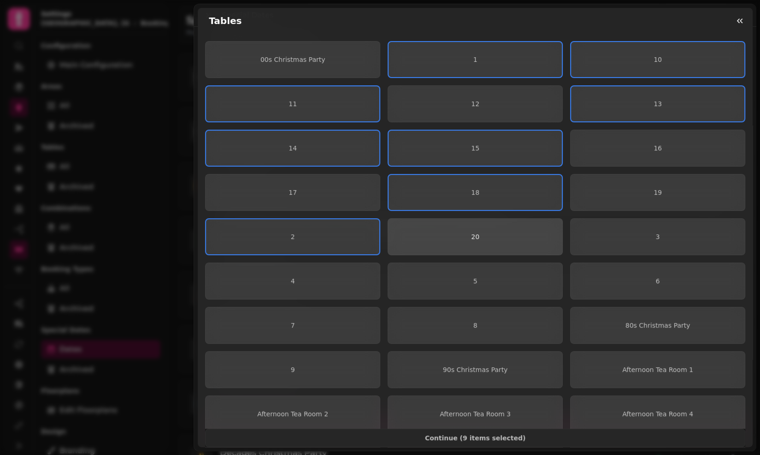
click at [426, 243] on button "20" at bounding box center [475, 236] width 175 height 37
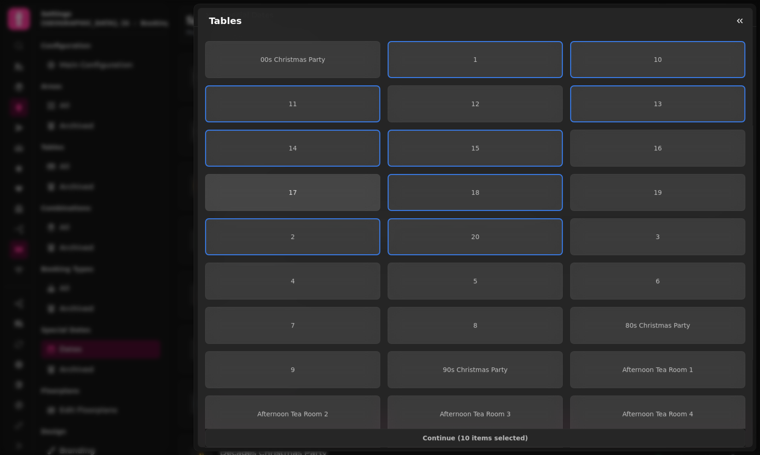
click at [334, 197] on button "17" at bounding box center [292, 192] width 175 height 37
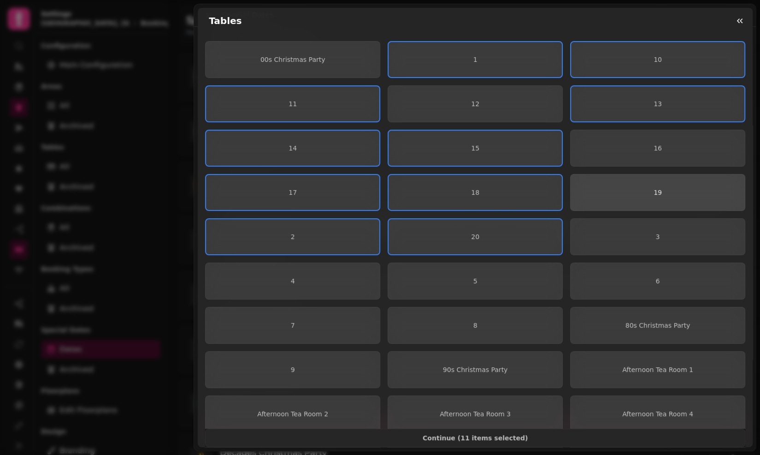
click at [682, 195] on button "19" at bounding box center [657, 192] width 175 height 37
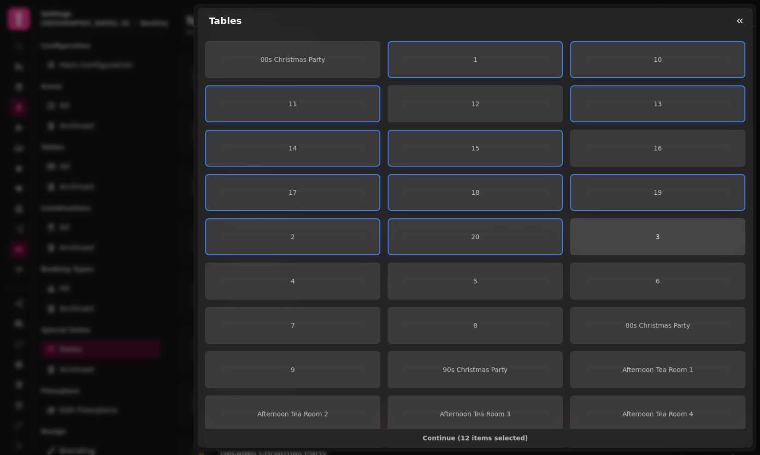
click at [663, 224] on button "3" at bounding box center [657, 236] width 175 height 37
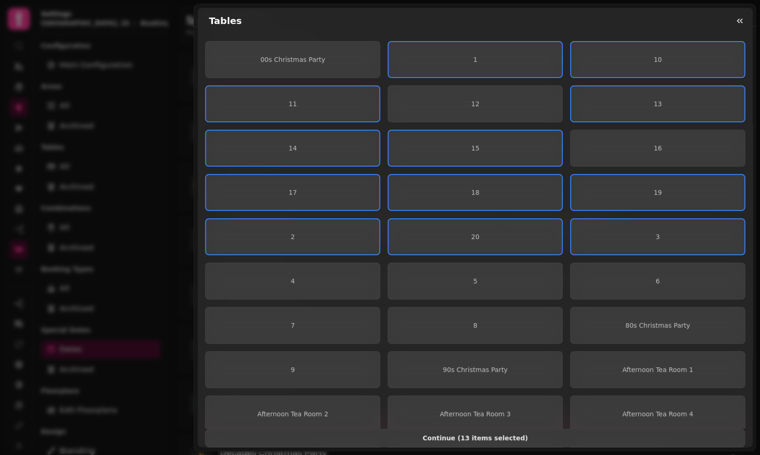
click at [464, 436] on span "Continue ( 13 items selected )" at bounding box center [475, 437] width 525 height 6
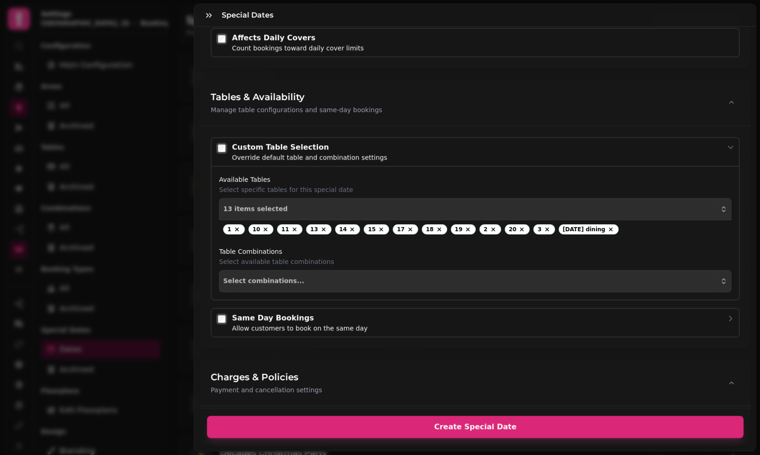
click at [466, 418] on button "Create Special Date" at bounding box center [475, 426] width 537 height 22
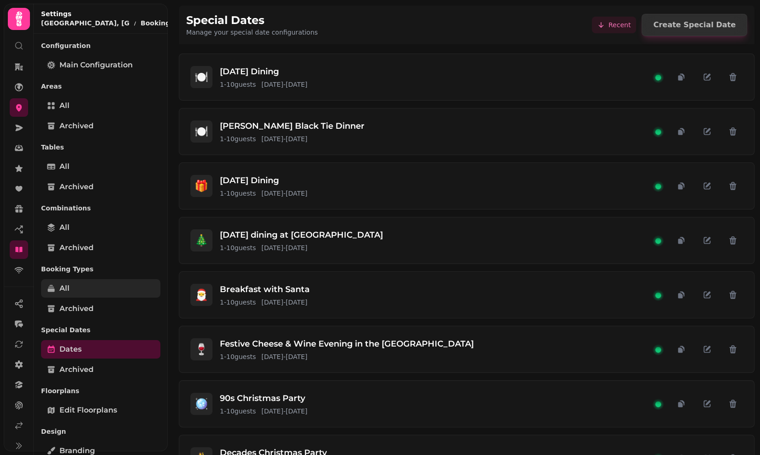
click at [75, 285] on link "All" at bounding box center [100, 288] width 119 height 18
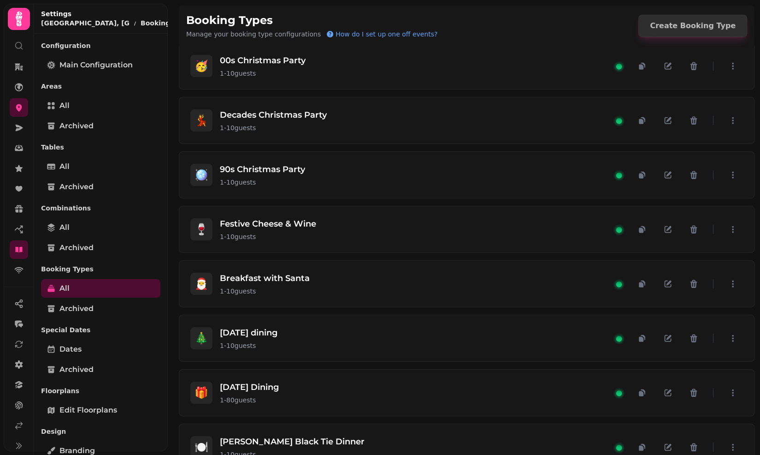
scroll to position [568, 0]
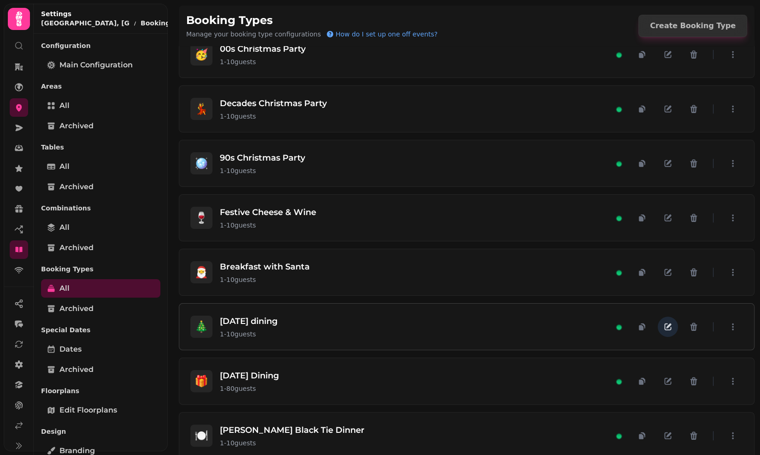
click at [665, 324] on icon "button" at bounding box center [667, 326] width 9 height 9
select select "**"
select select "****"
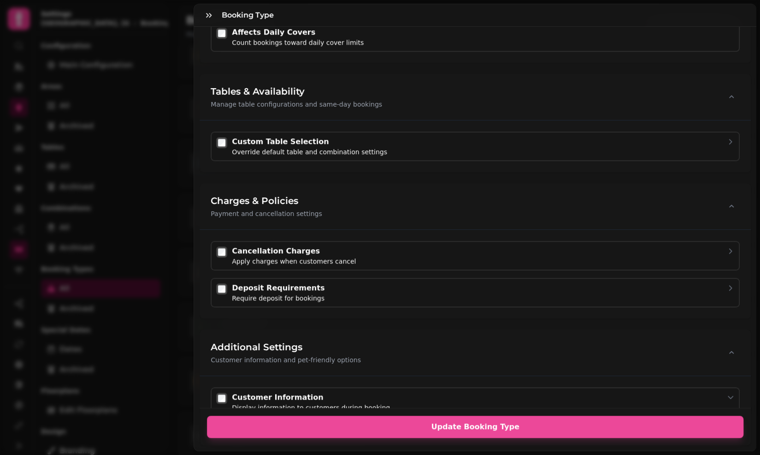
scroll to position [609, 0]
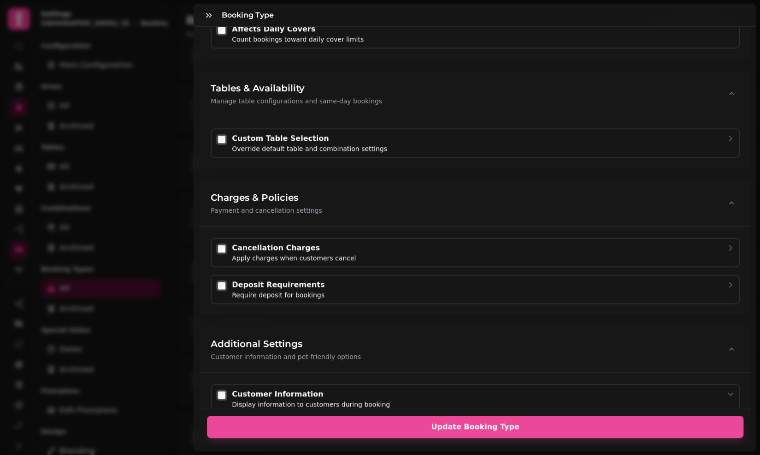
click at [216, 134] on div at bounding box center [221, 139] width 13 height 13
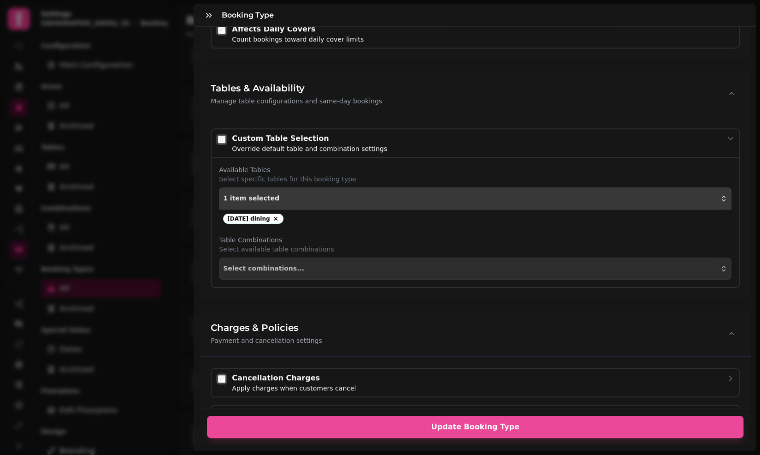
click at [302, 196] on div "1 item selected" at bounding box center [475, 198] width 504 height 7
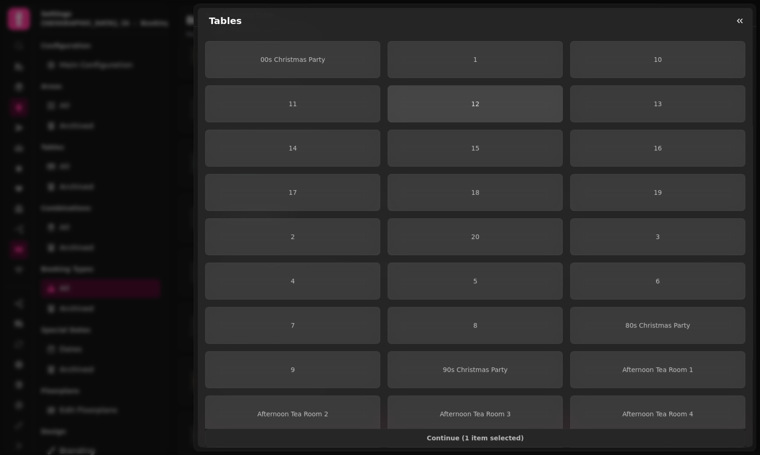
click at [474, 101] on span "12" at bounding box center [475, 103] width 8 height 7
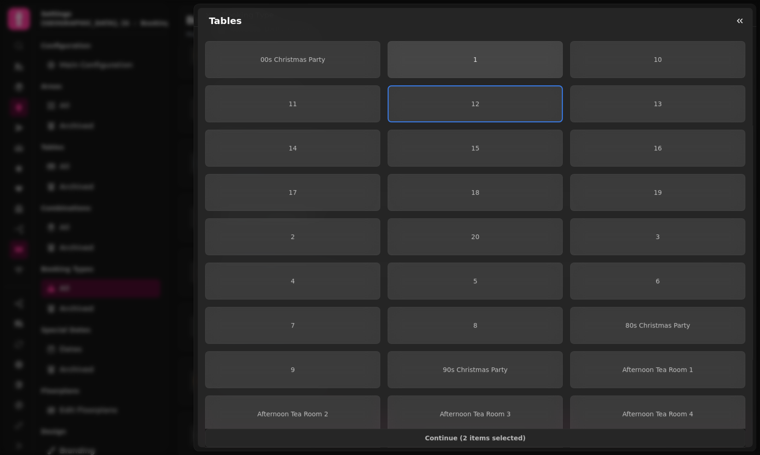
click at [475, 64] on button "1" at bounding box center [475, 59] width 175 height 37
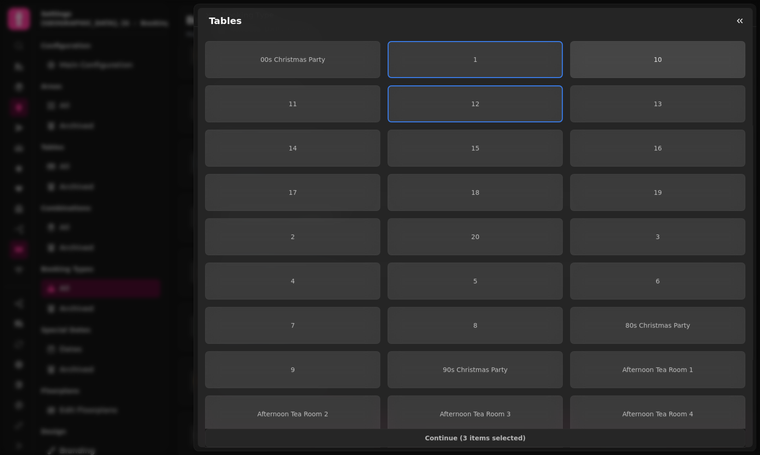
click at [662, 62] on span "10" at bounding box center [658, 59] width 160 height 6
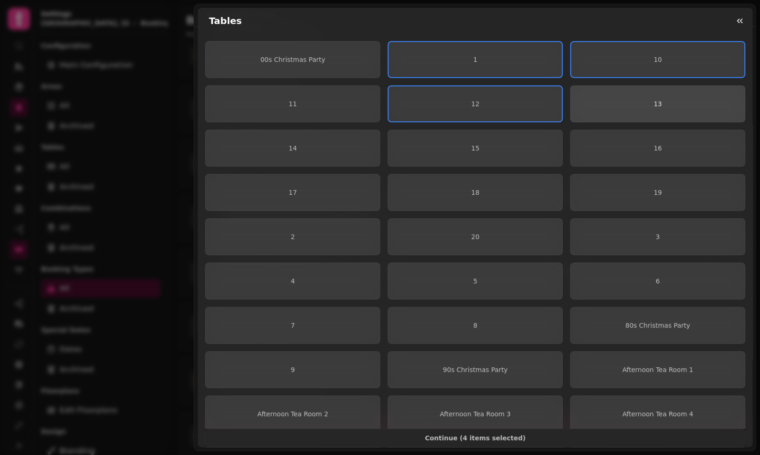
click at [648, 99] on button "13" at bounding box center [657, 103] width 175 height 37
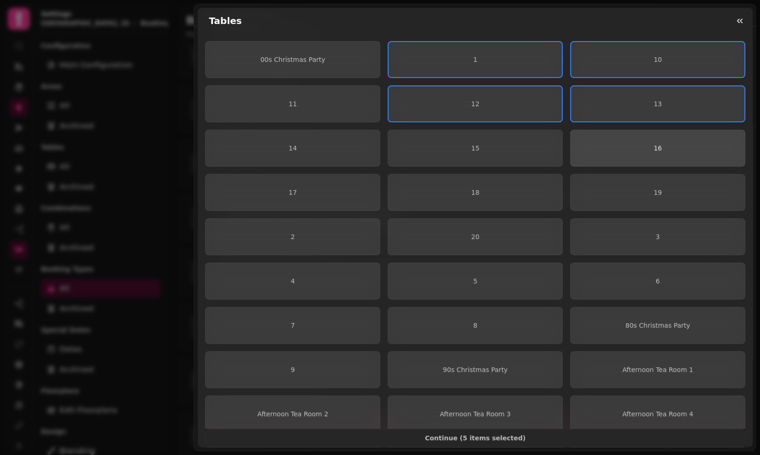
click at [642, 146] on span "16" at bounding box center [658, 148] width 160 height 6
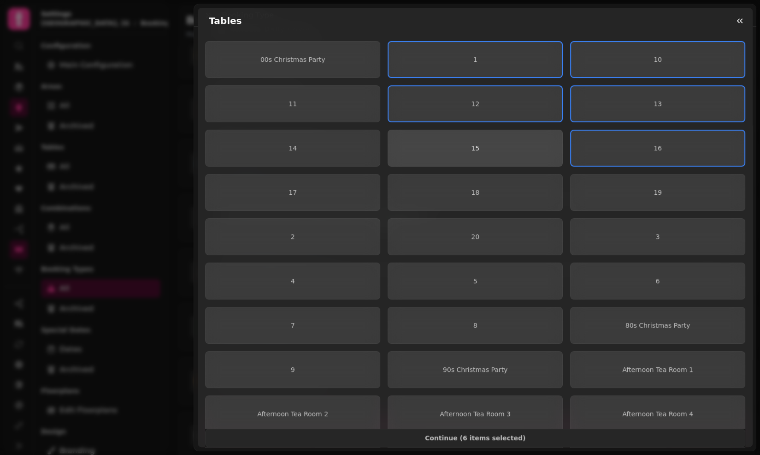
click at [474, 144] on span "15" at bounding box center [475, 147] width 8 height 7
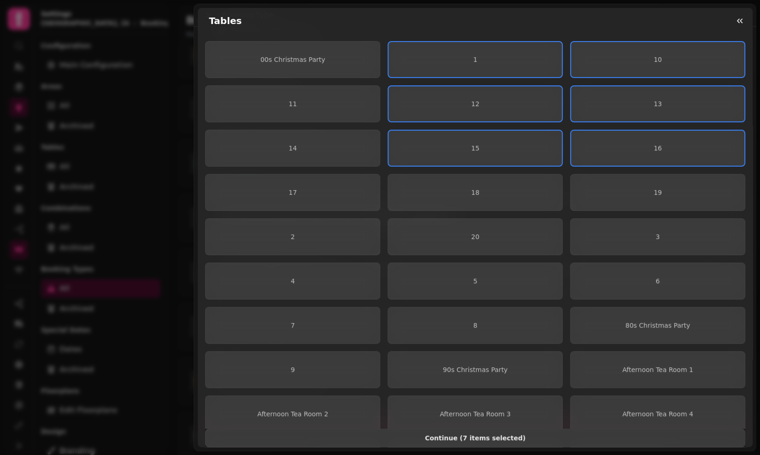
click at [438, 436] on span "Continue ( 7 items selected )" at bounding box center [475, 437] width 525 height 6
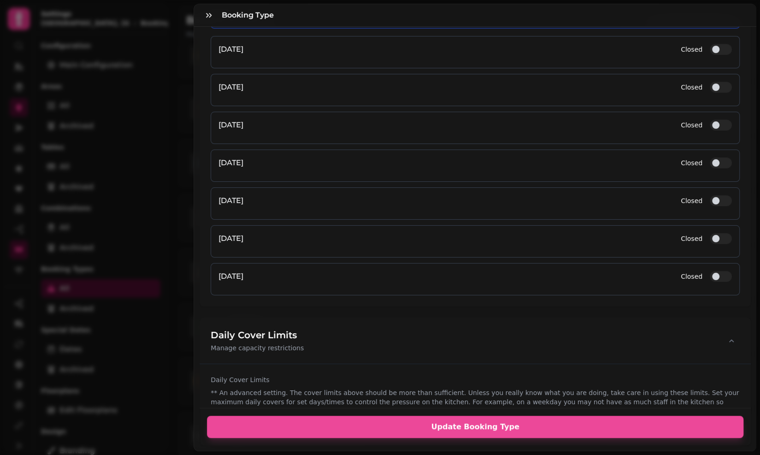
scroll to position [1386, 0]
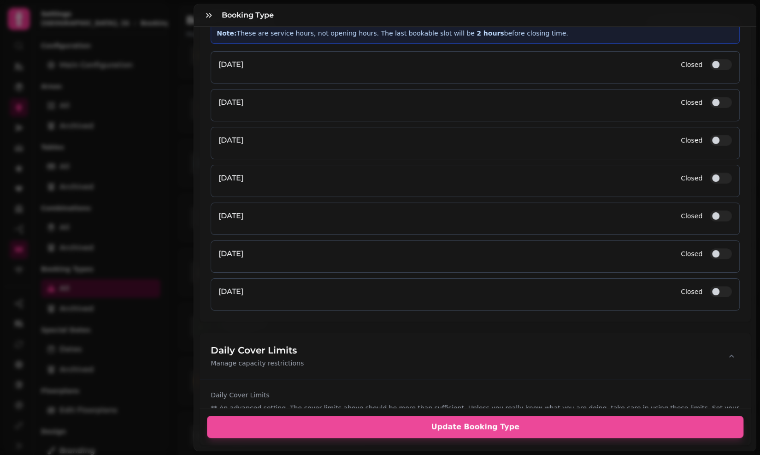
click at [719, 174] on span "button" at bounding box center [715, 177] width 7 height 7
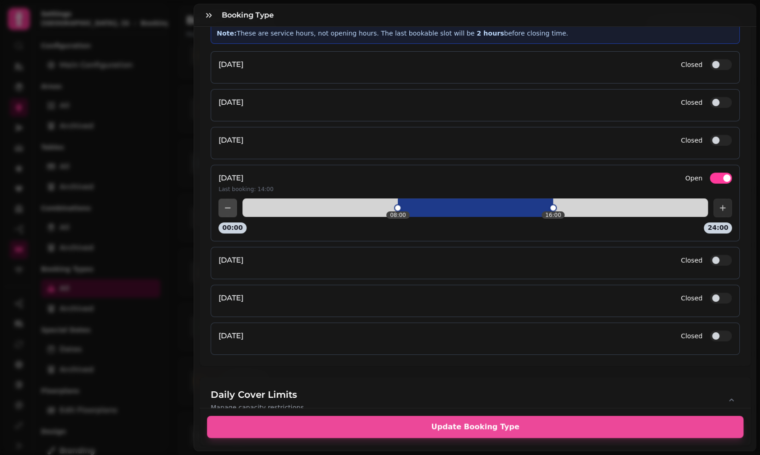
click at [719, 255] on button "Closed" at bounding box center [721, 260] width 22 height 11
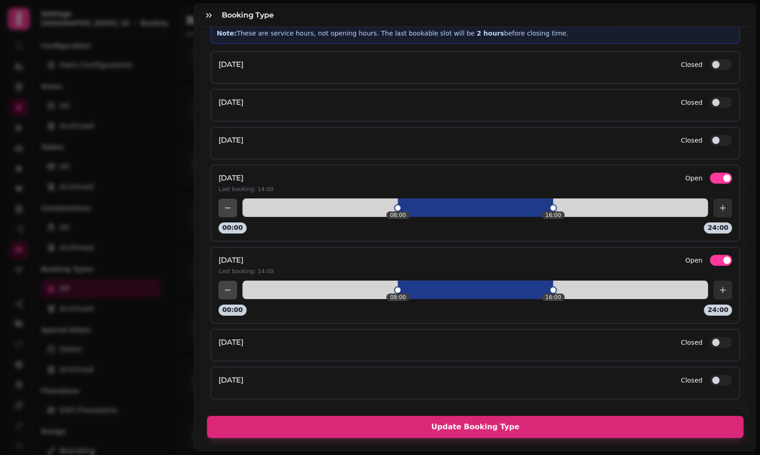
click at [633, 427] on span "Update Booking Type" at bounding box center [475, 426] width 515 height 7
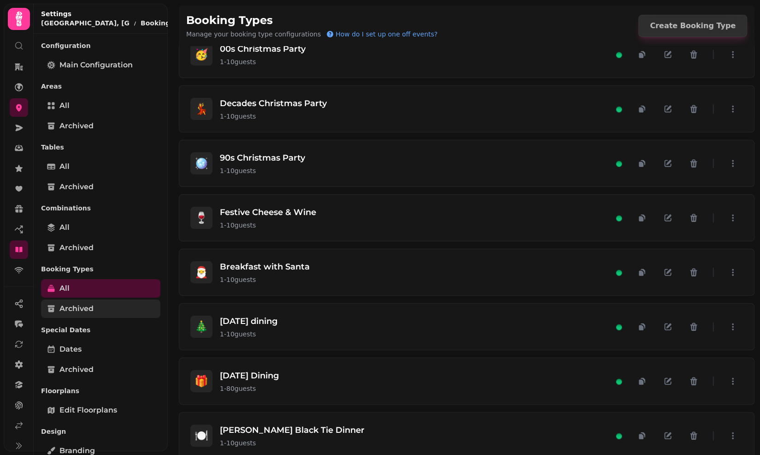
click at [101, 310] on link "Archived" at bounding box center [100, 308] width 119 height 18
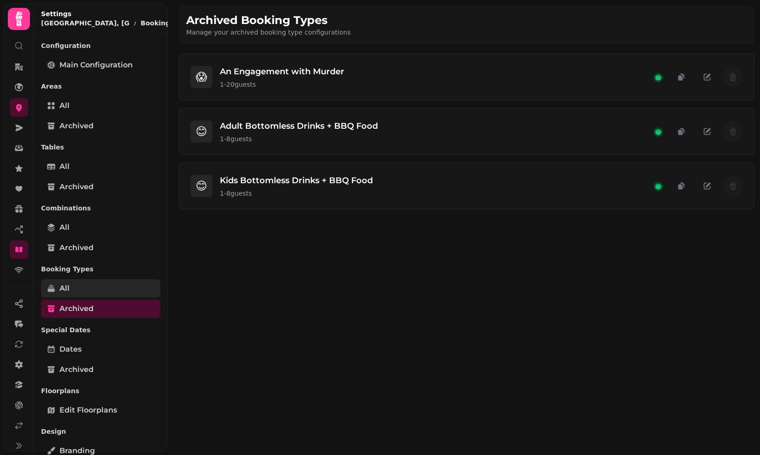
click at [107, 279] on link "All" at bounding box center [100, 288] width 119 height 18
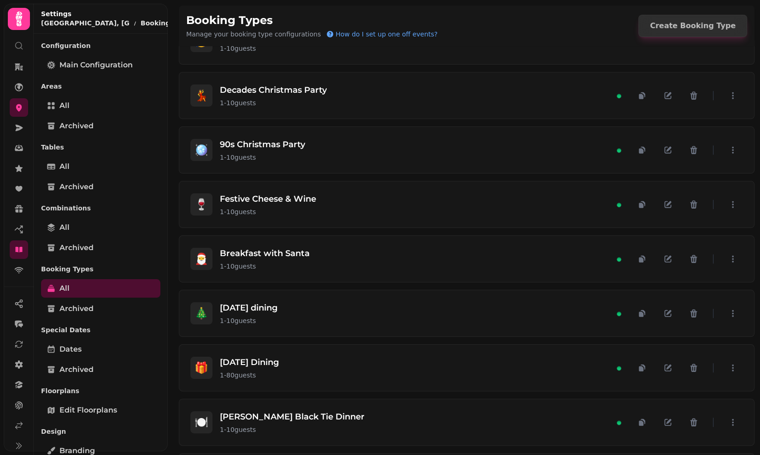
scroll to position [680, 0]
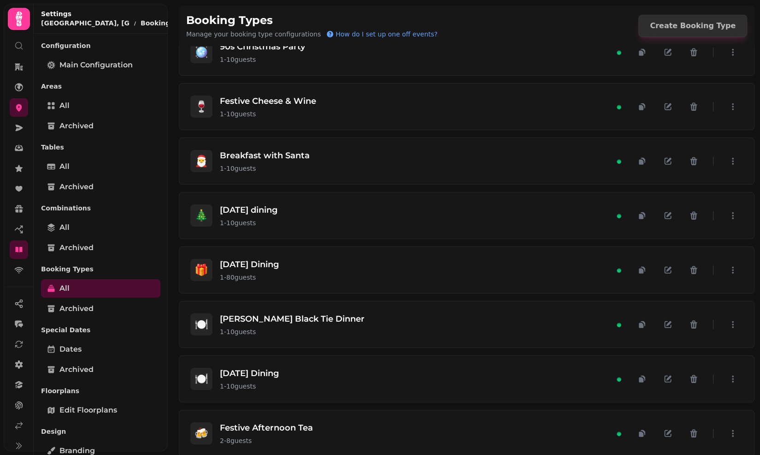
click at [99, 358] on div "Dates Archived" at bounding box center [100, 359] width 119 height 39
click at [95, 367] on link "Archived" at bounding box center [100, 369] width 119 height 18
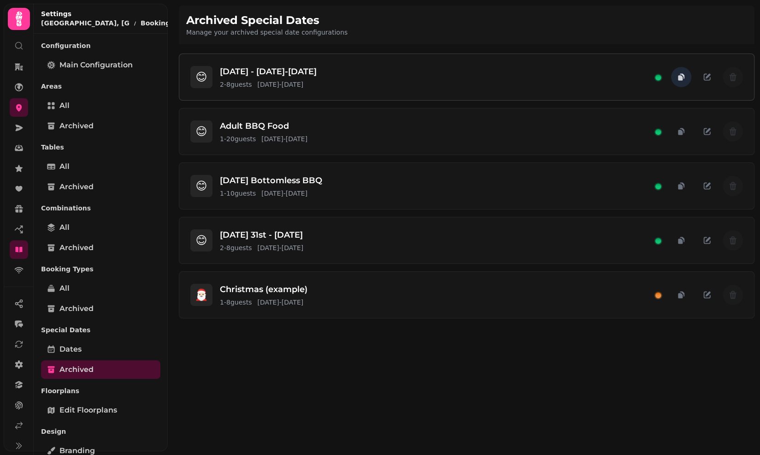
click at [683, 81] on icon "button" at bounding box center [681, 76] width 9 height 9
click at [704, 80] on icon "button" at bounding box center [707, 77] width 7 height 7
select select "*"
select select "****"
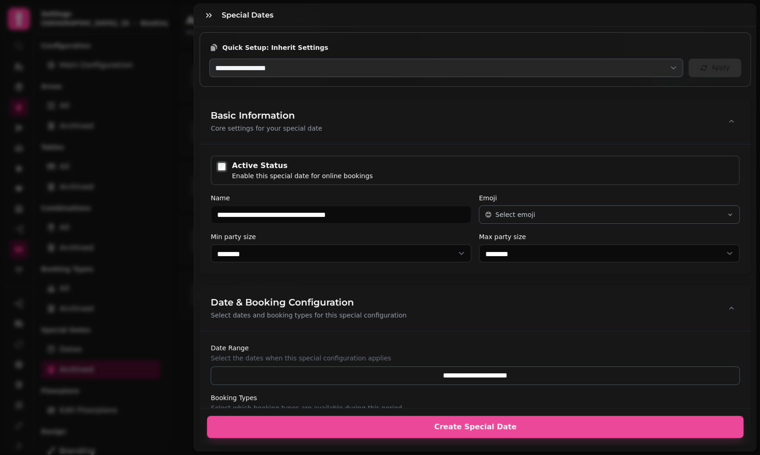
click at [272, 169] on div "Active Status" at bounding box center [302, 165] width 141 height 11
click at [361, 317] on p "Select dates and booking types for this special configuration" at bounding box center [309, 314] width 196 height 9
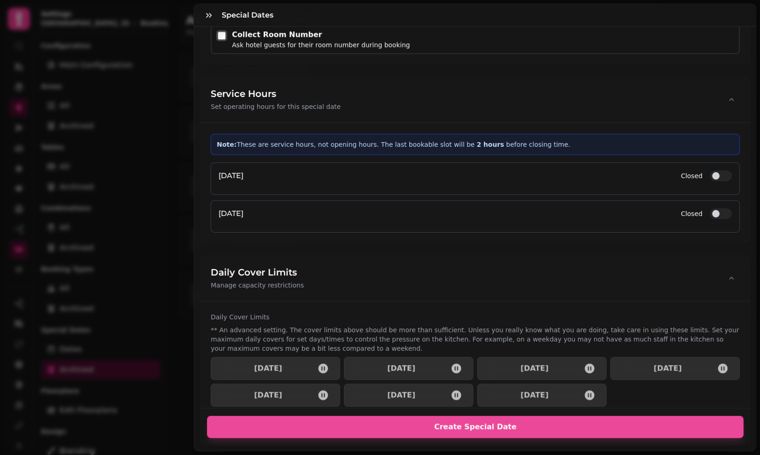
scroll to position [941, 0]
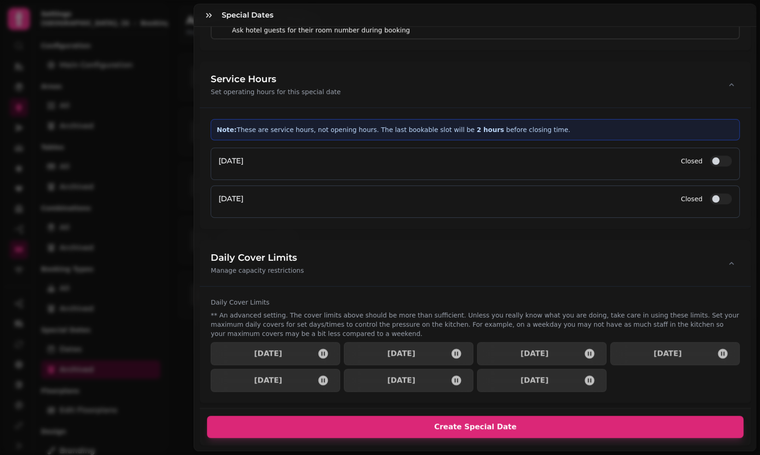
click at [361, 424] on span "Create Special Date" at bounding box center [475, 426] width 515 height 7
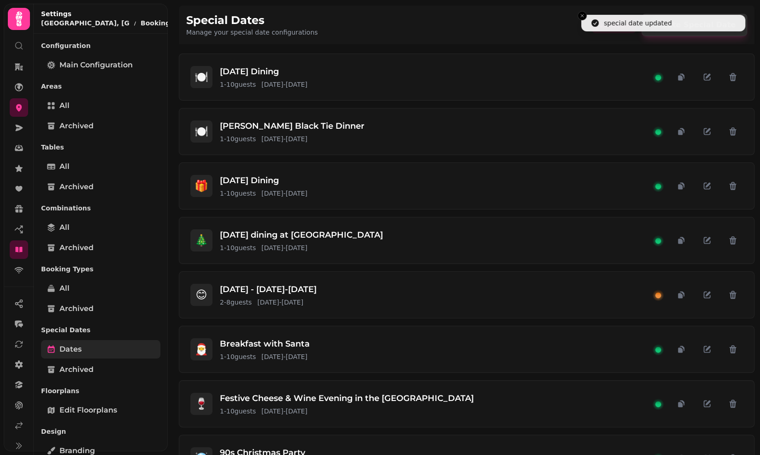
click at [92, 346] on link "Dates" at bounding box center [100, 349] width 119 height 18
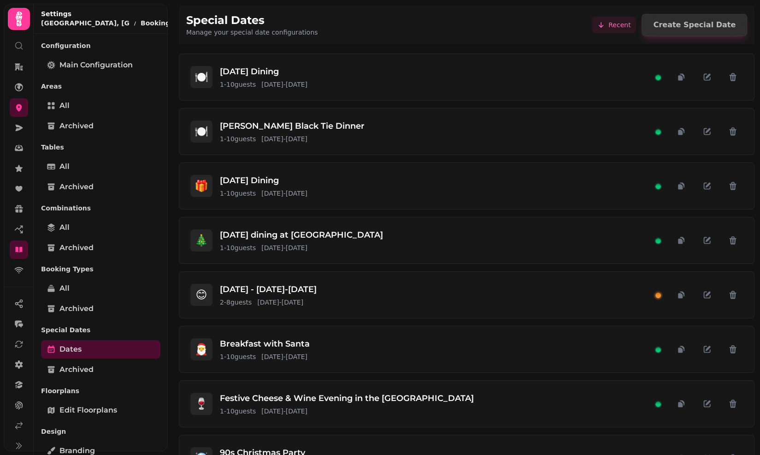
click at [74, 379] on div "Special Dates Dates Archived" at bounding box center [100, 350] width 119 height 59
click at [74, 369] on span "Archived" at bounding box center [76, 369] width 34 height 11
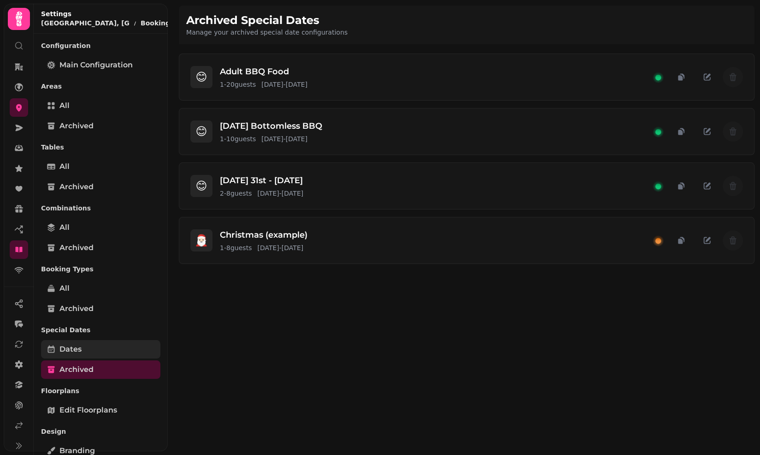
click at [74, 348] on span "Dates" at bounding box center [70, 348] width 22 height 11
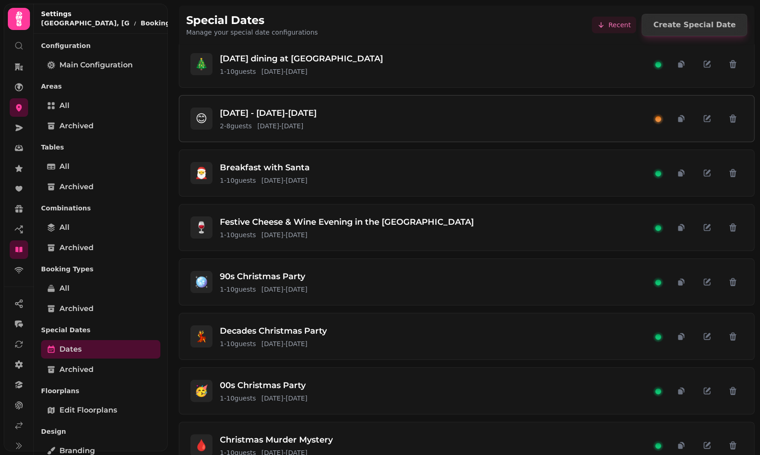
scroll to position [176, 0]
click at [709, 120] on icon "button" at bounding box center [707, 119] width 7 height 7
select select "*"
select select "****"
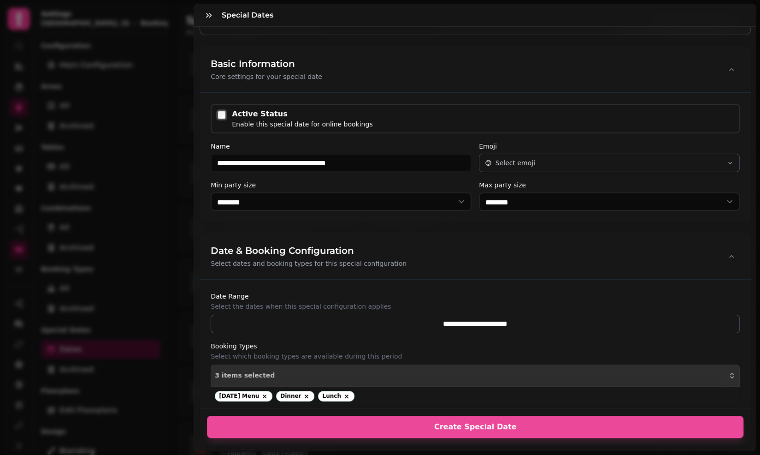
scroll to position [53, 0]
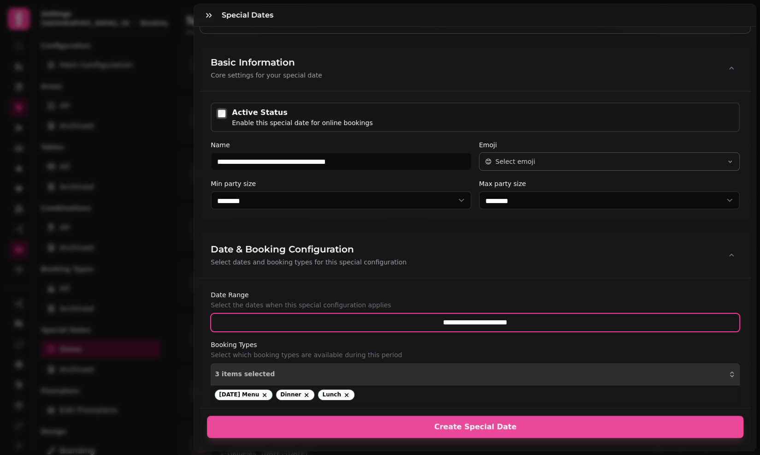
click at [416, 323] on input "**********" at bounding box center [475, 322] width 529 height 18
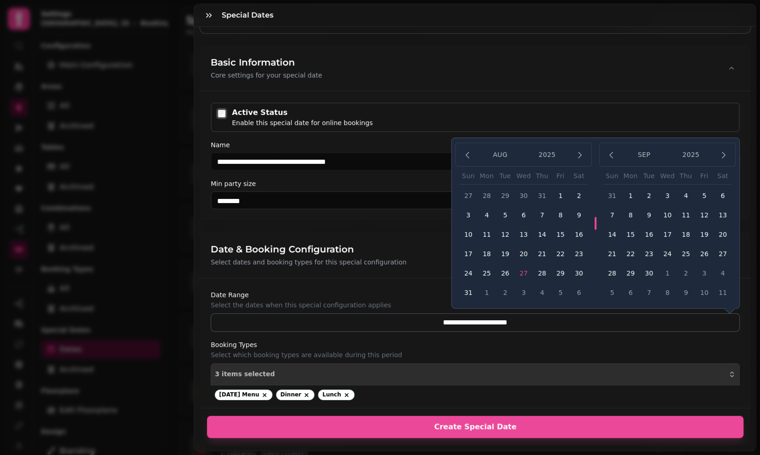
click at [630, 272] on button "29" at bounding box center [631, 273] width 18 height 18
type input "**********"
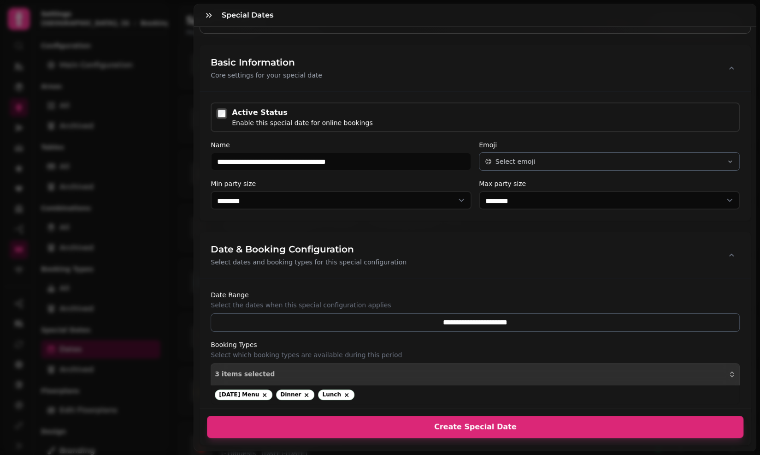
click at [549, 427] on span "Create Special Date" at bounding box center [475, 426] width 515 height 7
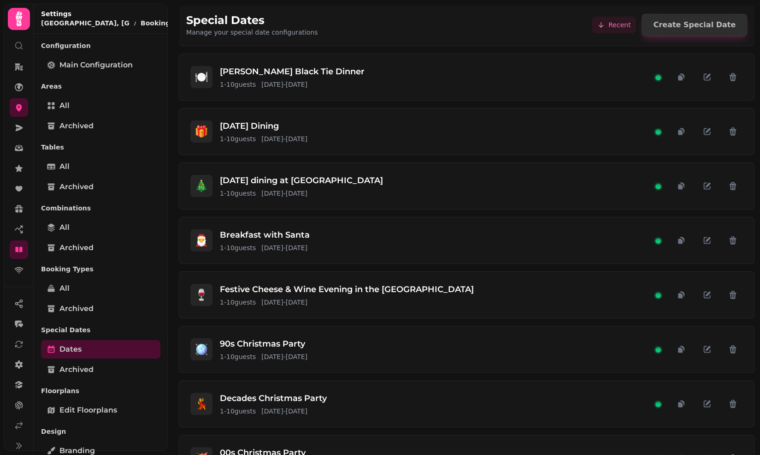
scroll to position [0, 0]
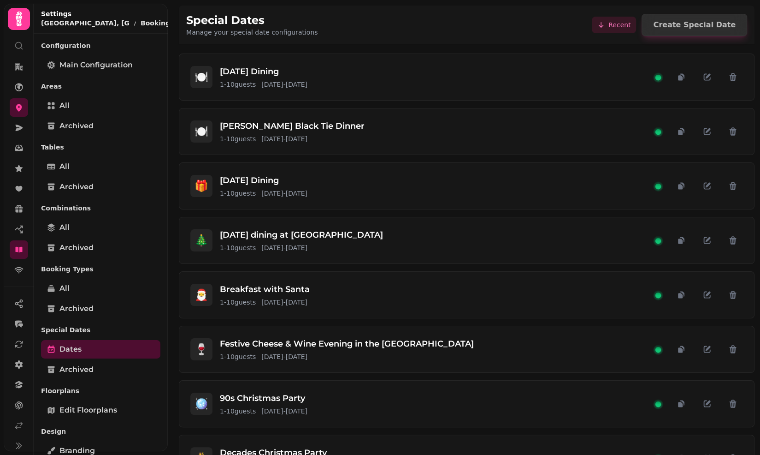
click at [621, 19] on button "Recent" at bounding box center [614, 25] width 44 height 17
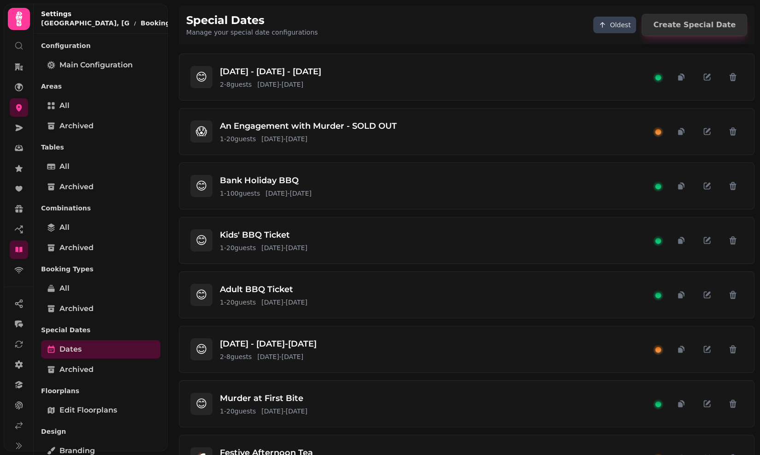
click at [626, 23] on span "Oldest" at bounding box center [620, 24] width 21 height 9
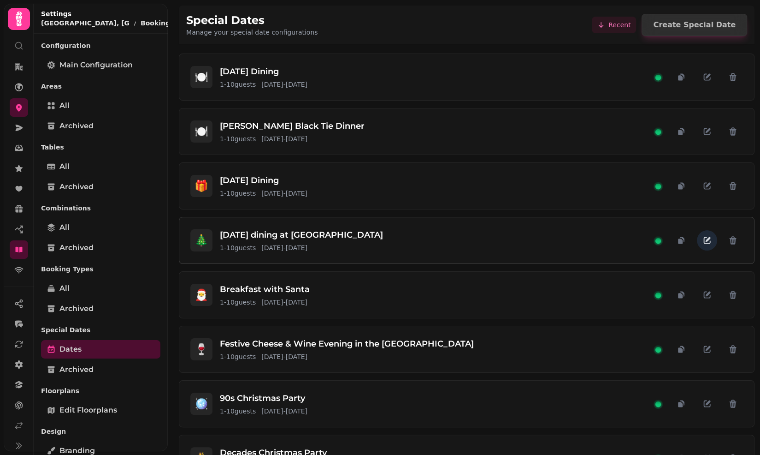
click at [708, 236] on icon "button" at bounding box center [707, 240] width 9 height 9
select select "**"
select select "****"
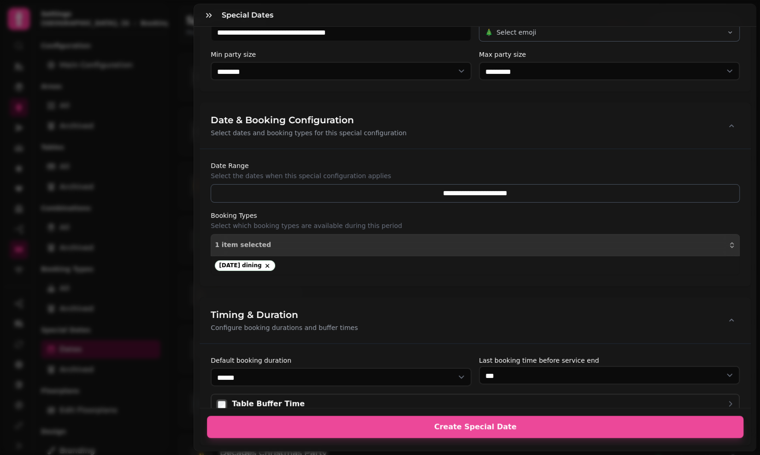
scroll to position [184, 0]
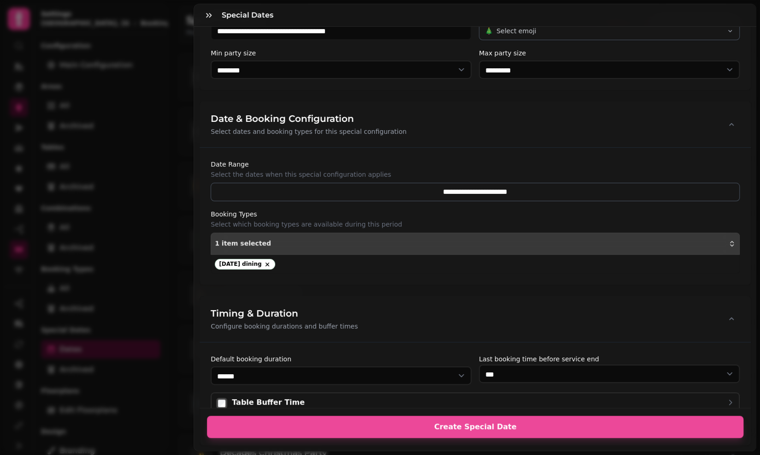
click at [489, 237] on button "1 item selected" at bounding box center [475, 243] width 529 height 22
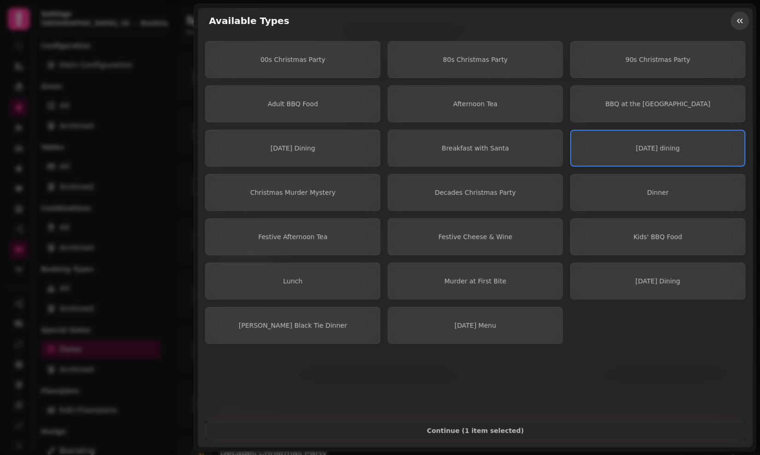
click at [739, 17] on icon "button" at bounding box center [739, 20] width 9 height 9
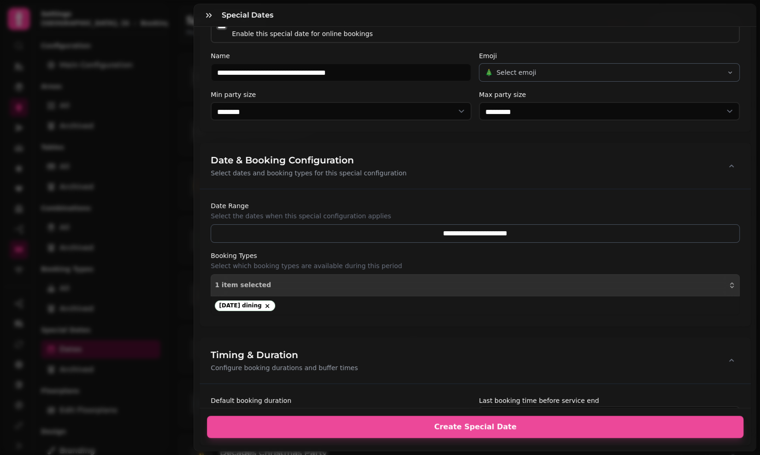
scroll to position [0, 0]
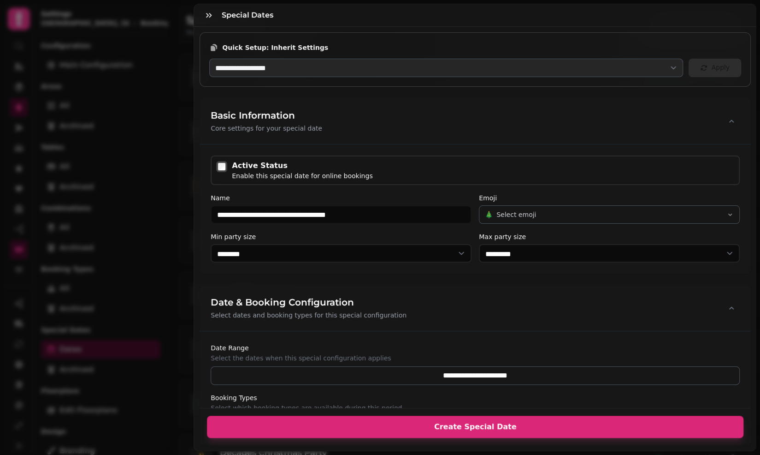
click at [361, 430] on button "Create Special Date" at bounding box center [475, 426] width 537 height 22
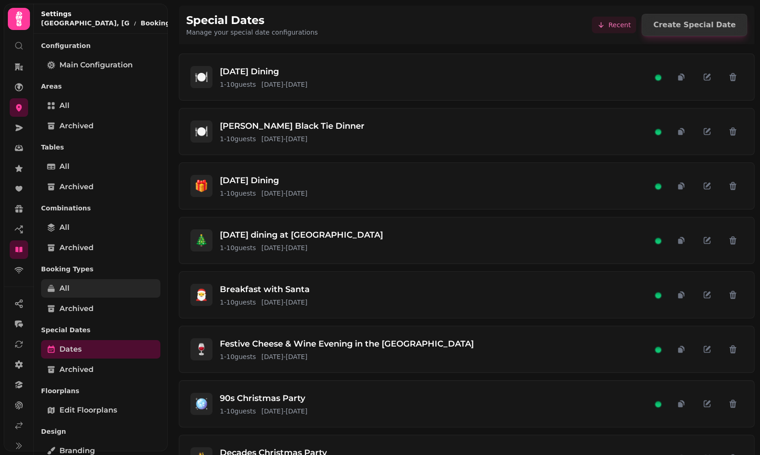
click at [84, 286] on link "All" at bounding box center [100, 288] width 119 height 18
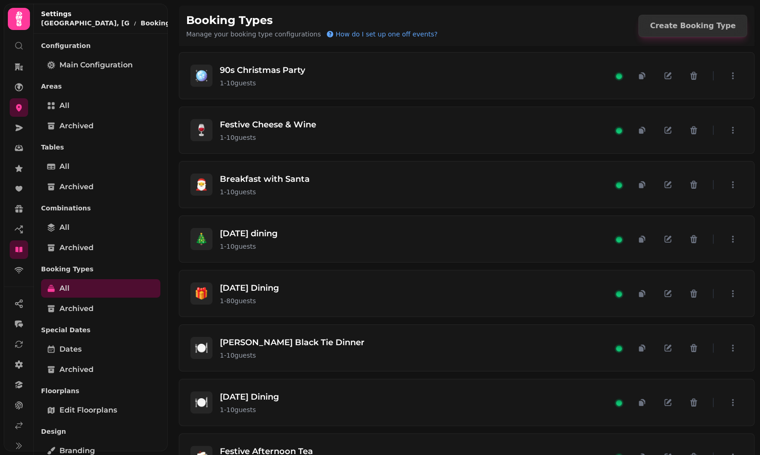
scroll to position [671, 0]
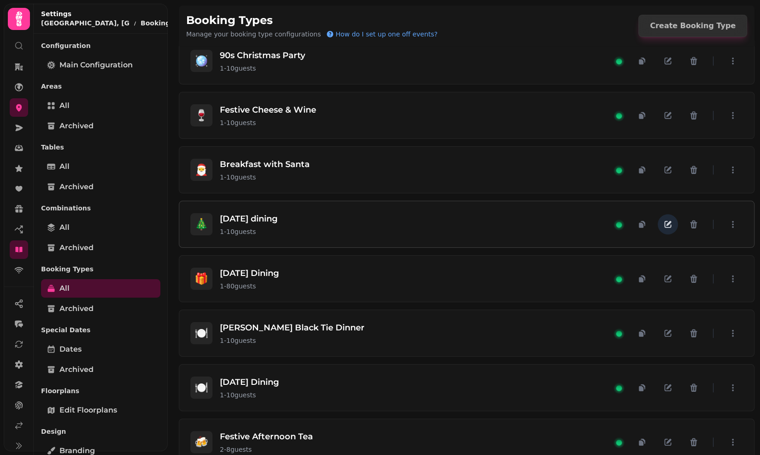
click at [664, 219] on icon "button" at bounding box center [667, 223] width 9 height 9
select select "**"
select select "****"
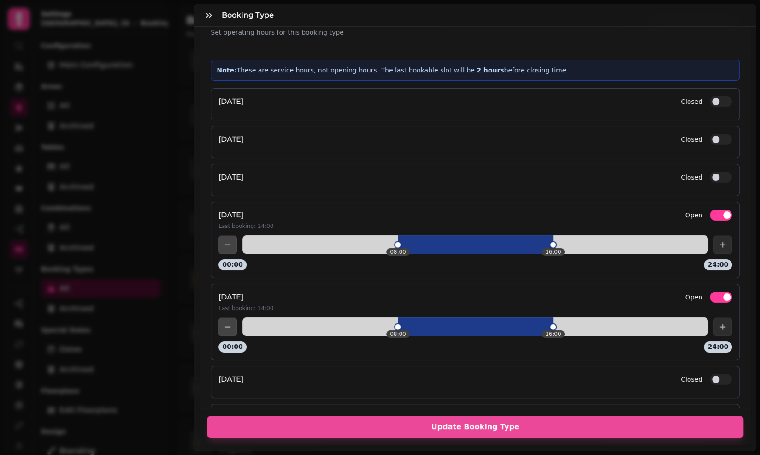
scroll to position [1342, 0]
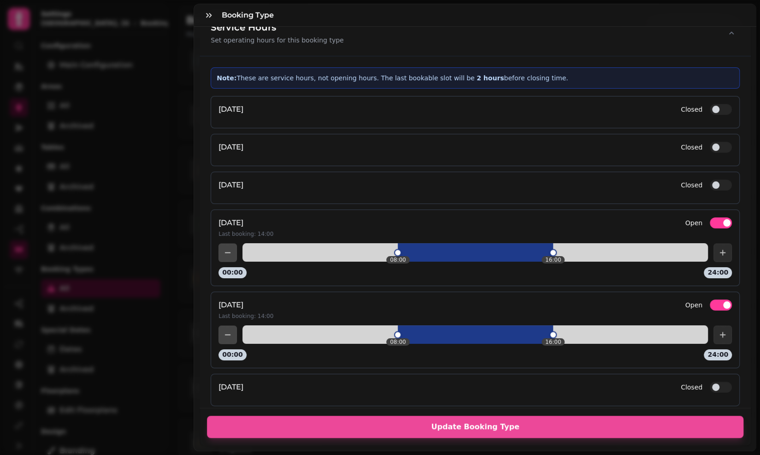
click at [722, 217] on button "Open" at bounding box center [721, 222] width 22 height 11
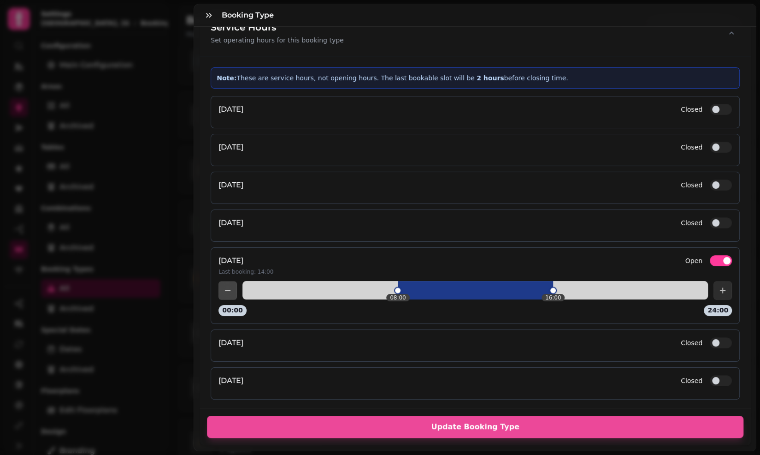
click at [718, 255] on button "Open" at bounding box center [721, 260] width 22 height 11
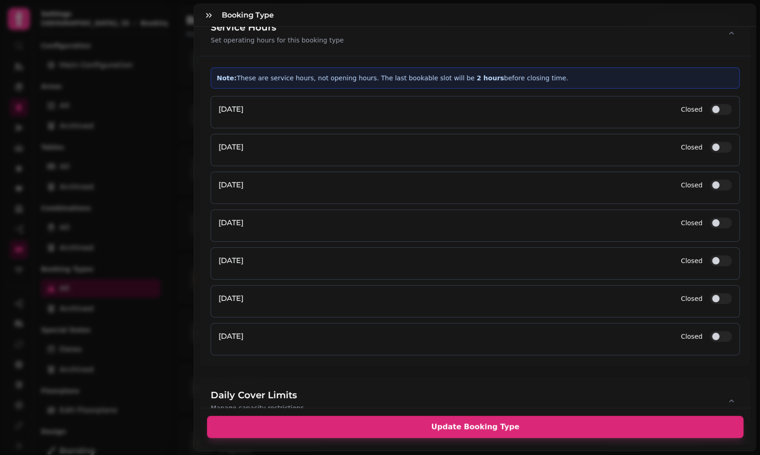
click at [600, 427] on span "Update Booking Type" at bounding box center [475, 426] width 515 height 7
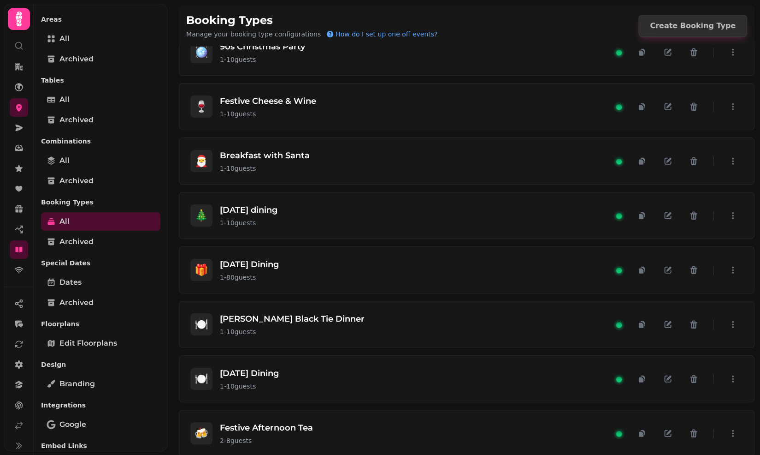
scroll to position [0, 0]
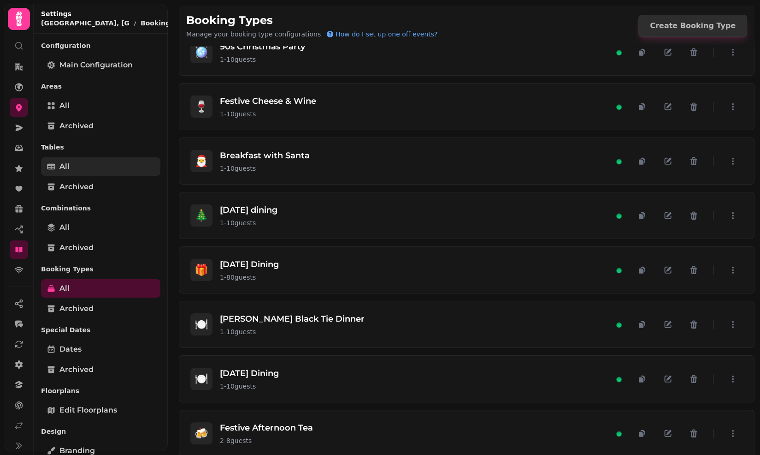
click at [71, 166] on link "All" at bounding box center [100, 166] width 119 height 18
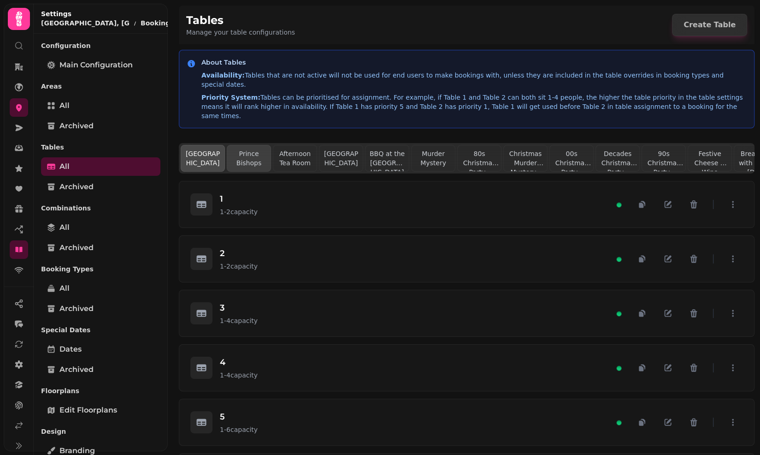
click at [244, 145] on button "Prince Bishops" at bounding box center [249, 158] width 44 height 27
click at [281, 145] on button "Afternoon Tea Room" at bounding box center [295, 158] width 44 height 27
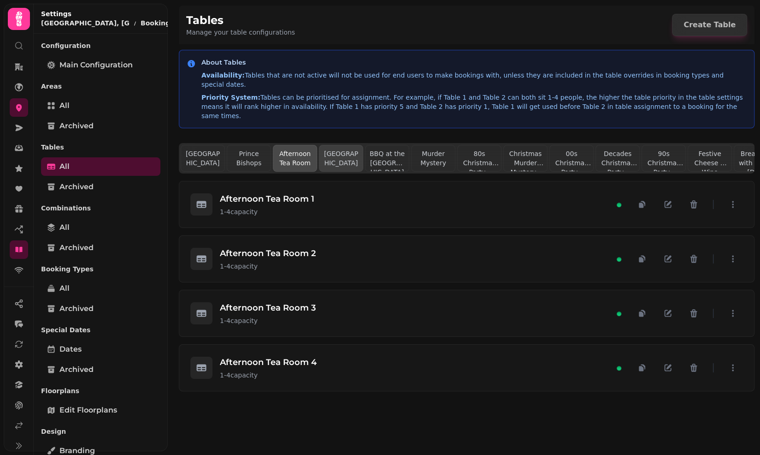
click at [330, 148] on button "Library Tower" at bounding box center [341, 158] width 44 height 27
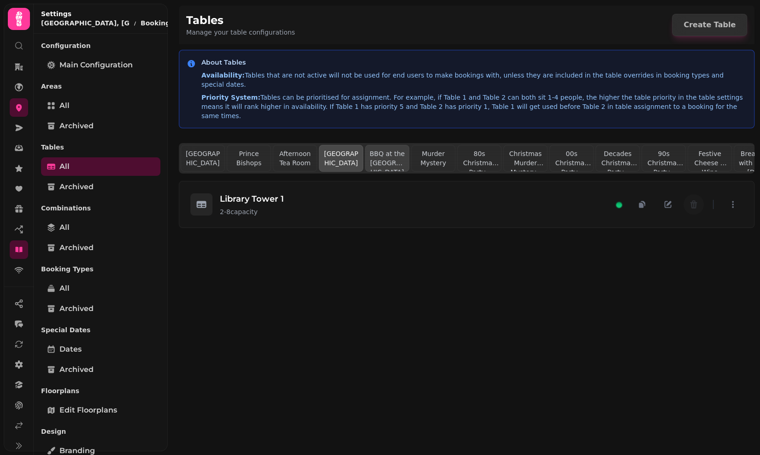
click at [391, 145] on button "BBQ at the [GEOGRAPHIC_DATA]" at bounding box center [387, 158] width 44 height 27
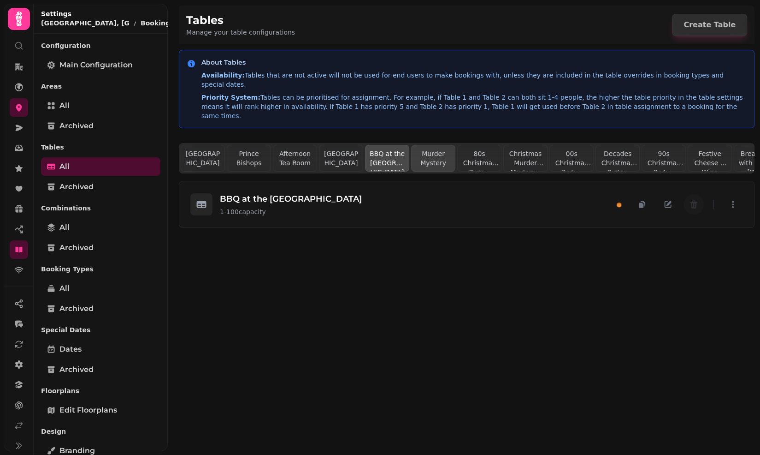
click at [425, 145] on button "Murder Mystery" at bounding box center [433, 158] width 44 height 27
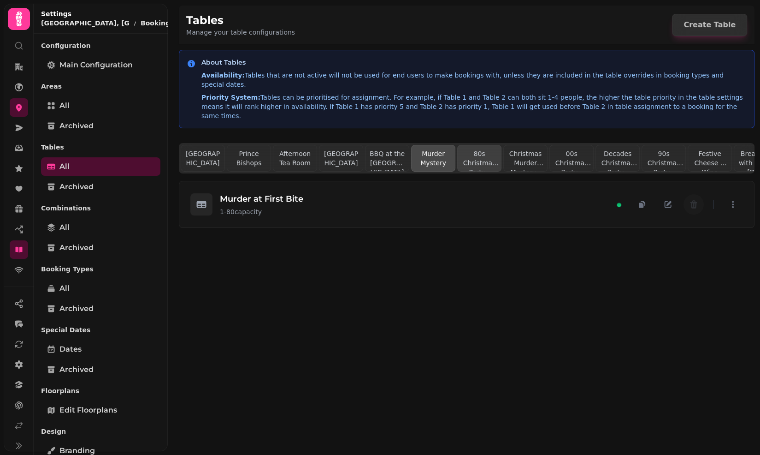
click at [478, 145] on button "80s Christmas Party - Friday 5th December 2025" at bounding box center [479, 158] width 44 height 27
click at [518, 145] on button "Christmas Murder Mystery - Thursday 11th December 2025" at bounding box center [525, 158] width 44 height 27
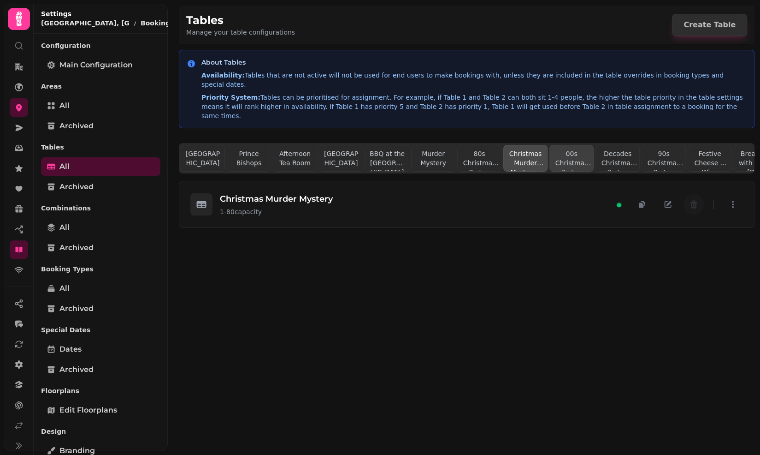
click at [573, 145] on button "00s Christmas Party - Friday 12th December 2025" at bounding box center [572, 158] width 44 height 27
click at [616, 145] on button "Decades Christmas Party - Friday 19th December 2025" at bounding box center [618, 158] width 44 height 27
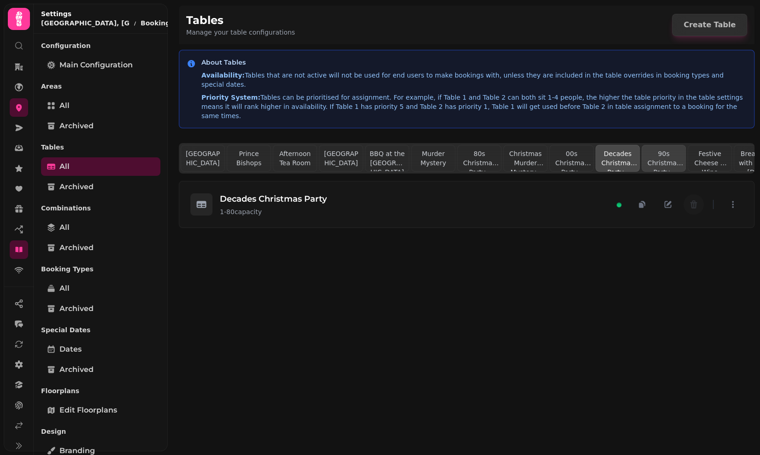
click at [655, 145] on button "90s Christmas Party - Saturday 20th December 2025" at bounding box center [664, 158] width 44 height 27
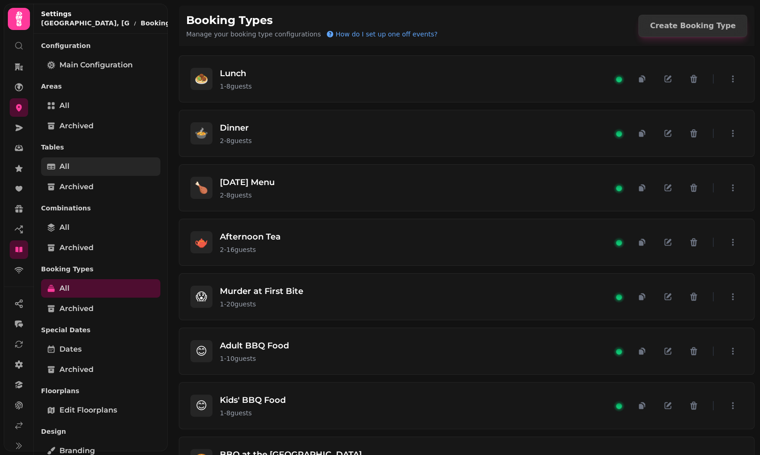
click at [73, 164] on link "All" at bounding box center [100, 166] width 119 height 18
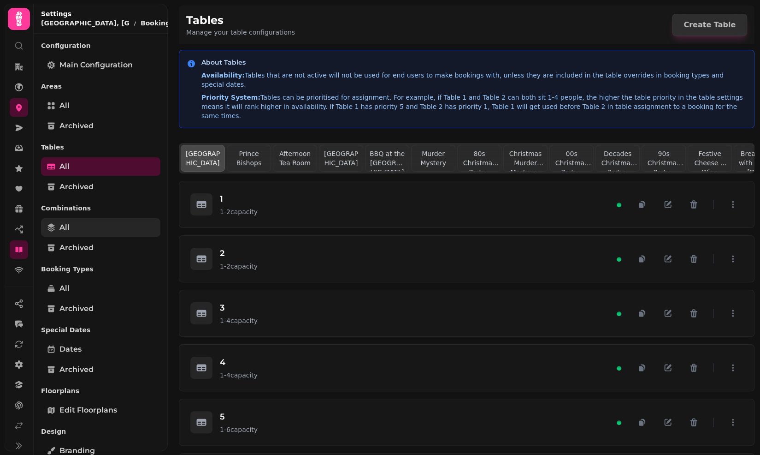
click at [77, 221] on link "All" at bounding box center [100, 227] width 119 height 18
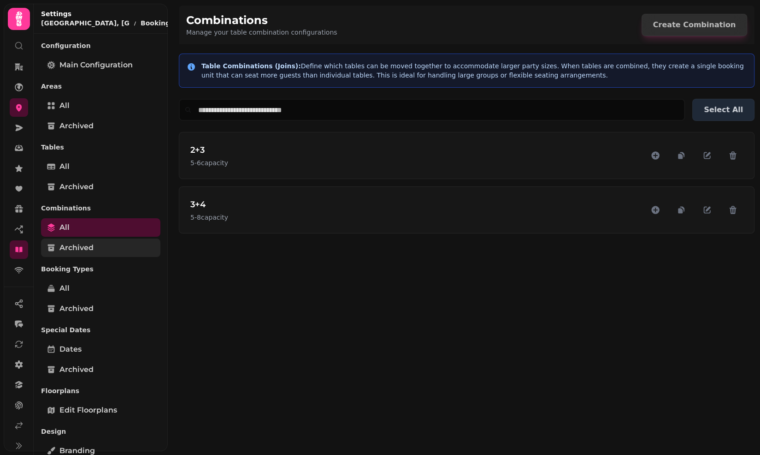
click at [83, 250] on span "Archived" at bounding box center [76, 247] width 34 height 11
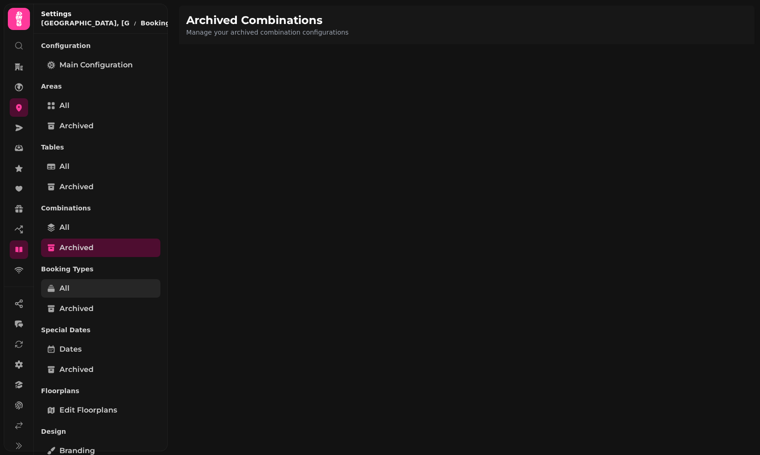
click at [78, 284] on link "All" at bounding box center [100, 288] width 119 height 18
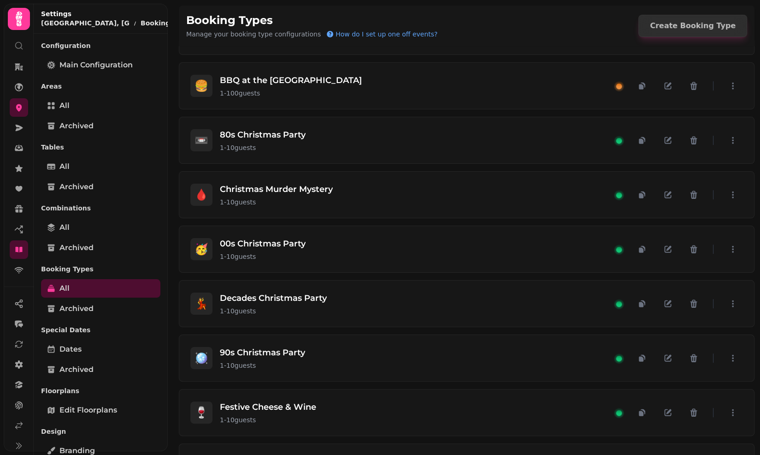
scroll to position [545, 0]
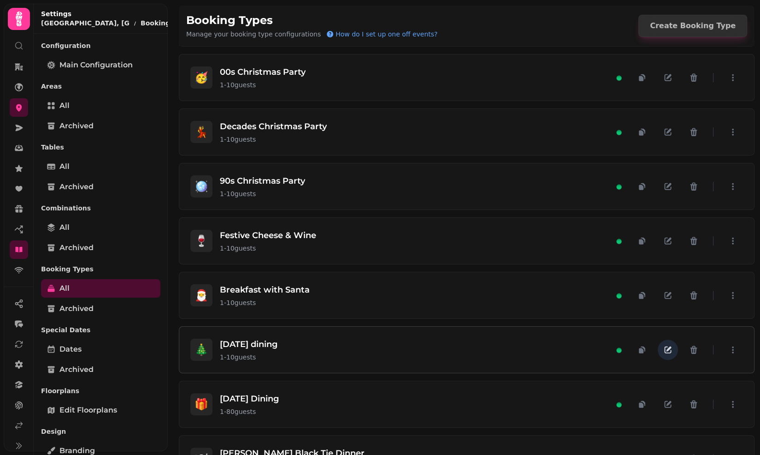
click at [665, 345] on icon "button" at bounding box center [667, 349] width 9 height 9
select select "**"
select select "****"
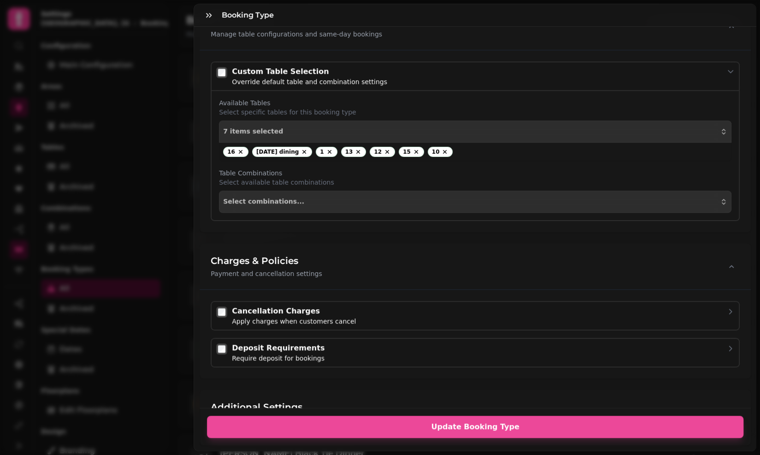
scroll to position [659, 0]
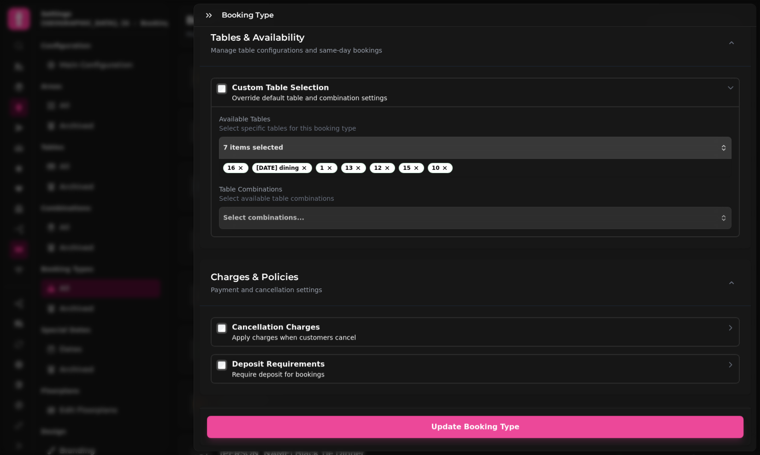
click at [294, 136] on button "7 items selected" at bounding box center [475, 147] width 513 height 22
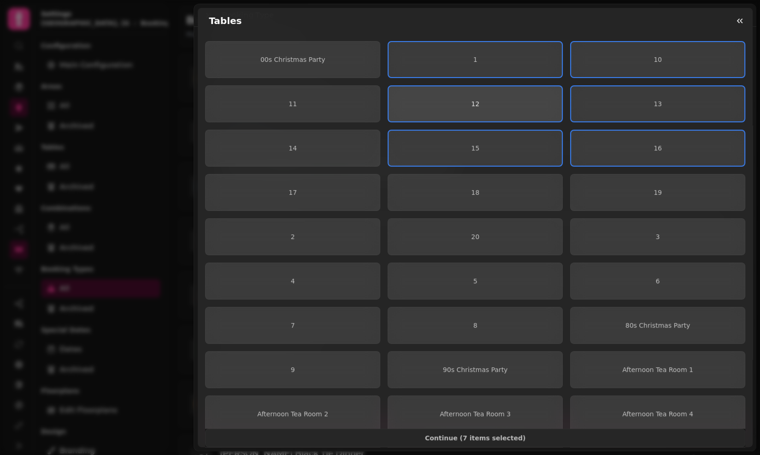
drag, startPoint x: 417, startPoint y: 154, endPoint x: 419, endPoint y: 94, distance: 59.5
click at [419, 94] on div "00s Christmas Party 1 10 11 12 13 14 15 16 17 18 19 2 20 3 4 5 6 7 8 80s Christ…" at bounding box center [475, 325] width 540 height 568
click at [419, 94] on button "12" at bounding box center [475, 103] width 175 height 37
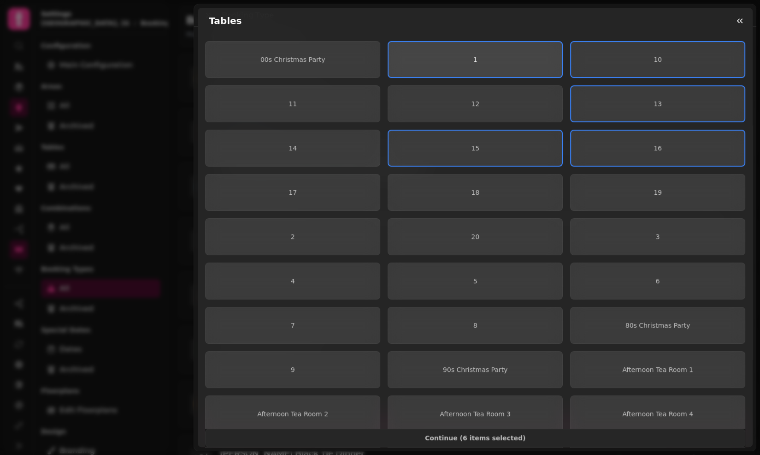
click at [427, 65] on button "1" at bounding box center [475, 59] width 175 height 37
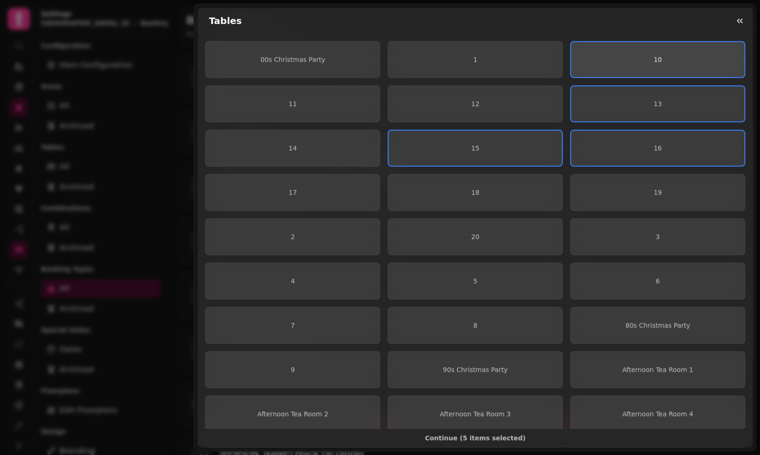
click at [610, 65] on button "10" at bounding box center [657, 59] width 175 height 37
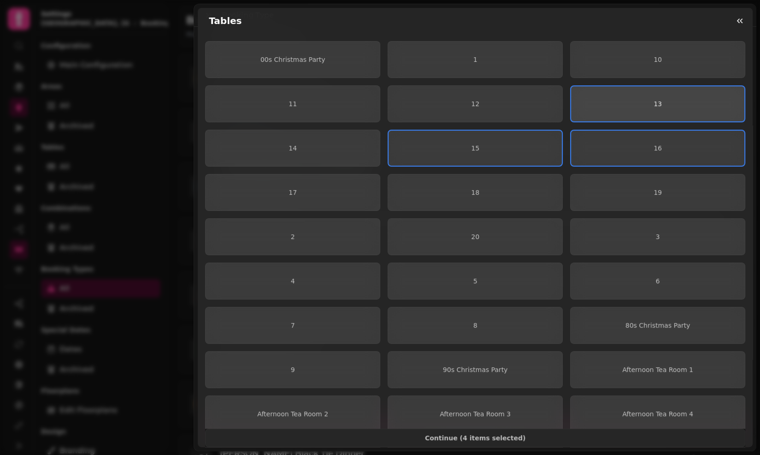
click at [604, 103] on span "13" at bounding box center [658, 104] width 159 height 6
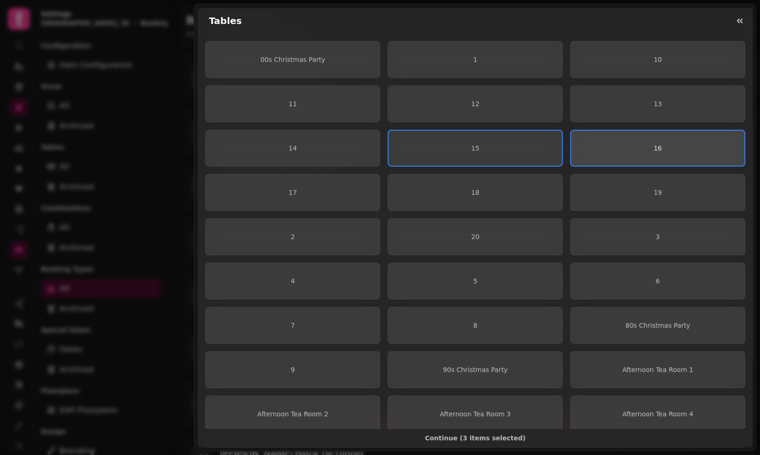
click at [597, 147] on span "16" at bounding box center [658, 148] width 159 height 6
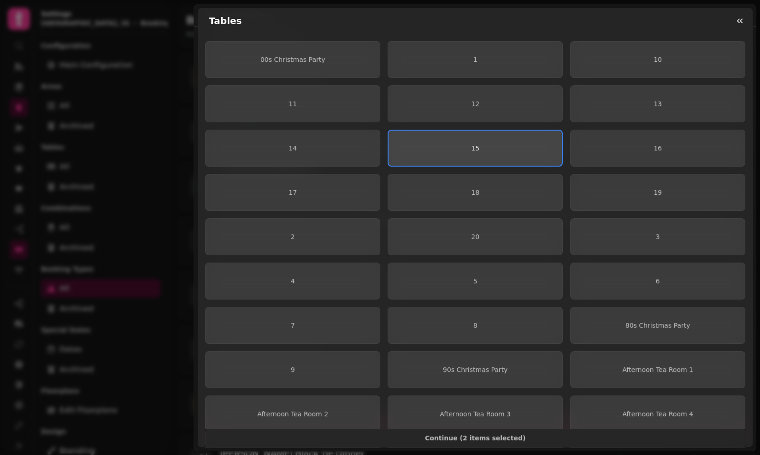
click at [504, 145] on span "15" at bounding box center [475, 148] width 159 height 6
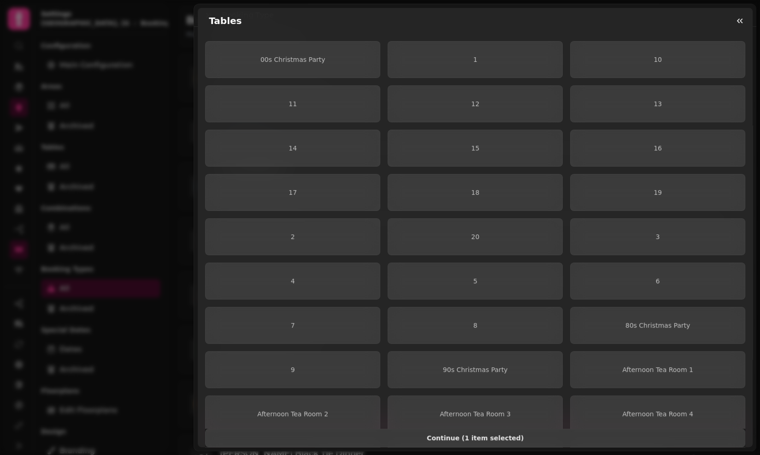
click at [447, 438] on span "Continue ( 1 item selected )" at bounding box center [475, 437] width 525 height 6
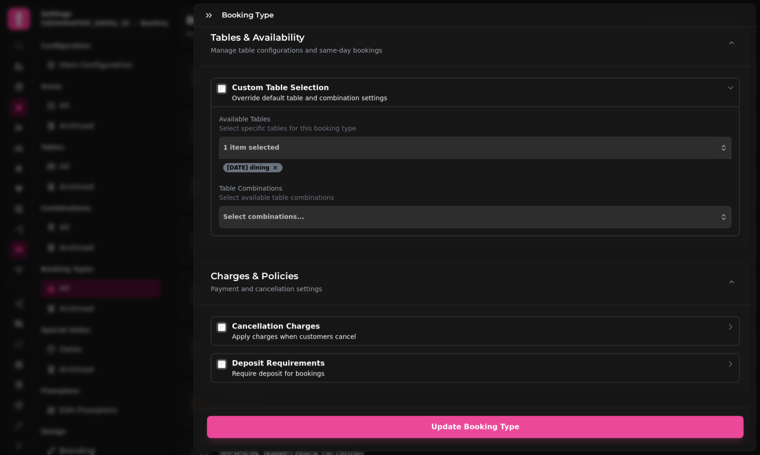
click at [277, 166] on icon at bounding box center [275, 168] width 4 height 4
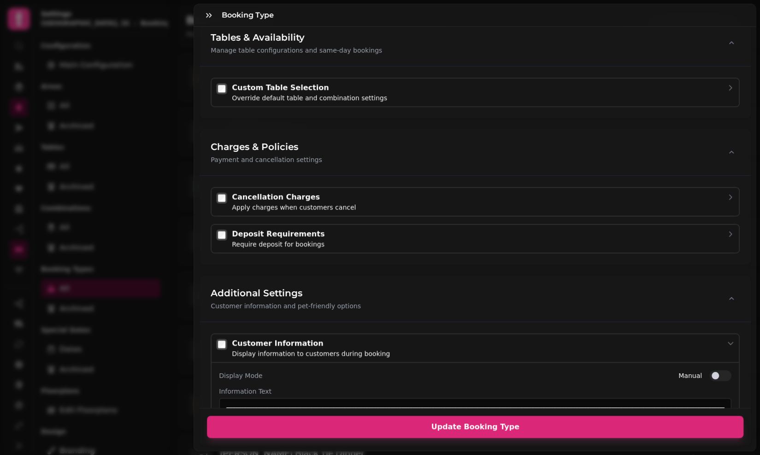
click at [355, 426] on span "Update Booking Type" at bounding box center [475, 426] width 515 height 7
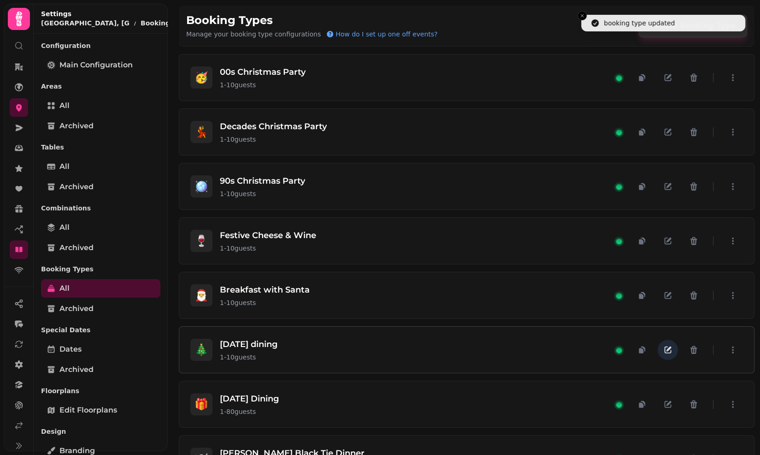
click at [663, 342] on button "button" at bounding box center [668, 349] width 20 height 20
select select "**"
select select "****"
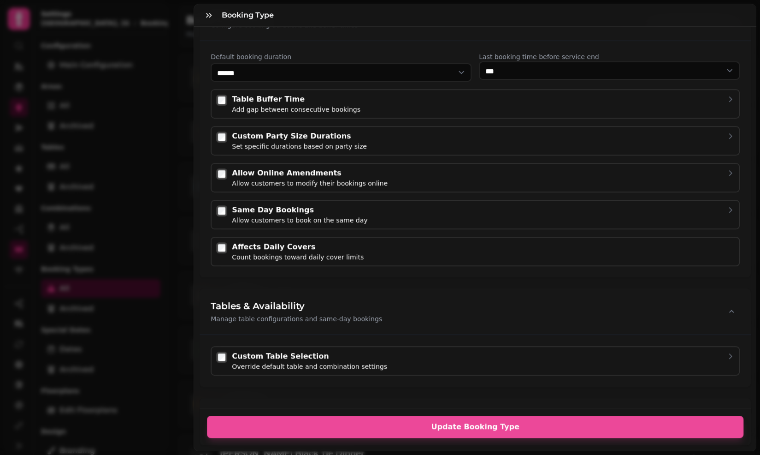
scroll to position [414, 0]
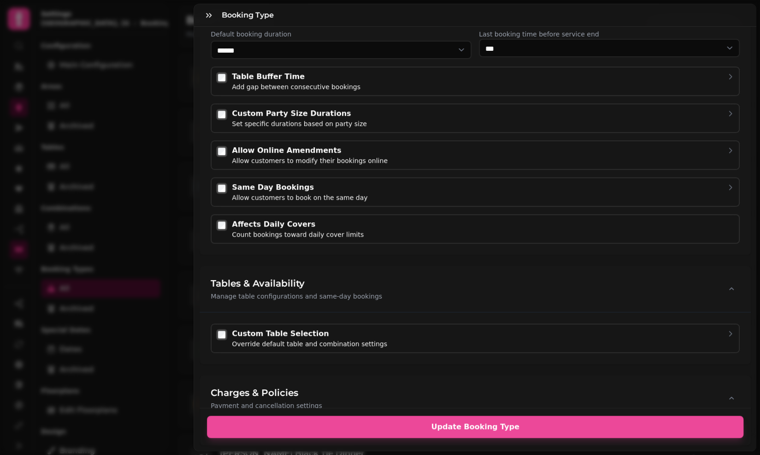
click at [305, 330] on div "Custom Table Selection" at bounding box center [309, 333] width 155 height 11
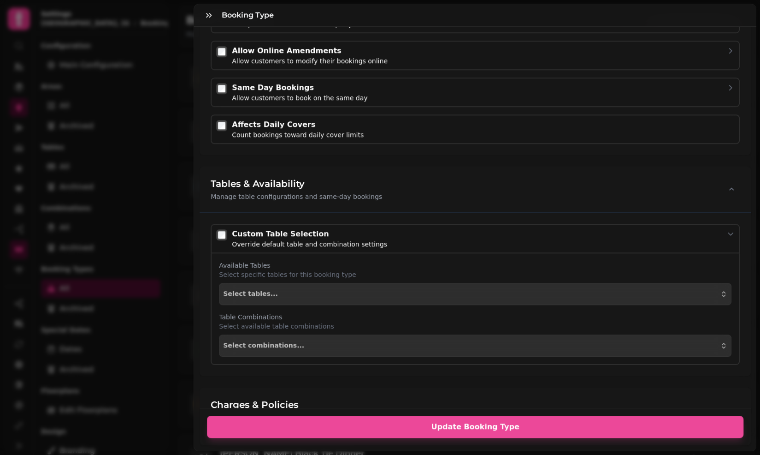
scroll to position [522, 0]
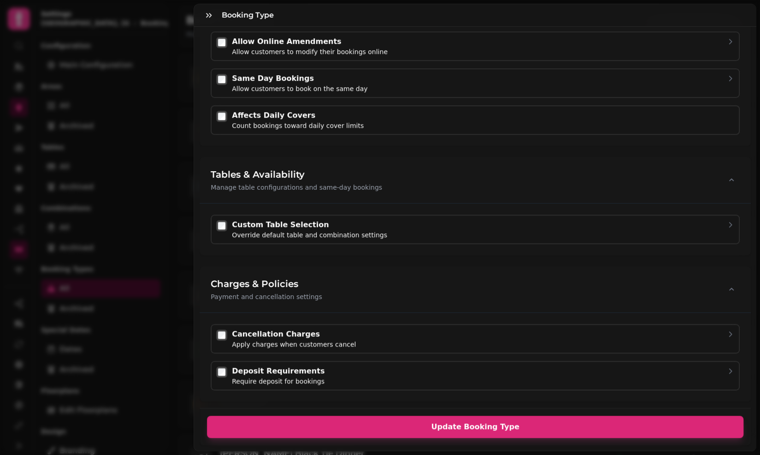
click at [322, 427] on span "Update Booking Type" at bounding box center [475, 426] width 515 height 7
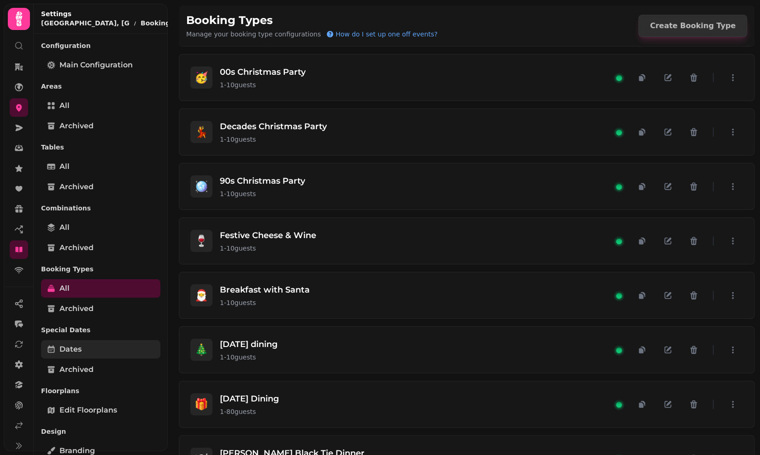
click at [89, 355] on link "Dates" at bounding box center [100, 349] width 119 height 18
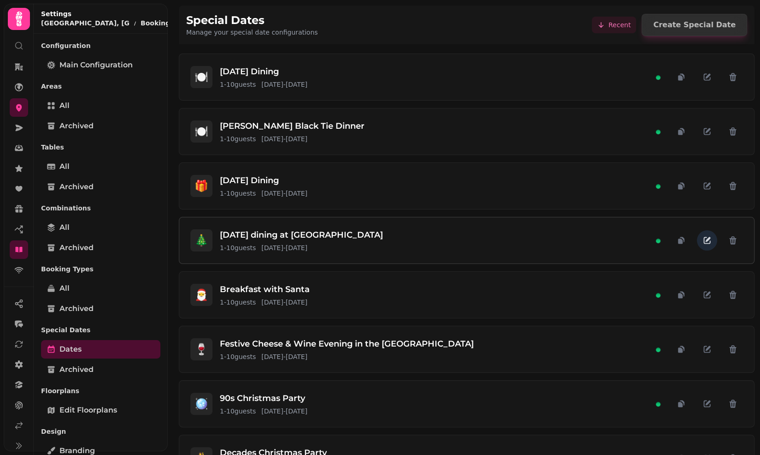
click at [705, 238] on icon "button" at bounding box center [707, 240] width 9 height 9
select select "**"
select select "****"
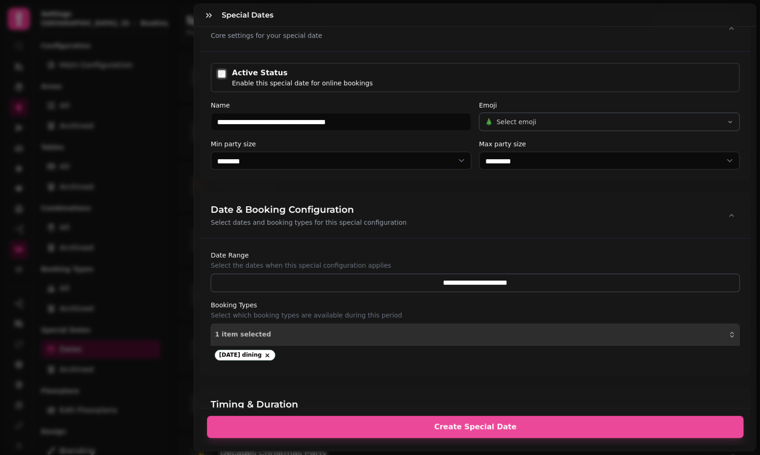
scroll to position [153, 0]
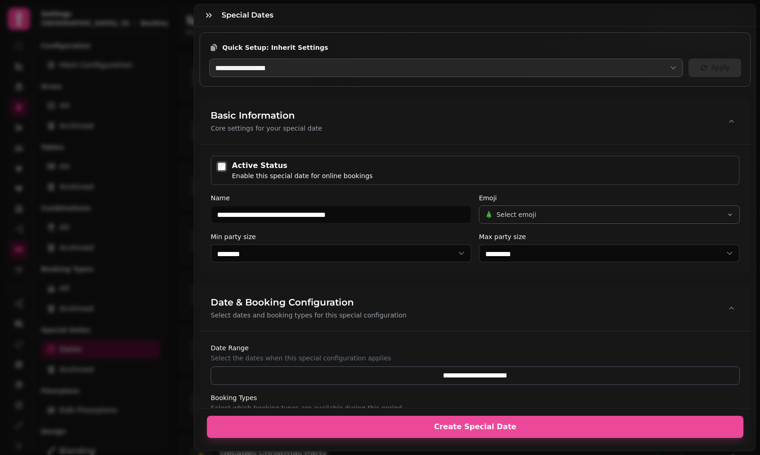
select select "**"
select select "****"
click at [328, 180] on div "Active Status Enable this special date for online bookings" at bounding box center [475, 170] width 529 height 30
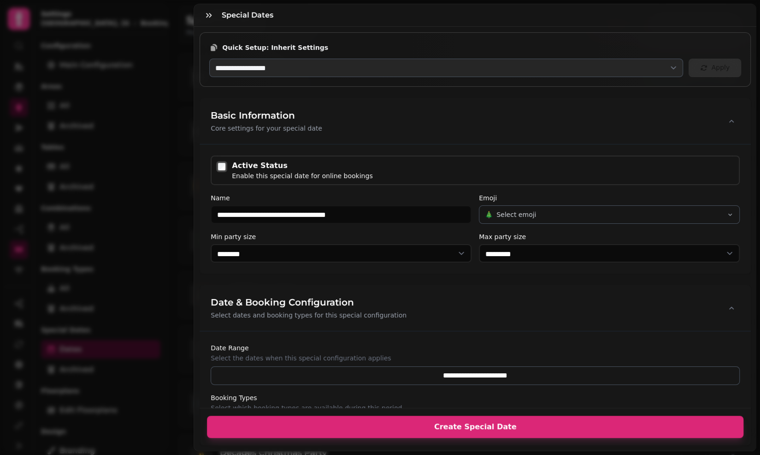
click at [326, 421] on button "Create Special Date" at bounding box center [475, 426] width 537 height 22
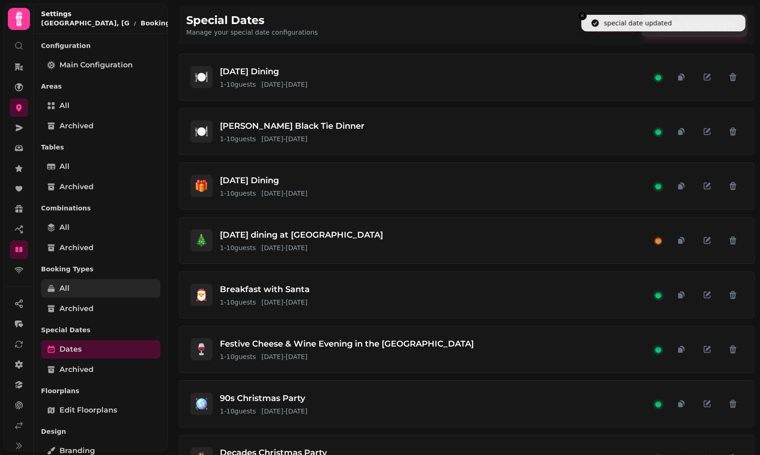
click at [83, 284] on link "All" at bounding box center [100, 288] width 119 height 18
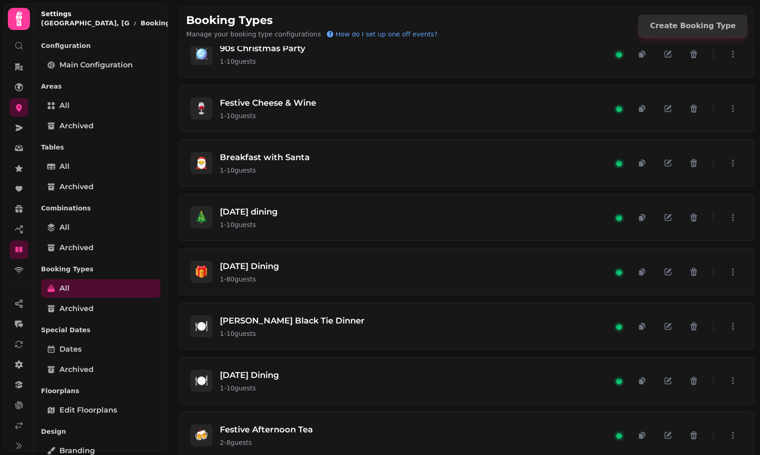
scroll to position [680, 0]
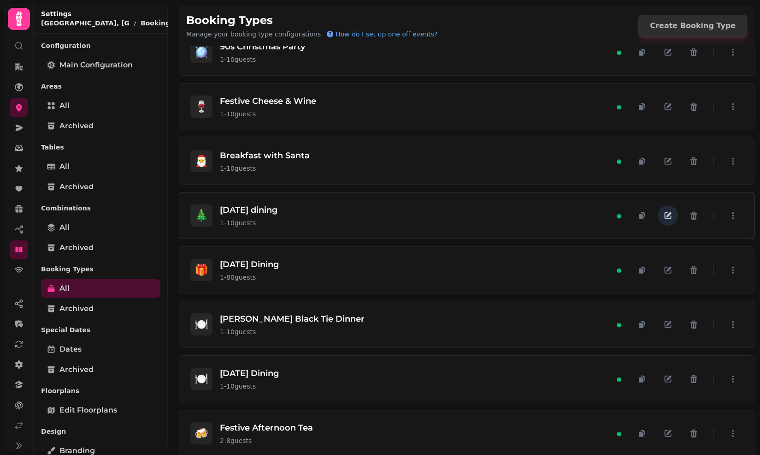
click at [669, 211] on icon "button" at bounding box center [667, 215] width 9 height 9
select select "**"
select select "****"
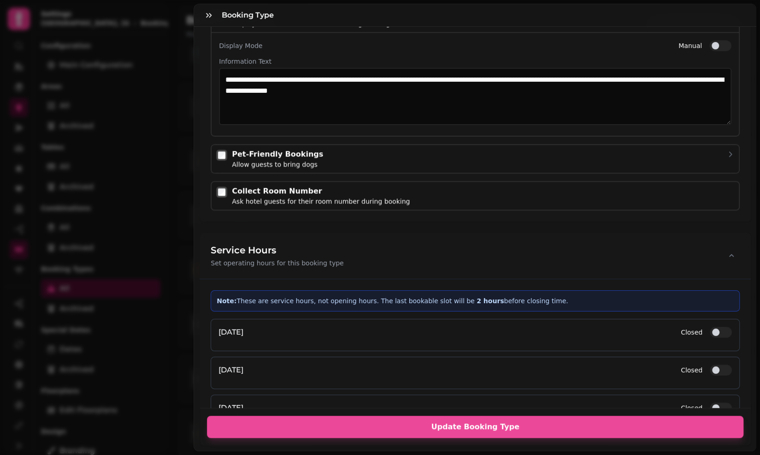
scroll to position [1346, 0]
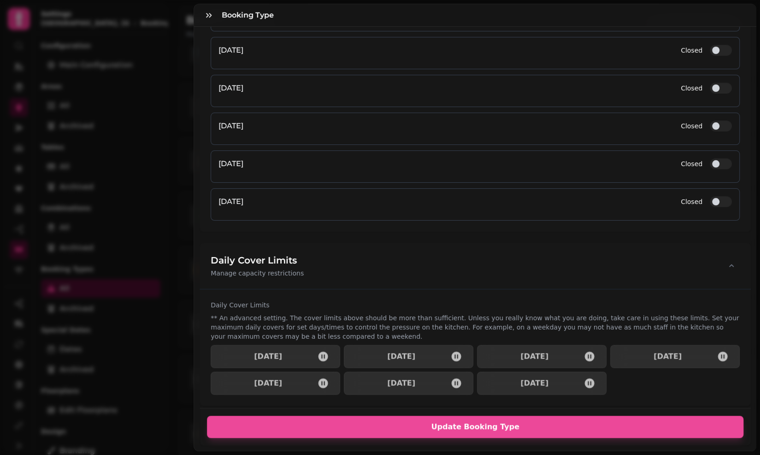
click at [715, 122] on span "button" at bounding box center [715, 125] width 7 height 7
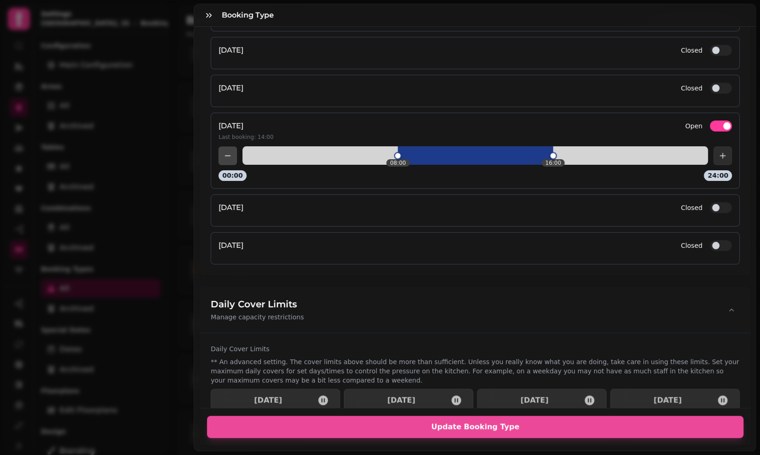
click at [717, 204] on span "button" at bounding box center [715, 207] width 7 height 7
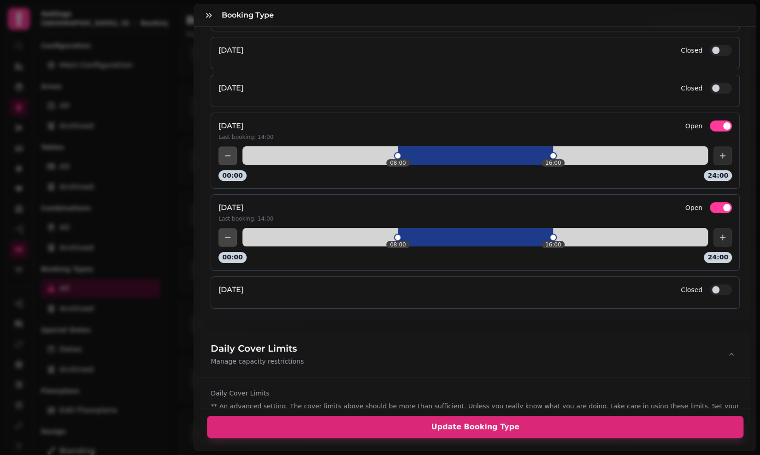
click at [622, 426] on span "Update Booking Type" at bounding box center [475, 426] width 515 height 7
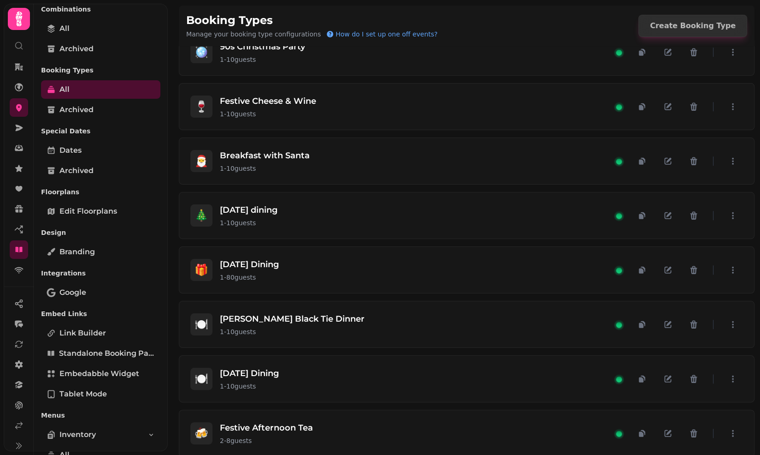
scroll to position [0, 0]
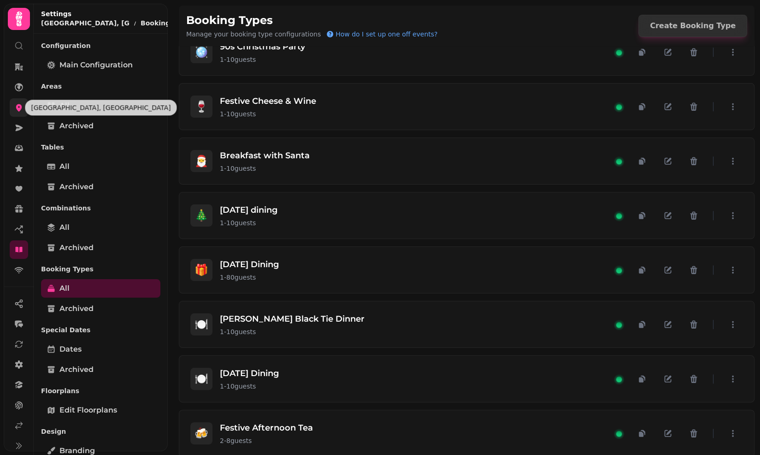
click at [17, 103] on icon at bounding box center [18, 107] width 9 height 9
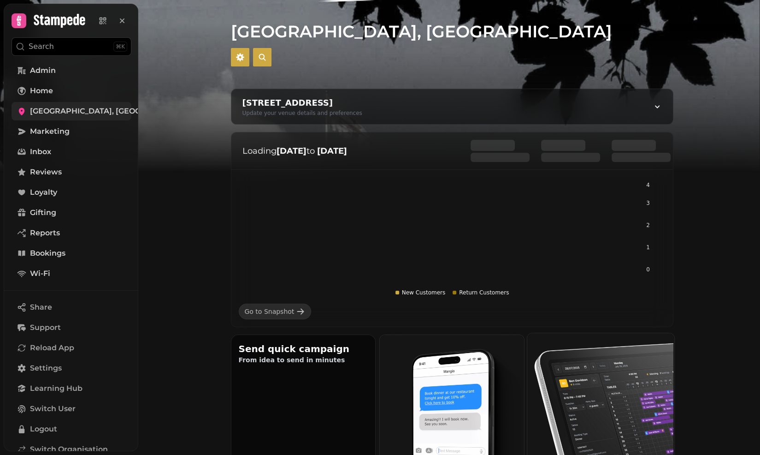
click at [581, 382] on img at bounding box center [600, 405] width 147 height 147
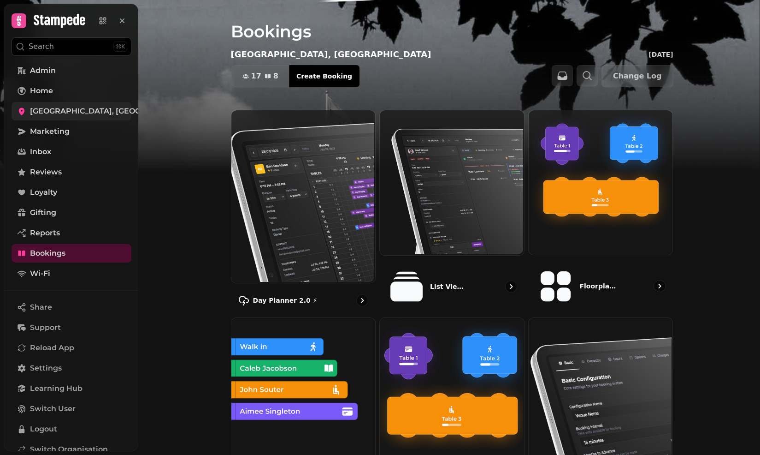
click at [581, 382] on img at bounding box center [600, 402] width 144 height 171
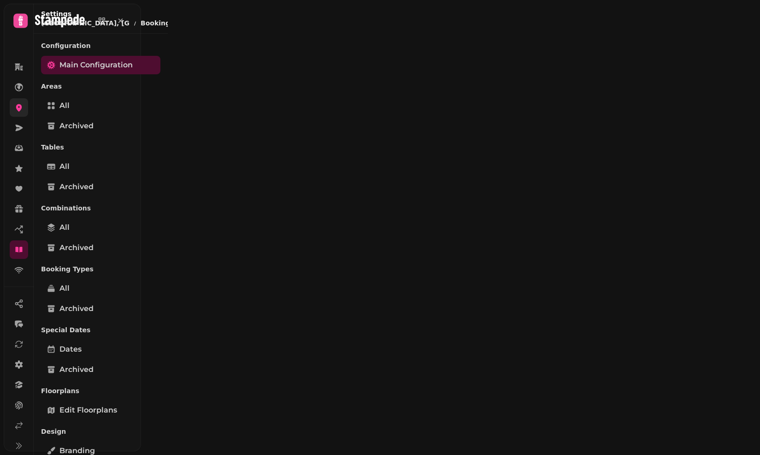
select select "**********"
select select "*"
select select "**"
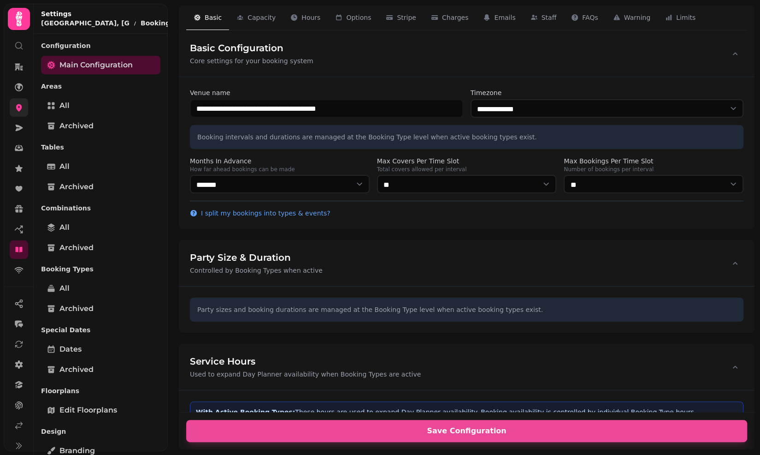
select select "**********"
click at [284, 191] on select "* ***** * ****** * ****** * ****** * ****** * ****** * ****** * ****** * ******…" at bounding box center [280, 184] width 180 height 18
click at [190, 175] on select "* ***** * ****** * ****** * ****** * ****** * ****** * ****** * ****** * ******…" at bounding box center [280, 184] width 180 height 18
click at [277, 187] on select "* ***** * ****** * ****** * ****** * ****** * ****** * ****** * ****** * ******…" at bounding box center [280, 184] width 180 height 18
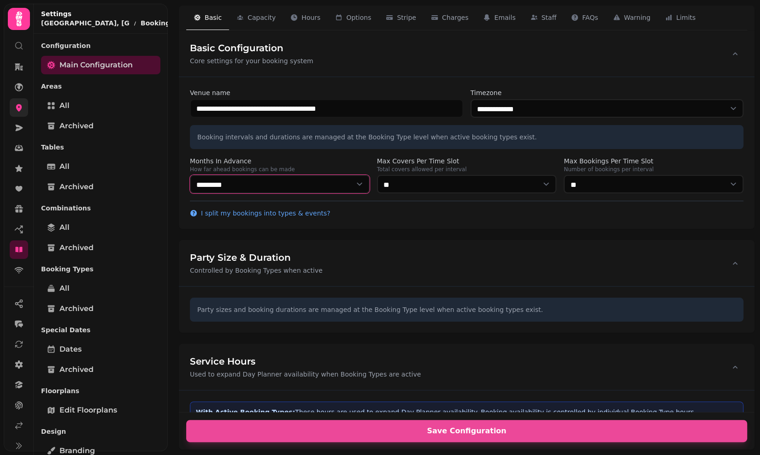
select select "**"
click at [190, 175] on select "* ***** * ****** * ****** * ****** * ****** * ****** * ****** * ****** * ******…" at bounding box center [280, 184] width 180 height 18
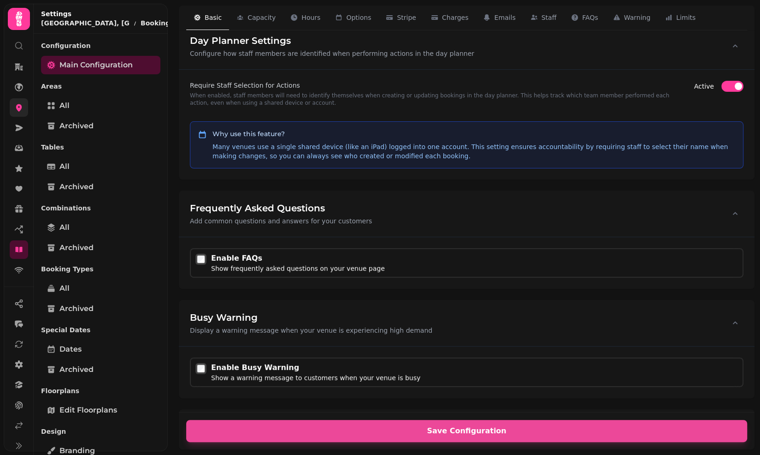
scroll to position [2189, 0]
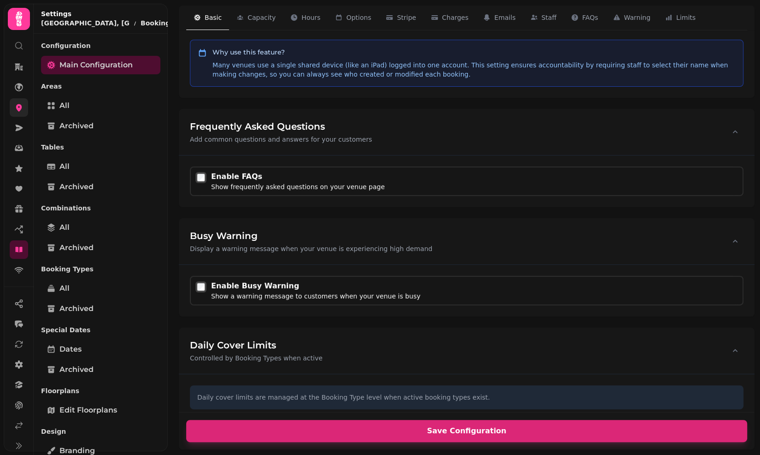
click at [241, 427] on span "Save Configuration" at bounding box center [466, 430] width 539 height 7
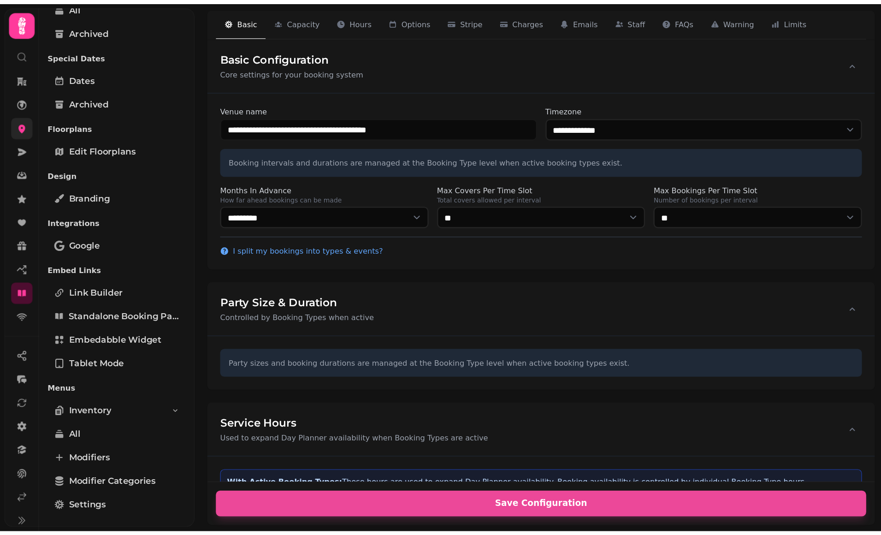
scroll to position [0, 0]
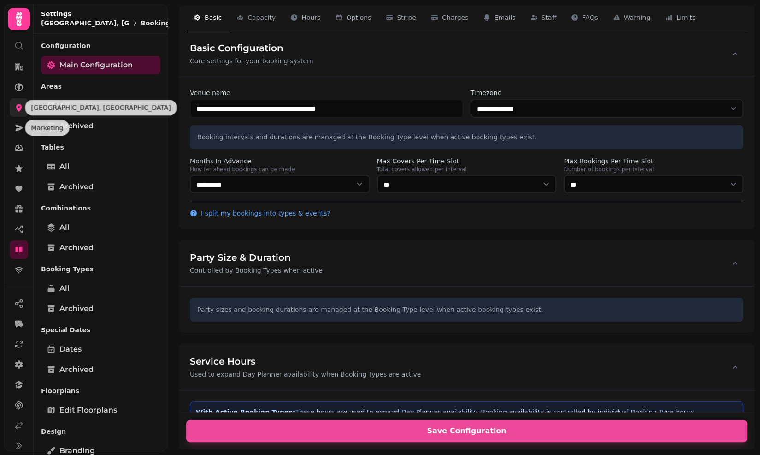
click at [17, 111] on icon at bounding box center [18, 107] width 9 height 9
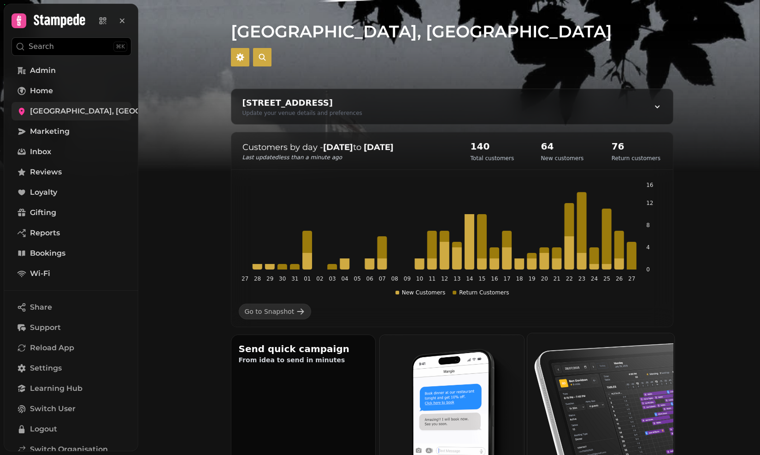
click at [637, 397] on img at bounding box center [600, 405] width 147 height 147
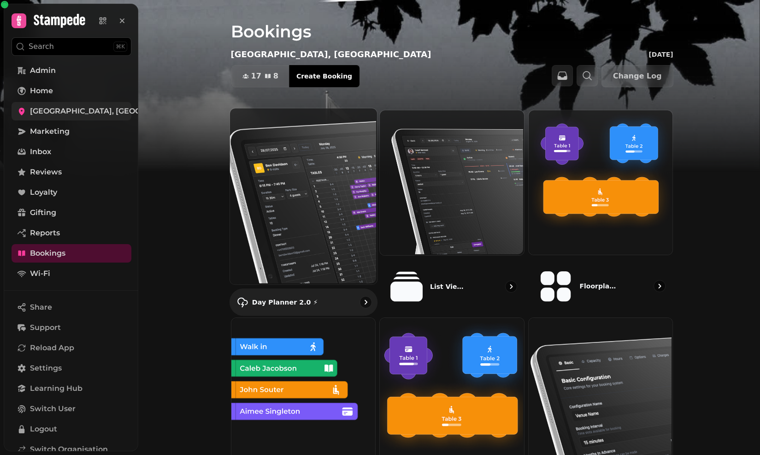
click at [321, 199] on img at bounding box center [302, 195] width 147 height 176
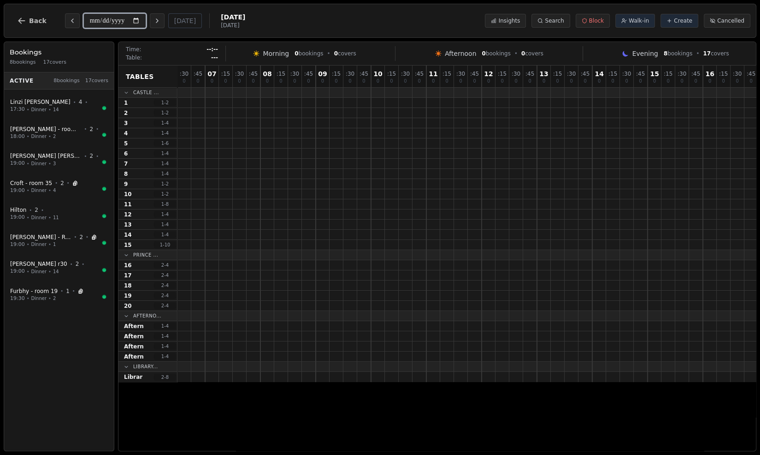
click at [141, 22] on input "**********" at bounding box center [114, 20] width 63 height 15
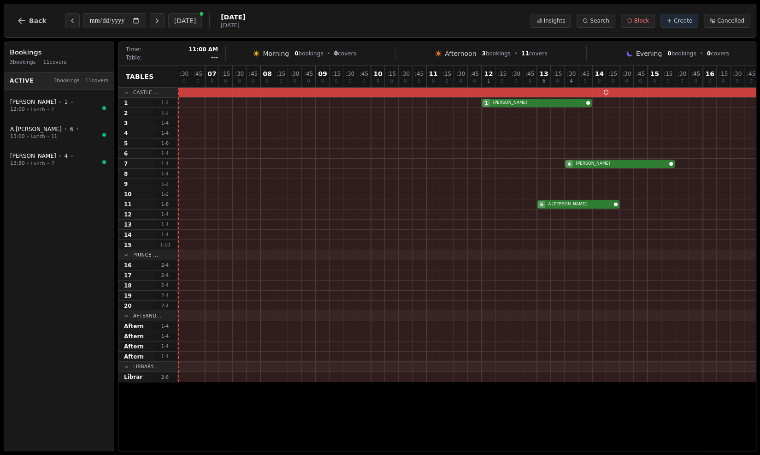
click at [434, 92] on div at bounding box center [433, 93] width 14 height 10
click at [643, 14] on button "Block" at bounding box center [638, 21] width 34 height 14
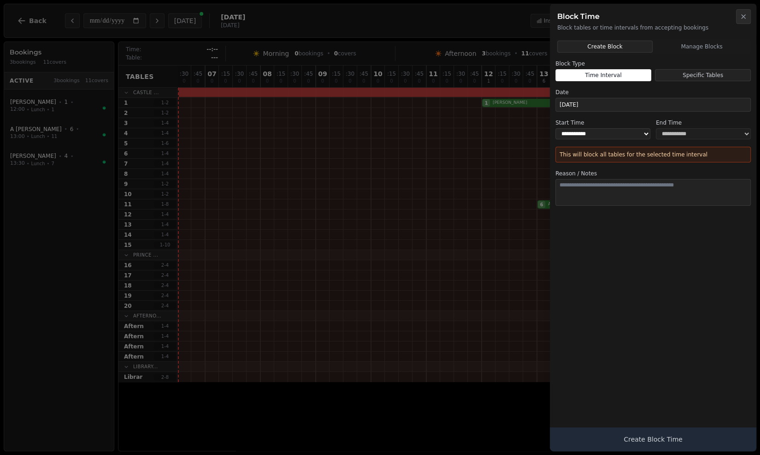
click at [687, 54] on div "**********" at bounding box center [653, 252] width 207 height 397
click at [688, 46] on button "Manage Blocks" at bounding box center [702, 47] width 95 height 12
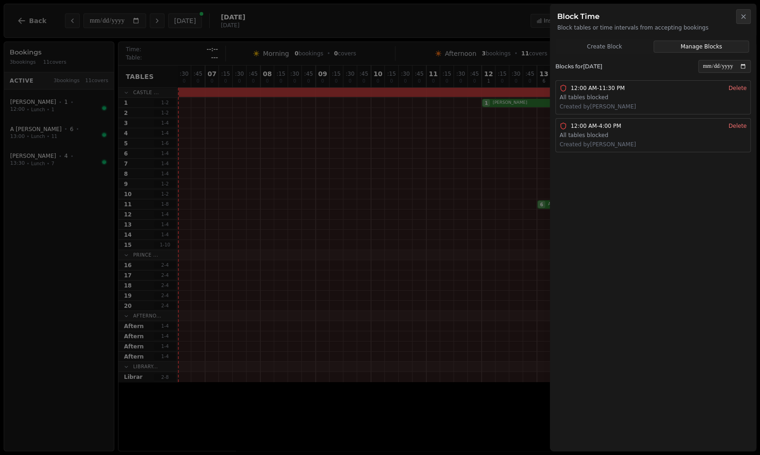
click at [616, 106] on p "Created by [PERSON_NAME]" at bounding box center [598, 106] width 77 height 7
click at [732, 84] on button "Delete" at bounding box center [738, 87] width 18 height 7
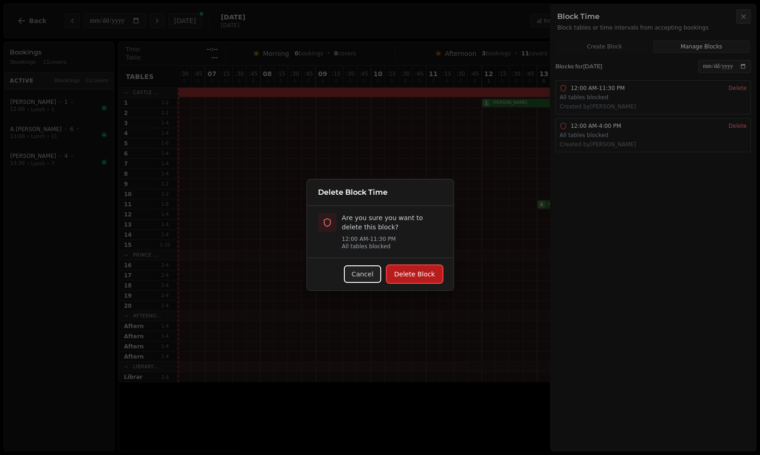
click at [422, 272] on button "Delete Block" at bounding box center [414, 274] width 55 height 18
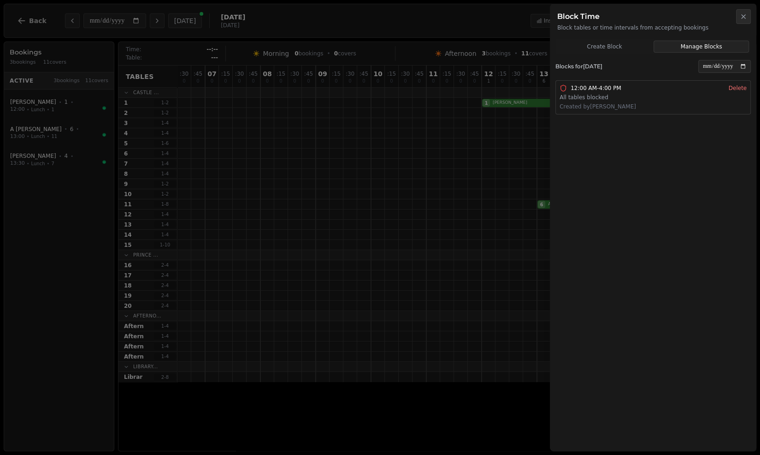
click at [440, 178] on div at bounding box center [380, 227] width 760 height 455
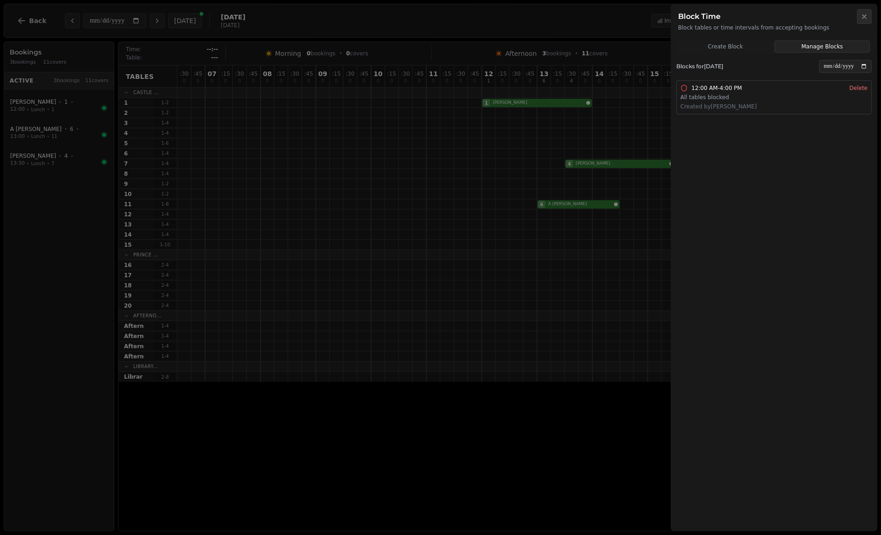
click at [631, 111] on div at bounding box center [440, 267] width 881 height 535
click at [237, 108] on div at bounding box center [440, 267] width 881 height 535
click at [760, 17] on button "Close" at bounding box center [864, 16] width 15 height 15
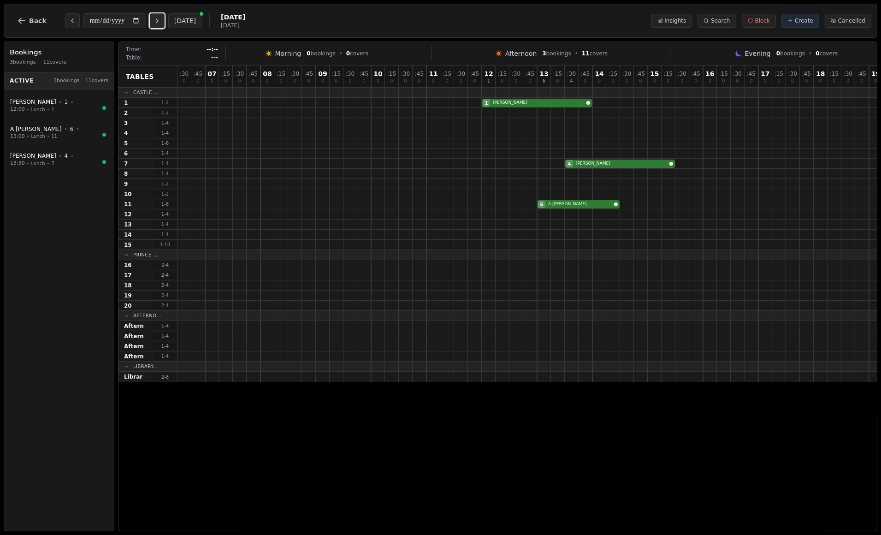
click at [161, 22] on icon "Next day" at bounding box center [157, 20] width 7 height 7
type input "**********"
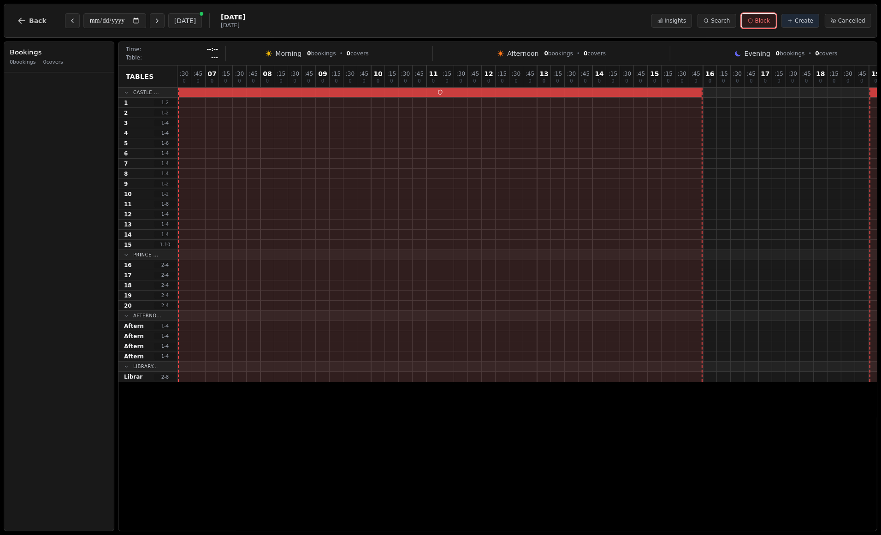
click at [760, 22] on span "Block" at bounding box center [762, 20] width 15 height 7
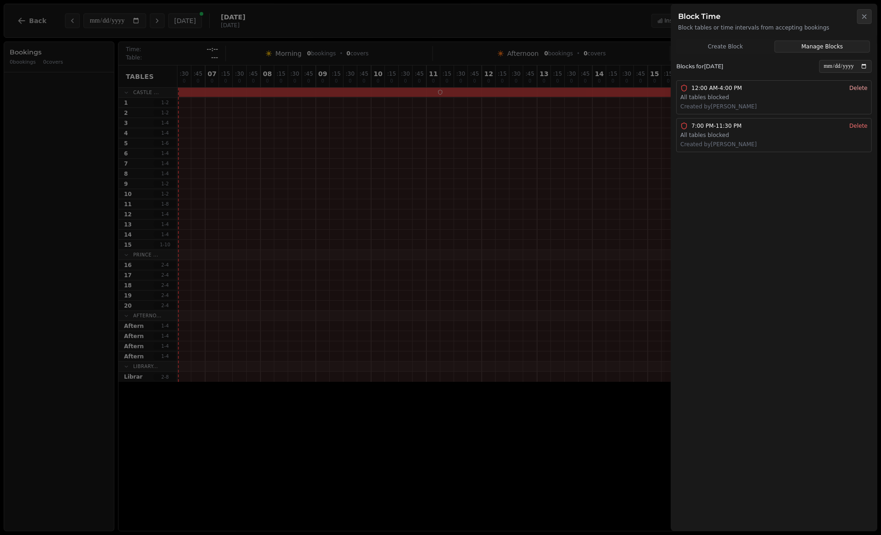
click at [760, 90] on button "Delete" at bounding box center [859, 87] width 18 height 7
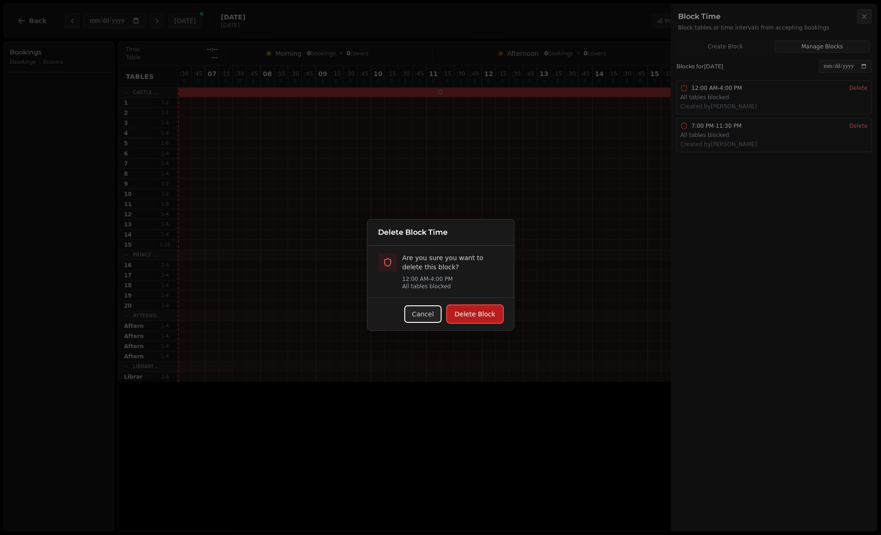
click at [483, 316] on button "Delete Block" at bounding box center [474, 314] width 55 height 18
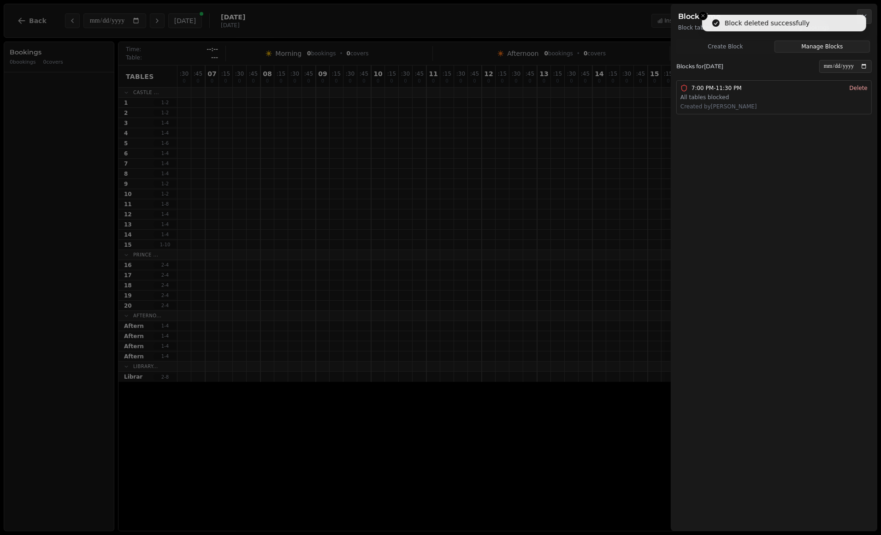
click at [760, 86] on button "Delete" at bounding box center [859, 87] width 18 height 7
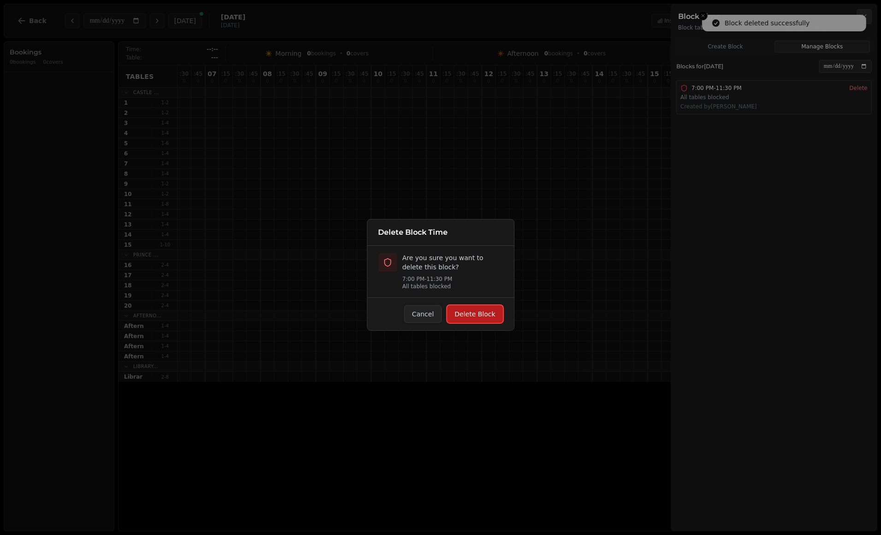
click at [471, 314] on button "Delete Block" at bounding box center [474, 314] width 55 height 18
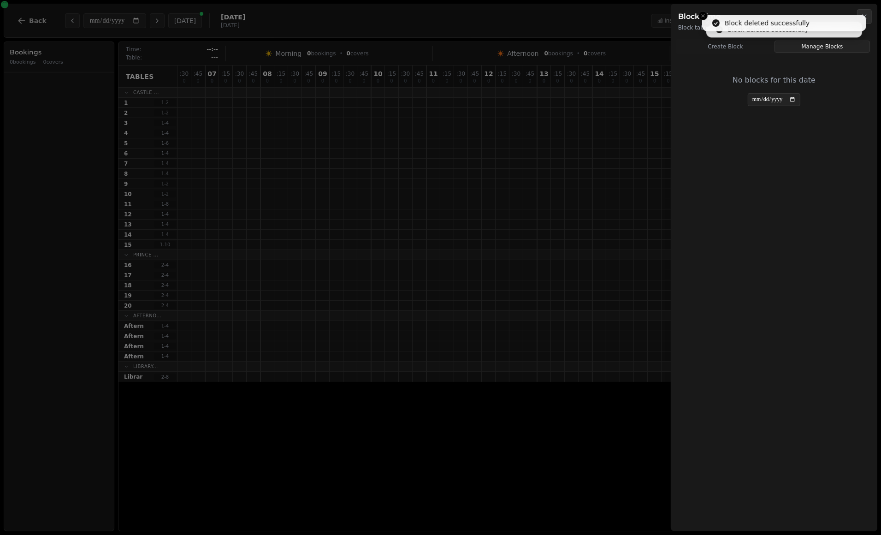
click at [678, 17] on div "Block Time Block tables or time intervals from accepting bookings" at bounding box center [774, 18] width 207 height 28
click at [25, 23] on div at bounding box center [440, 267] width 881 height 535
click at [27, 18] on div at bounding box center [440, 267] width 881 height 535
click at [703, 15] on h2 "Block Time" at bounding box center [774, 16] width 192 height 11
drag, startPoint x: 823, startPoint y: 106, endPoint x: 819, endPoint y: 118, distance: 12.4
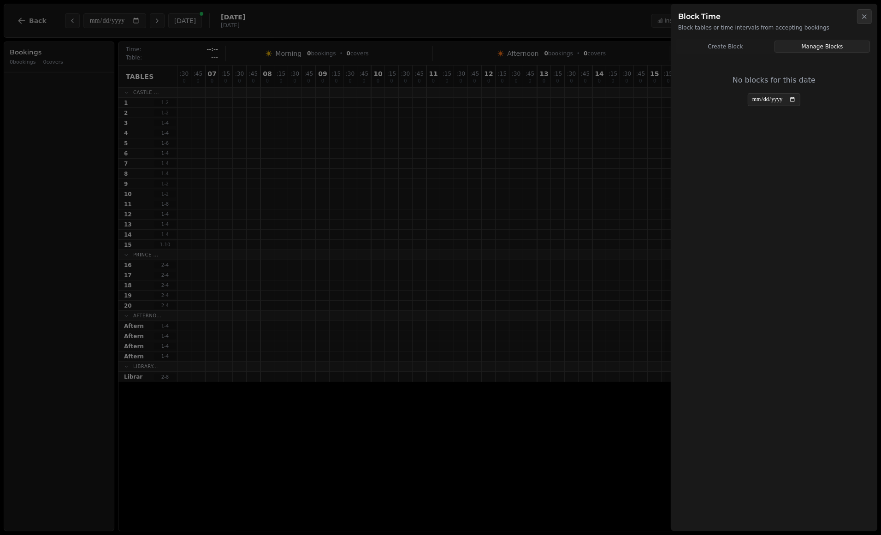
click at [760, 106] on div "**********" at bounding box center [773, 90] width 195 height 61
click at [760, 17] on icon "button" at bounding box center [864, 16] width 7 height 7
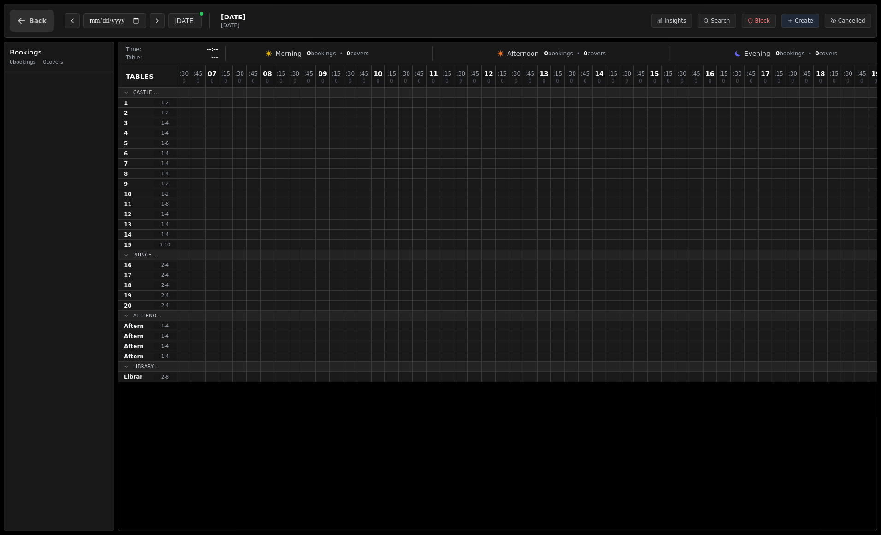
click at [33, 25] on button "Back" at bounding box center [32, 21] width 44 height 22
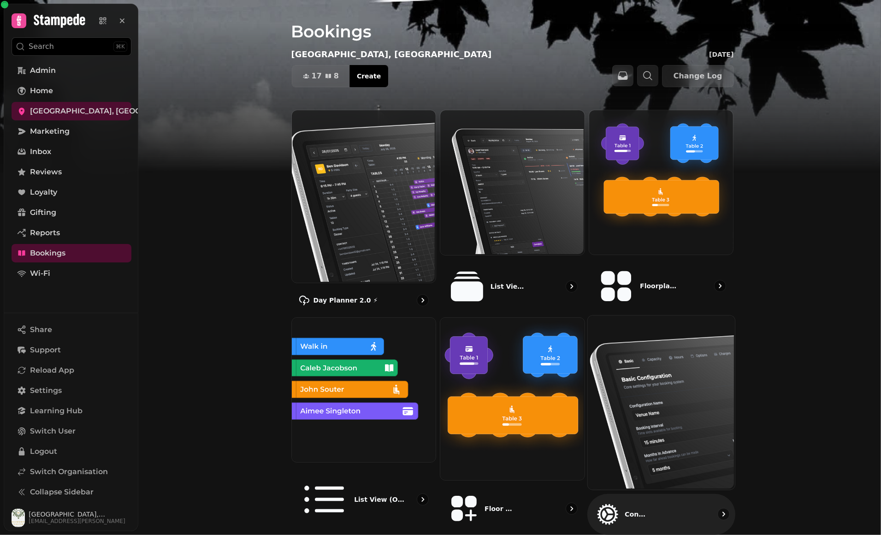
click at [654, 366] on img at bounding box center [660, 401] width 147 height 174
select select "**********"
select select "**"
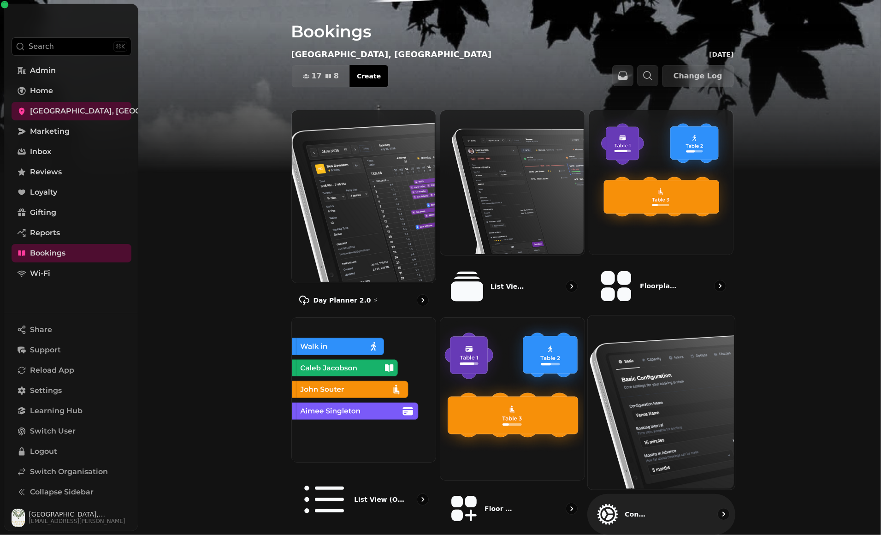
select select "**********"
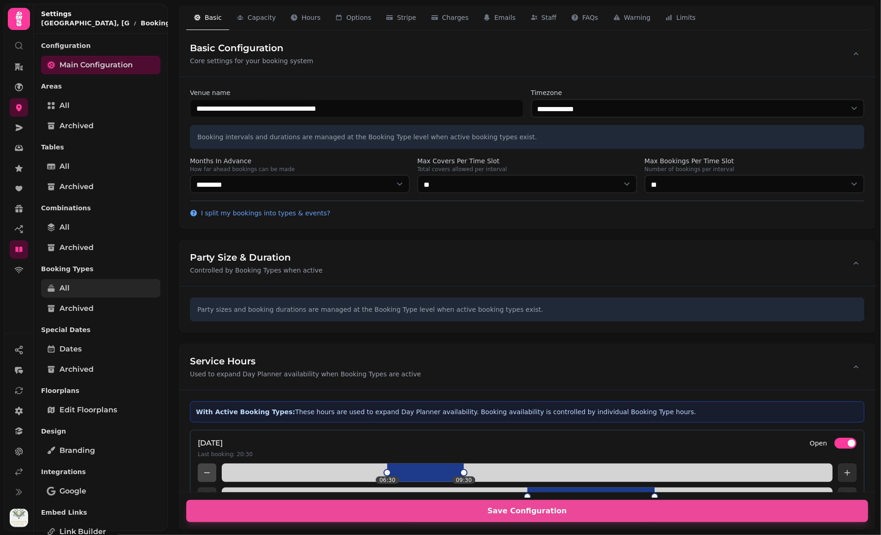
click at [70, 281] on link "All" at bounding box center [100, 288] width 119 height 18
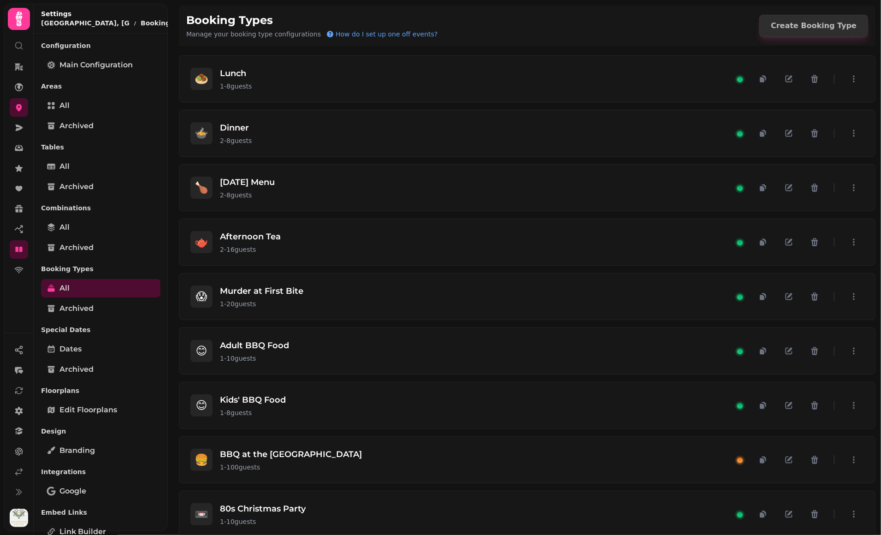
scroll to position [599, 0]
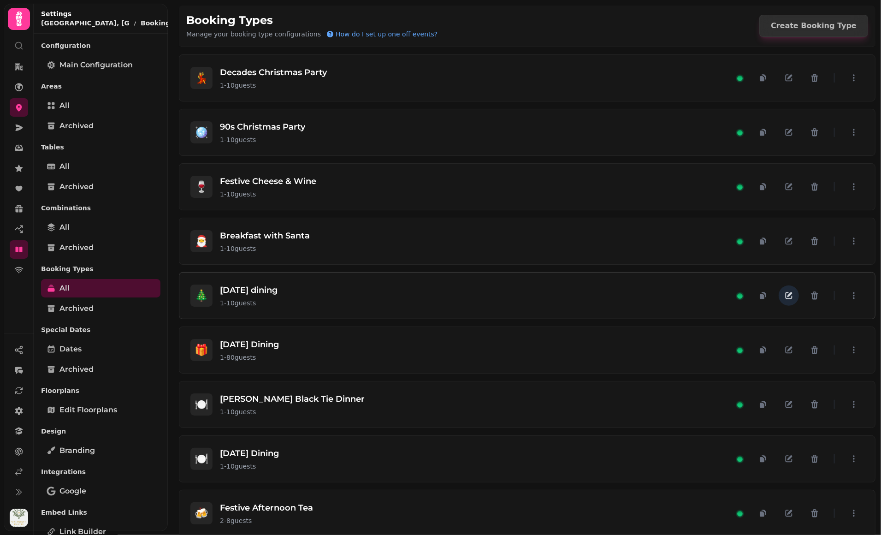
click at [760, 285] on button "button" at bounding box center [789, 295] width 20 height 20
select select "**"
select select "****"
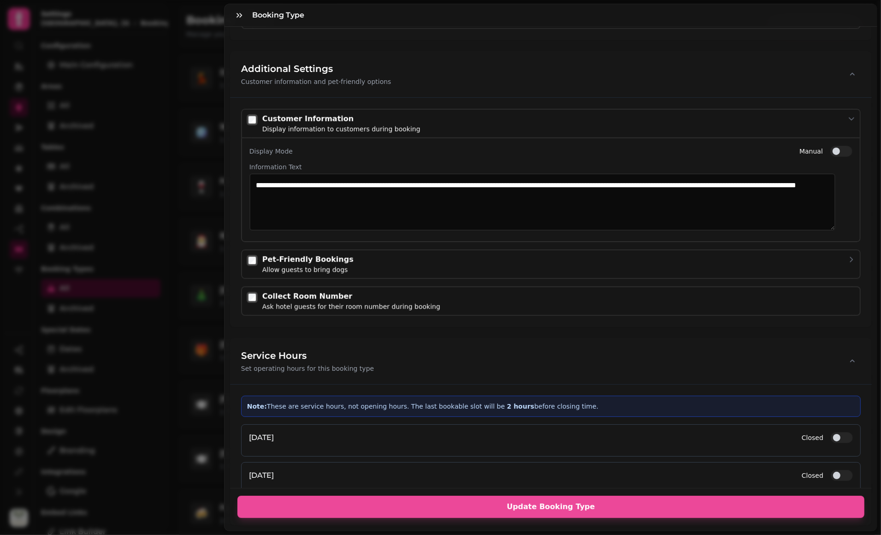
scroll to position [1257, 0]
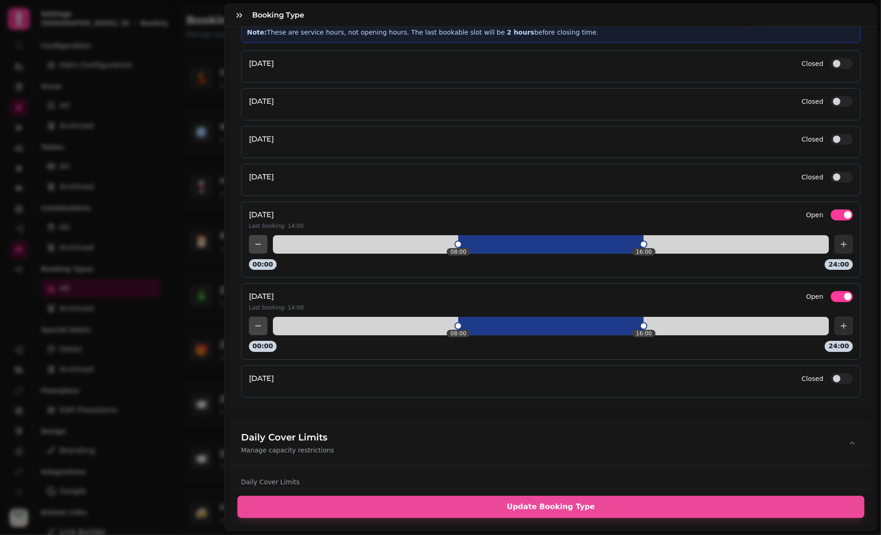
click at [760, 209] on button "Open" at bounding box center [842, 214] width 22 height 11
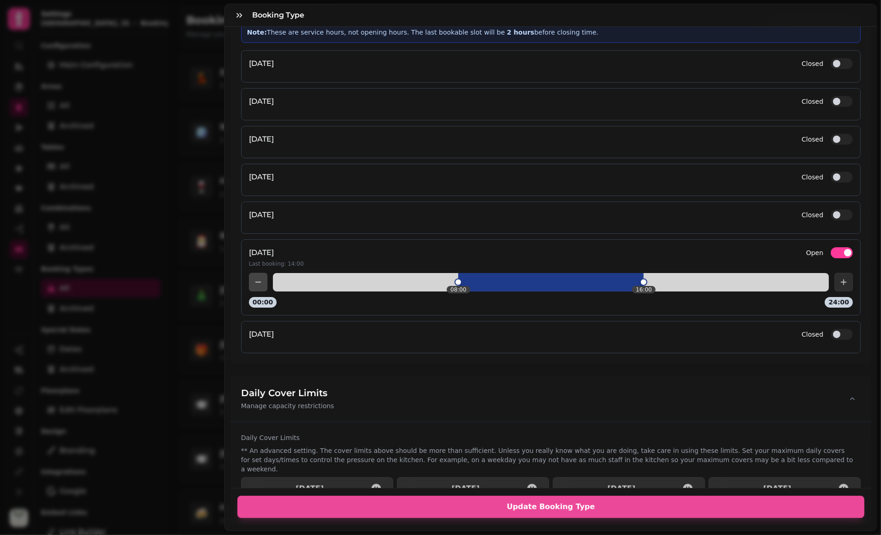
drag, startPoint x: 821, startPoint y: 252, endPoint x: 746, endPoint y: 314, distance: 96.9
click at [760, 252] on div "[DATE] Last booking: 14:00 Open" at bounding box center [551, 257] width 604 height 20
click at [760, 247] on button "Open" at bounding box center [842, 252] width 22 height 11
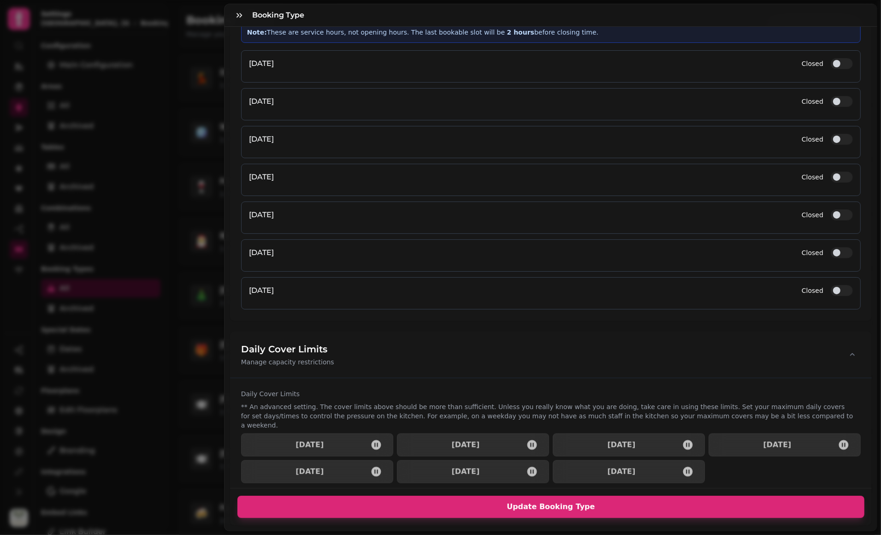
click at [535, 454] on span "Update Booking Type" at bounding box center [551, 506] width 605 height 7
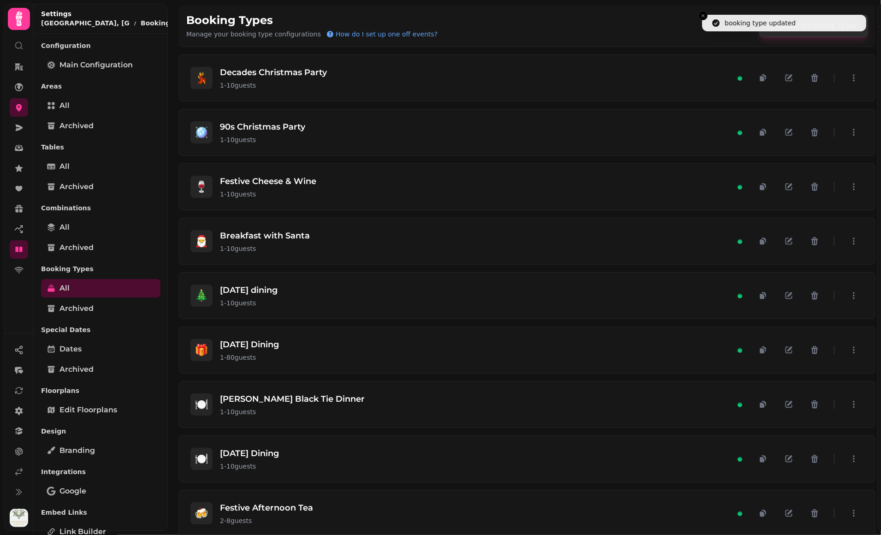
scroll to position [1102, 0]
click at [98, 345] on link "Dates" at bounding box center [100, 349] width 119 height 18
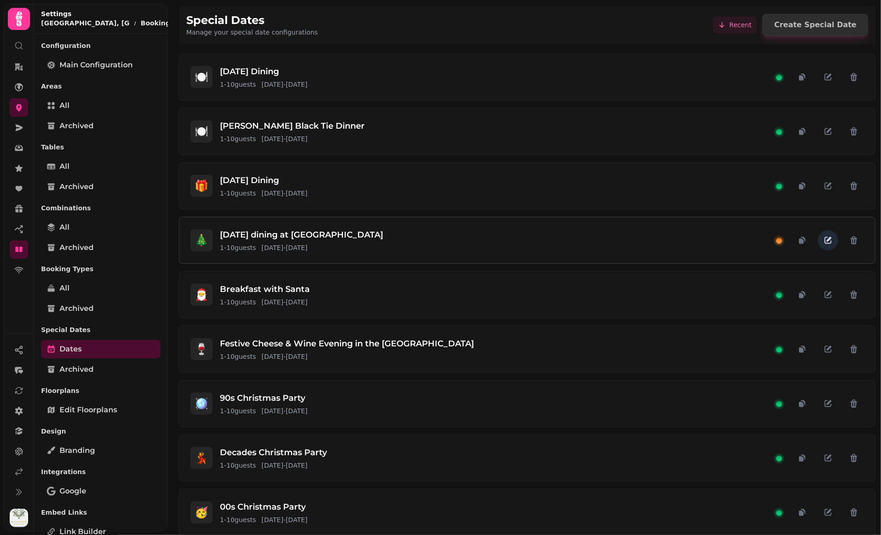
click at [760, 238] on icon "button" at bounding box center [829, 239] width 5 height 5
select select "**"
select select "****"
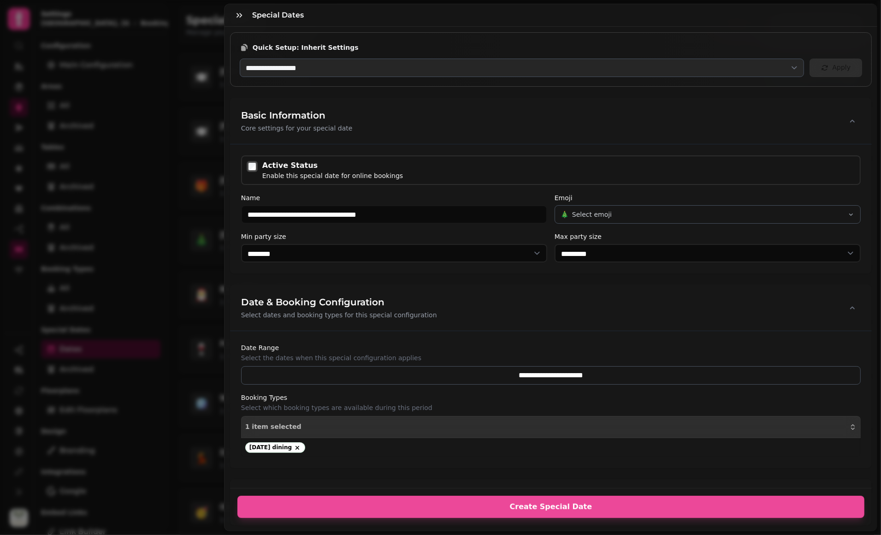
click at [289, 168] on div "Active Status" at bounding box center [332, 165] width 141 height 11
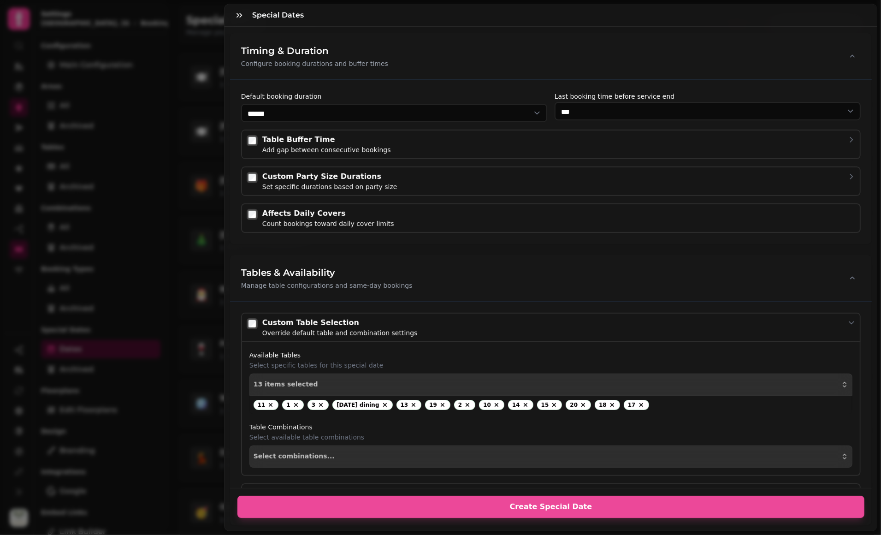
scroll to position [693, 0]
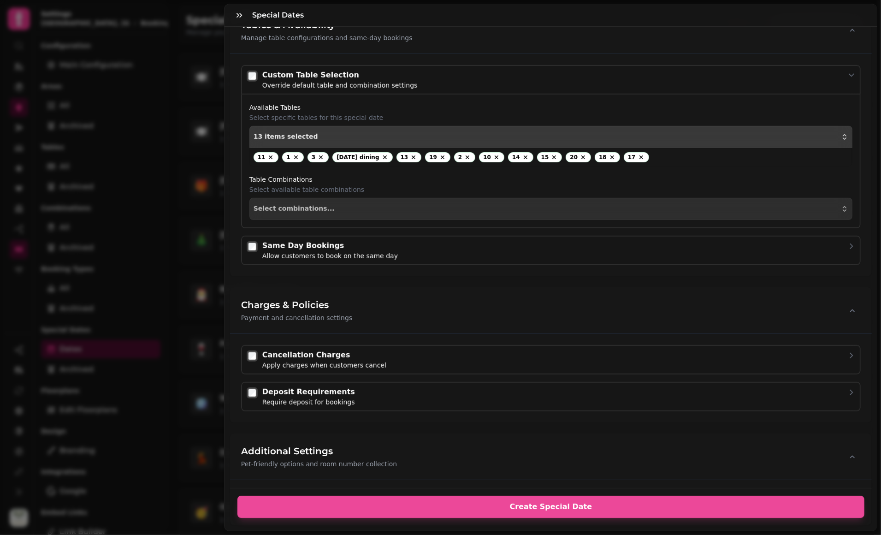
click at [341, 133] on div "13 items selected" at bounding box center [551, 136] width 595 height 7
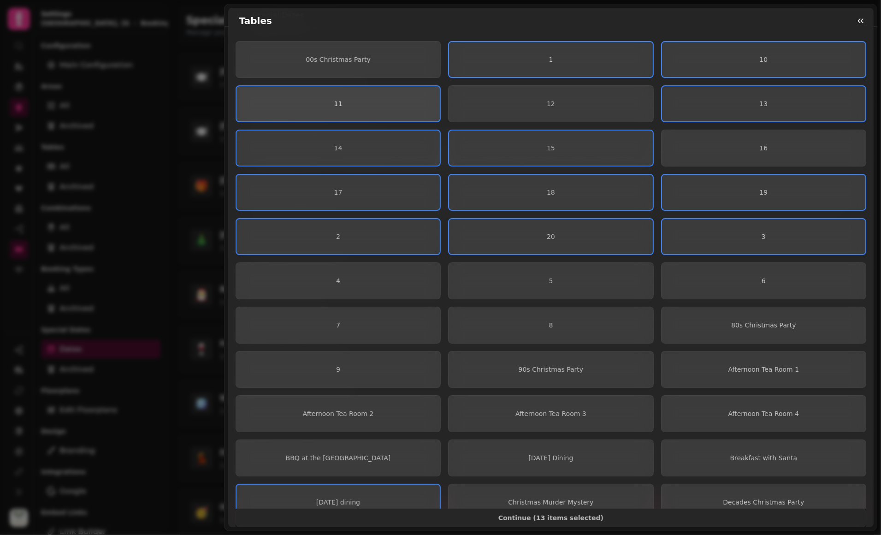
click at [368, 106] on span "11" at bounding box center [338, 104] width 189 height 6
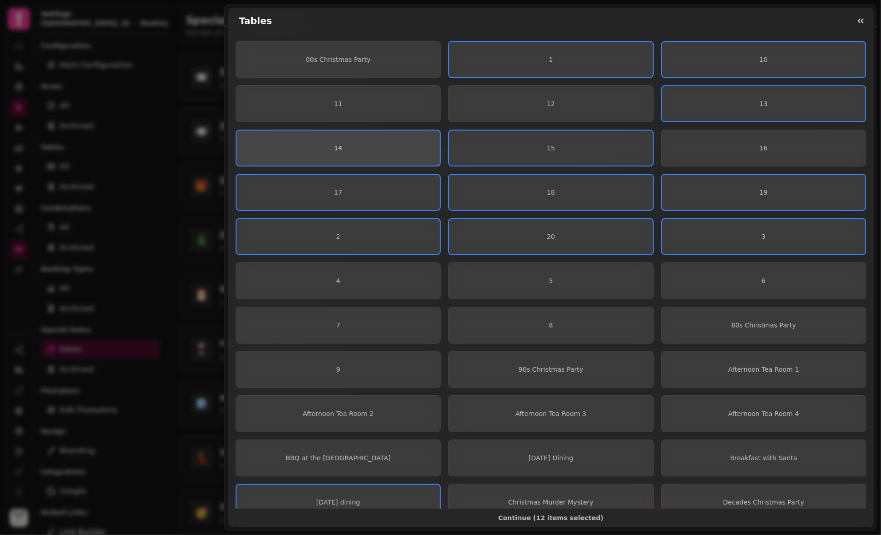
click at [364, 143] on button "14" at bounding box center [338, 148] width 205 height 37
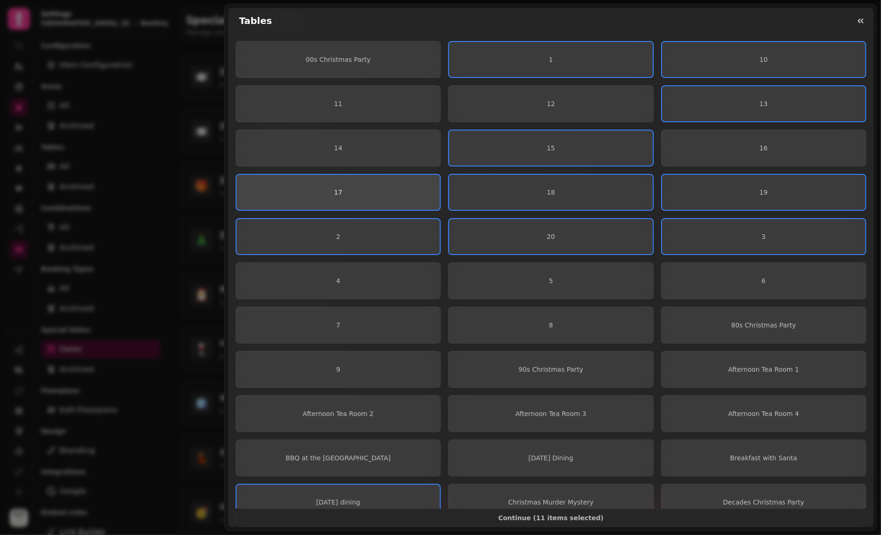
click at [354, 193] on span "17" at bounding box center [338, 192] width 189 height 6
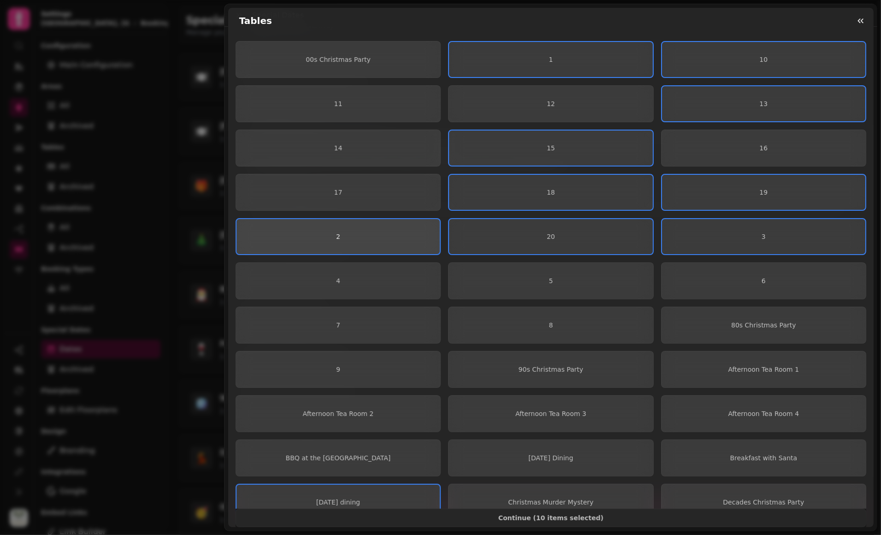
click at [341, 232] on button "2" at bounding box center [338, 236] width 205 height 37
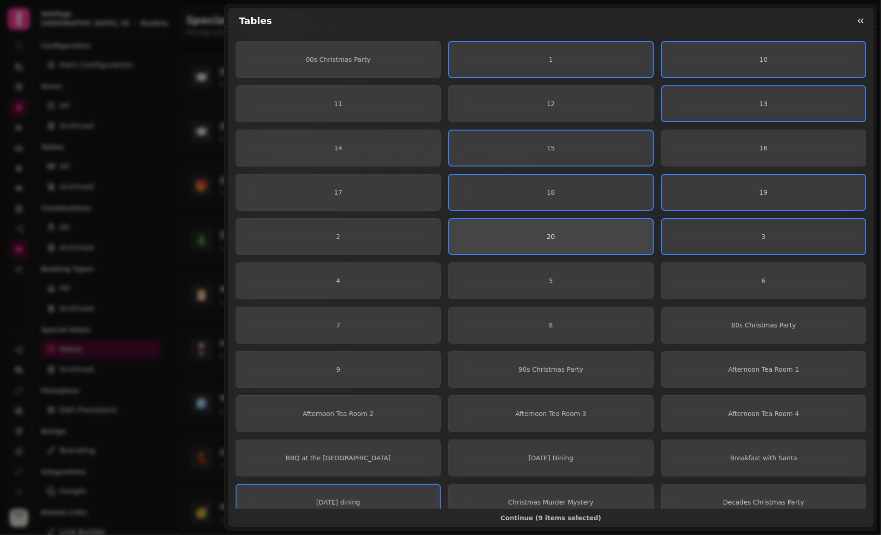
click at [496, 227] on button "20" at bounding box center [550, 236] width 205 height 37
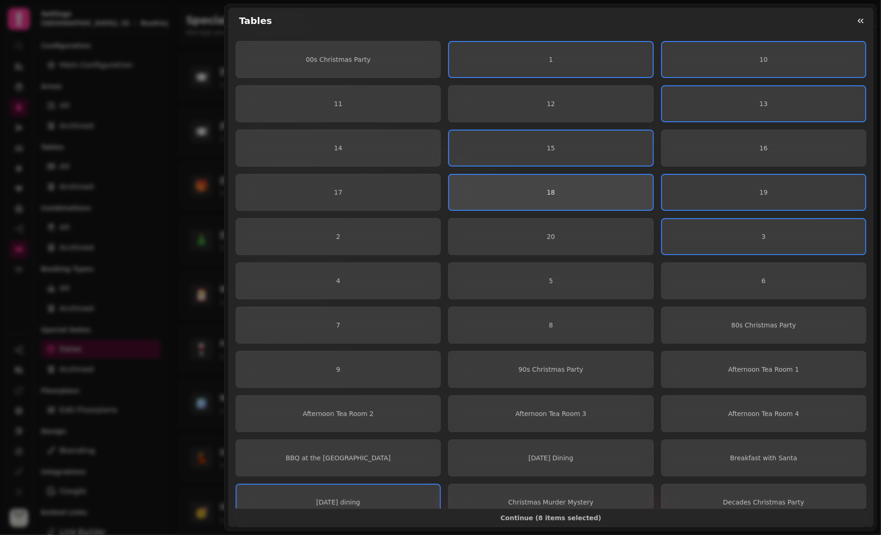
click at [498, 191] on span "18" at bounding box center [550, 192] width 189 height 6
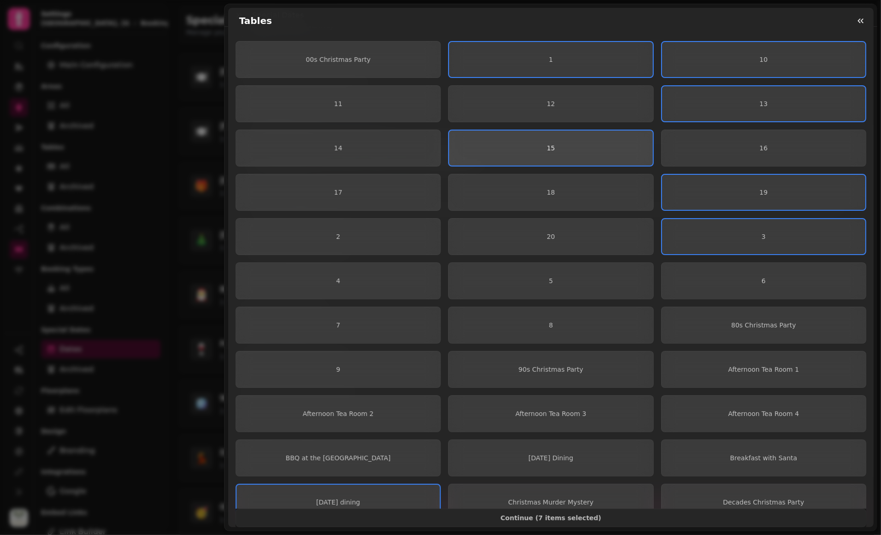
click at [506, 142] on button "15" at bounding box center [550, 148] width 205 height 37
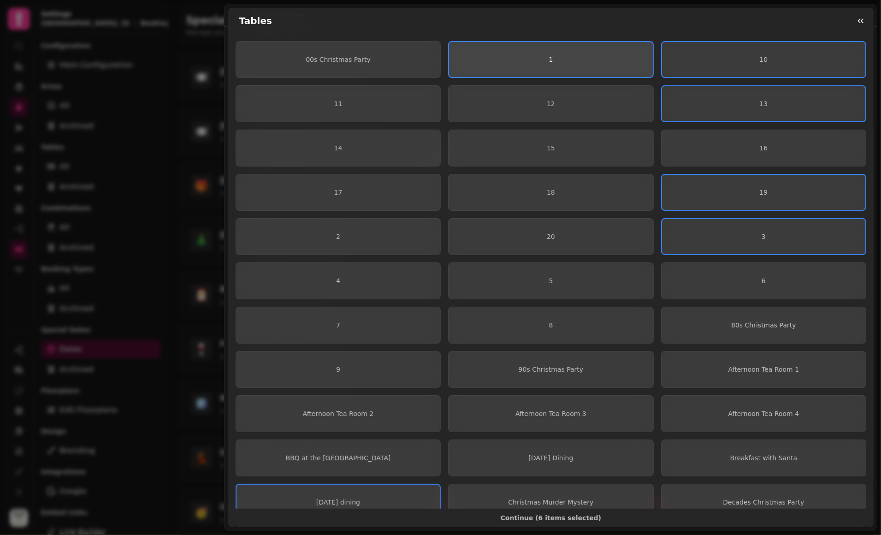
click at [523, 61] on span "1" at bounding box center [550, 59] width 189 height 6
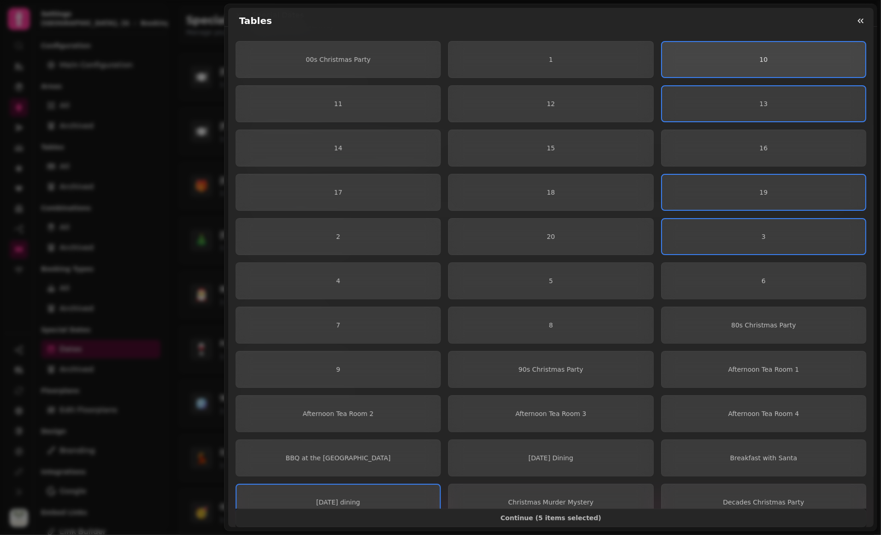
click at [718, 64] on button "10" at bounding box center [763, 59] width 205 height 37
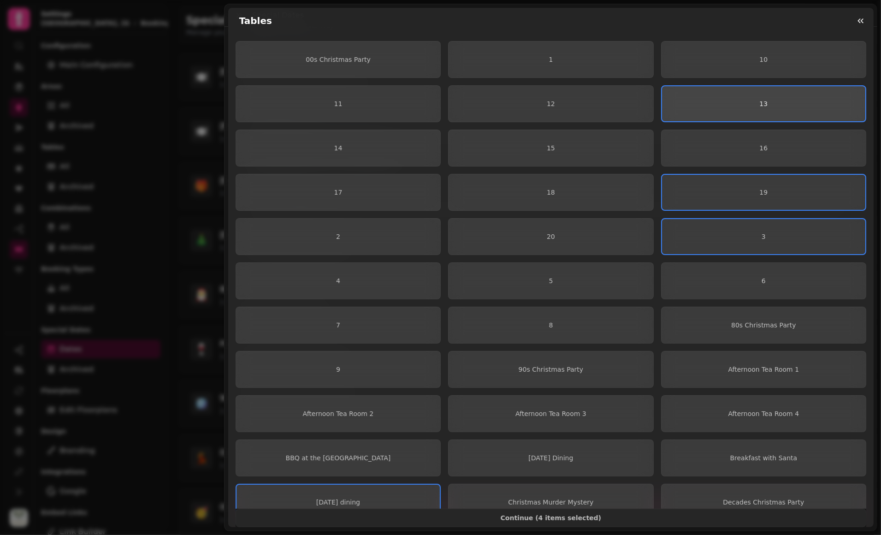
click at [711, 120] on button "13" at bounding box center [763, 103] width 205 height 37
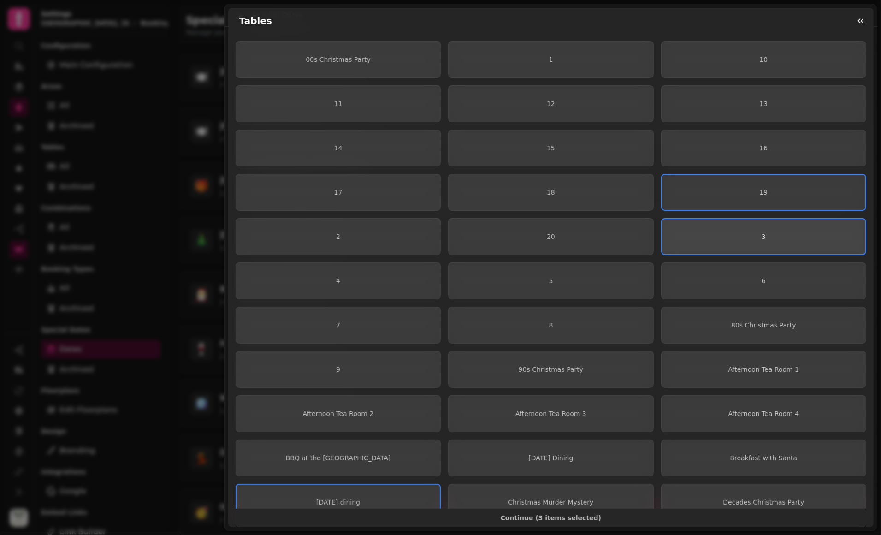
click at [697, 221] on button "3" at bounding box center [763, 236] width 205 height 37
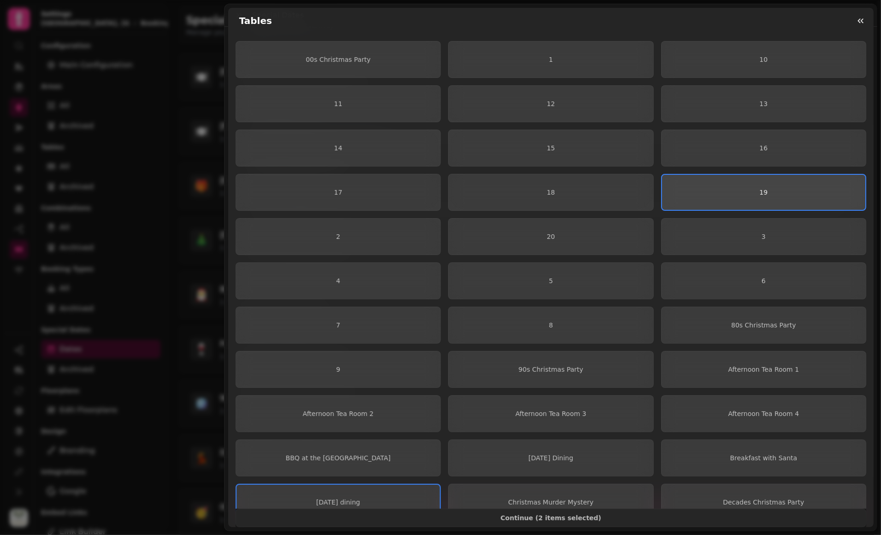
click at [686, 199] on button "19" at bounding box center [763, 192] width 205 height 37
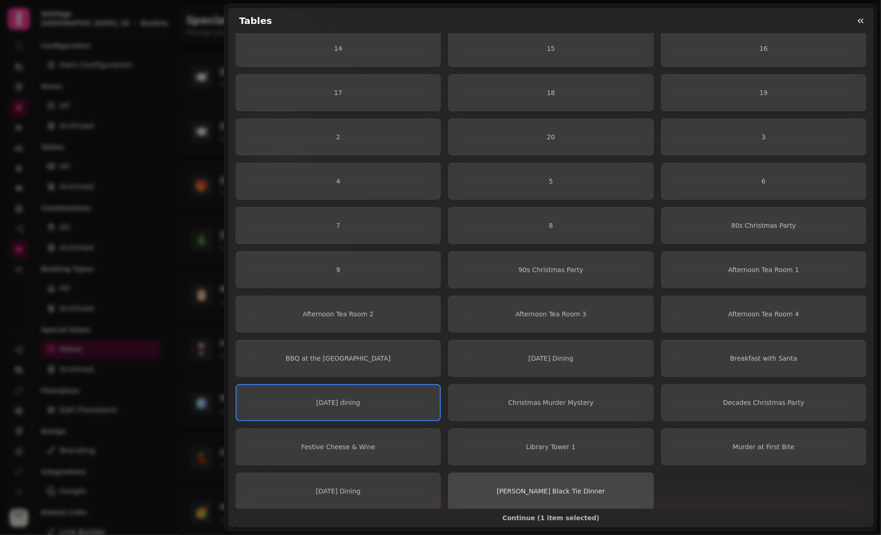
scroll to position [109, 0]
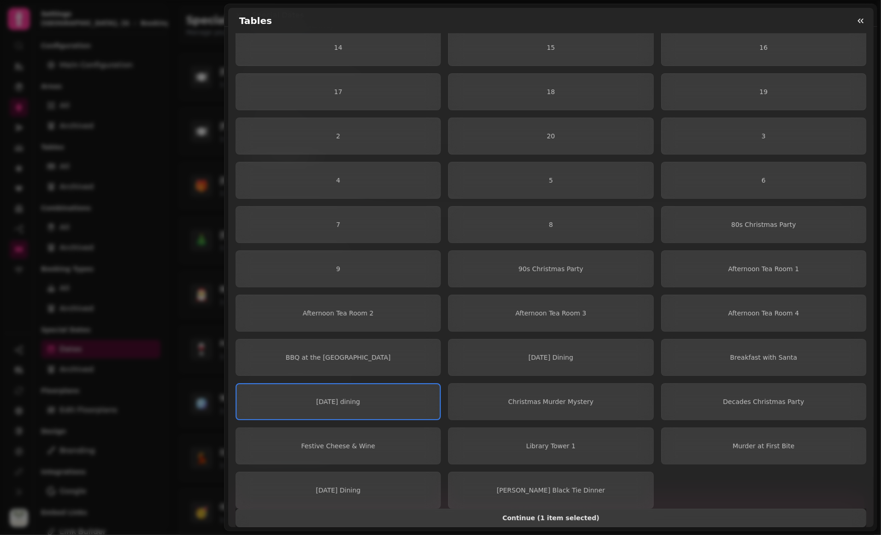
click at [519, 454] on button "Continue ( 1 item selected )" at bounding box center [551, 518] width 631 height 18
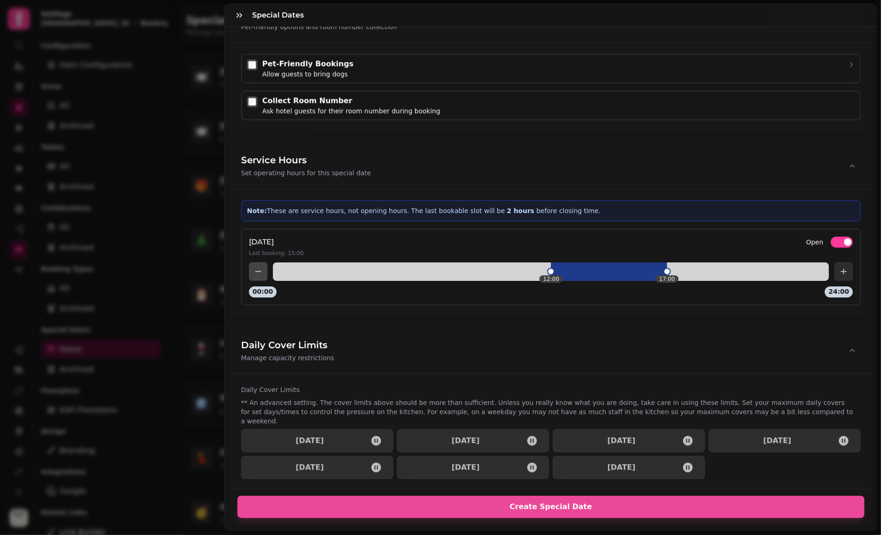
scroll to position [1137, 0]
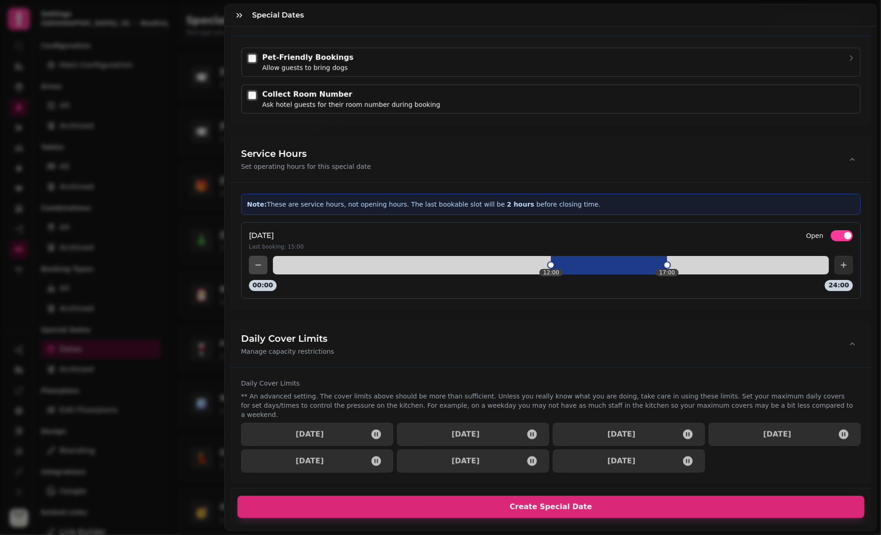
click at [552, 454] on span "Create Special Date" at bounding box center [551, 506] width 605 height 7
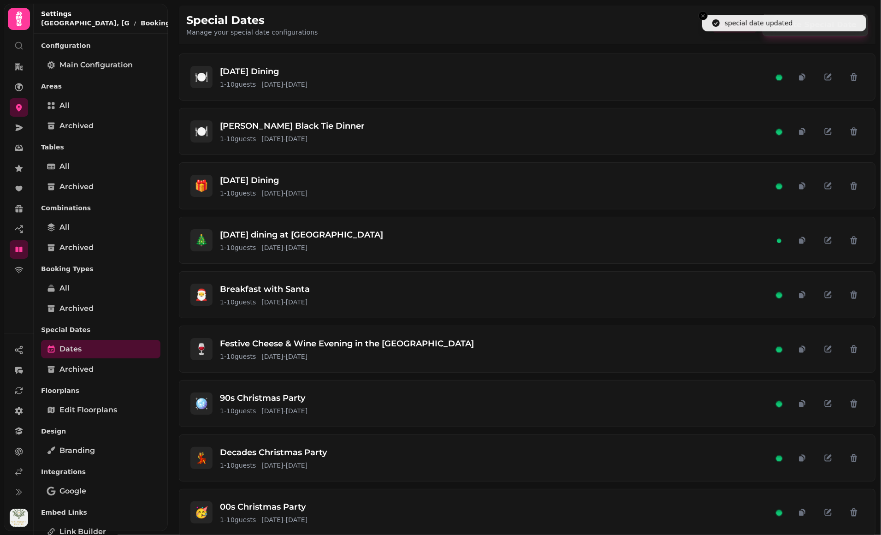
scroll to position [203, 0]
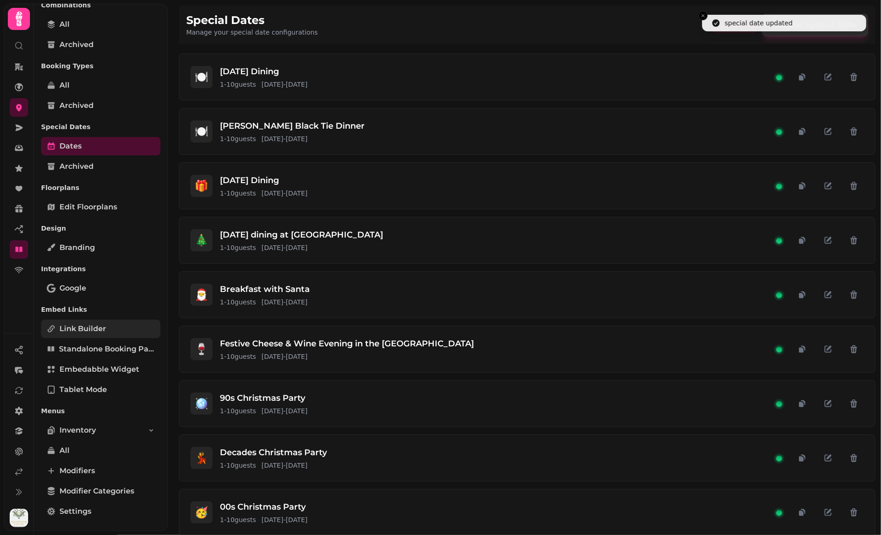
click at [109, 327] on link "Link Builder" at bounding box center [100, 329] width 119 height 18
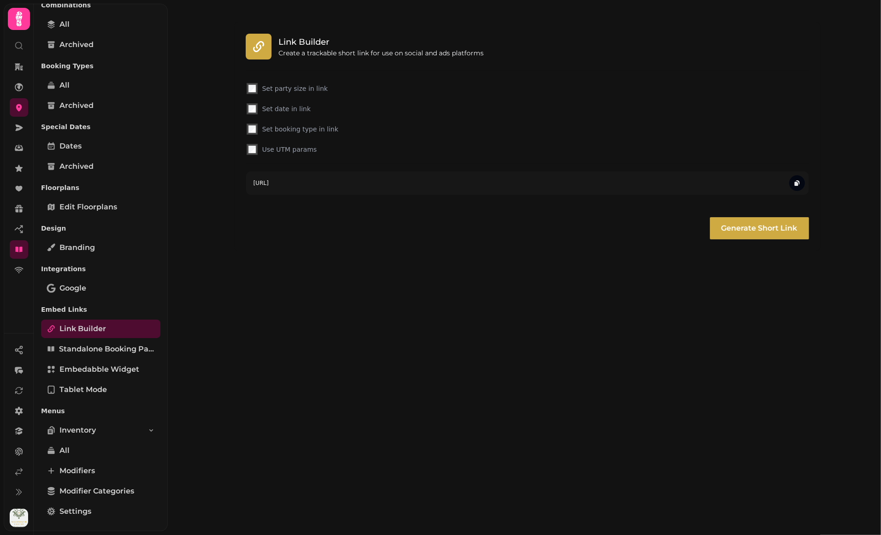
click at [307, 128] on label "Set booking type in link" at bounding box center [534, 128] width 545 height 9
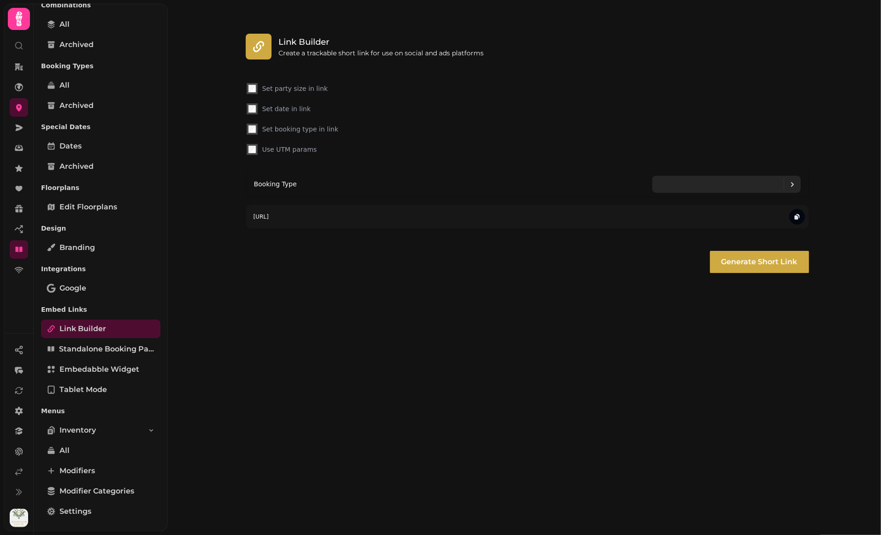
drag, startPoint x: 789, startPoint y: 186, endPoint x: 782, endPoint y: 190, distance: 7.9
click at [760, 186] on icon at bounding box center [792, 184] width 11 height 11
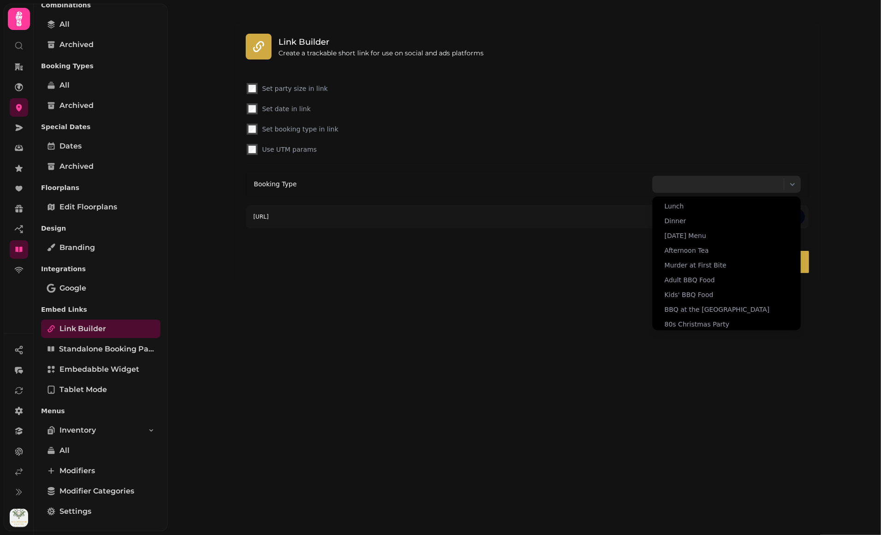
scroll to position [166, 0]
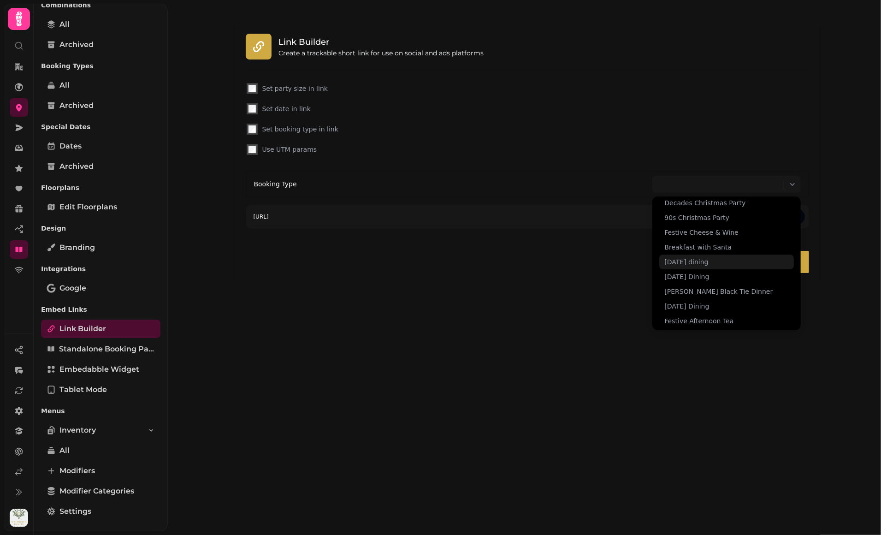
click at [696, 257] on span "[DATE] dining" at bounding box center [687, 261] width 44 height 9
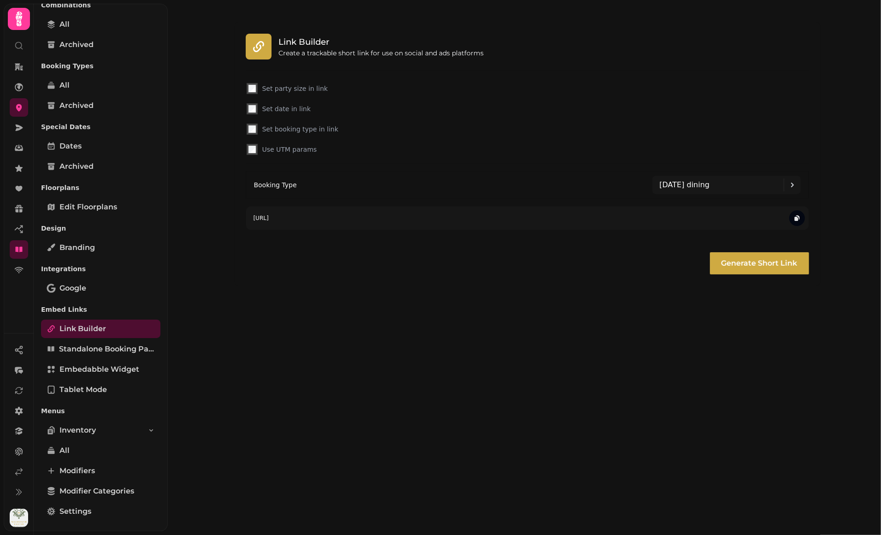
drag, startPoint x: 798, startPoint y: 218, endPoint x: 789, endPoint y: 161, distance: 56.9
click at [760, 216] on icon "button" at bounding box center [796, 217] width 7 height 7
click at [295, 112] on label "Set date in link" at bounding box center [534, 108] width 545 height 9
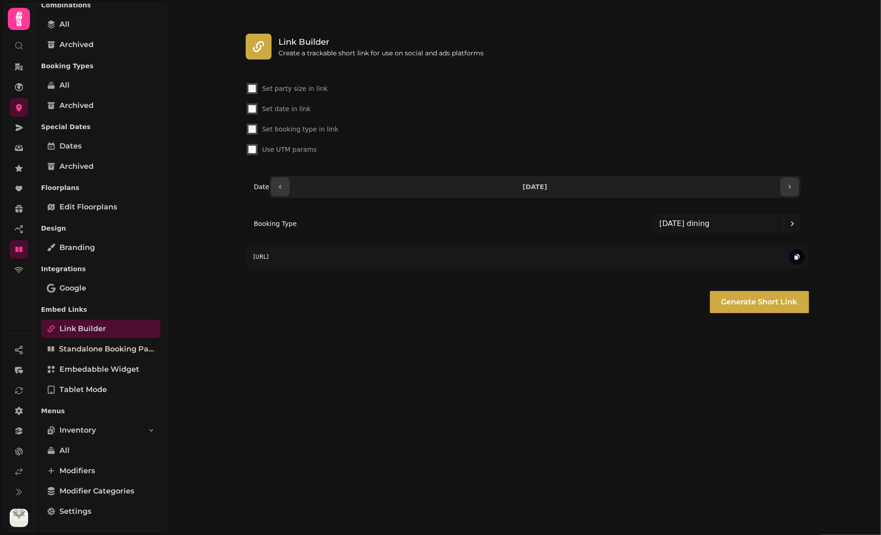
click at [575, 189] on input "**********" at bounding box center [534, 186] width 487 height 15
type input "**********"
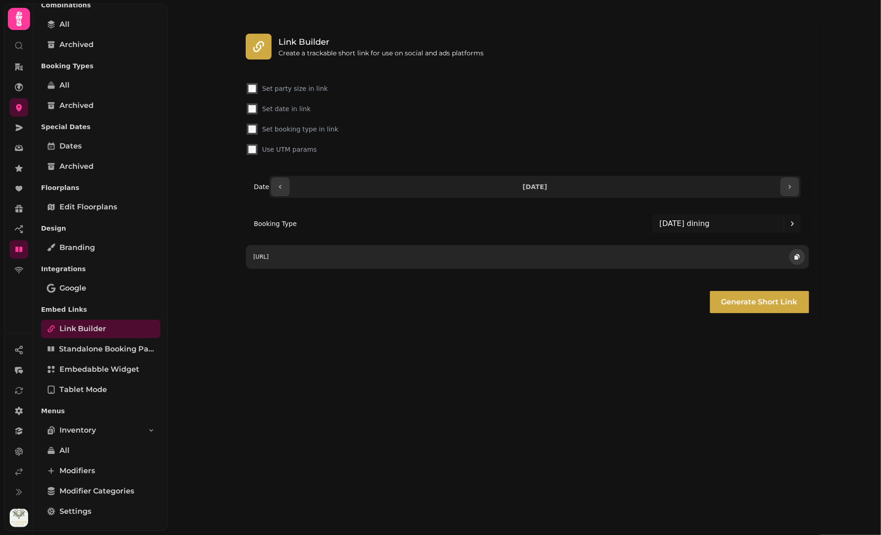
click at [760, 255] on icon "button" at bounding box center [796, 256] width 7 height 7
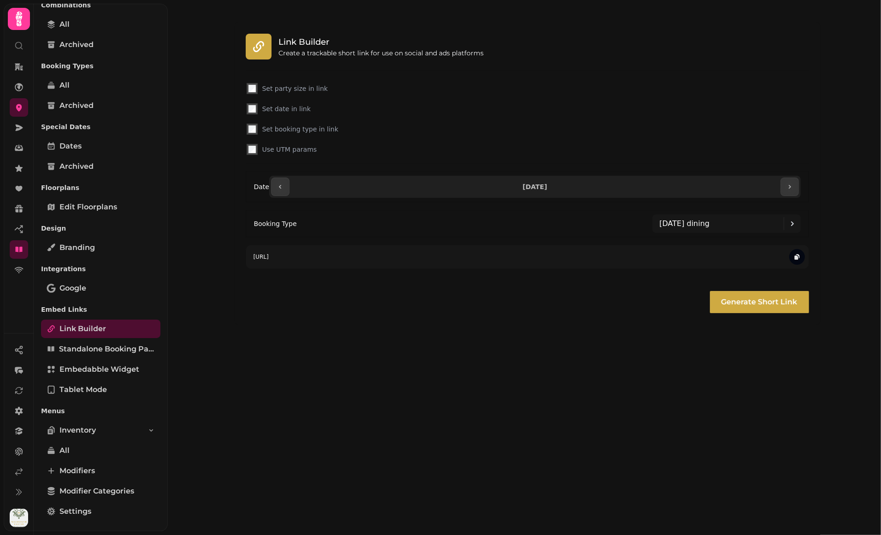
click at [404, 367] on div "**********" at bounding box center [524, 267] width 713 height 535
click at [760, 222] on icon at bounding box center [792, 223] width 11 height 11
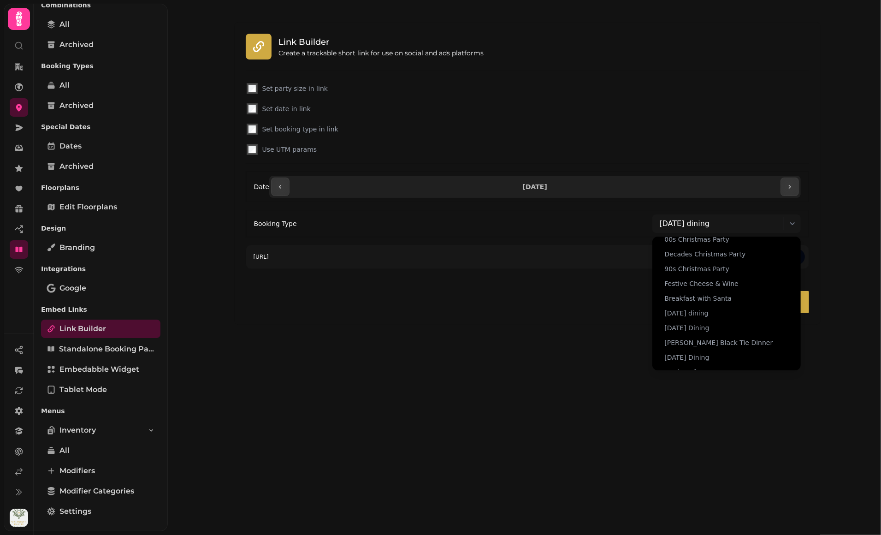
scroll to position [166, 0]
click at [737, 358] on div "Festive Afternoon Tea" at bounding box center [726, 360] width 135 height 15
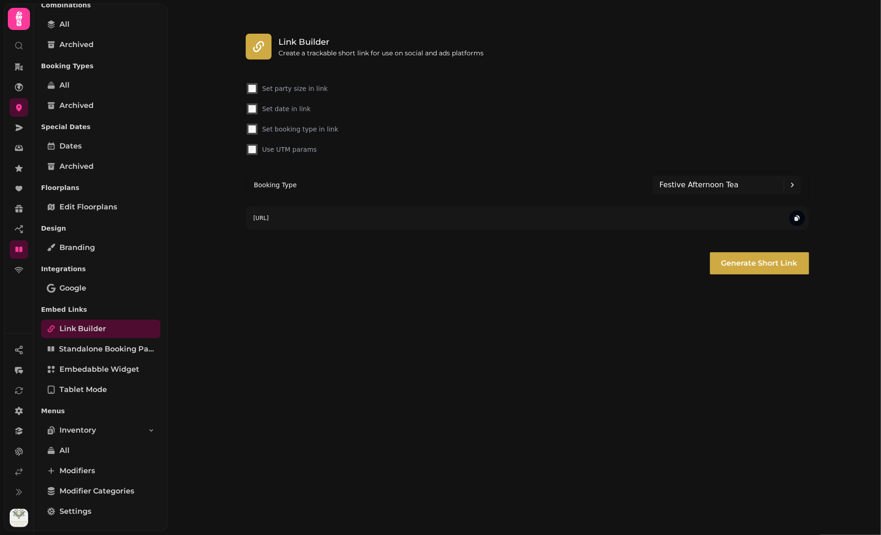
drag, startPoint x: 798, startPoint y: 217, endPoint x: 800, endPoint y: 202, distance: 15.0
click at [760, 217] on icon "button" at bounding box center [796, 219] width 4 height 4
